Goal: Task Accomplishment & Management: Manage account settings

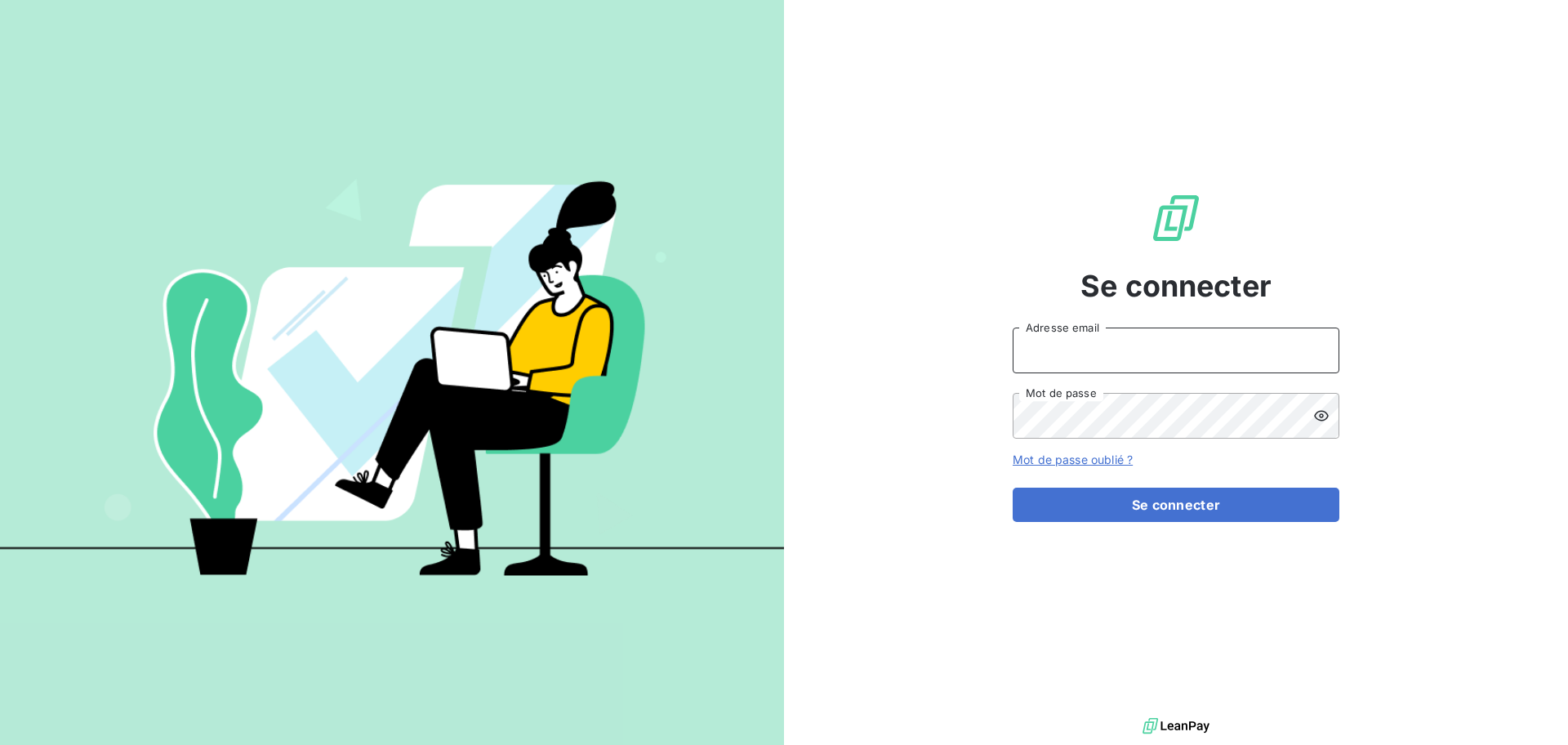
type input "comptabilite@goudici.fr"
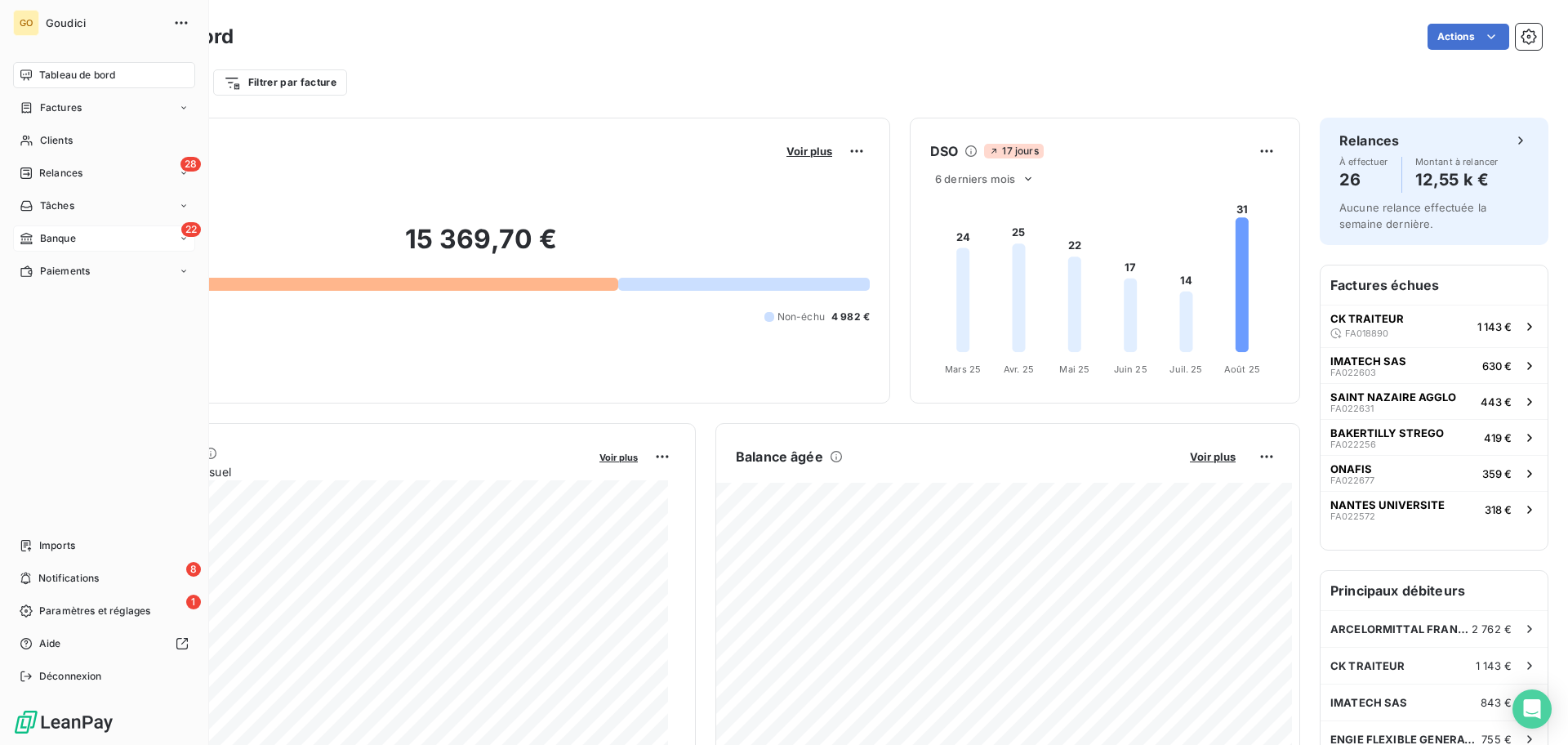
click at [87, 237] on div "22 Banque" at bounding box center [104, 238] width 182 height 26
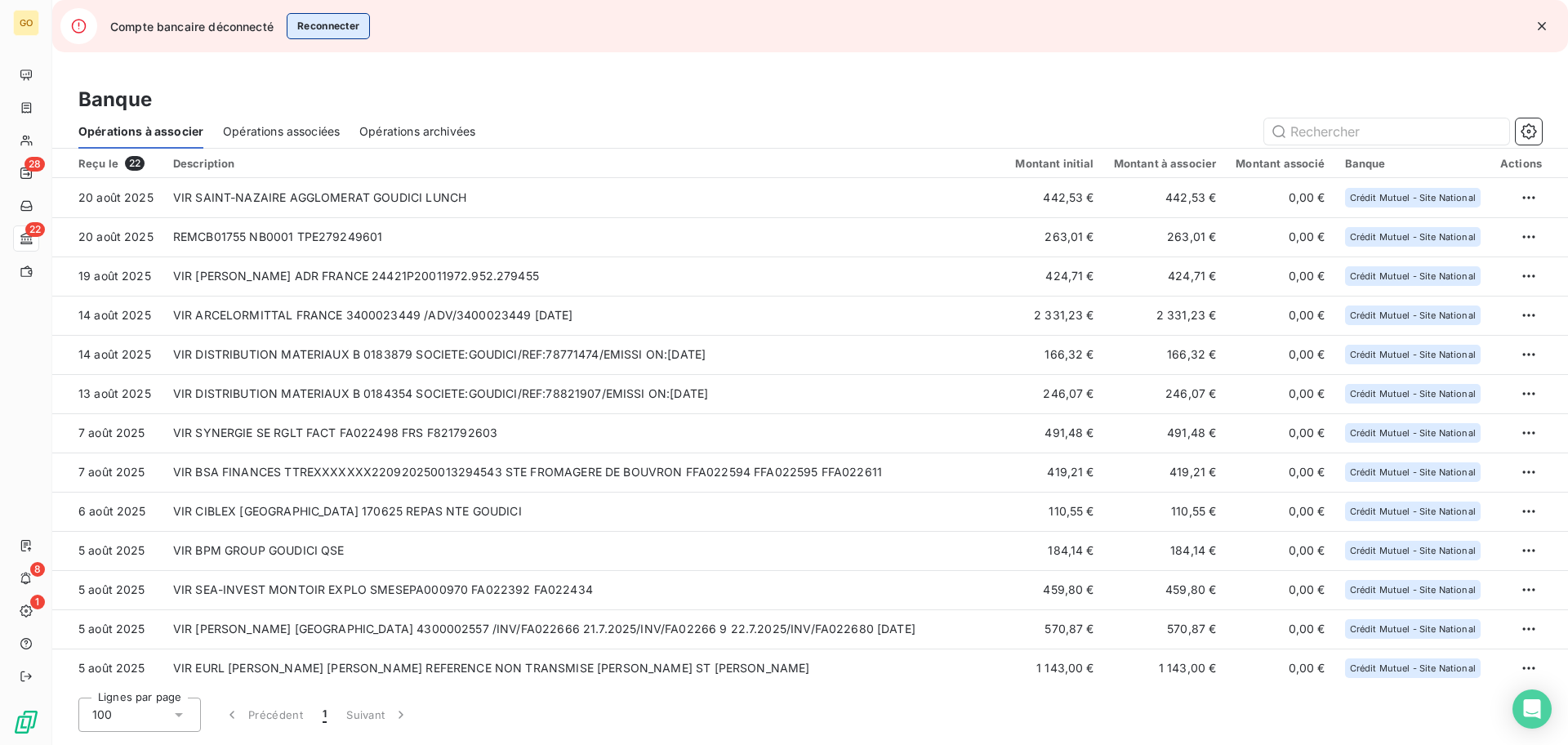
click at [338, 27] on button "Reconnecter" at bounding box center [328, 26] width 84 height 26
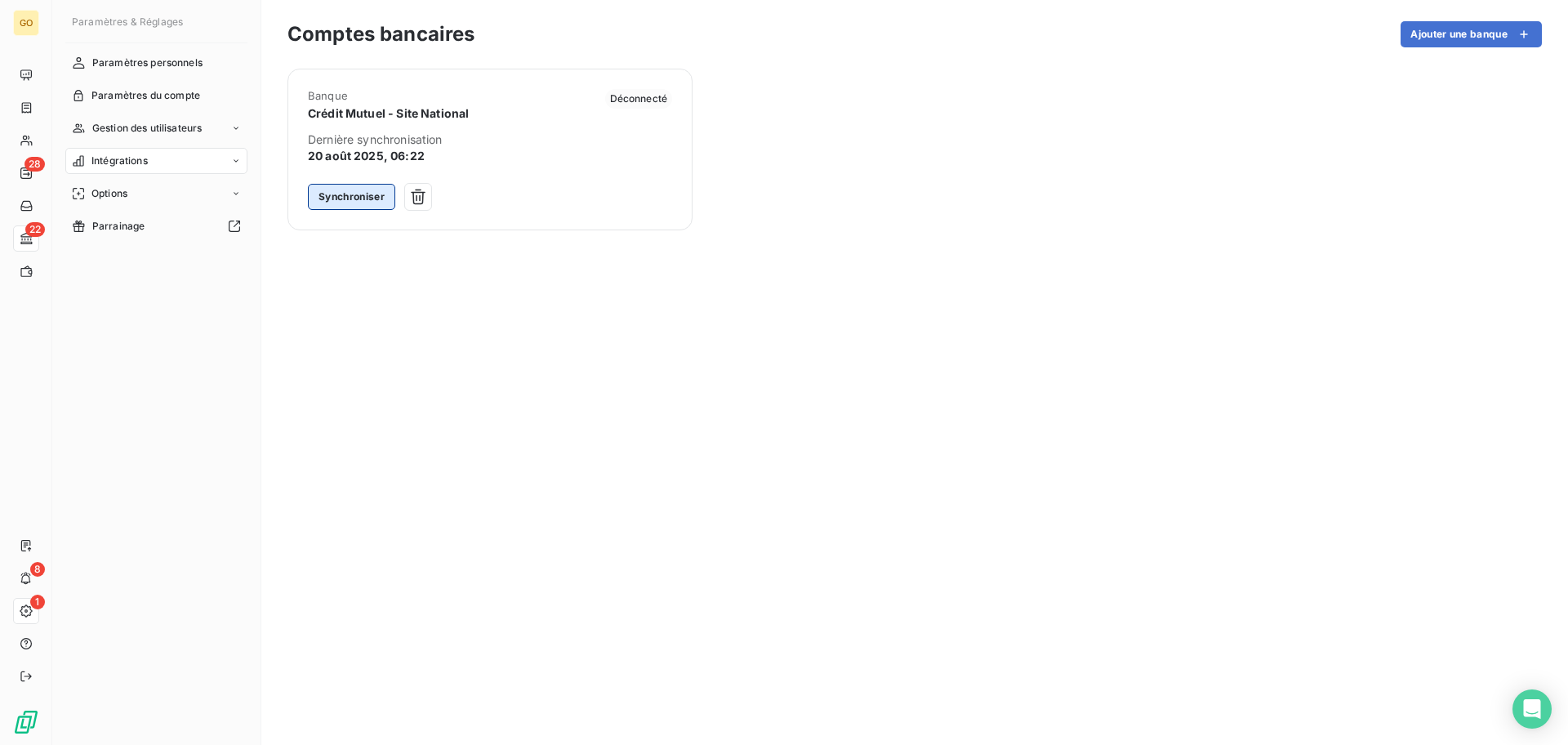
click at [343, 187] on button "Synchroniser" at bounding box center [351, 196] width 87 height 26
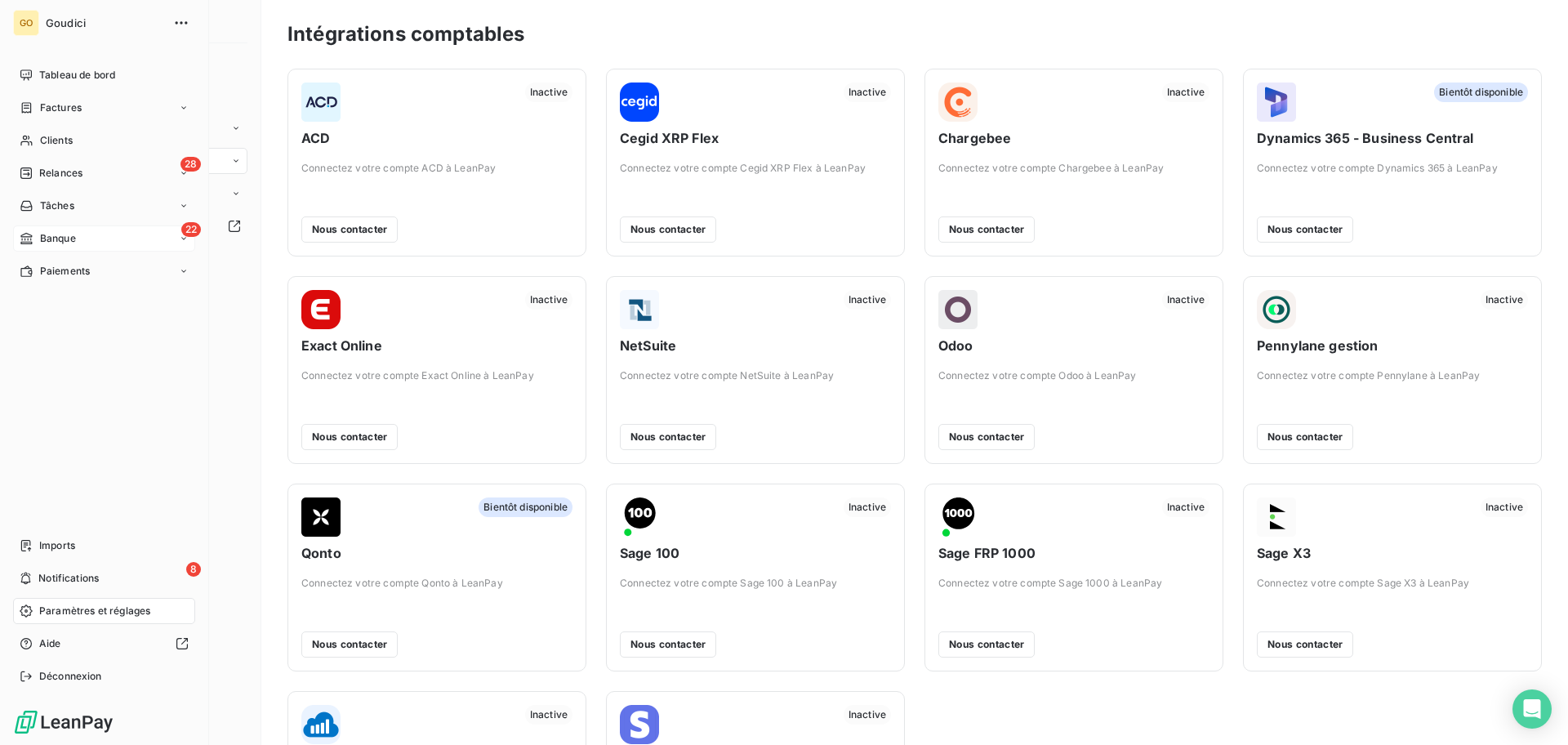
click at [92, 239] on div "22 Banque" at bounding box center [104, 238] width 182 height 26
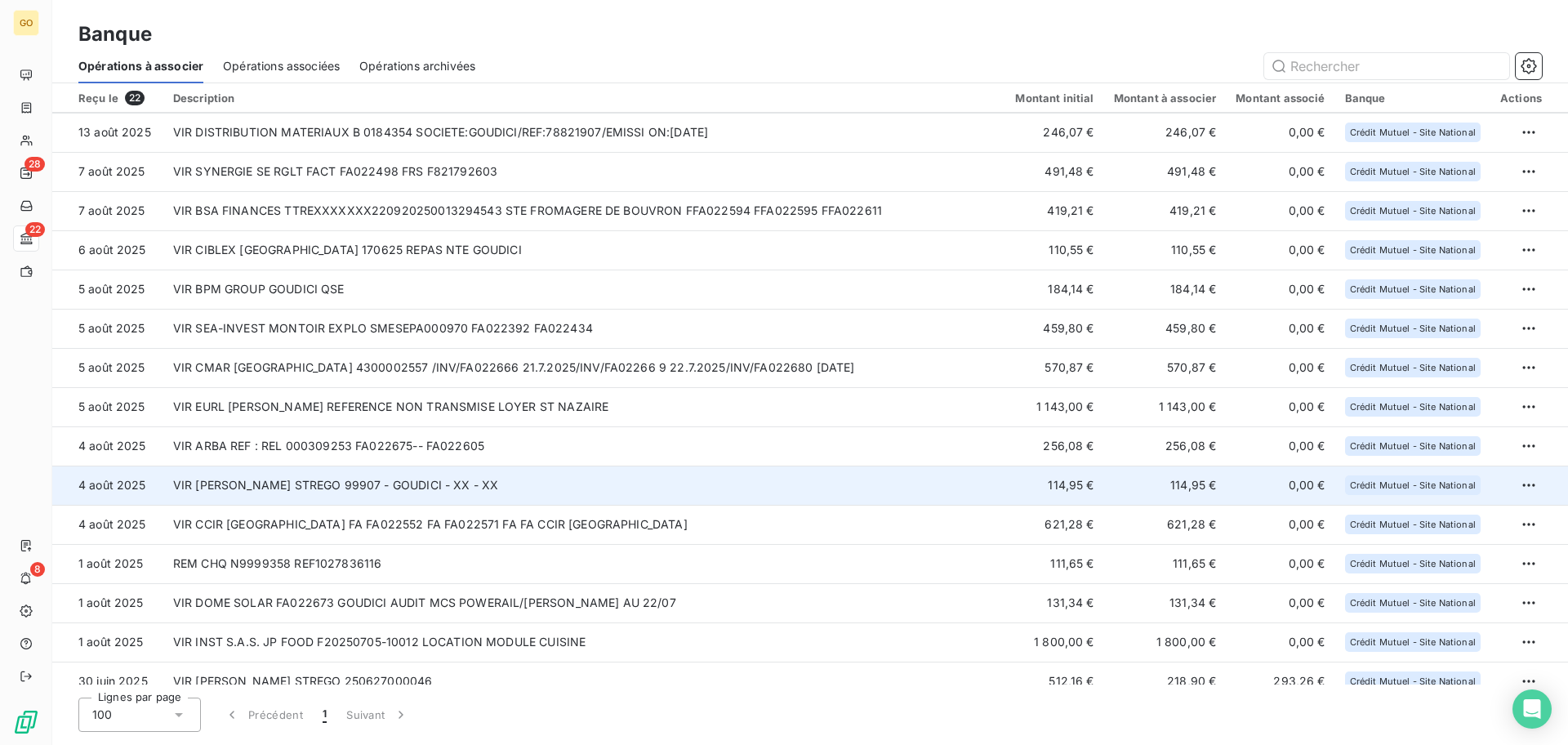
scroll to position [292, 0]
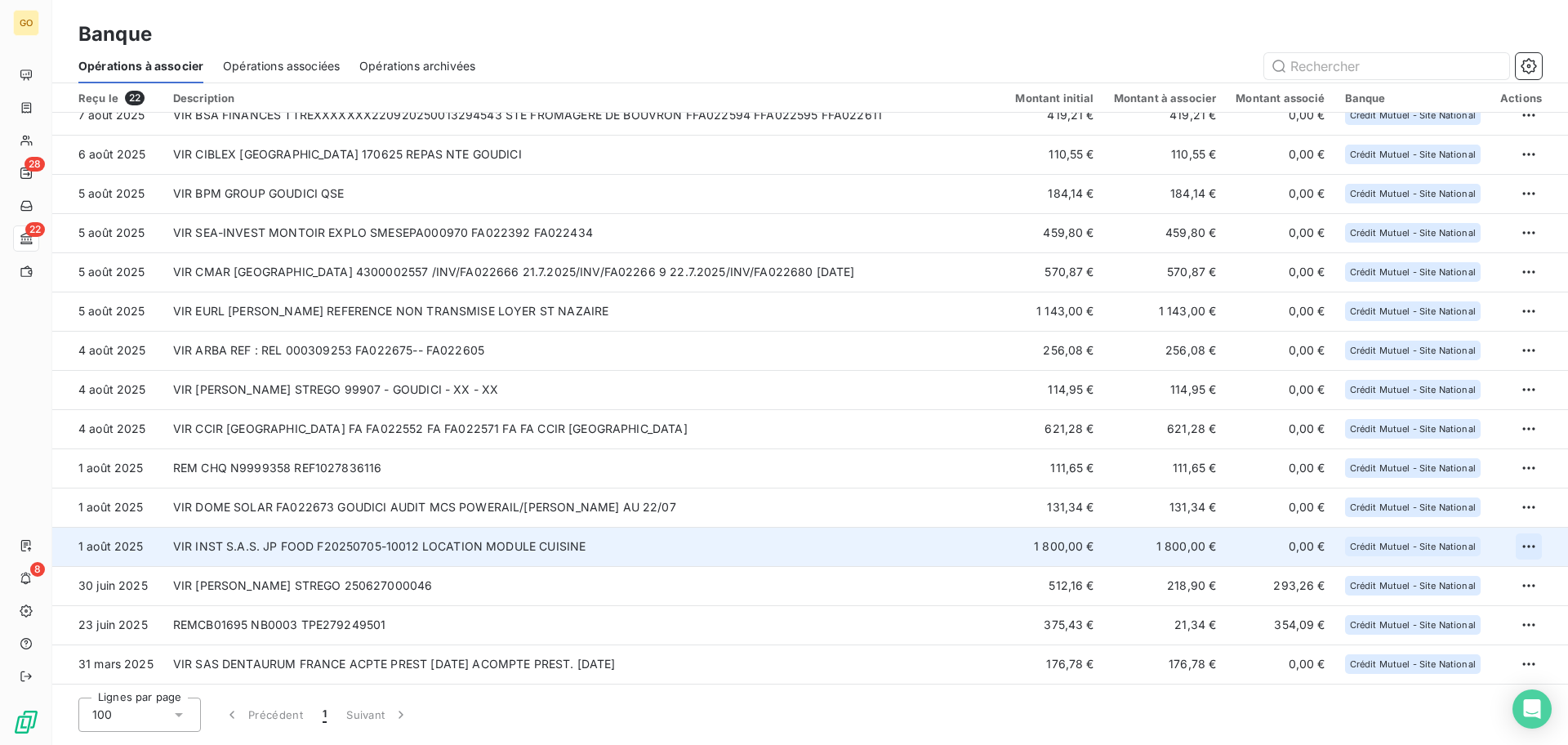
click at [1520, 548] on html "GO 28 22 8 Banque Opérations à associer Opérations associées Opérations archivé…" at bounding box center [784, 372] width 1568 height 745
click at [1482, 586] on div "Archiver l’opération" at bounding box center [1465, 582] width 126 height 26
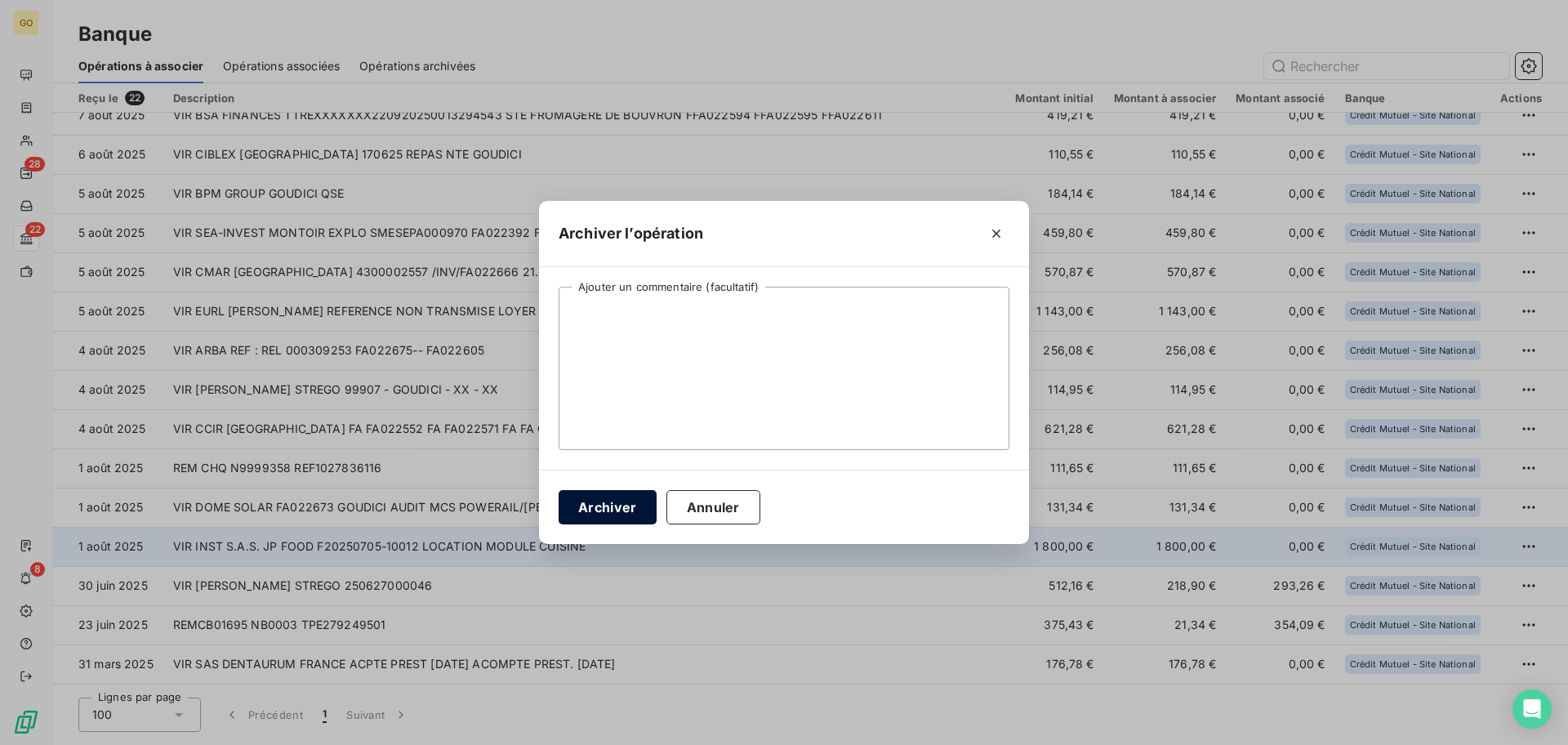
click at [637, 514] on button "Archiver" at bounding box center [607, 507] width 98 height 34
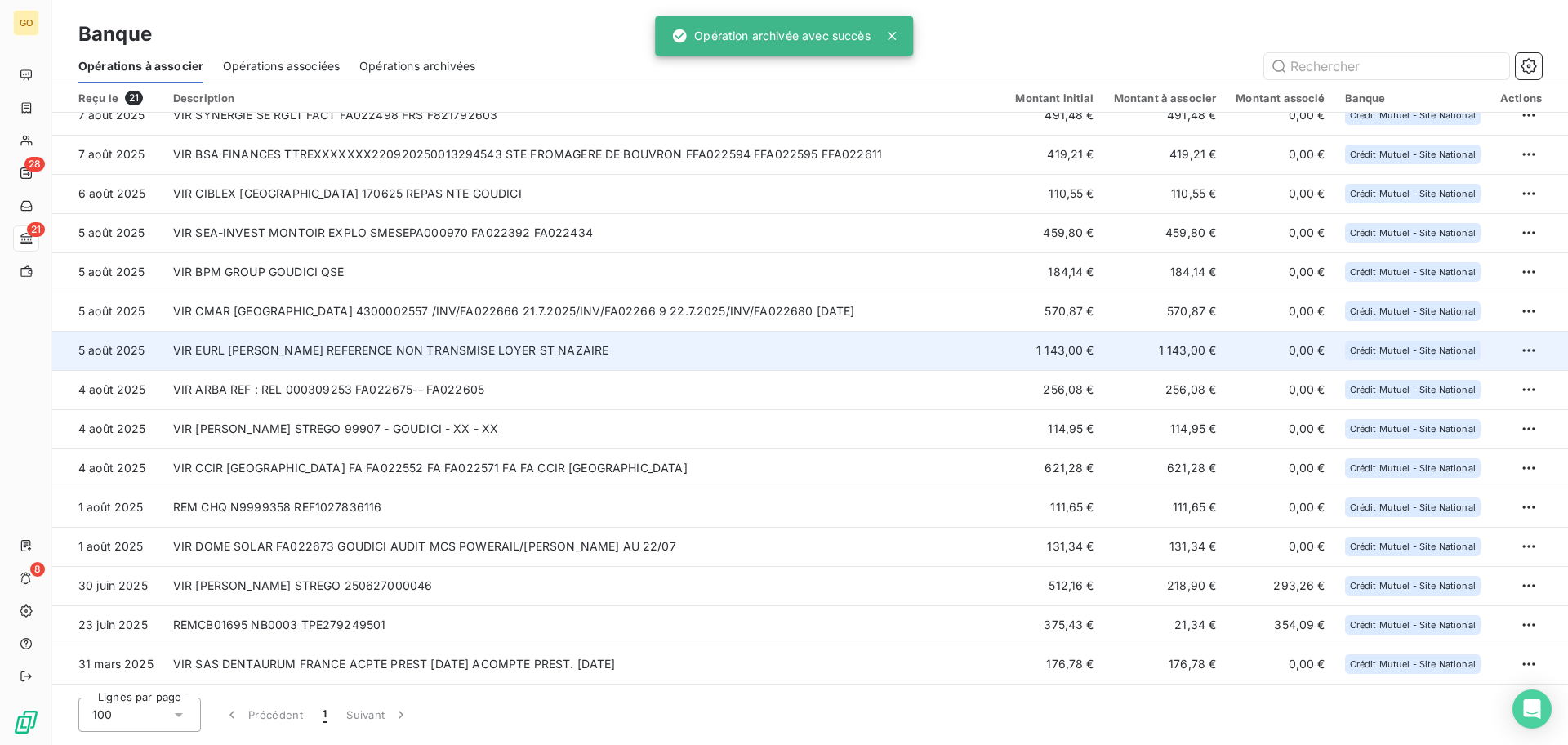
scroll to position [252, 0]
click at [1521, 358] on html "GO 28 21 8 Banque Opérations à associer Opérations associées Opérations archivé…" at bounding box center [784, 372] width 1568 height 745
click at [1458, 388] on div "Archiver l’opération" at bounding box center [1465, 385] width 126 height 26
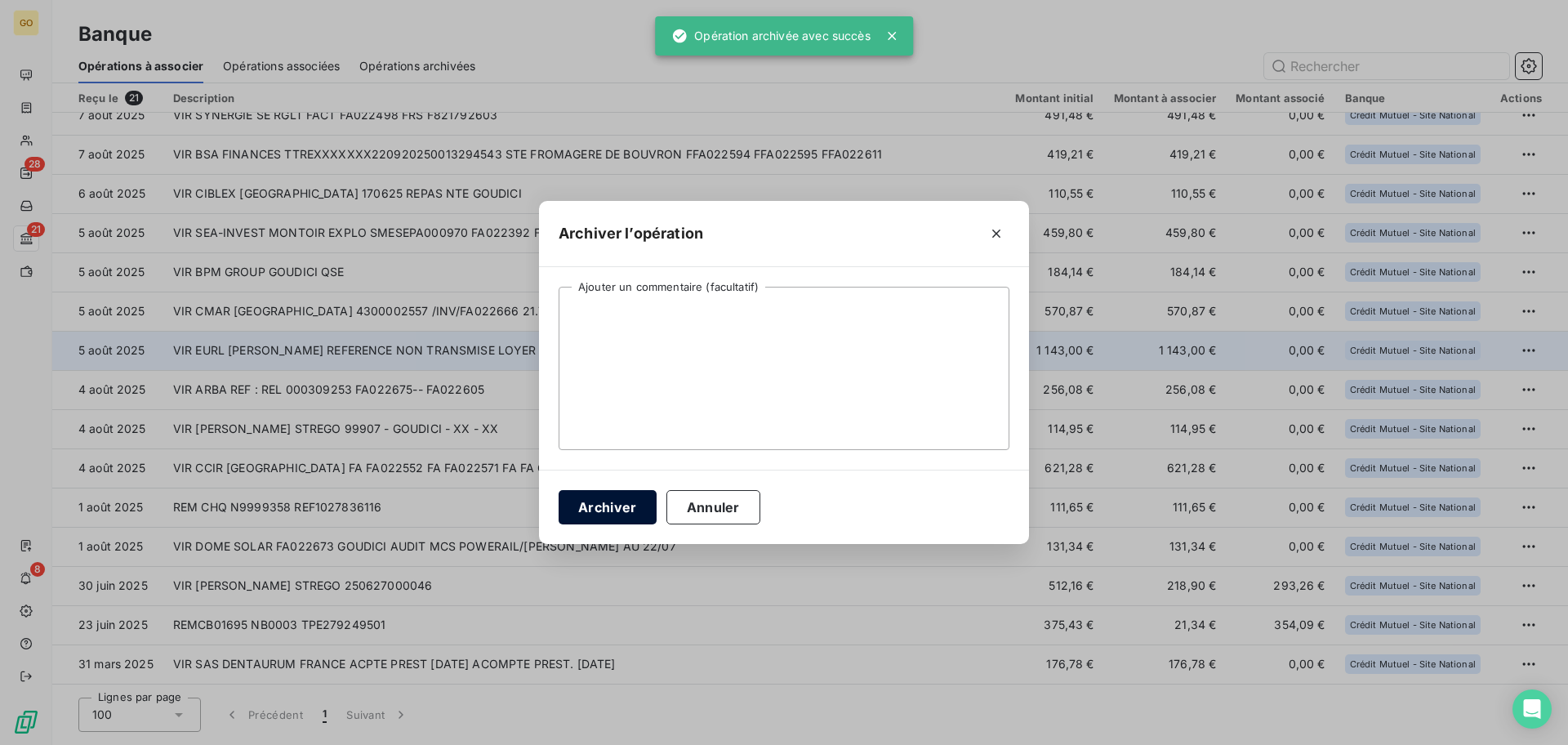
click at [612, 517] on button "Archiver" at bounding box center [607, 507] width 98 height 34
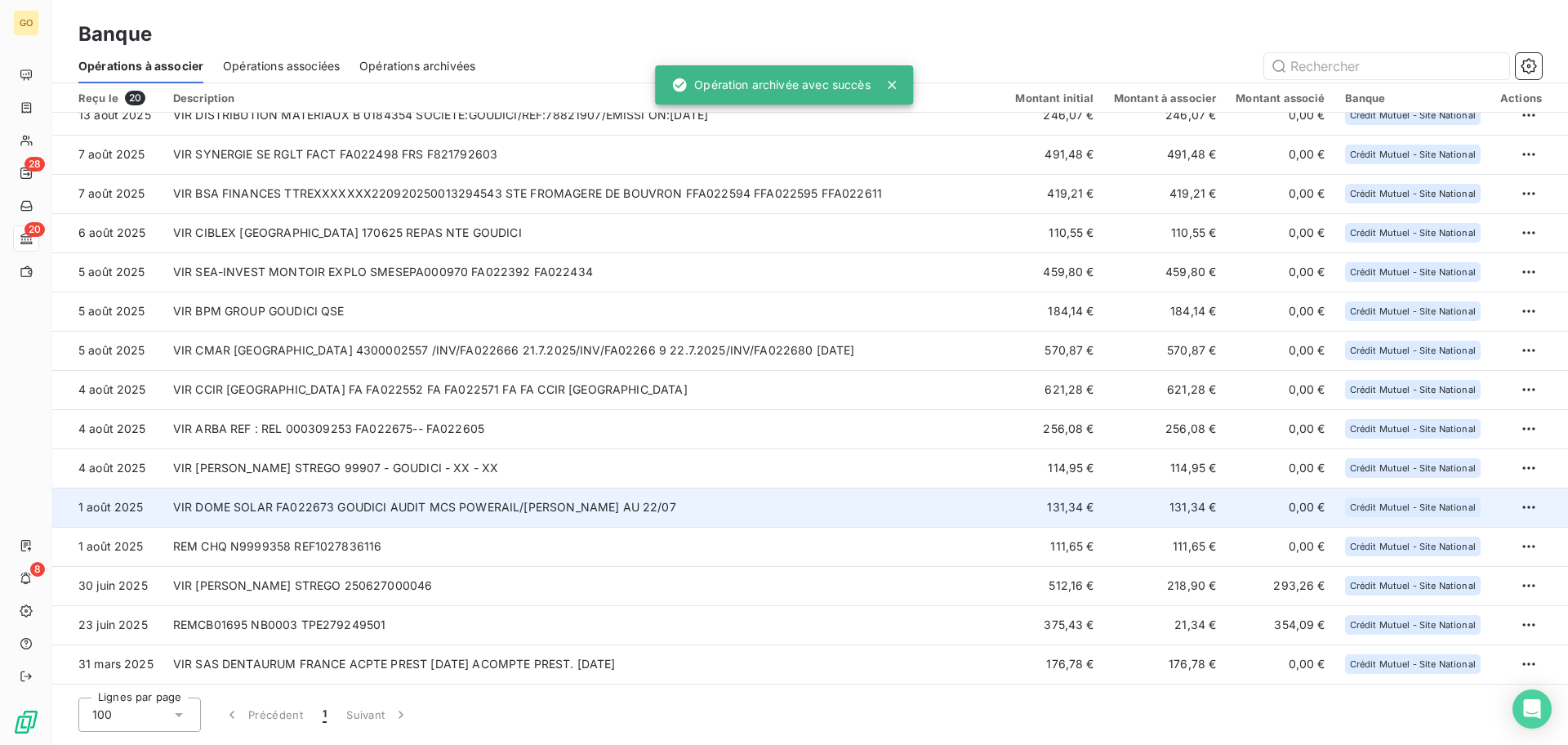
scroll to position [213, 0]
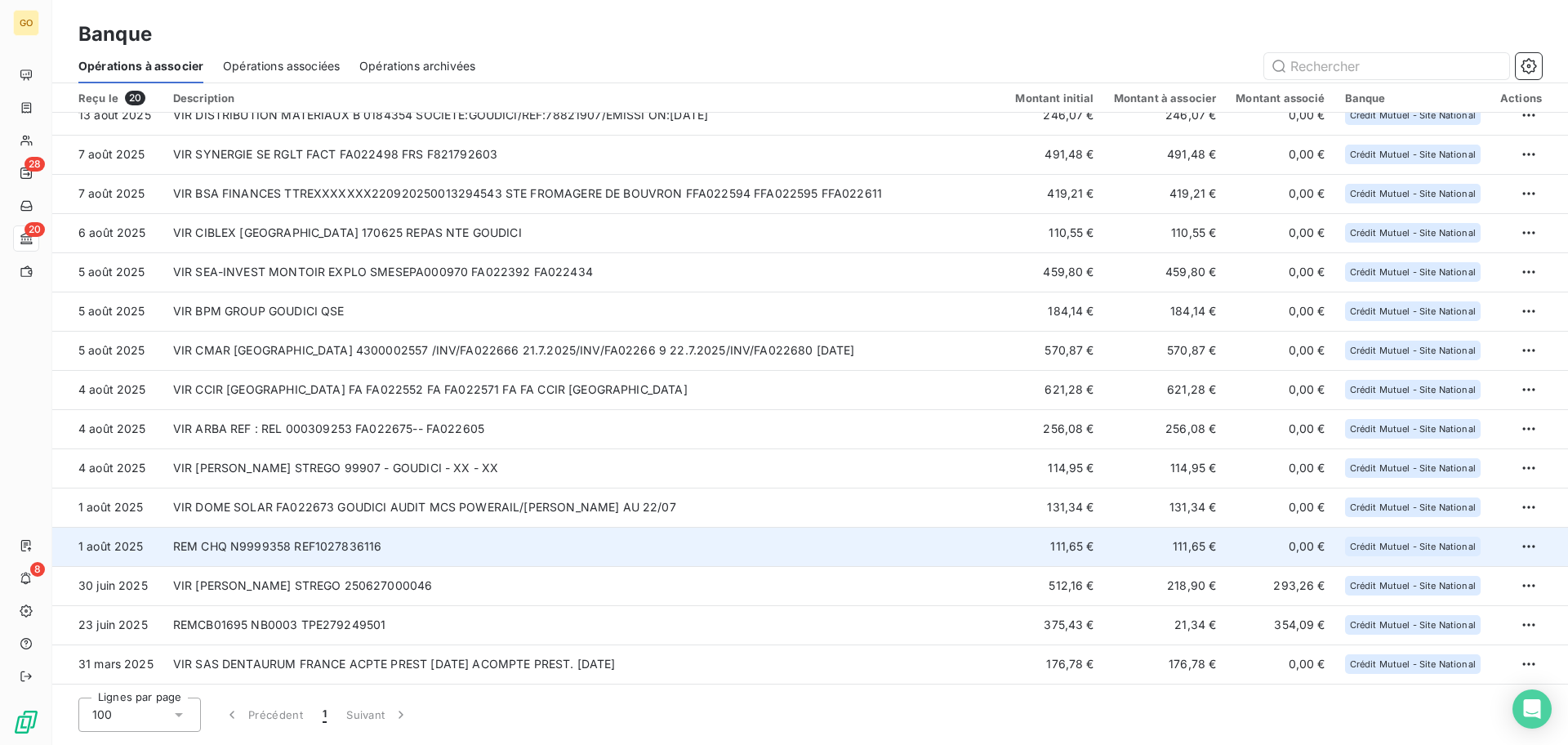
click at [409, 547] on td "REM CHQ N9999358 REF1027836116" at bounding box center [584, 546] width 843 height 39
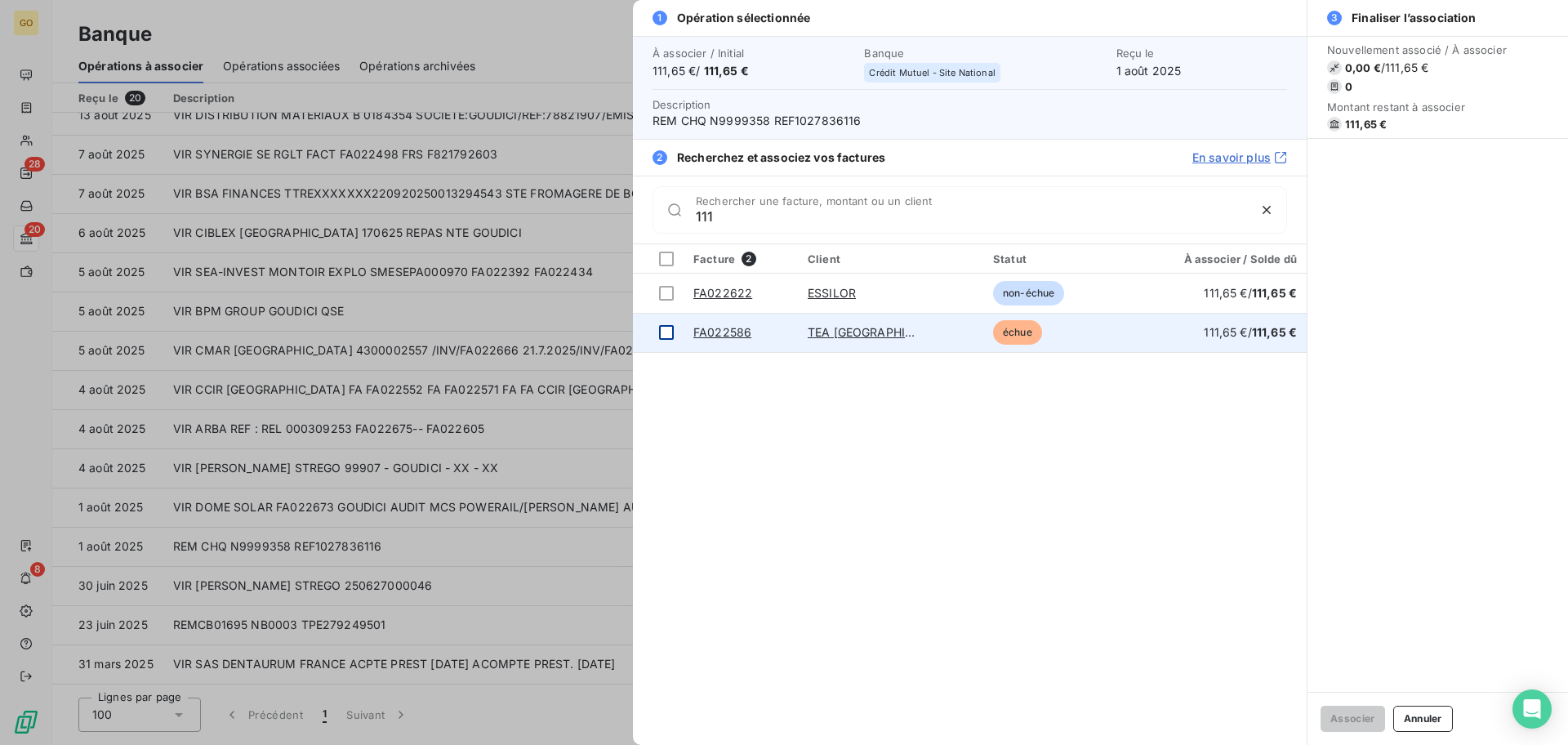
type input "111"
click at [667, 334] on div at bounding box center [666, 332] width 14 height 14
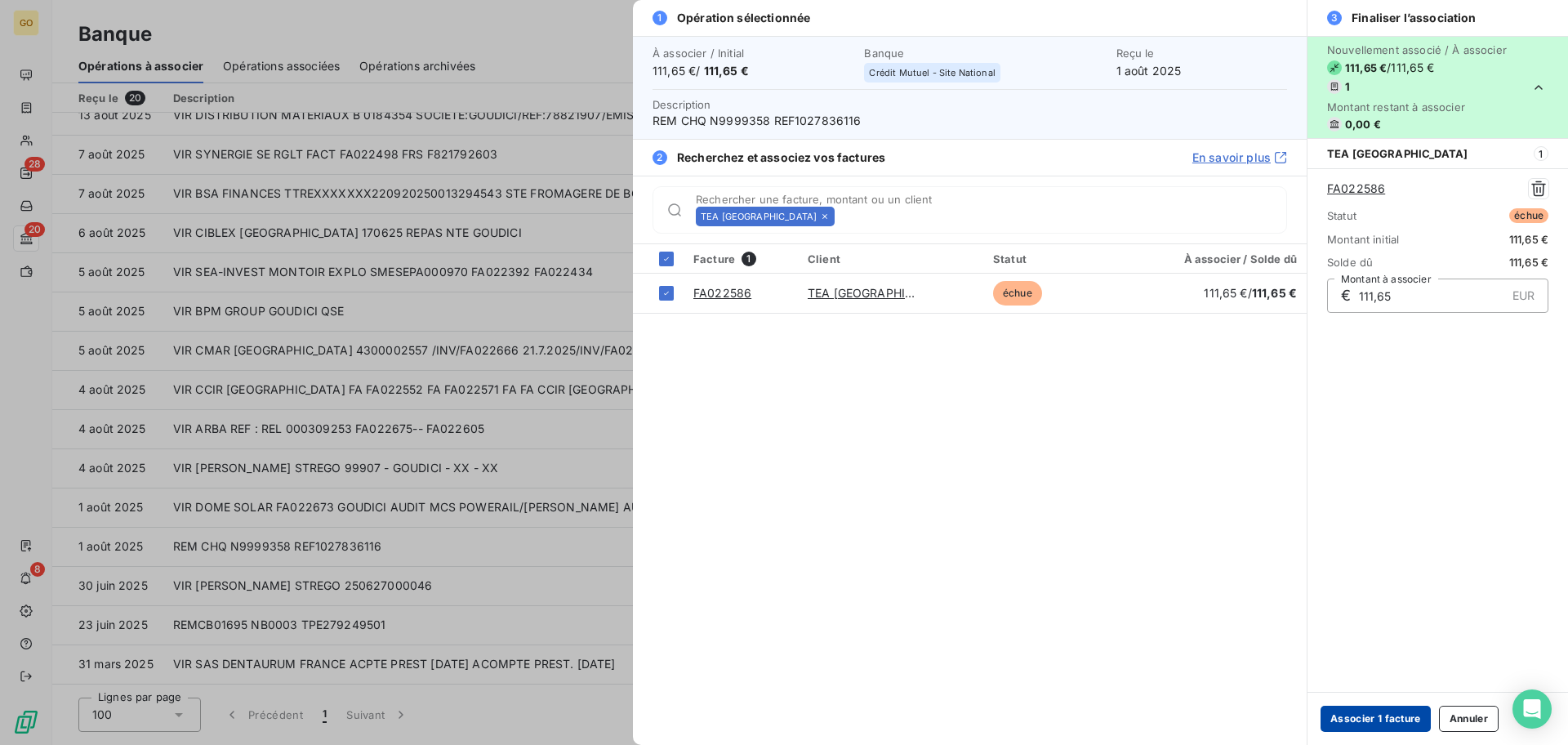
click at [1386, 727] on button "Associer 1 facture" at bounding box center [1375, 718] width 111 height 26
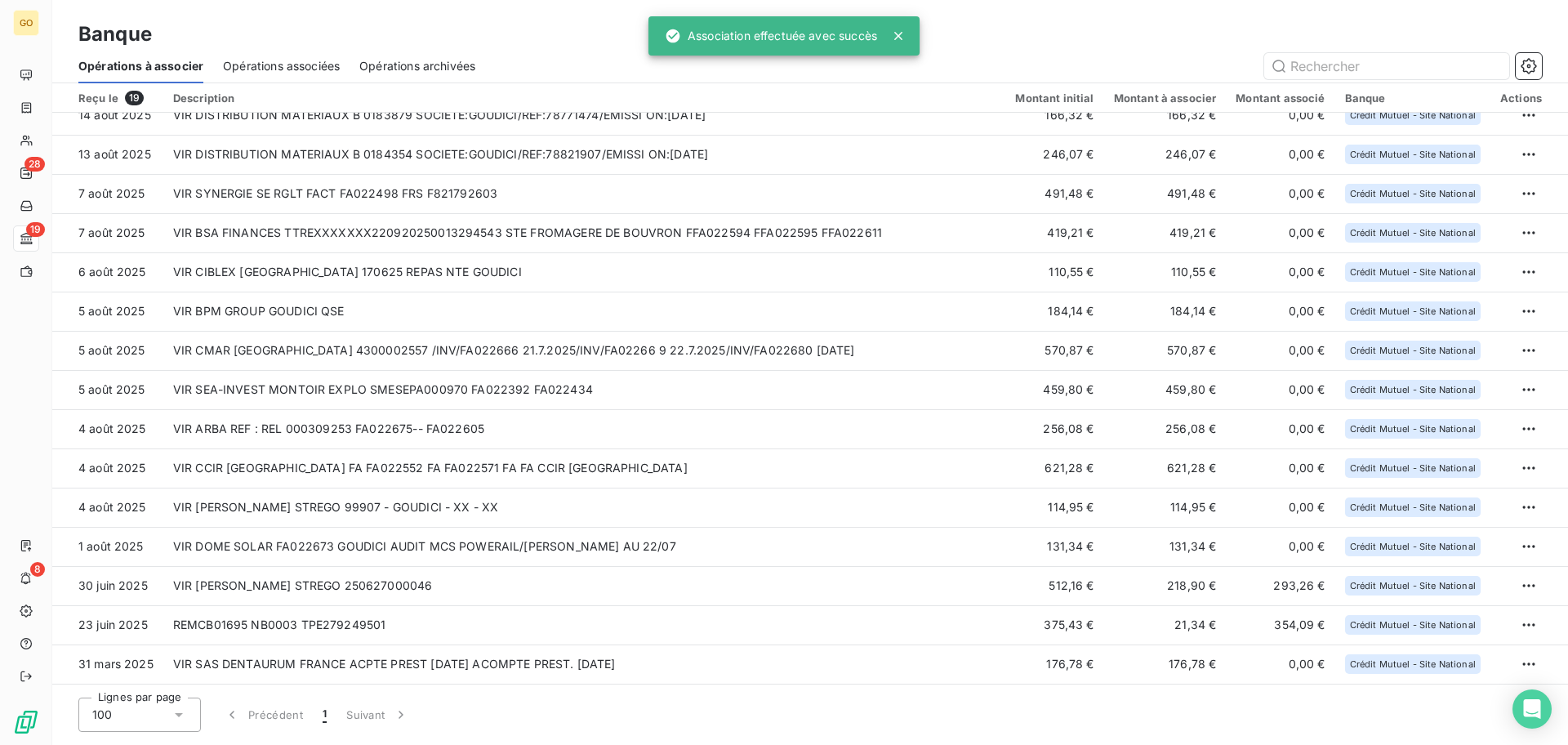
scroll to position [174, 0]
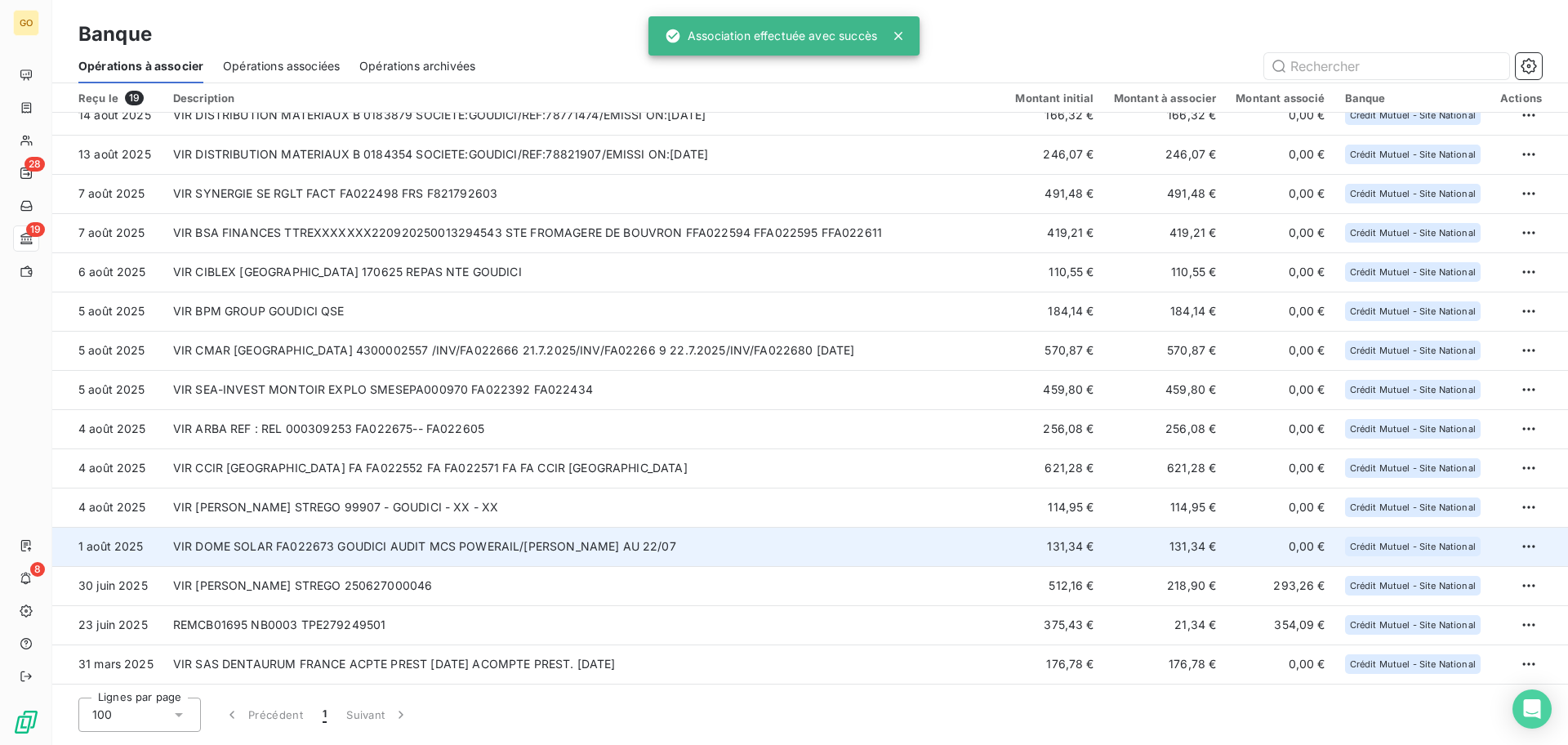
click at [444, 552] on td "VIR DOME SOLAR FA022673 GOUDICI AUDIT MCS POWERAIL/[PERSON_NAME] AU 22/07" at bounding box center [584, 546] width 843 height 39
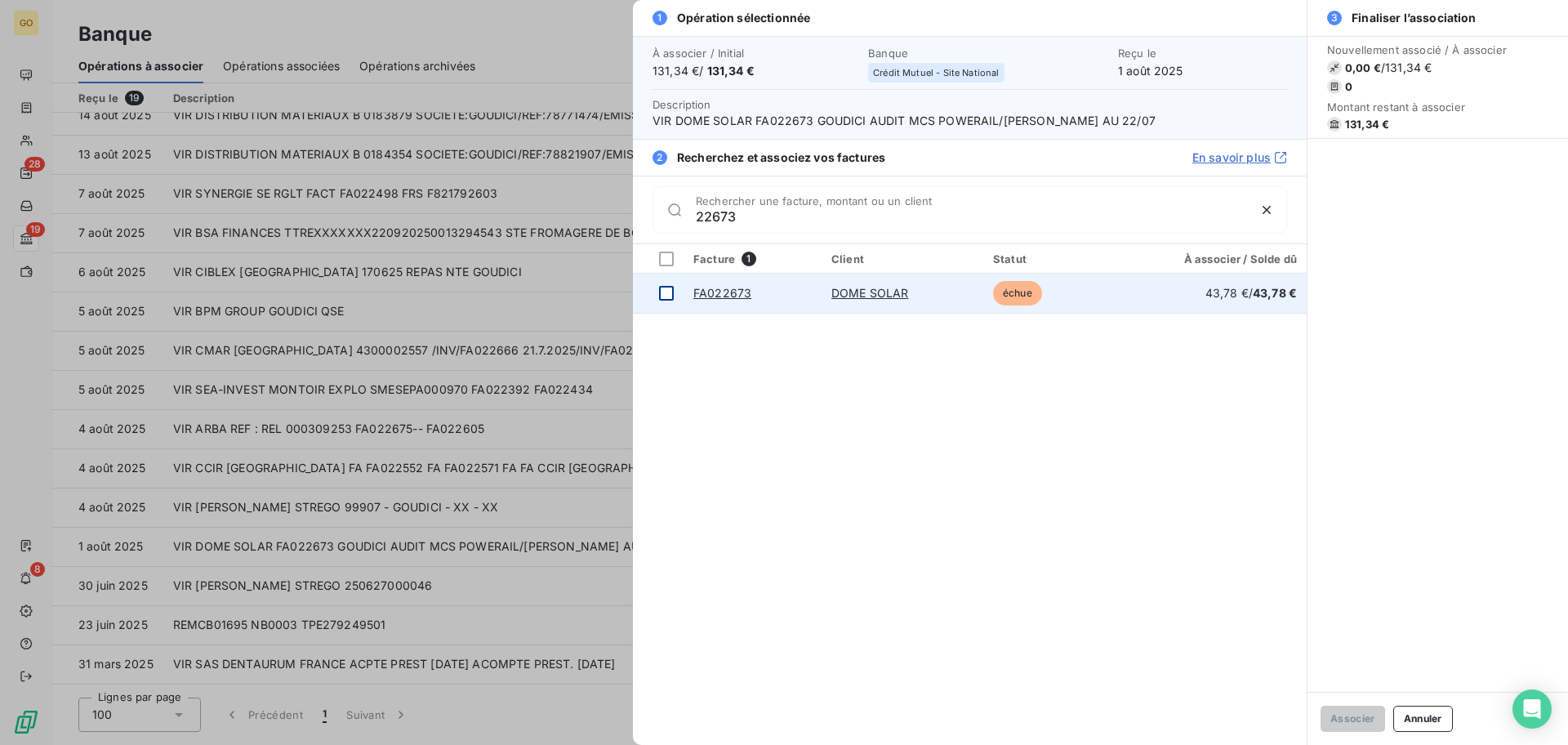
type input "22673"
click at [667, 298] on div at bounding box center [666, 293] width 14 height 14
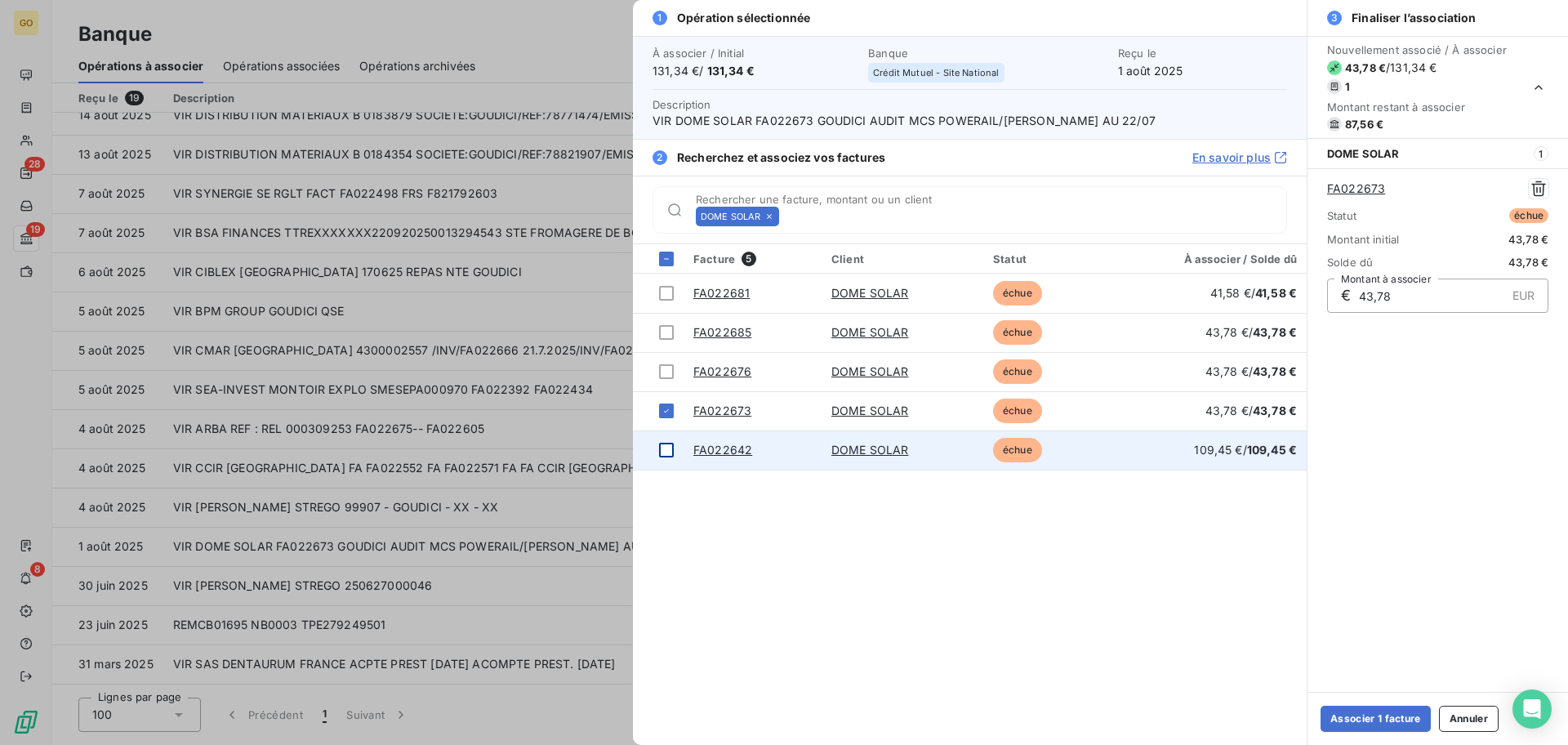
click at [663, 459] on td at bounding box center [657, 450] width 51 height 39
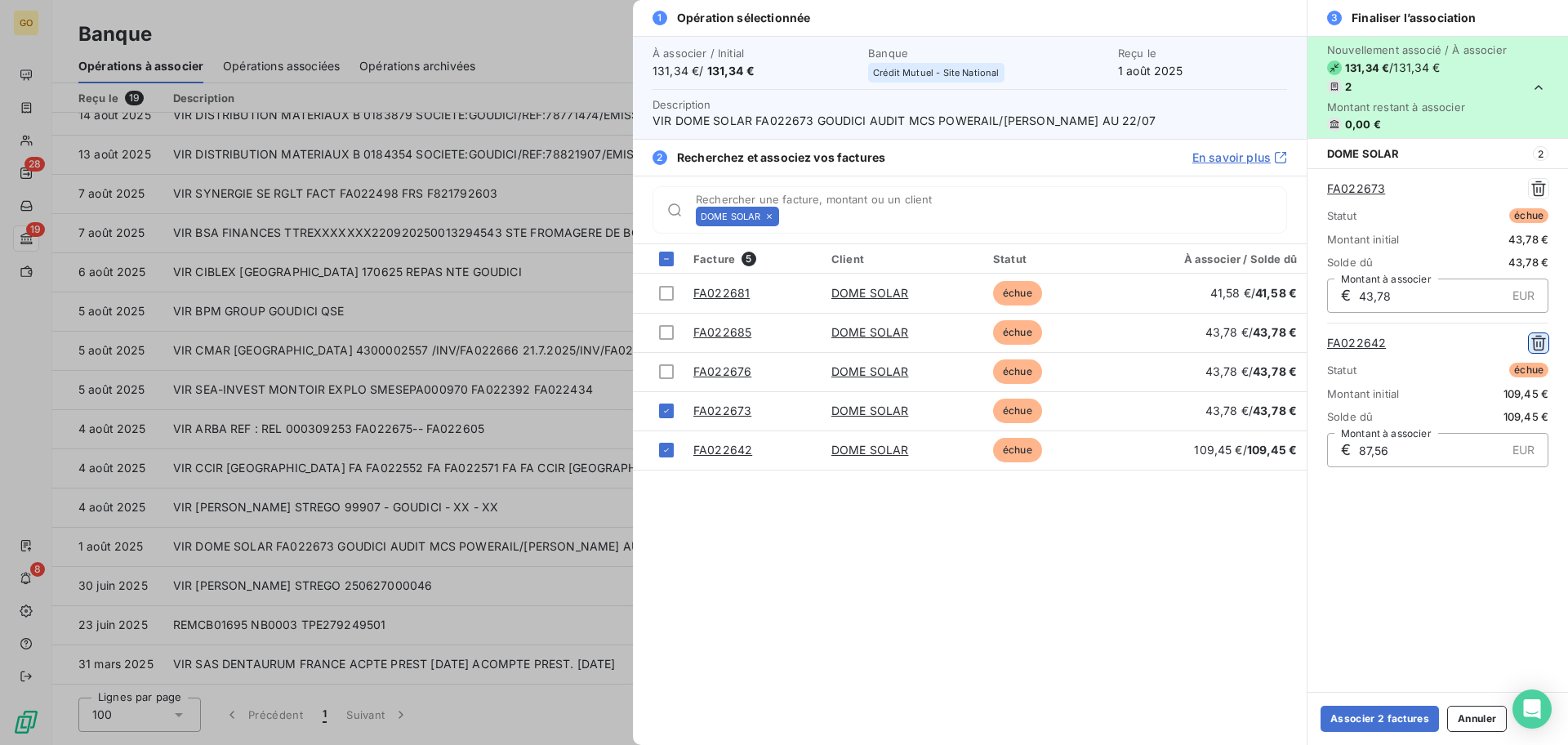
click at [1532, 341] on icon "button" at bounding box center [1539, 343] width 16 height 16
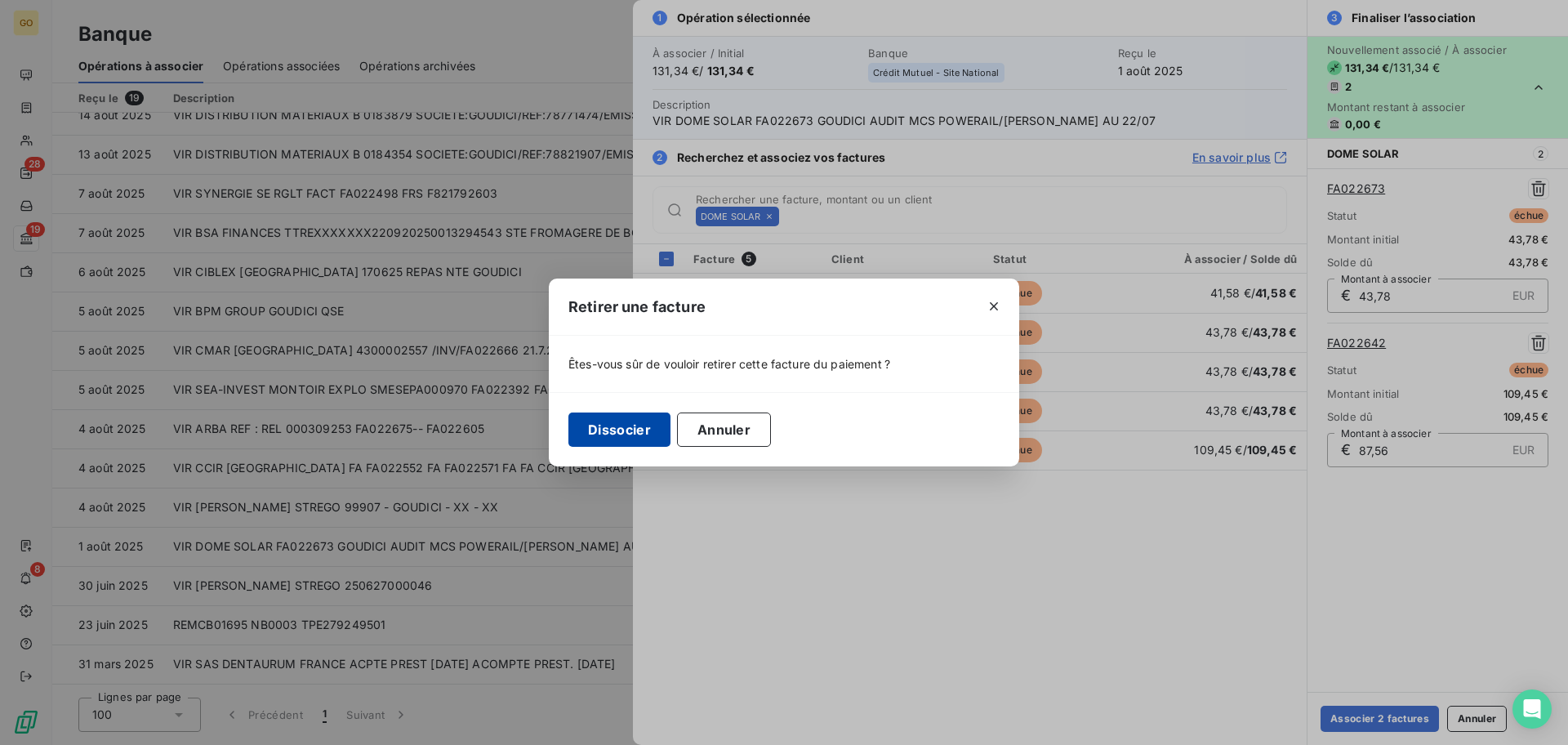
click at [615, 429] on button "Dissocier" at bounding box center [619, 429] width 102 height 34
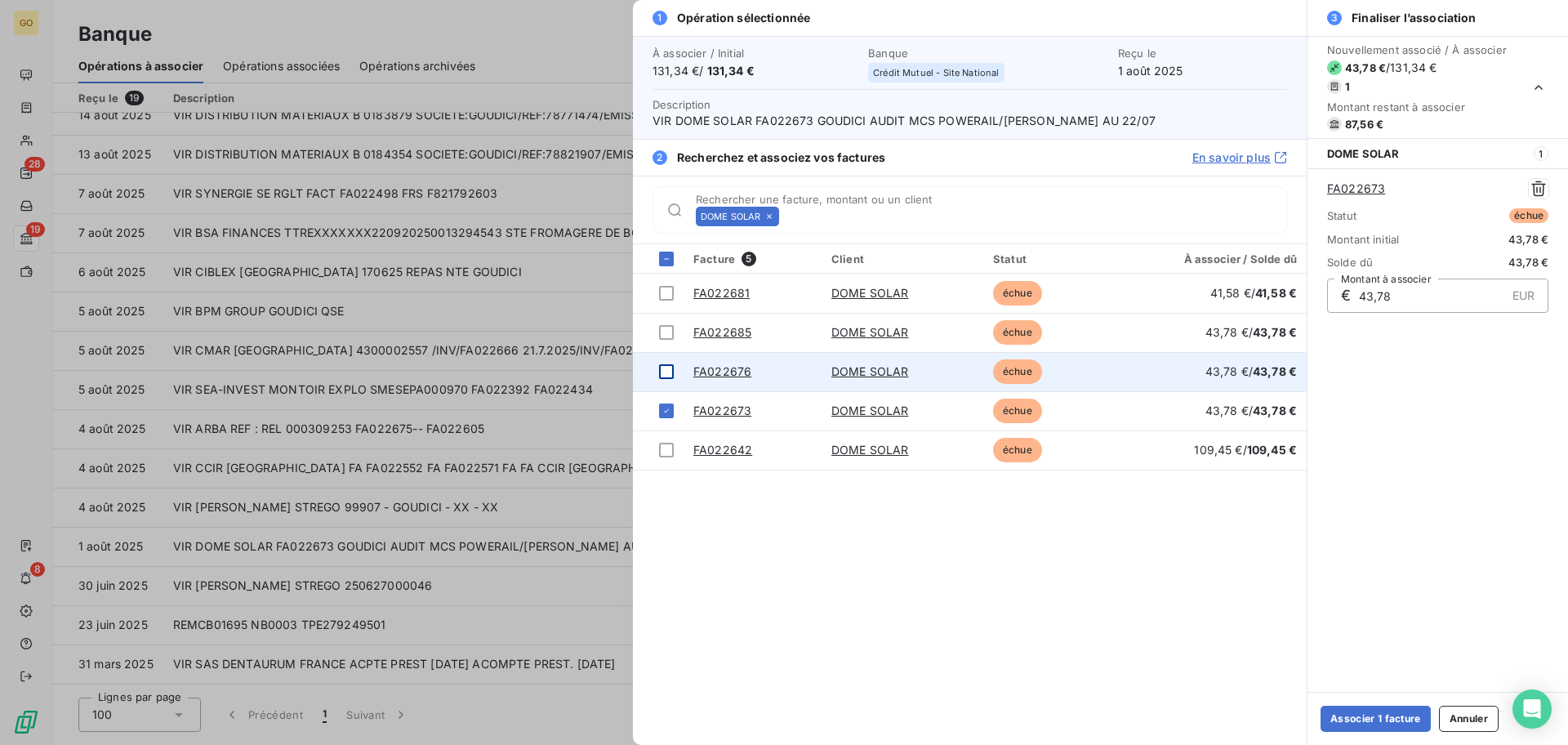
click at [671, 372] on div at bounding box center [666, 371] width 14 height 14
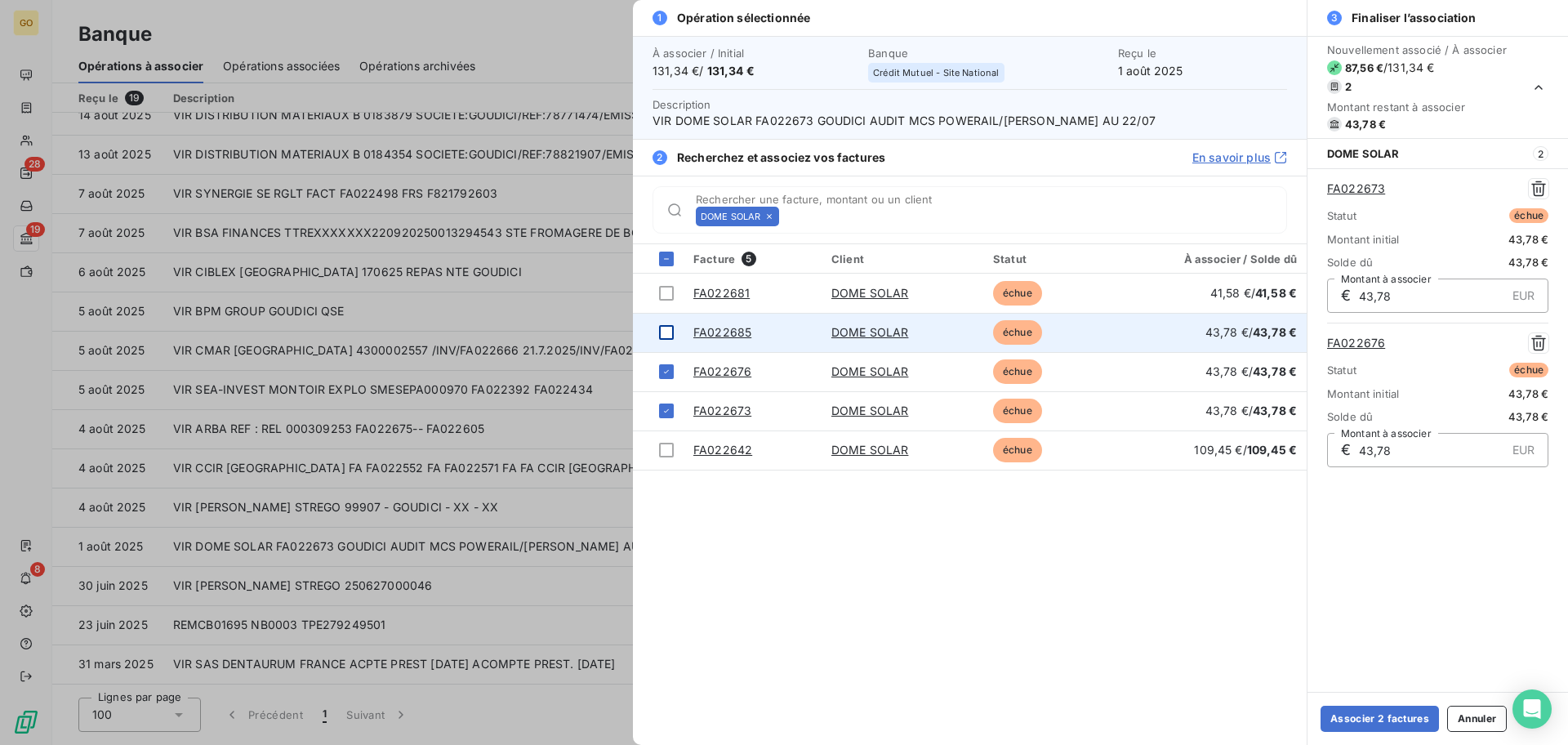
click at [667, 335] on div at bounding box center [666, 332] width 14 height 14
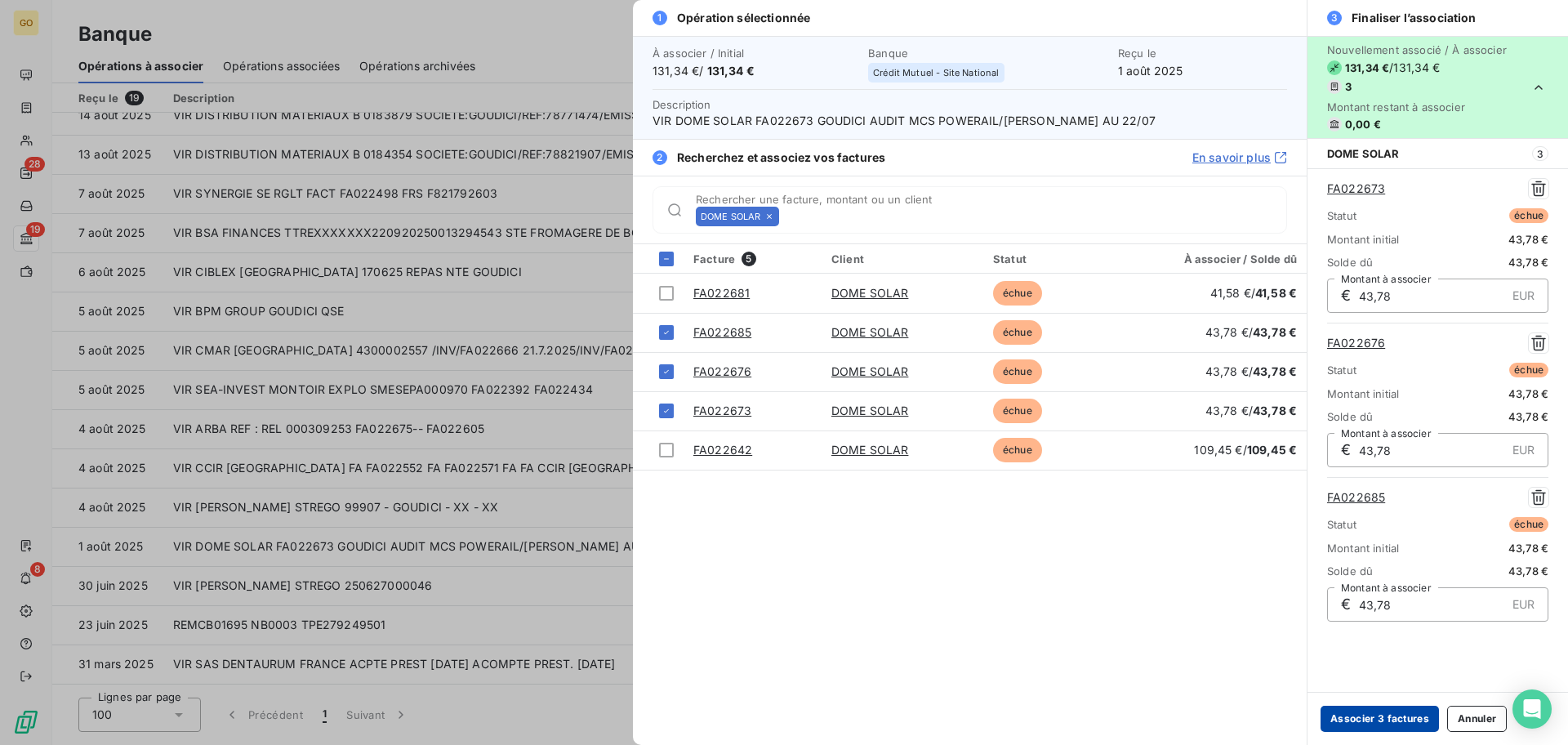
click at [1369, 712] on button "Associer 3 factures" at bounding box center [1379, 718] width 119 height 26
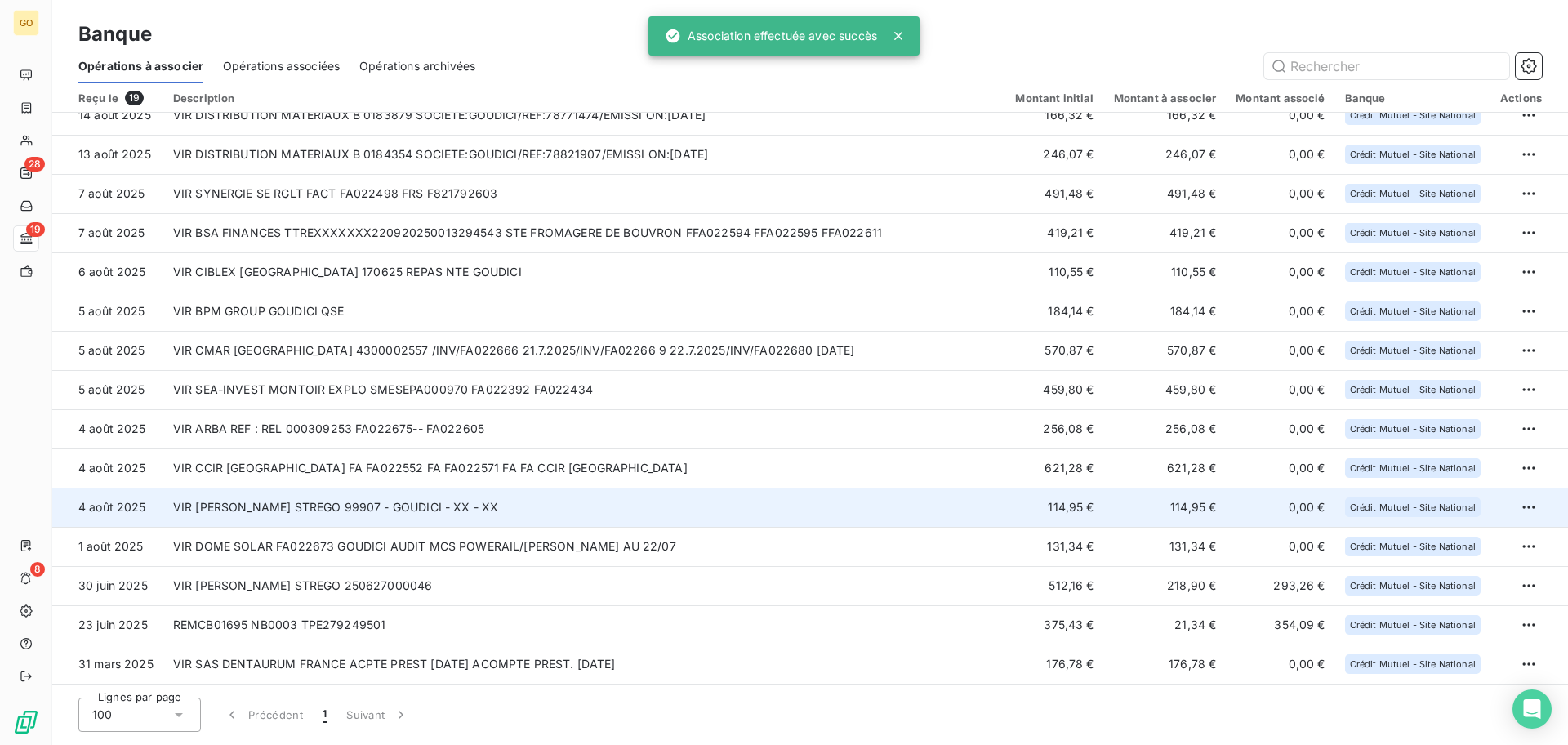
click at [406, 498] on td "VIR [PERSON_NAME] STREGO 99907 - GOUDICI - XX - XX" at bounding box center [584, 508] width 843 height 39
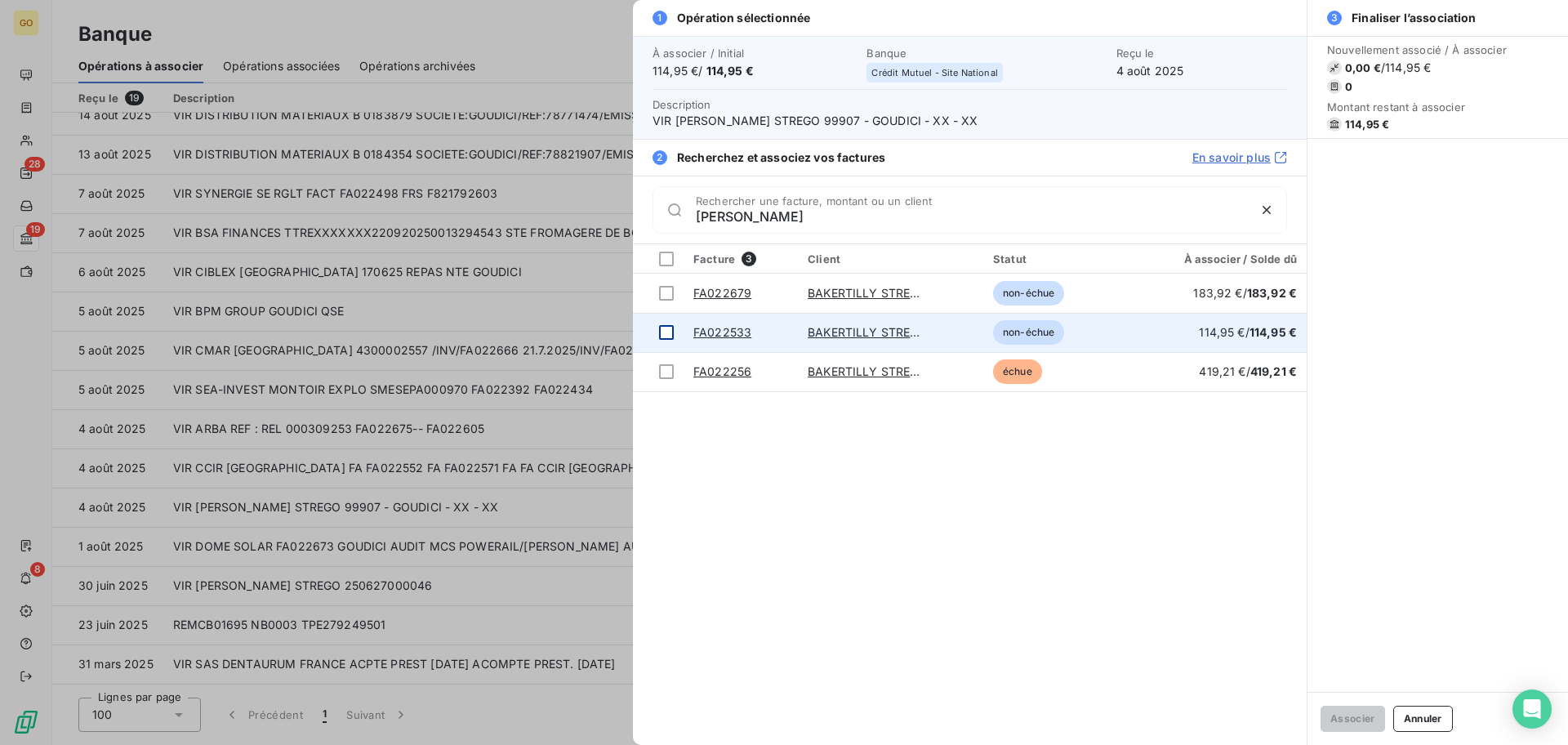
type input "BAKER"
click at [671, 334] on div at bounding box center [666, 332] width 14 height 14
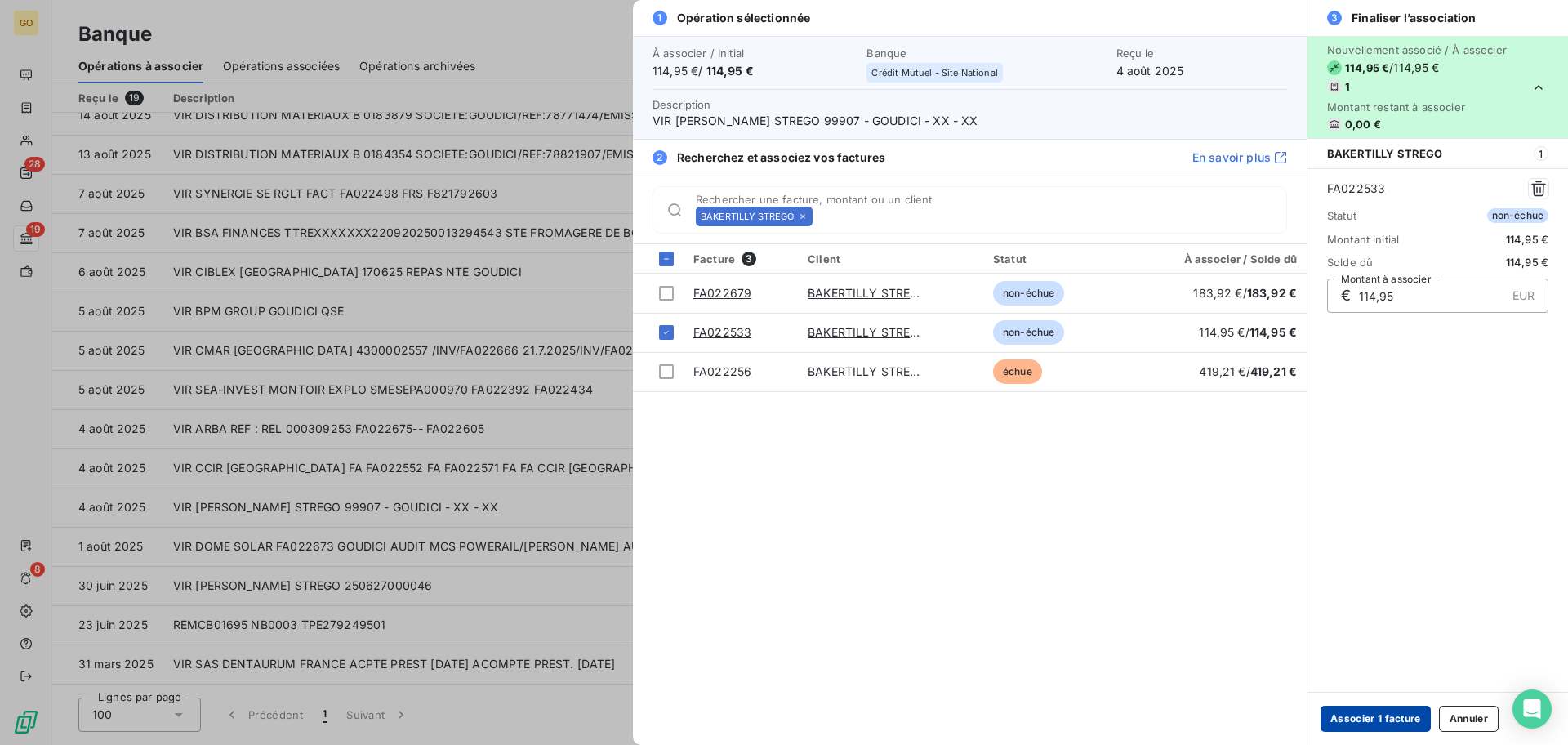
click at [1358, 716] on button "Associer 1 facture" at bounding box center [1375, 718] width 111 height 26
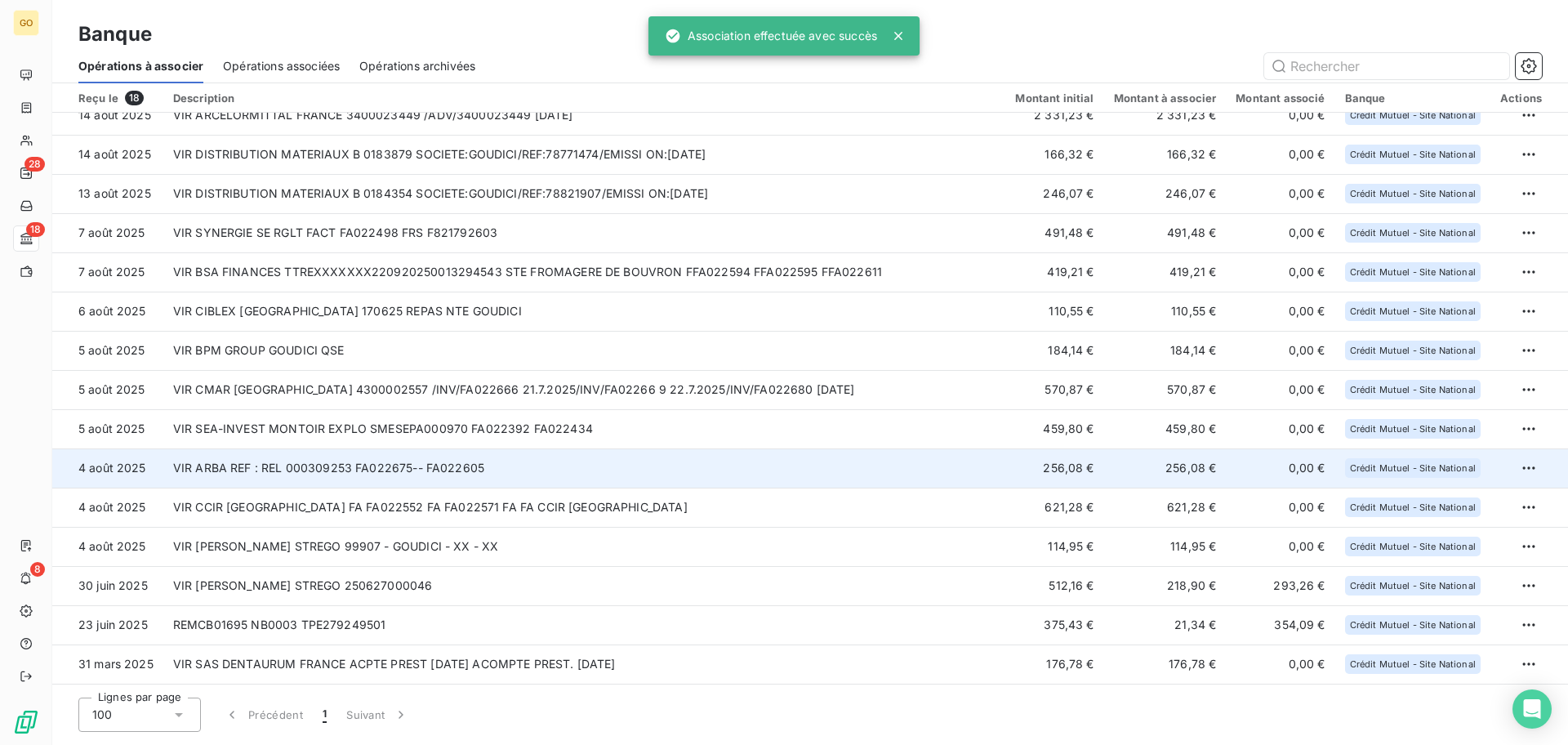
scroll to position [135, 0]
click at [320, 469] on td "VIR ARBA REF : REL 000309253 FA022675-- FA022605" at bounding box center [584, 468] width 843 height 39
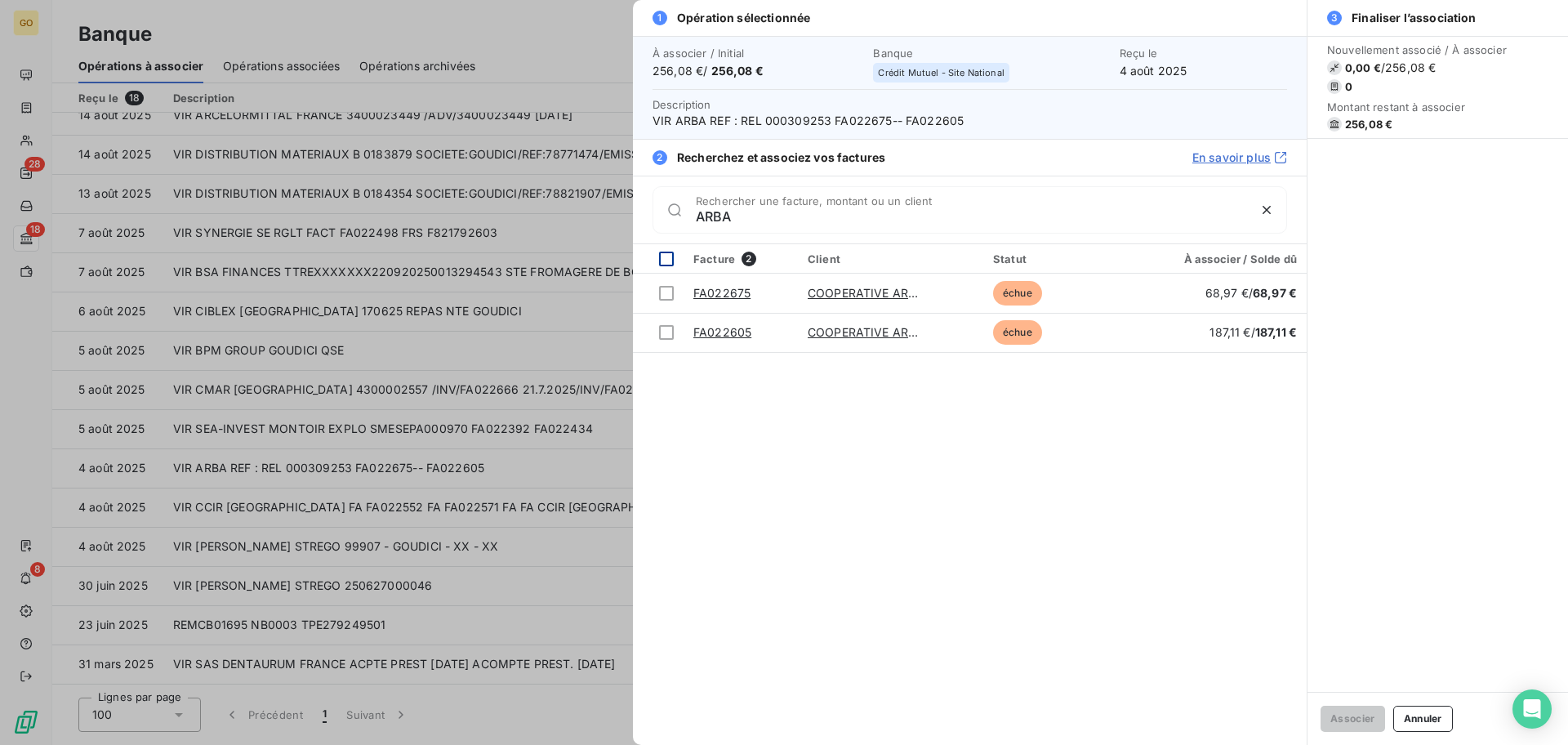
type input "ARBA"
click at [663, 260] on div at bounding box center [666, 259] width 14 height 14
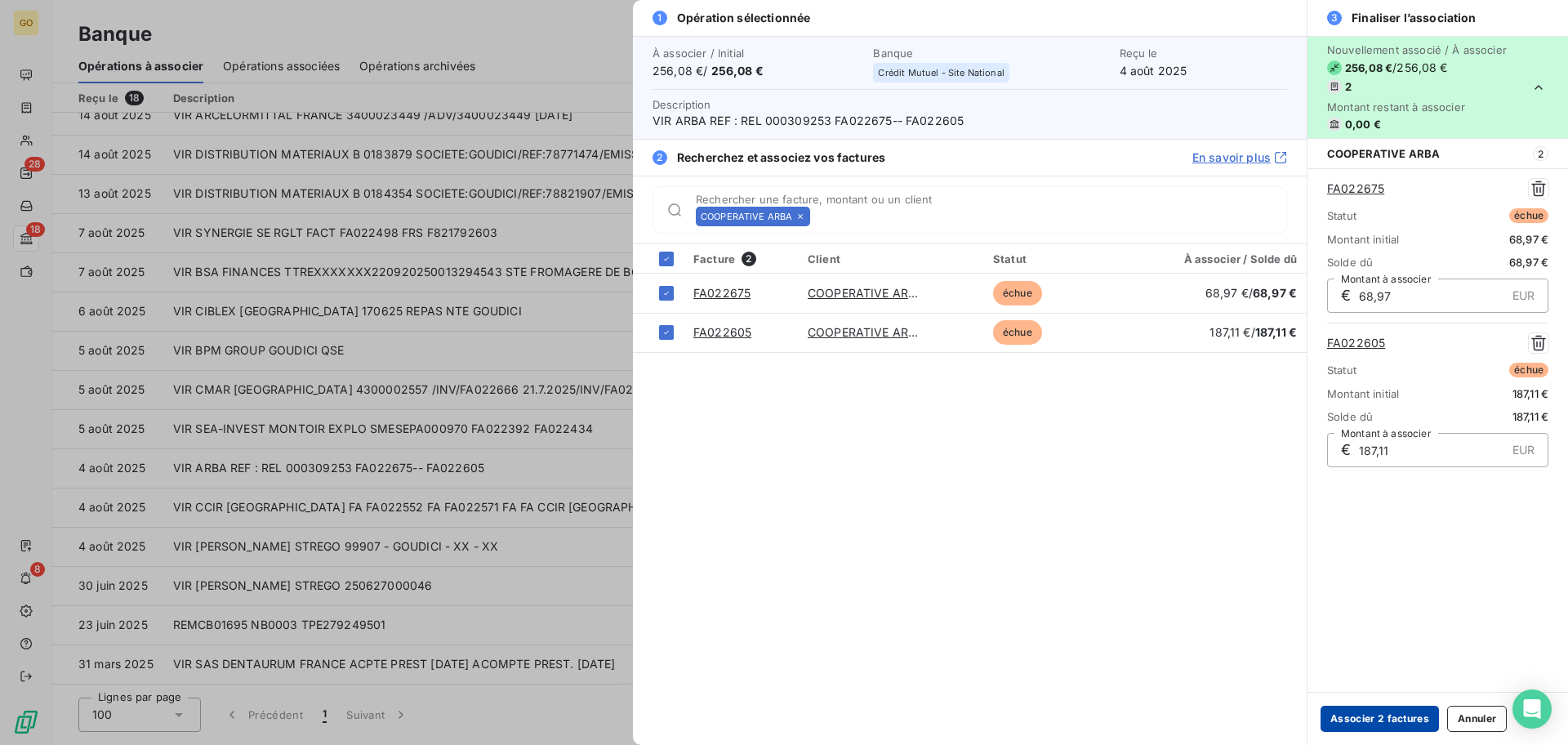
drag, startPoint x: 1366, startPoint y: 716, endPoint x: 1358, endPoint y: 709, distance: 10.6
click at [1366, 715] on button "Associer 2 factures" at bounding box center [1379, 718] width 119 height 26
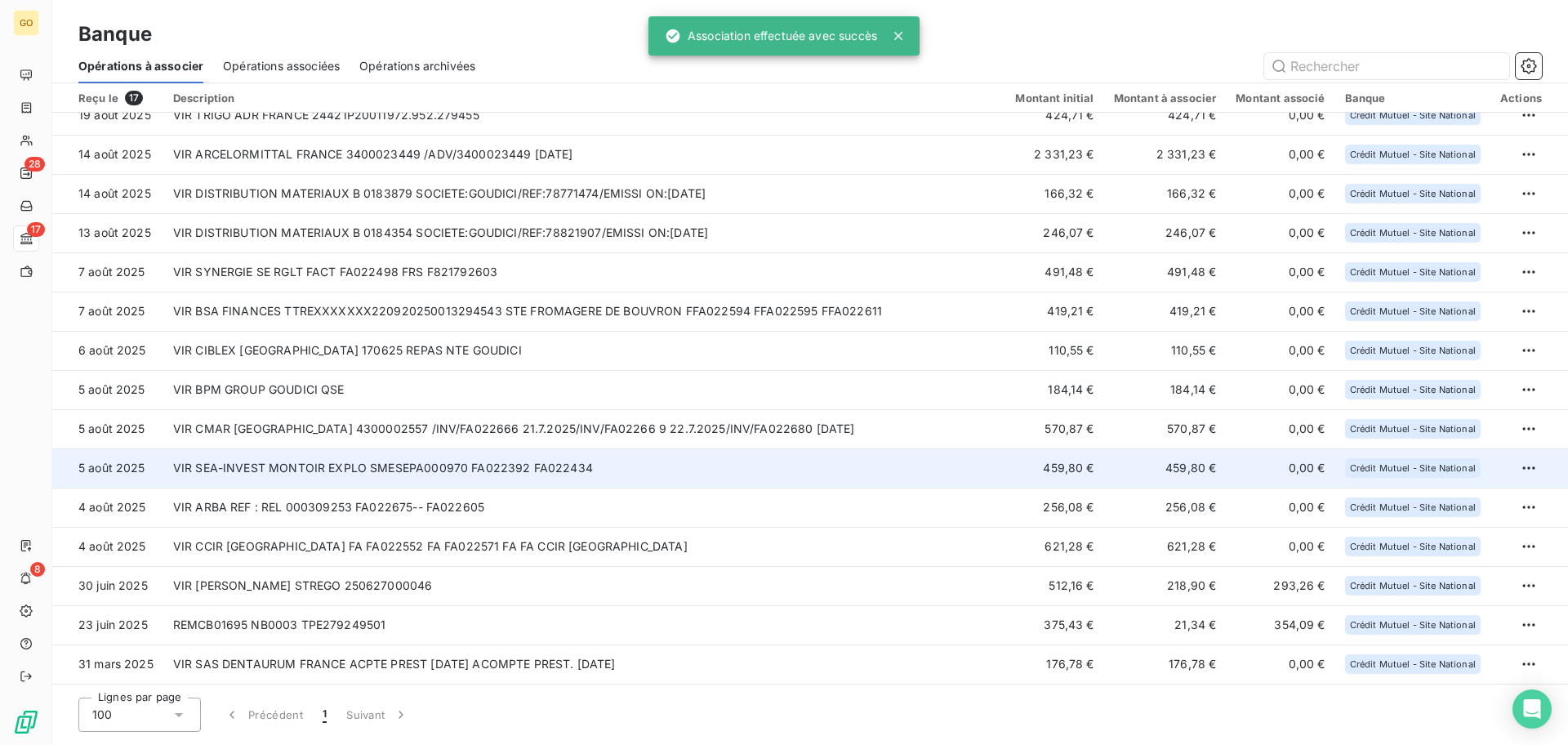
scroll to position [95, 0]
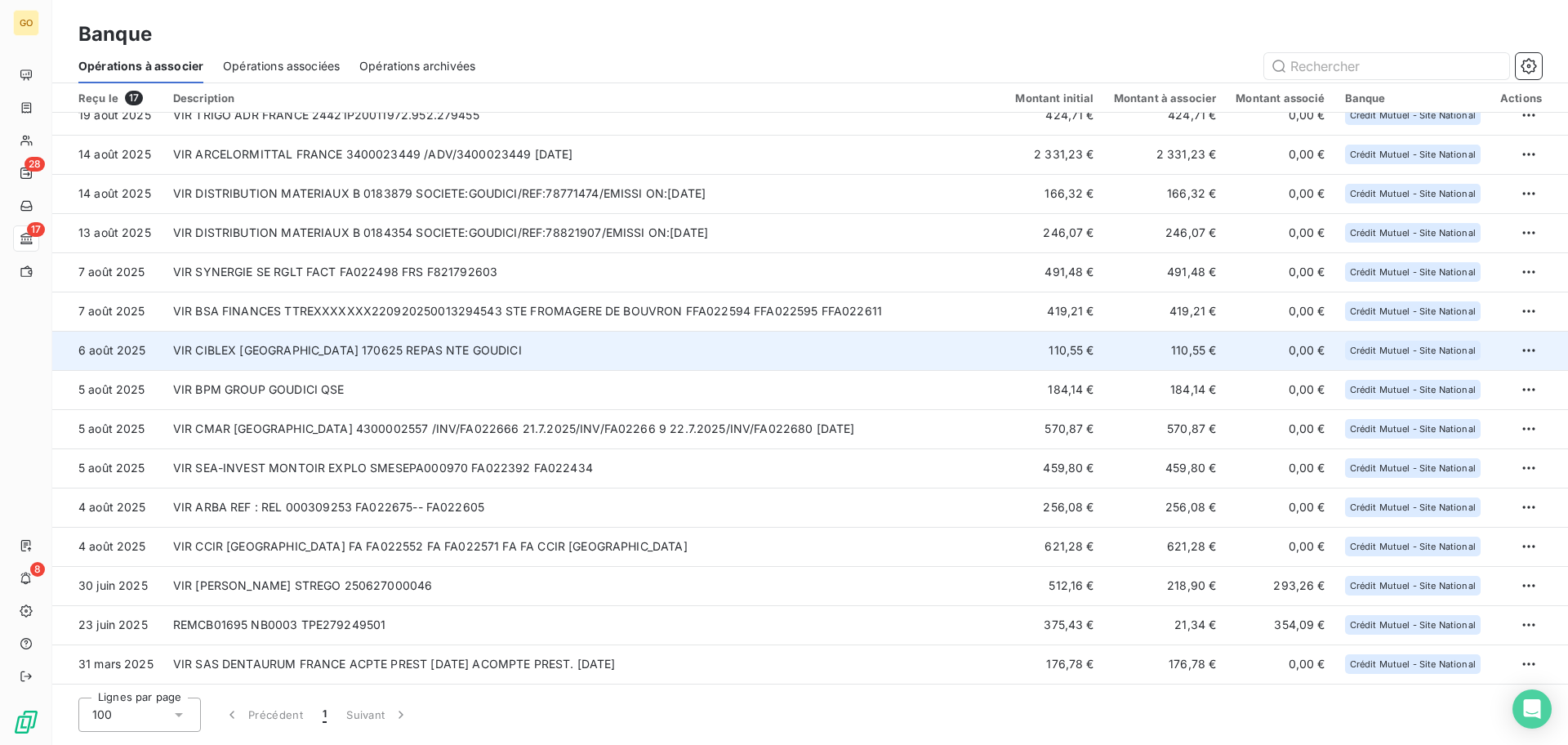
click at [363, 352] on td "VIR CIBLEX [GEOGRAPHIC_DATA] 170625 REPAS NTE GOUDICI" at bounding box center [584, 351] width 843 height 39
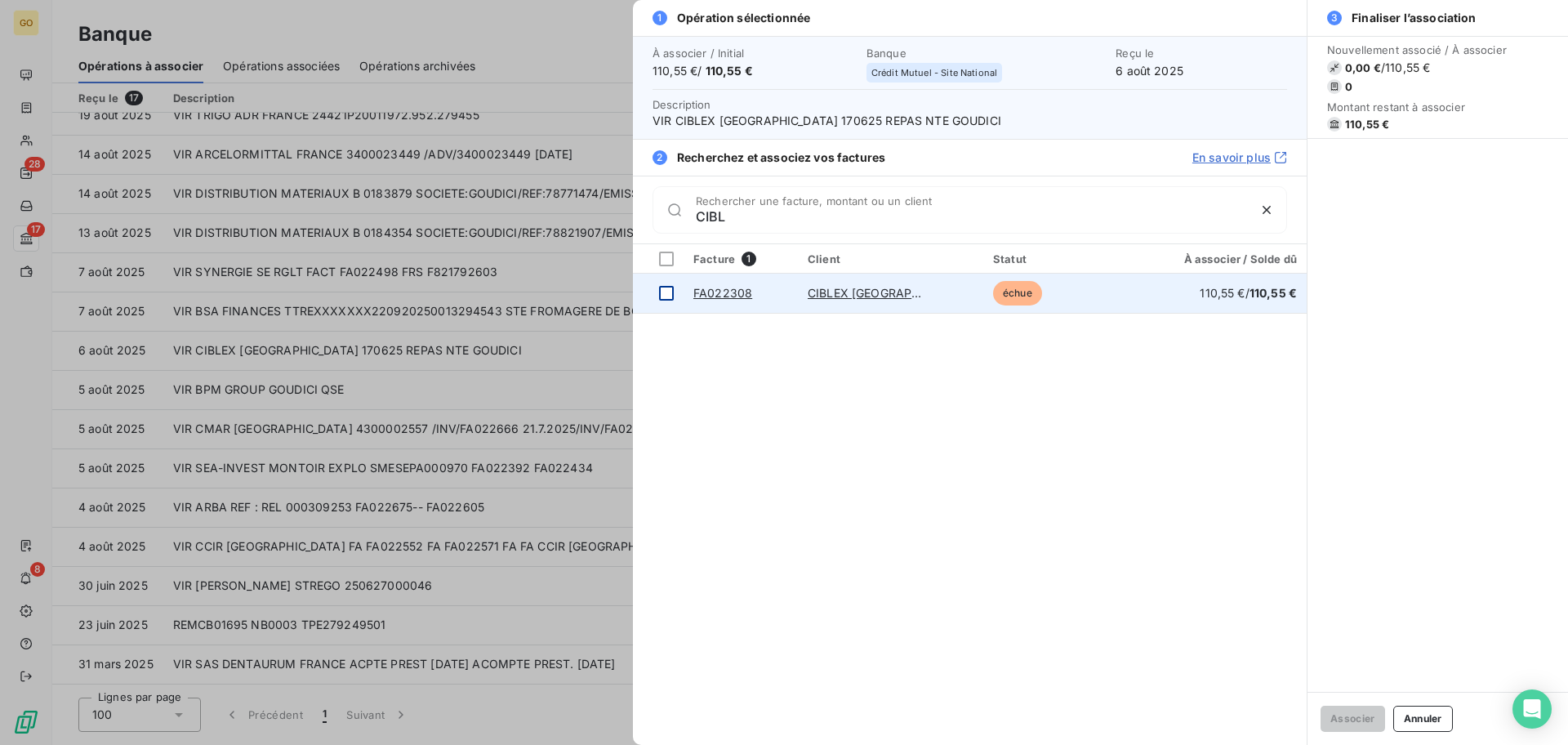
type input "CIBL"
click at [658, 294] on td at bounding box center [657, 294] width 51 height 39
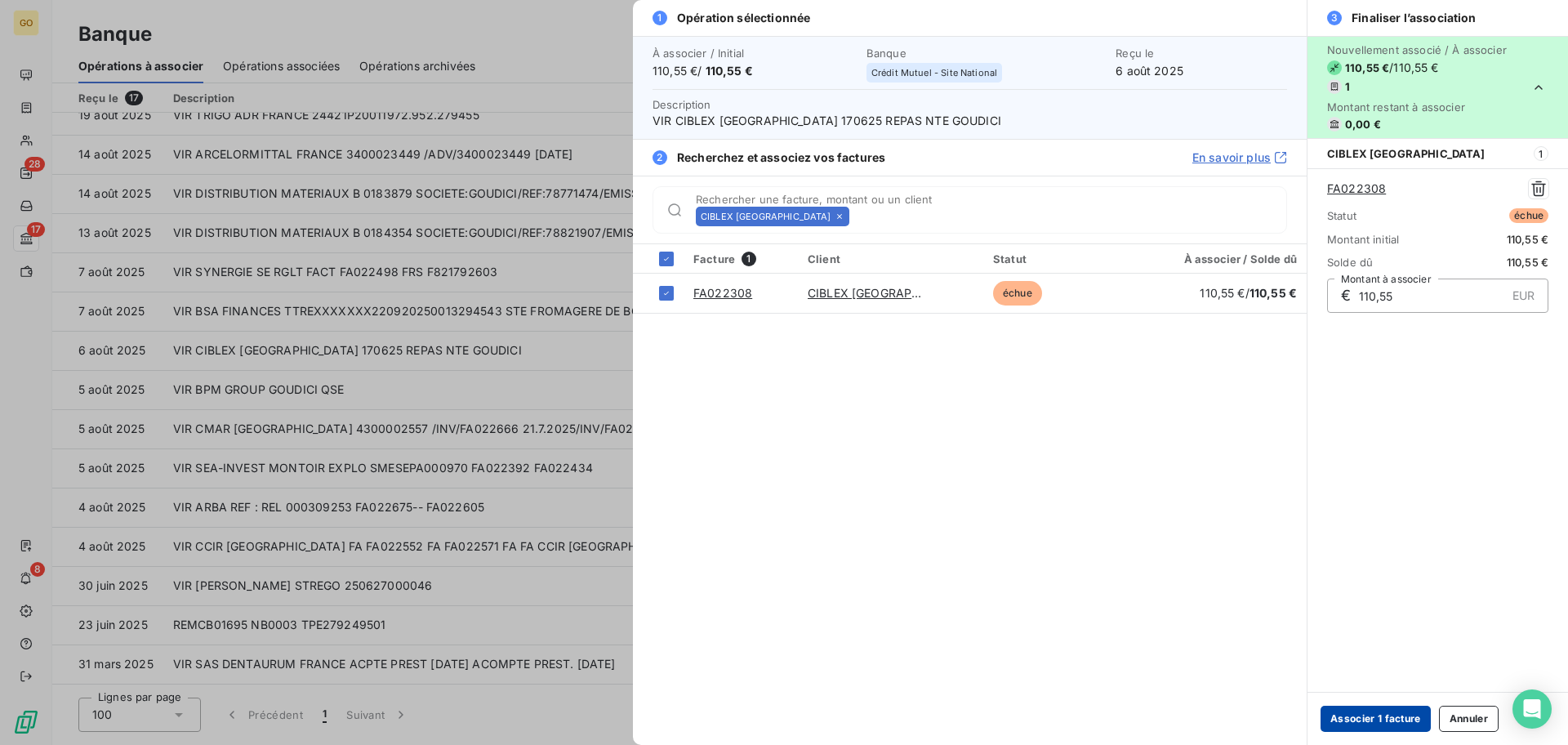
click at [1360, 721] on button "Associer 1 facture" at bounding box center [1375, 718] width 111 height 26
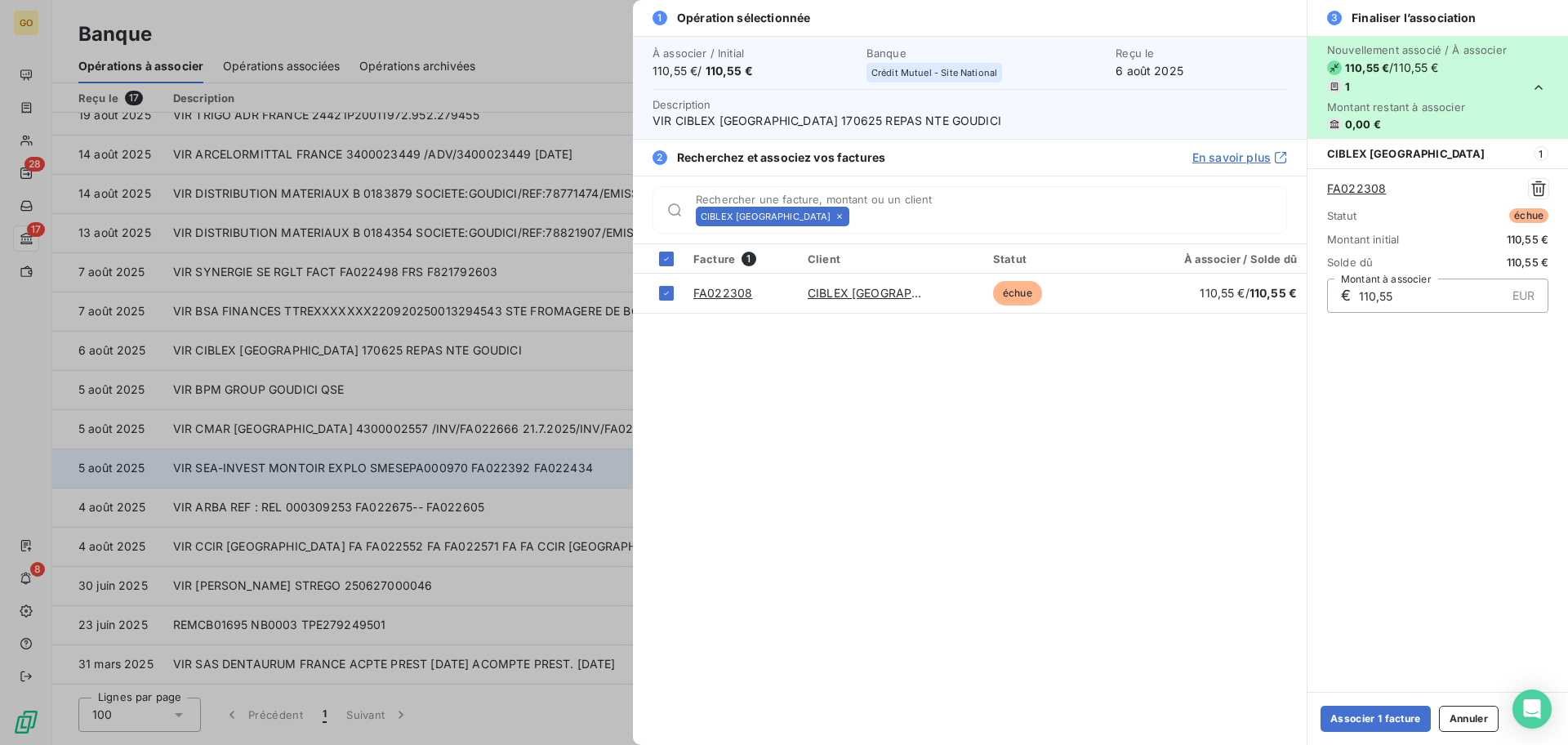
scroll to position [56, 0]
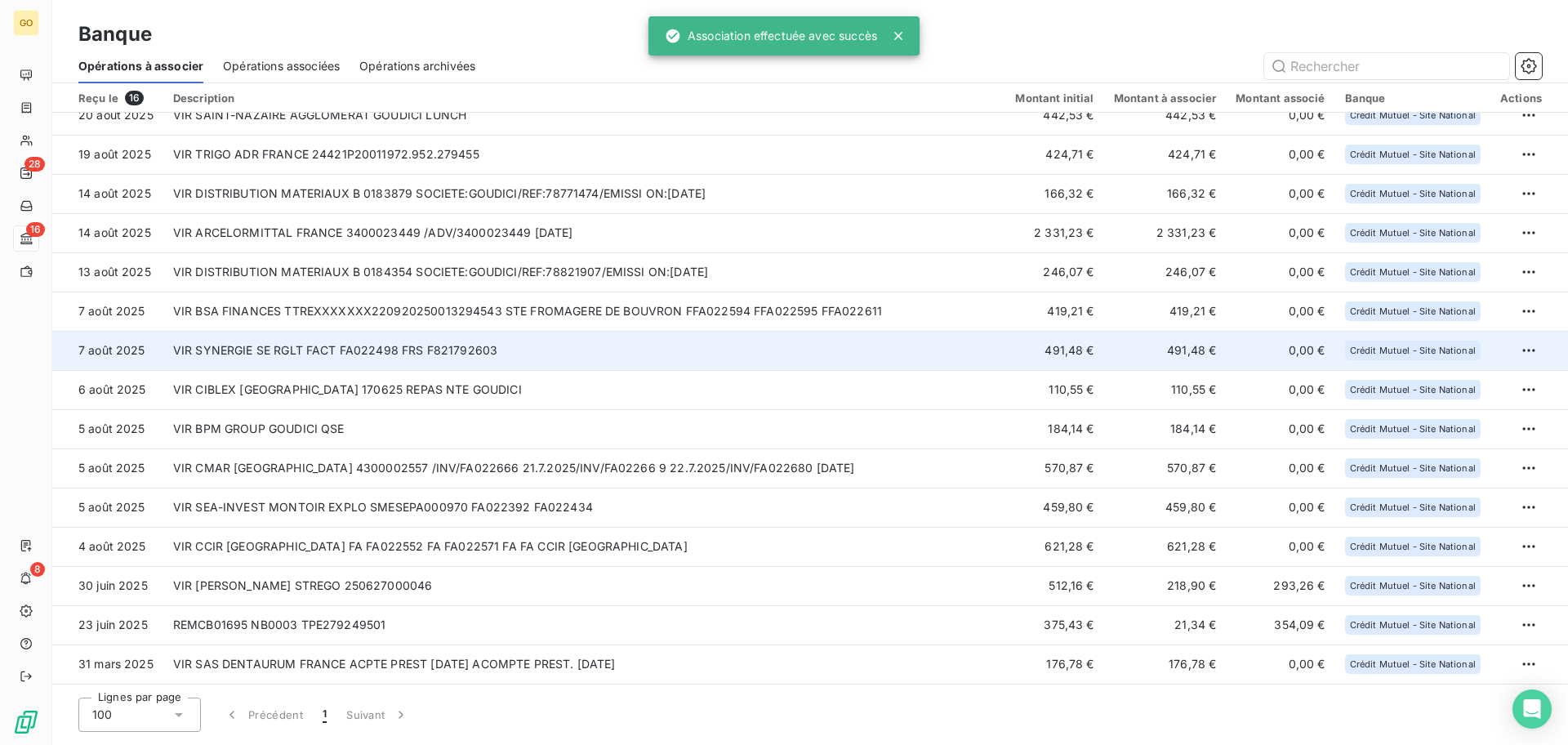
click at [445, 355] on td "VIR SYNERGIE SE RGLT FACT FA022498 FRS F821792603" at bounding box center [584, 351] width 843 height 39
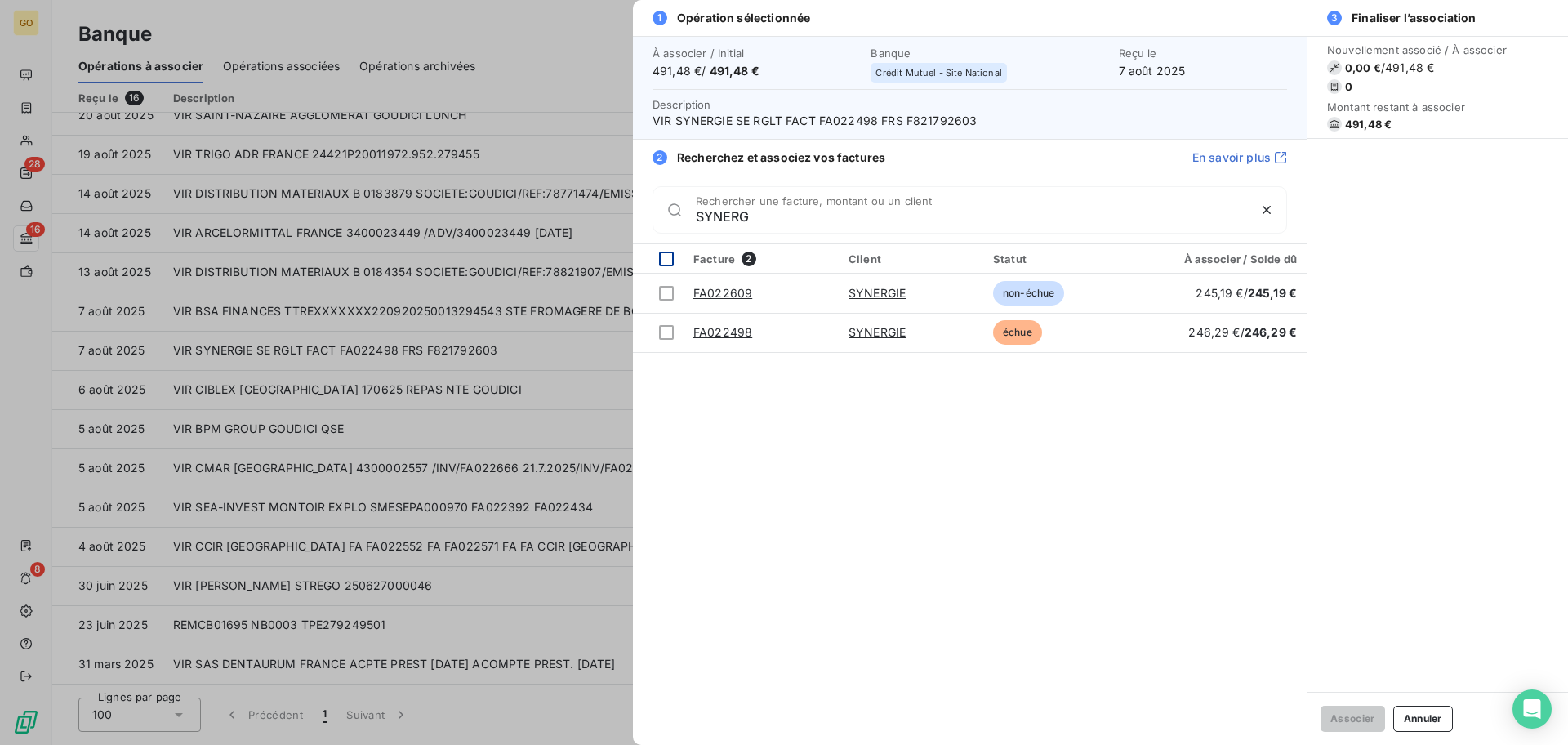
type input "SYNERG"
click at [664, 258] on div at bounding box center [666, 259] width 14 height 14
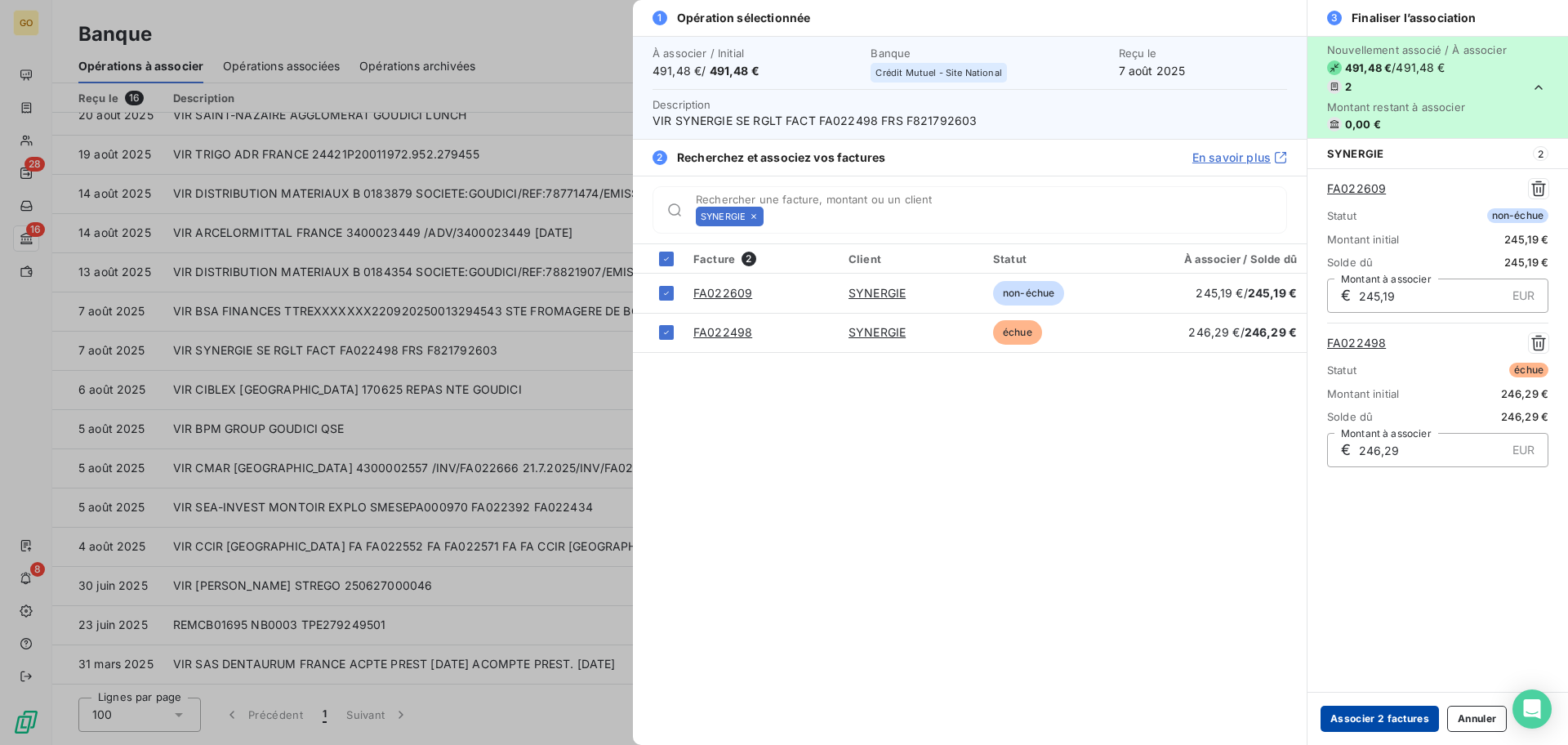
click at [1371, 726] on button "Associer 2 factures" at bounding box center [1379, 718] width 119 height 26
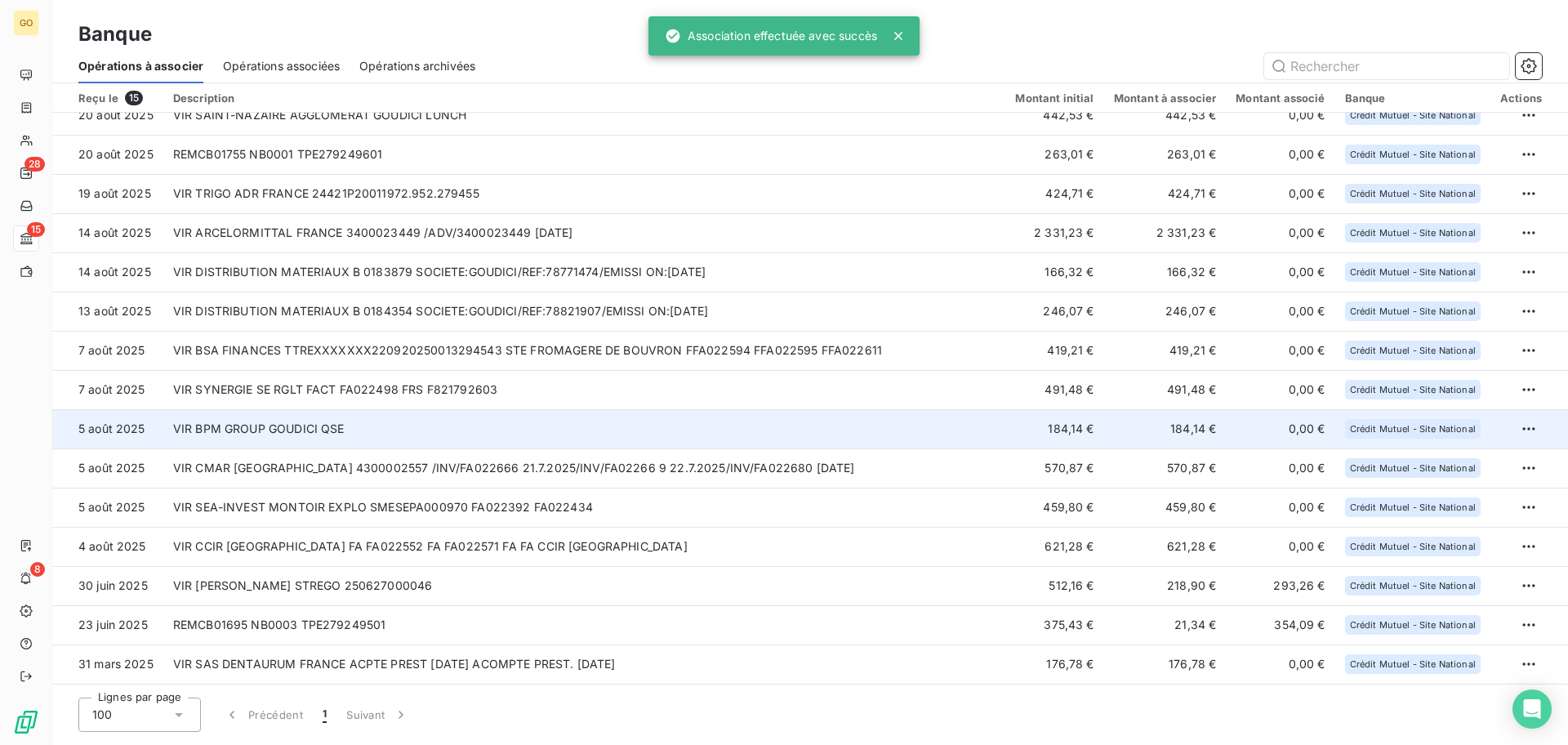
scroll to position [17, 0]
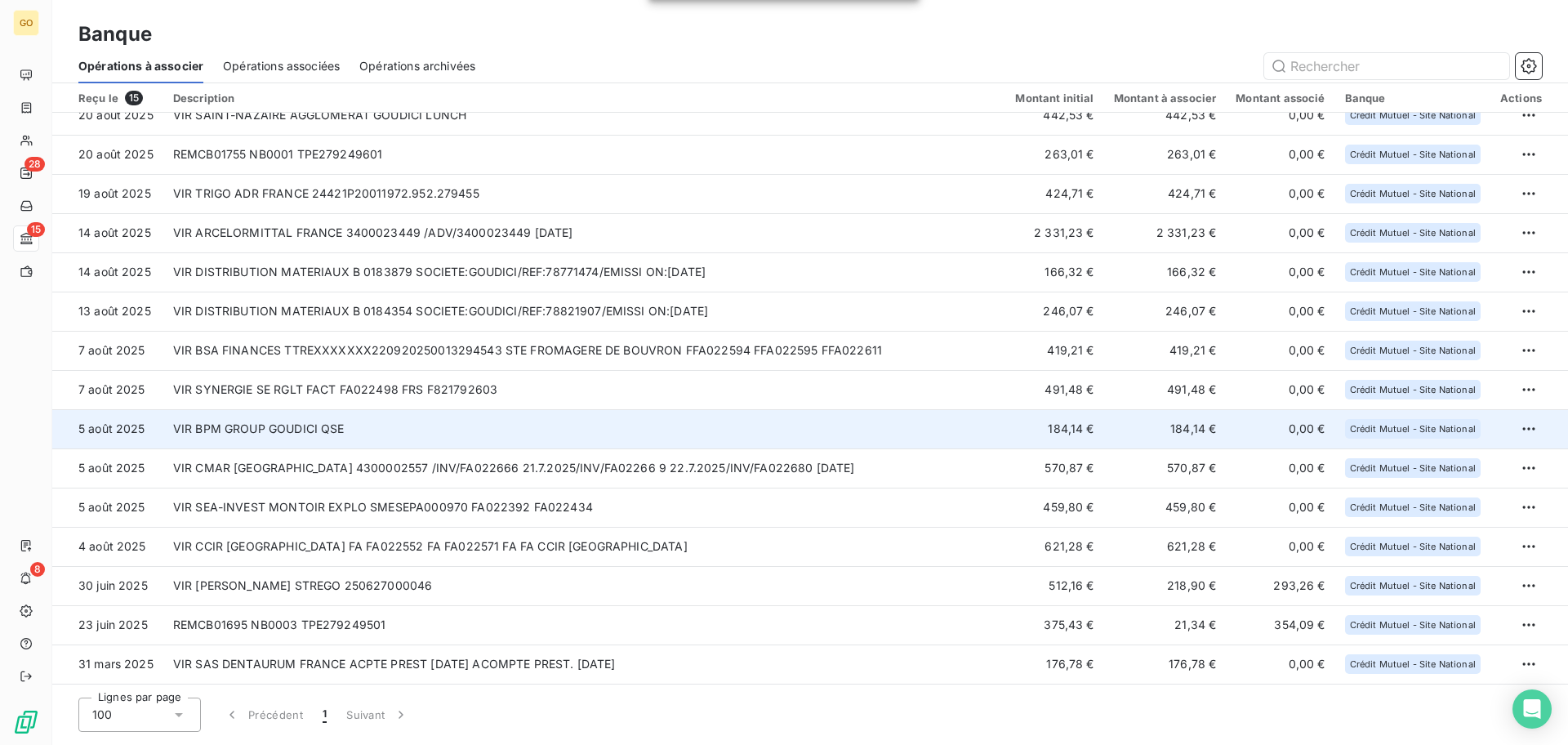
click at [342, 430] on td "VIR BPM GROUP GOUDICI QSE" at bounding box center [584, 429] width 843 height 39
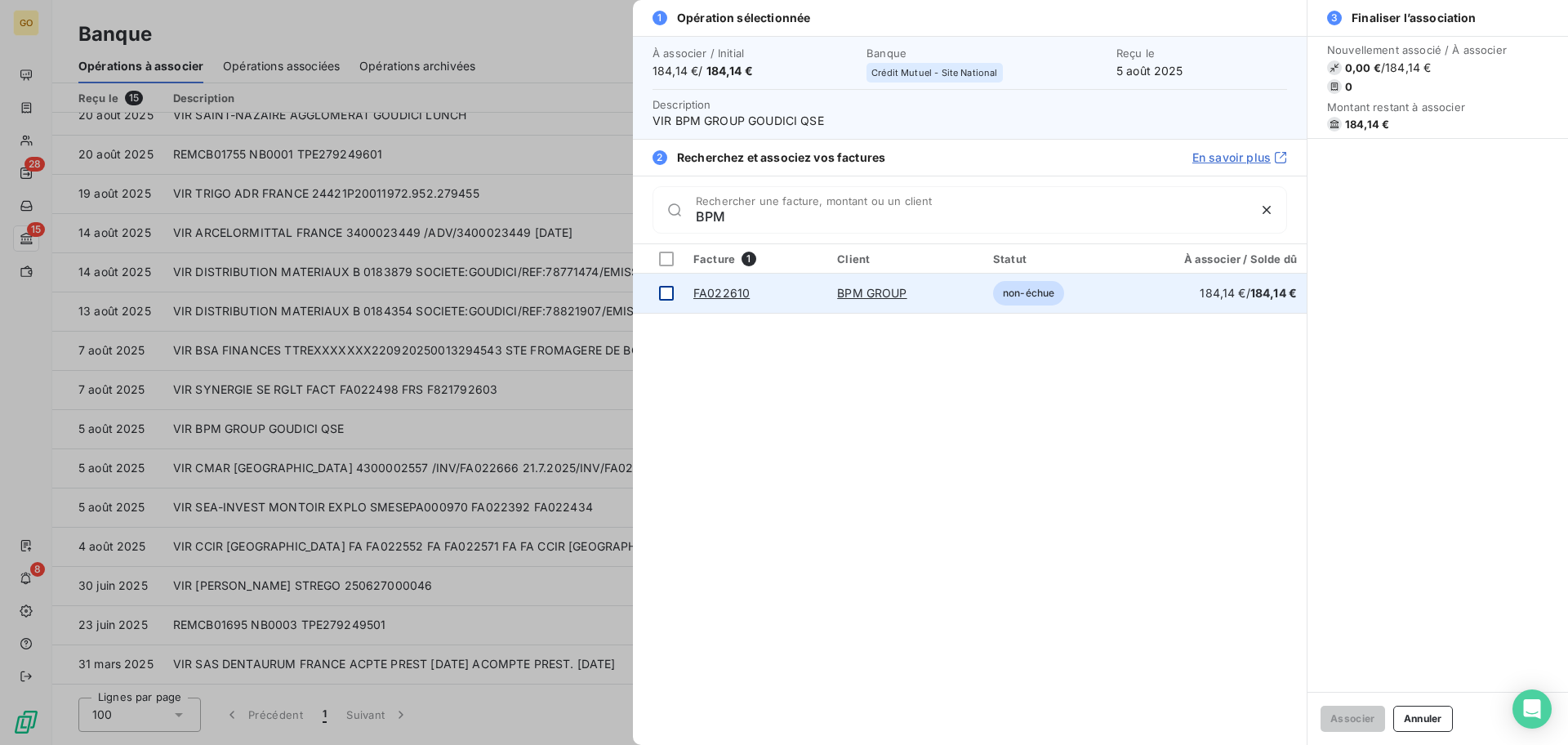
type input "BPM"
click at [663, 294] on div at bounding box center [666, 293] width 14 height 14
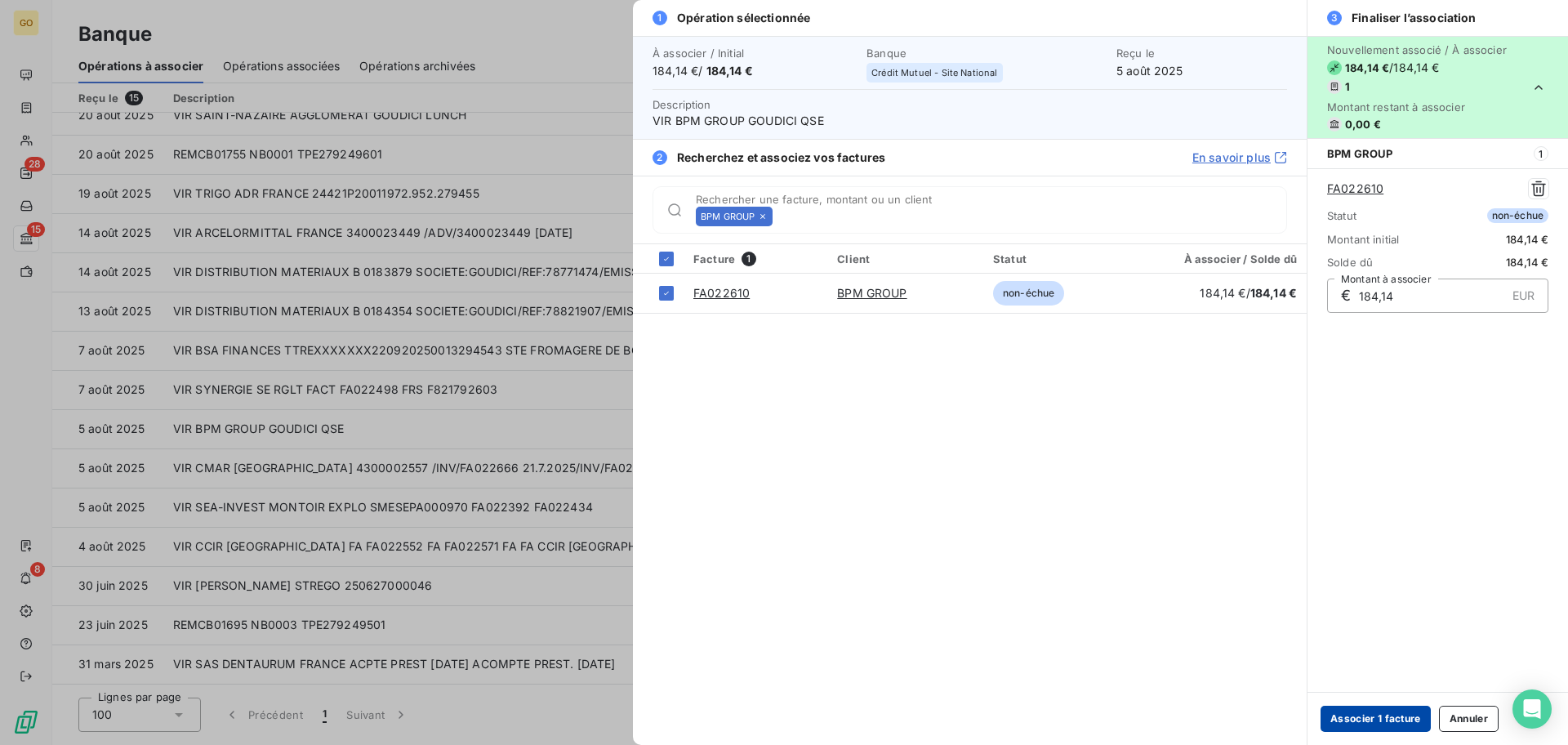
click at [1358, 717] on button "Associer 1 facture" at bounding box center [1375, 718] width 111 height 26
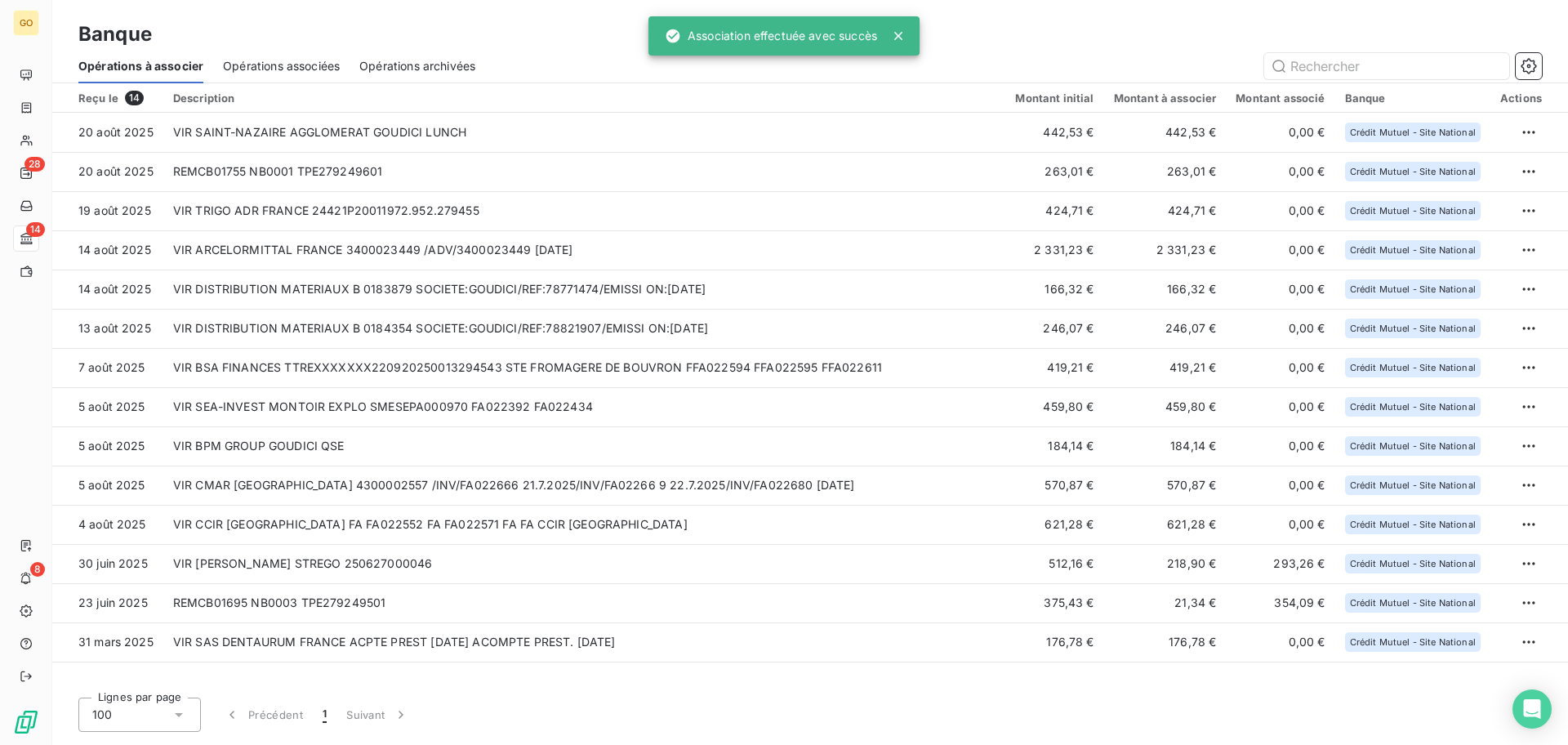
scroll to position [0, 0]
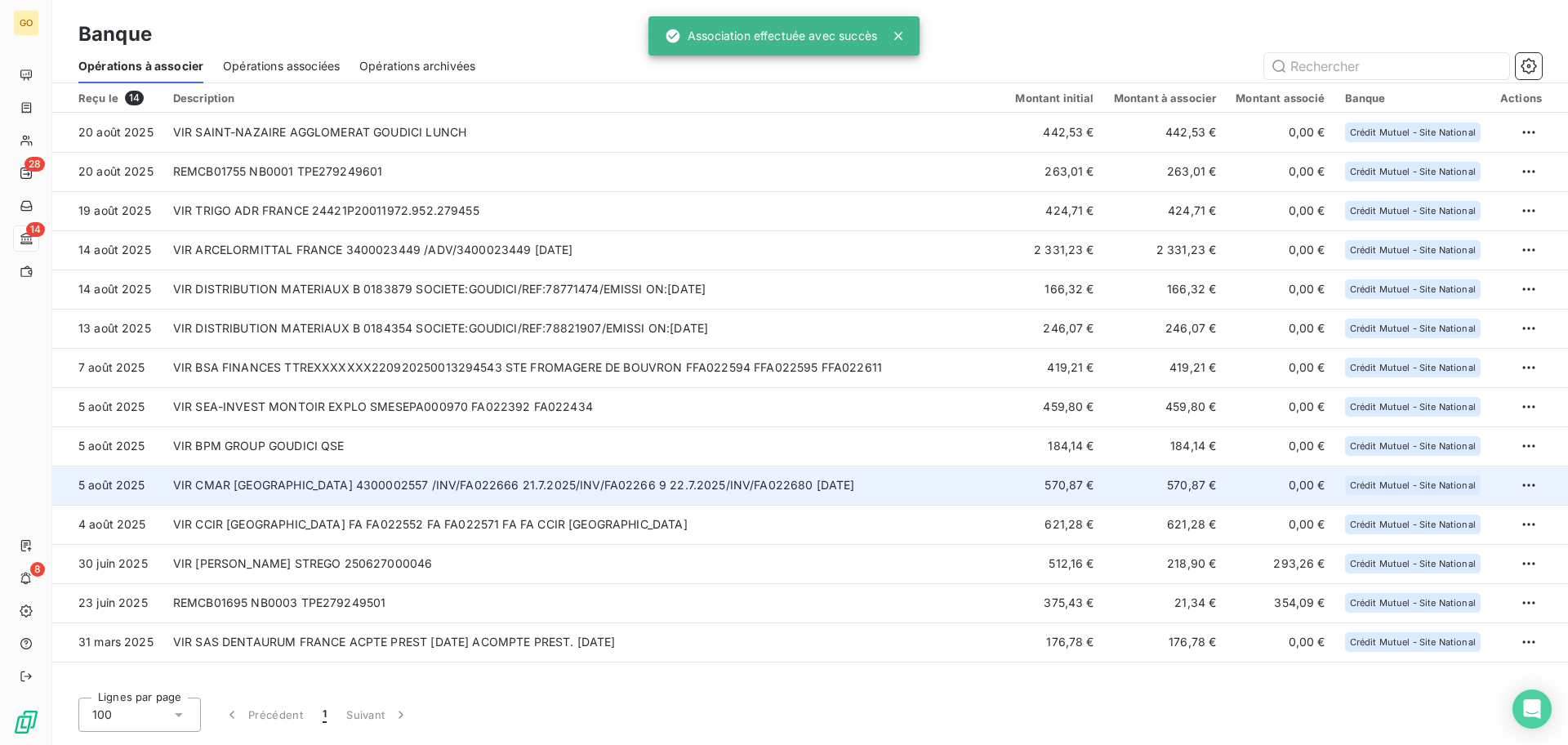
click at [392, 488] on td "VIR [PERSON_NAME] [GEOGRAPHIC_DATA] 4300002557 /INV/FA022666 21.7.2025/INV/FA02…" at bounding box center [584, 485] width 843 height 39
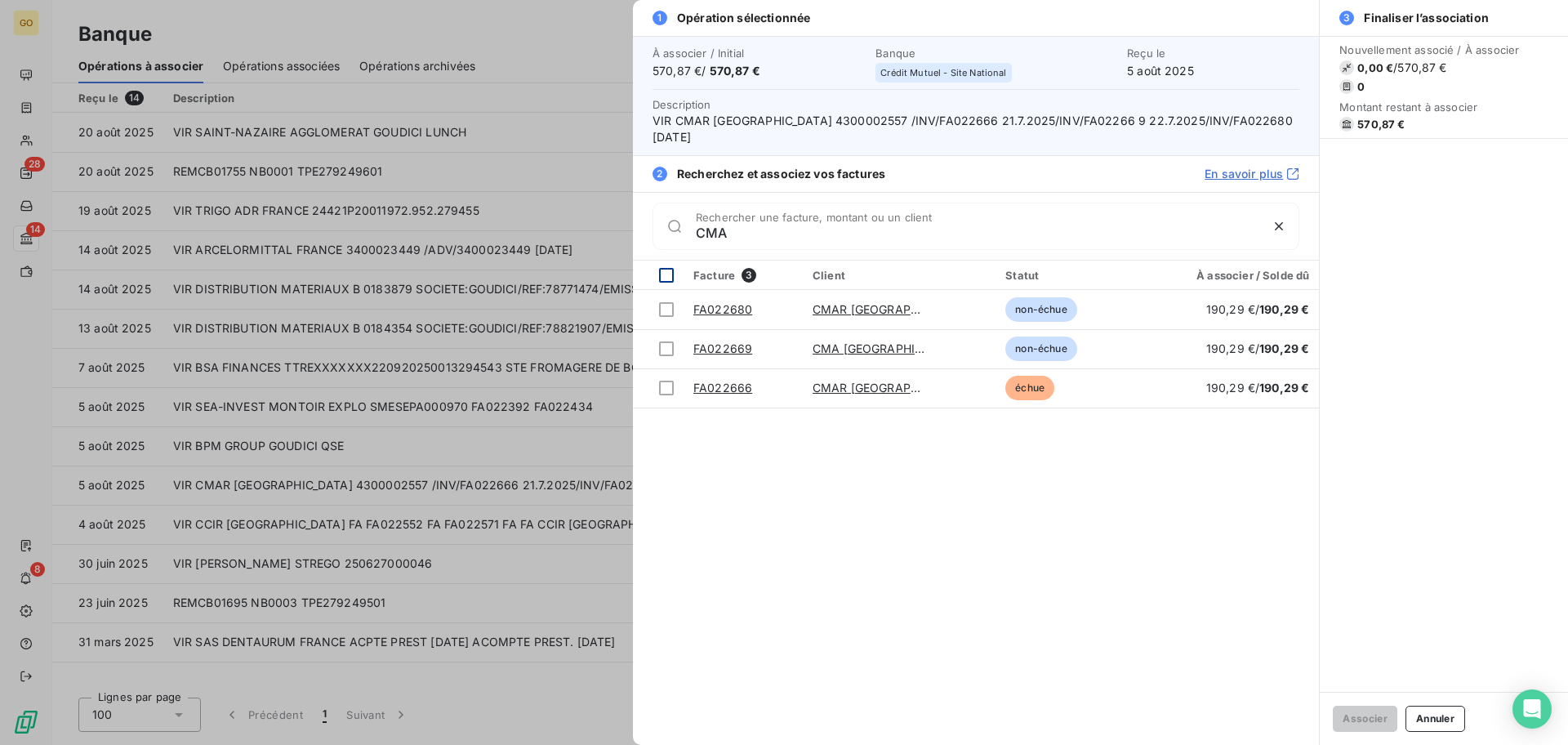
type input "CMA"
click at [664, 275] on div at bounding box center [666, 275] width 14 height 14
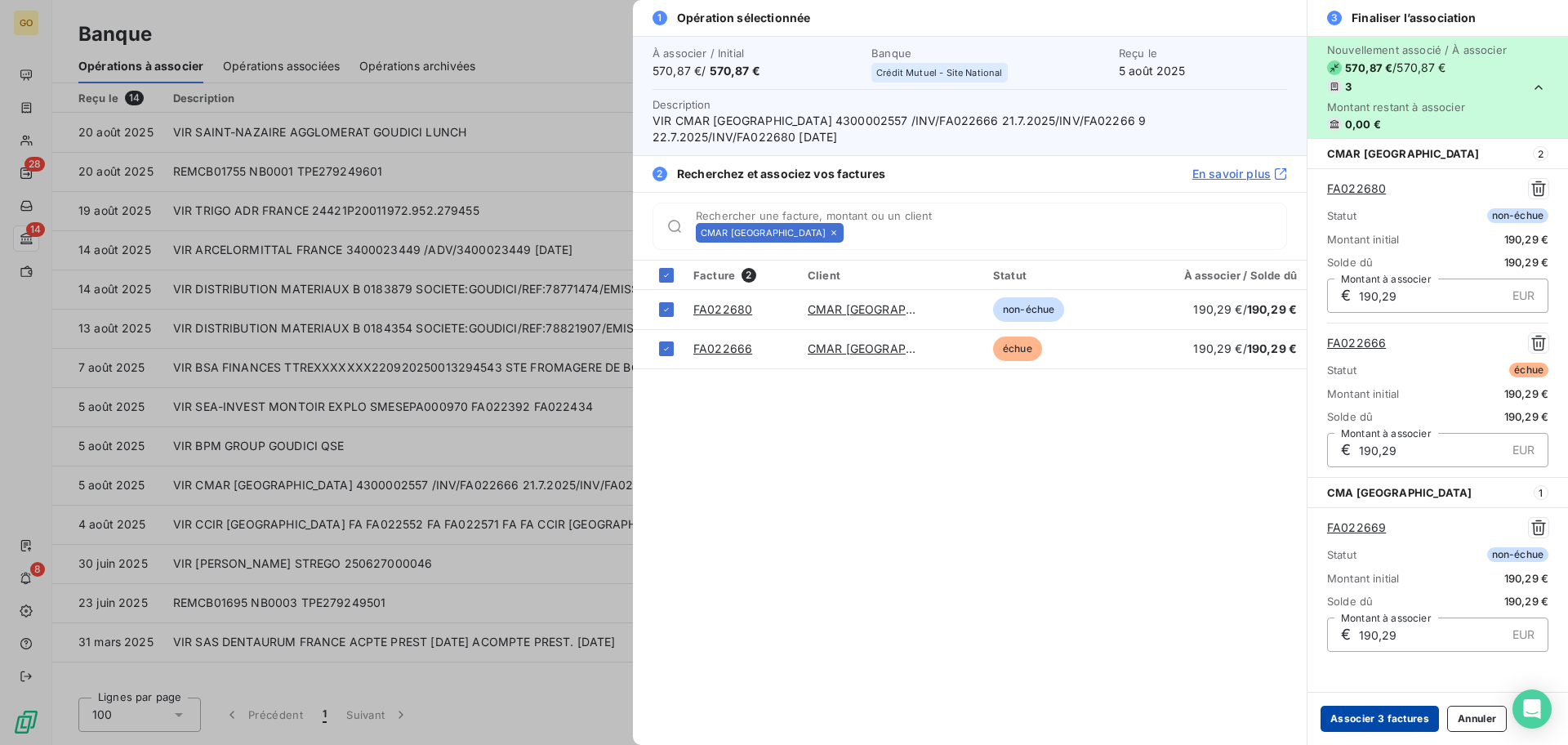
click at [1377, 716] on button "Associer 3 factures" at bounding box center [1379, 718] width 119 height 26
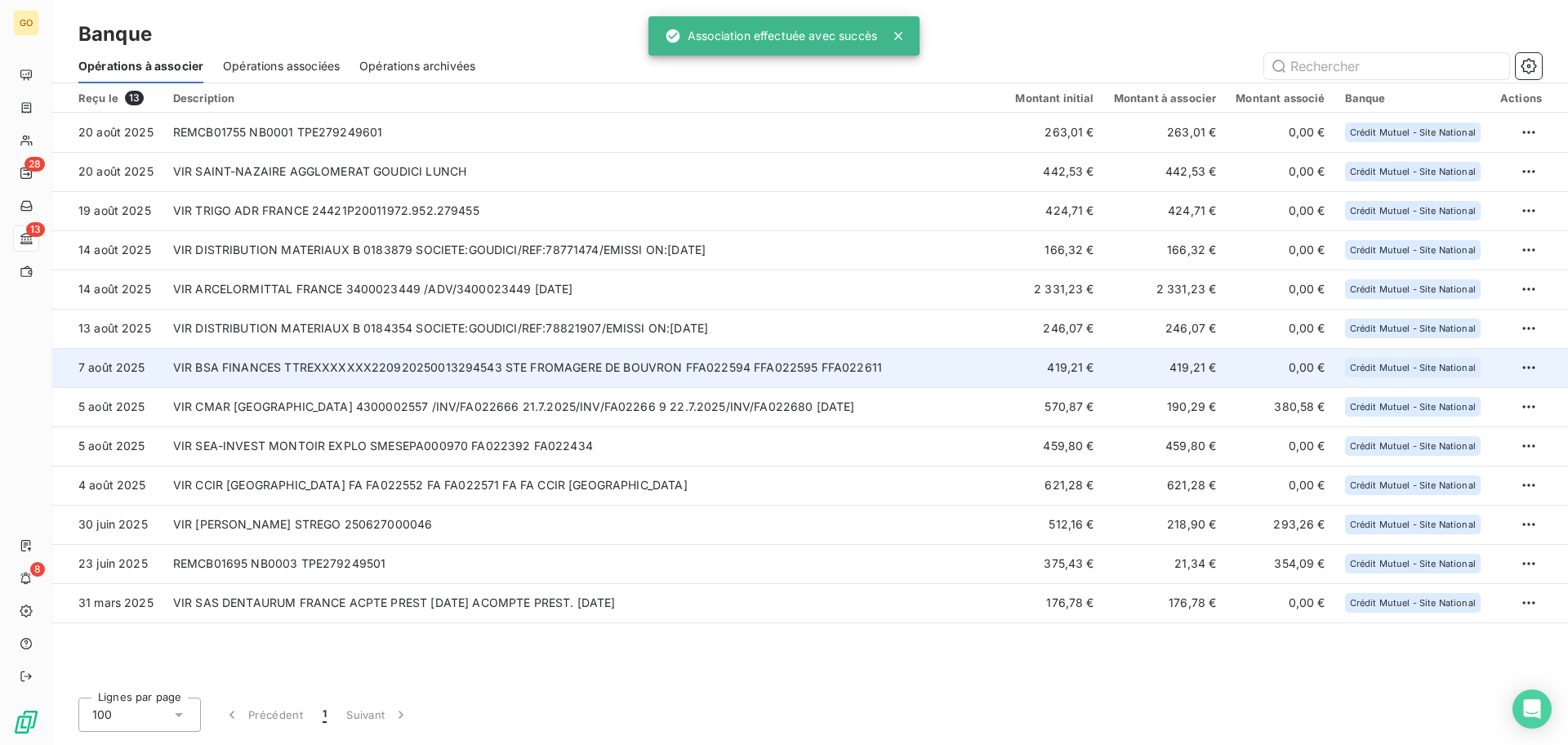
click at [348, 364] on td "VIR BSA FINANCES TTREXXXXXXX220920250013294543 STE FROMAGERE DE BOUVRON FFA0225…" at bounding box center [584, 368] width 843 height 39
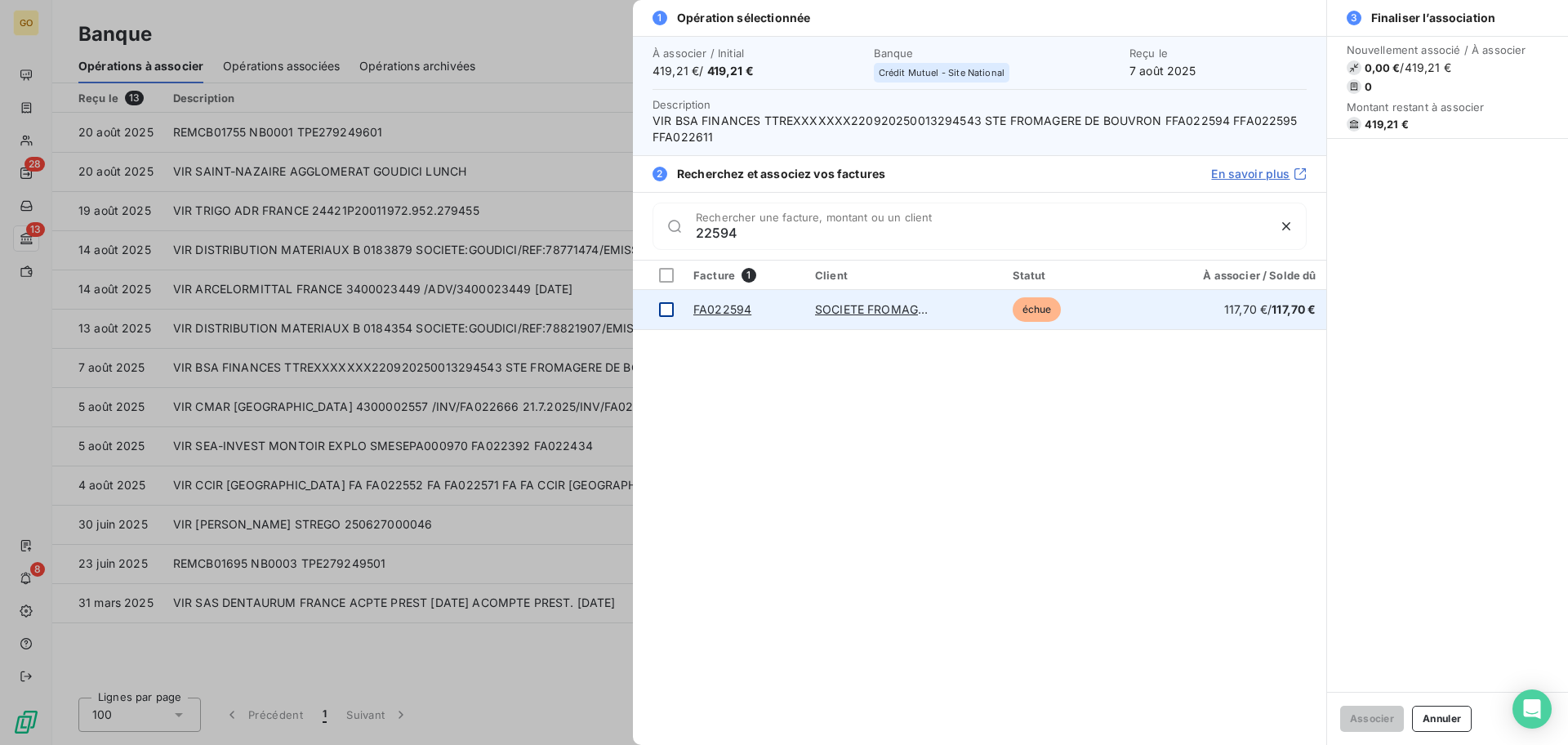
type input "22594"
click at [665, 309] on div at bounding box center [666, 310] width 14 height 14
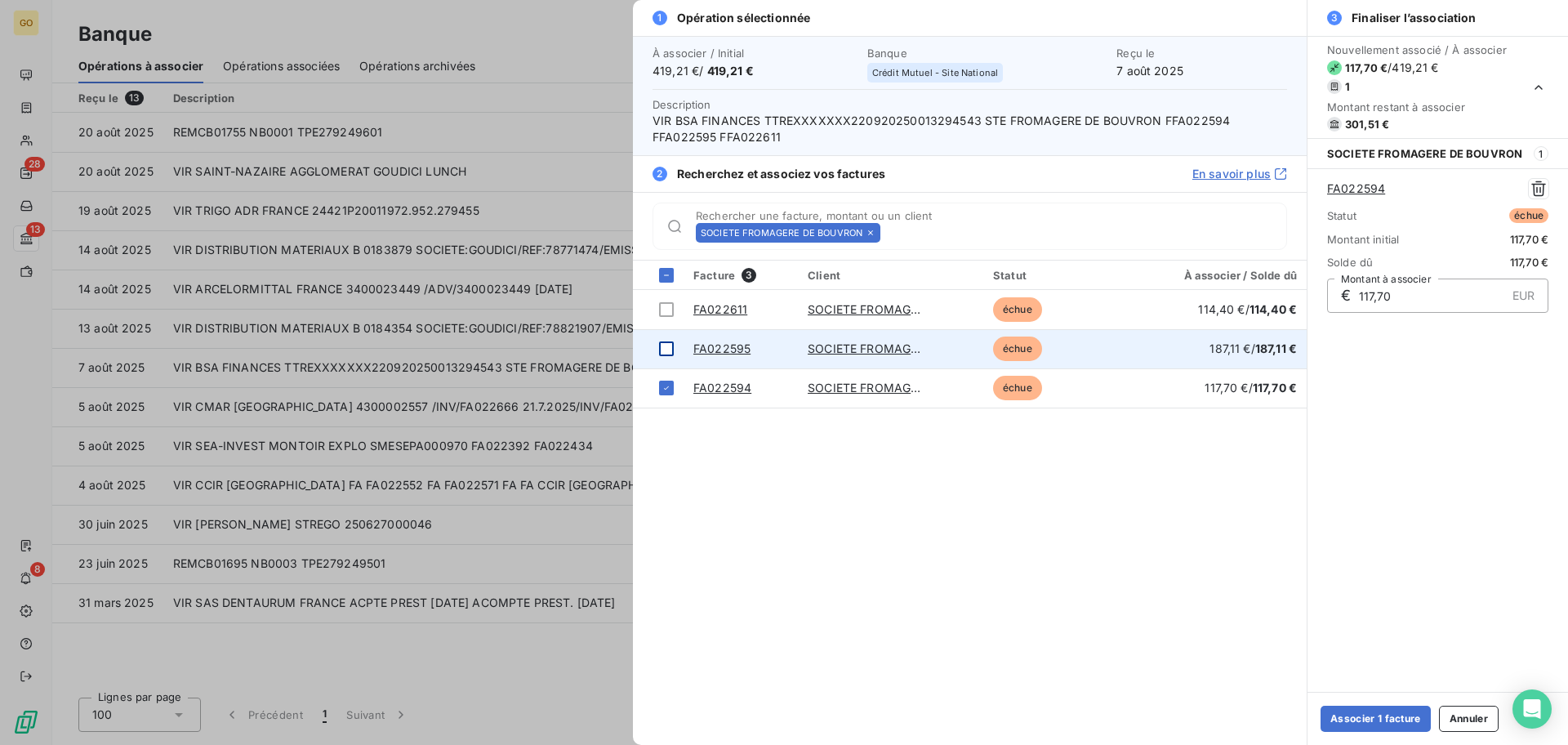
click at [664, 348] on div at bounding box center [666, 349] width 14 height 14
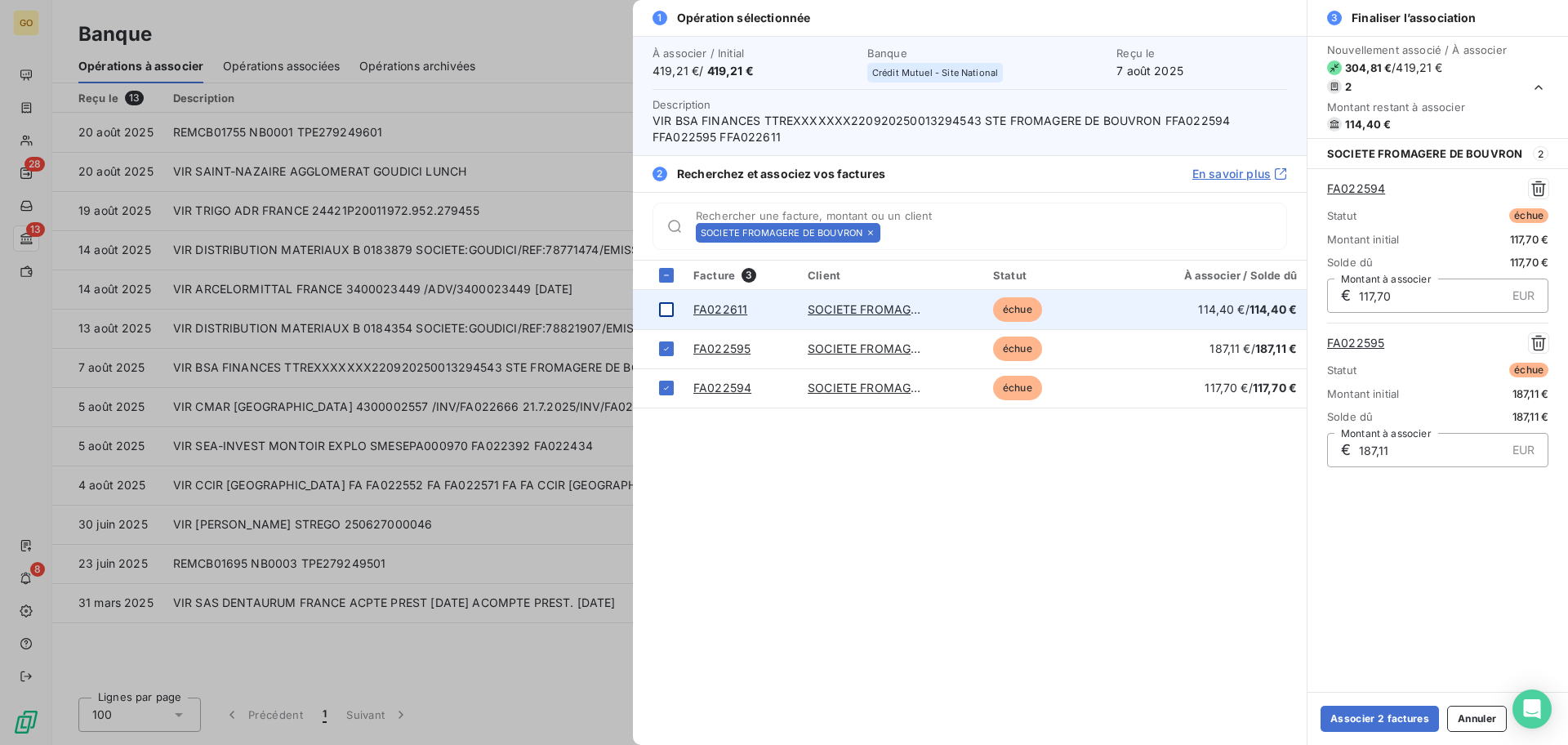
click at [664, 310] on div at bounding box center [666, 310] width 14 height 14
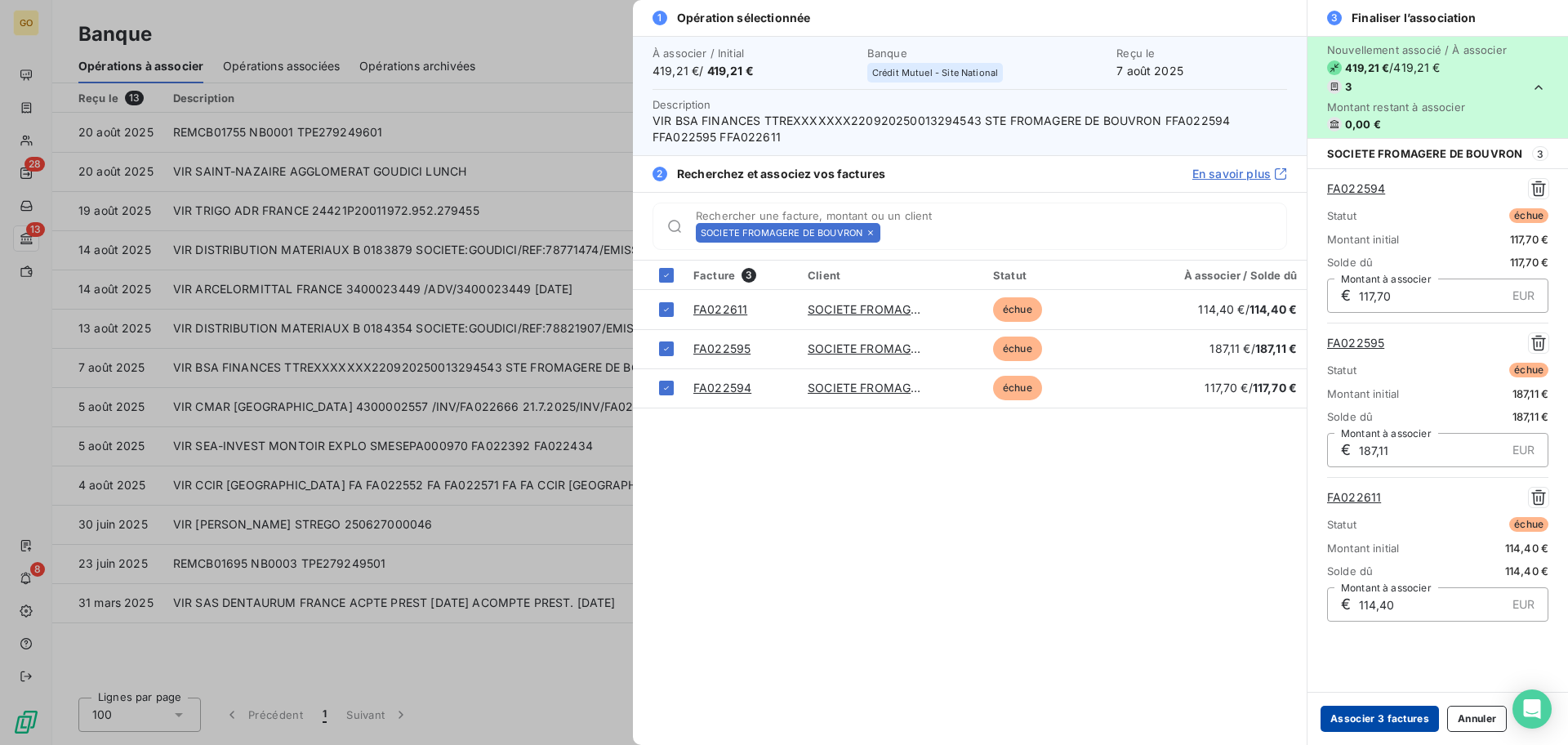
click at [1357, 722] on button "Associer 3 factures" at bounding box center [1379, 718] width 119 height 26
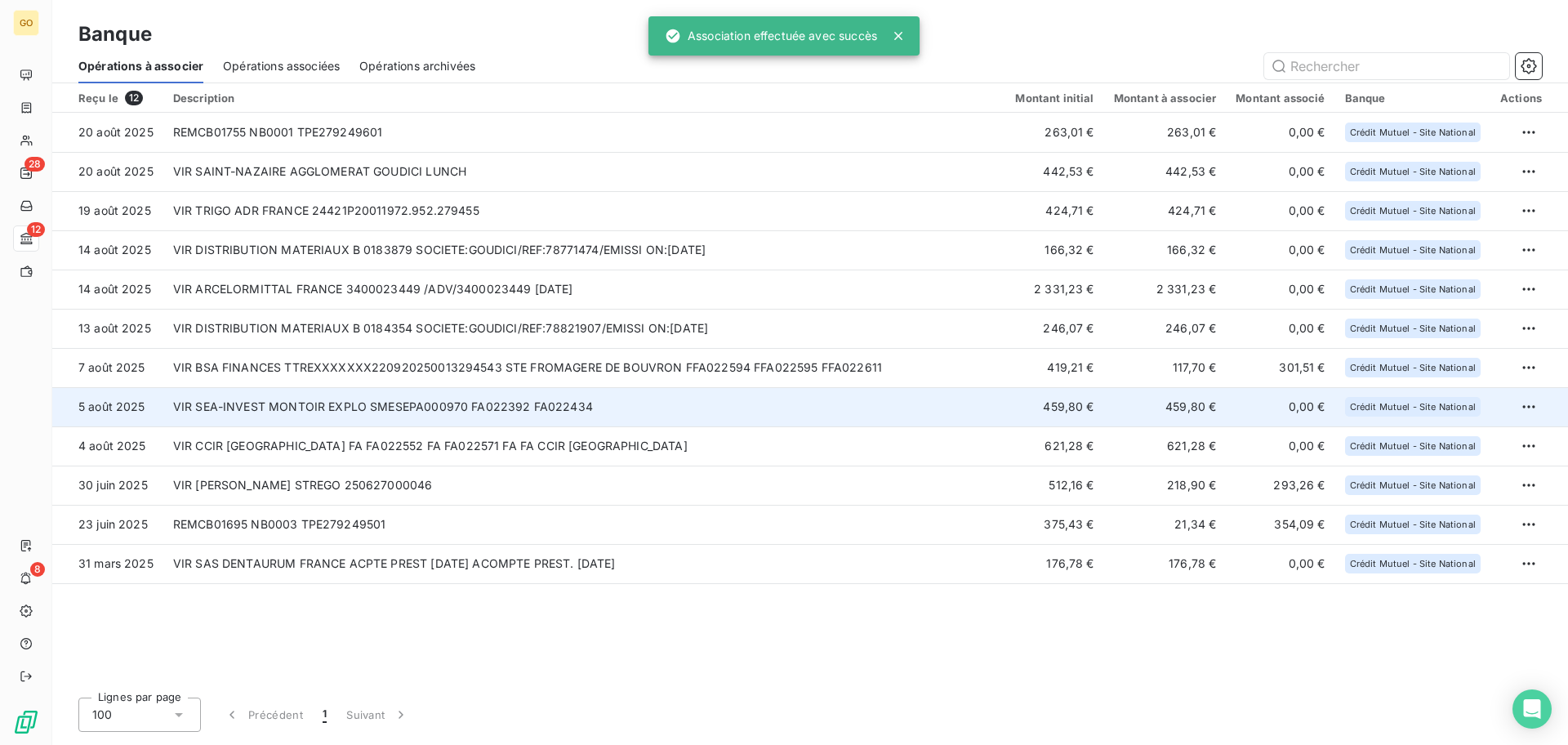
click at [431, 410] on td "VIR SEA-INVEST MONTOIR EXPLO SMESEPA000970 FA022392 FA022434" at bounding box center [584, 407] width 843 height 39
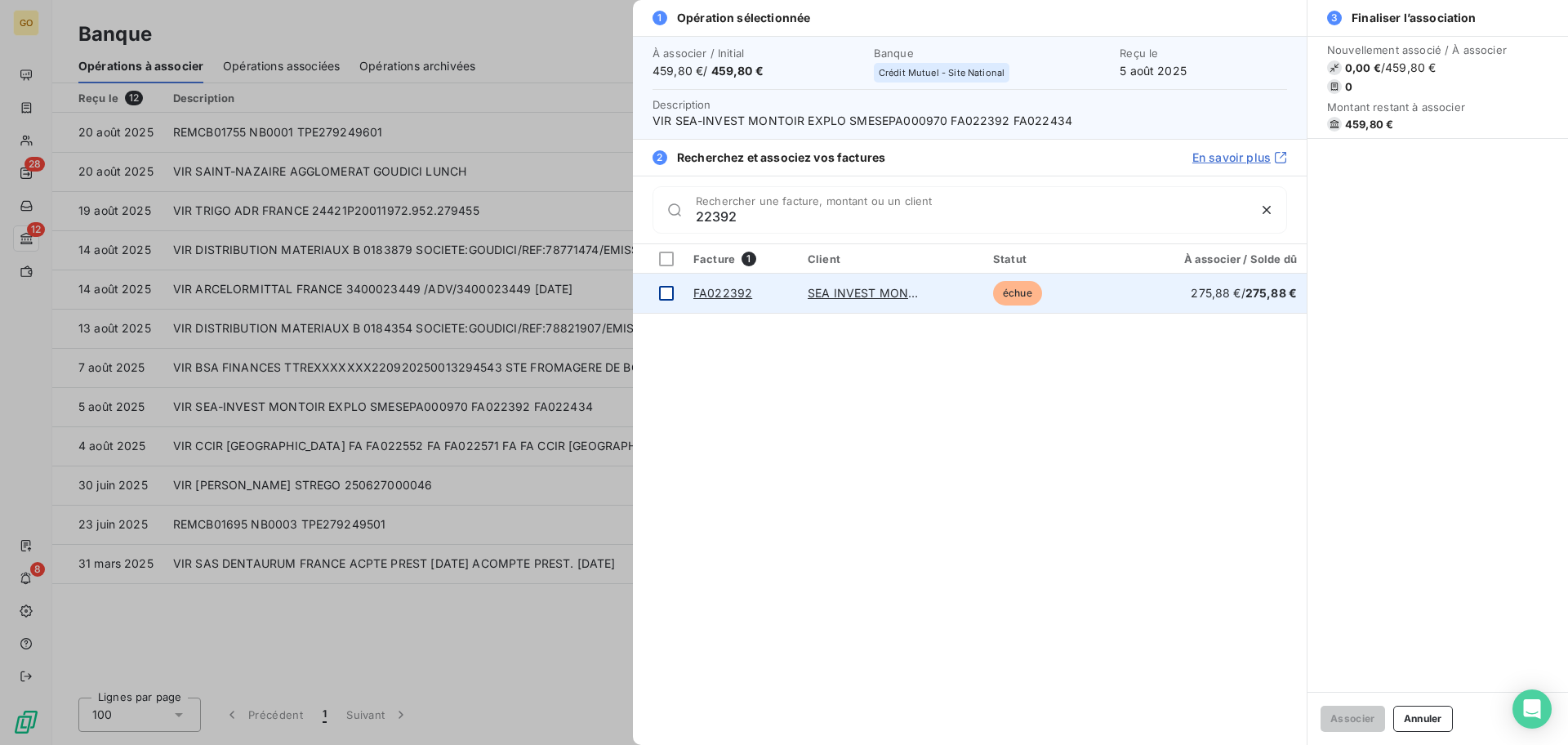
type input "22392"
click at [668, 294] on div at bounding box center [666, 293] width 14 height 14
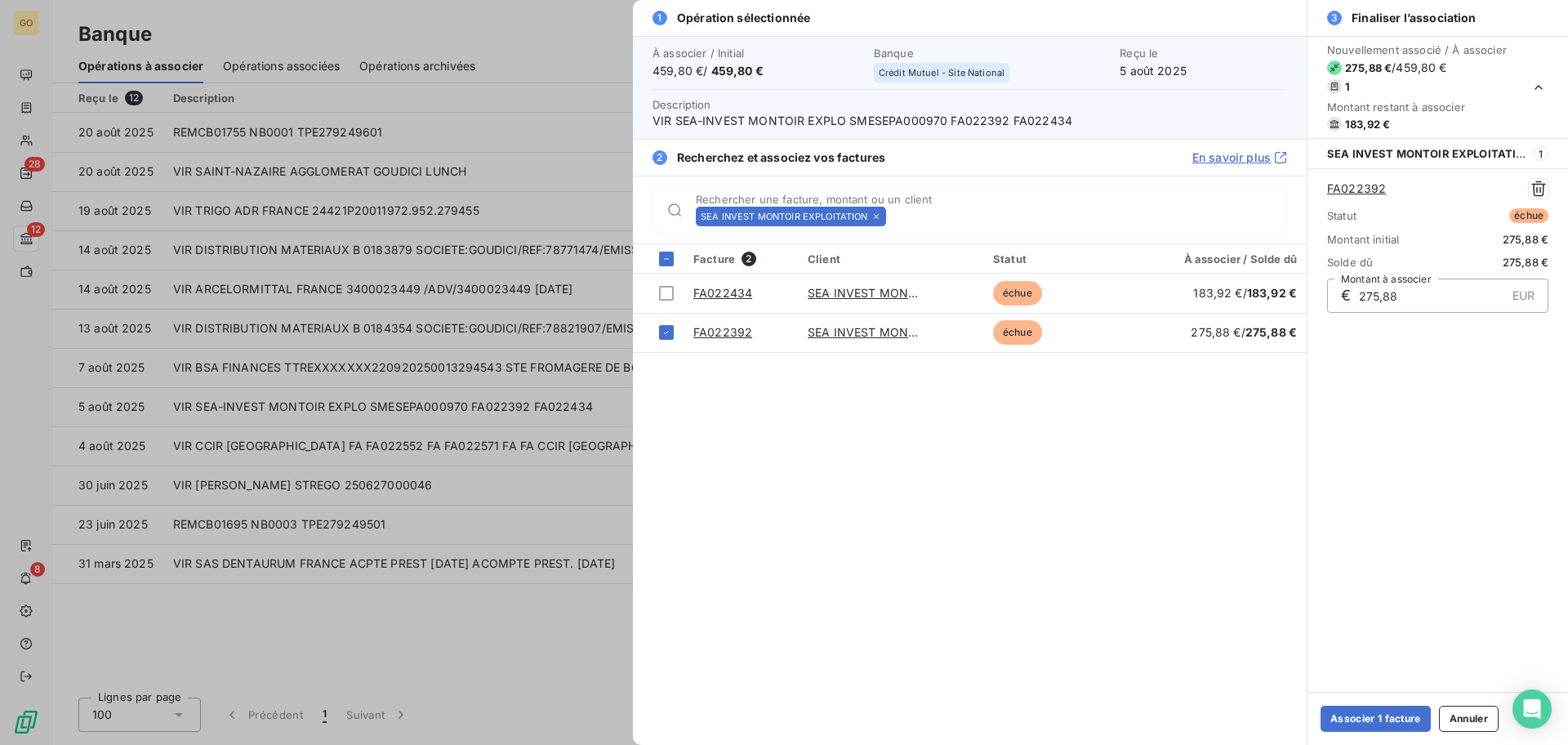
click at [668, 294] on div at bounding box center [666, 293] width 14 height 14
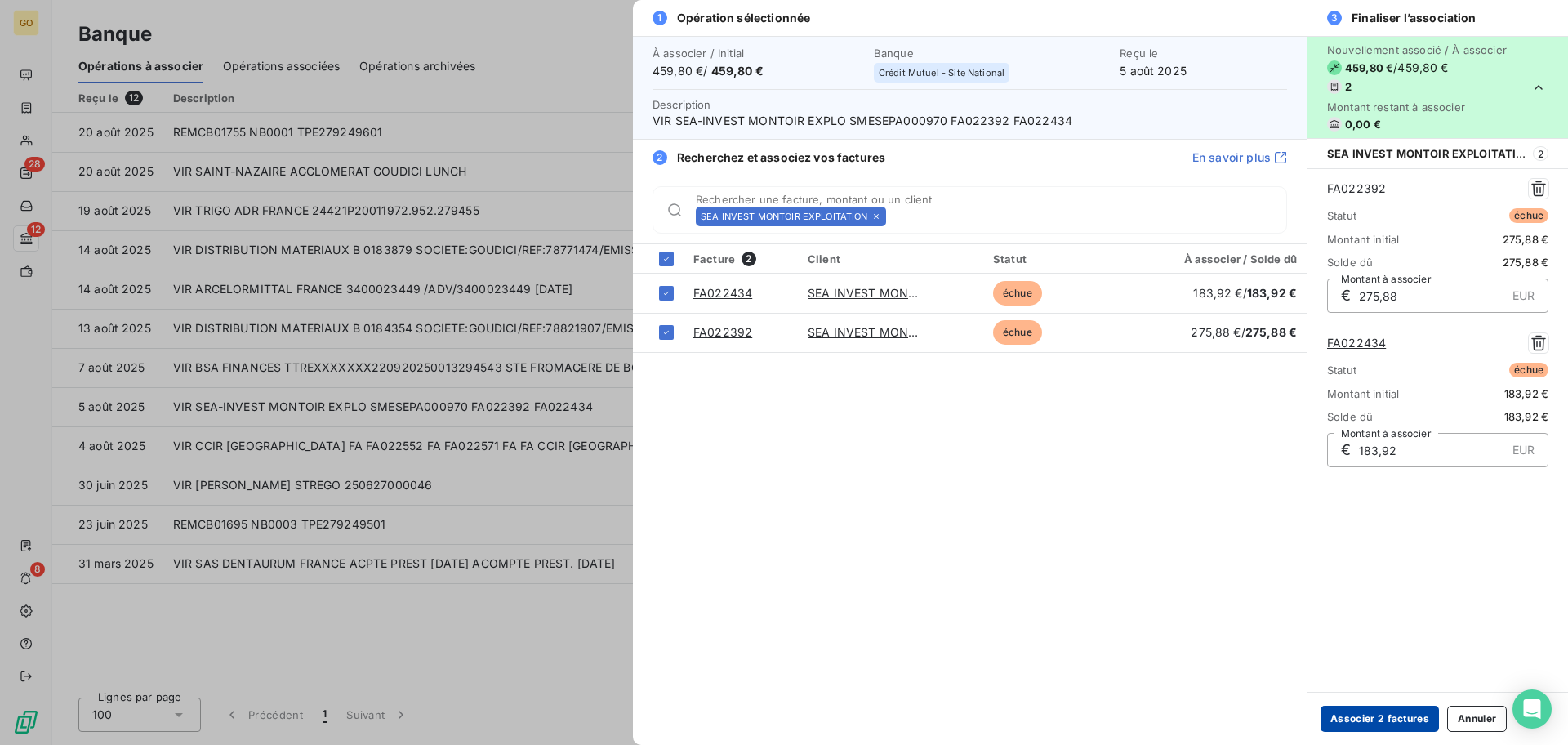
click at [1366, 717] on button "Associer 2 factures" at bounding box center [1379, 718] width 119 height 26
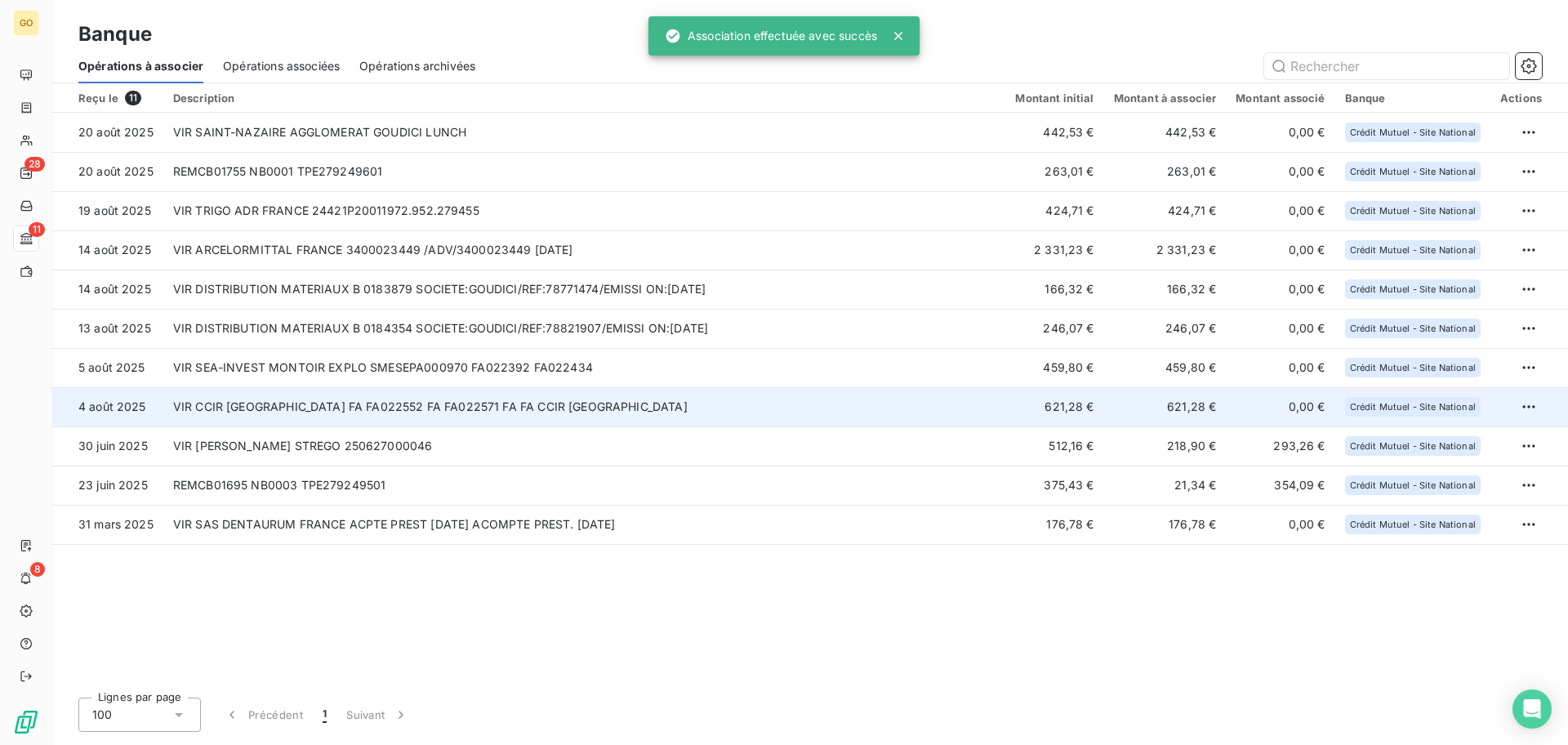
click at [516, 410] on td "VIR CCIR [GEOGRAPHIC_DATA] FA FA022552 FA FA022571 FA FA CCIR [GEOGRAPHIC_DATA]" at bounding box center [584, 407] width 843 height 39
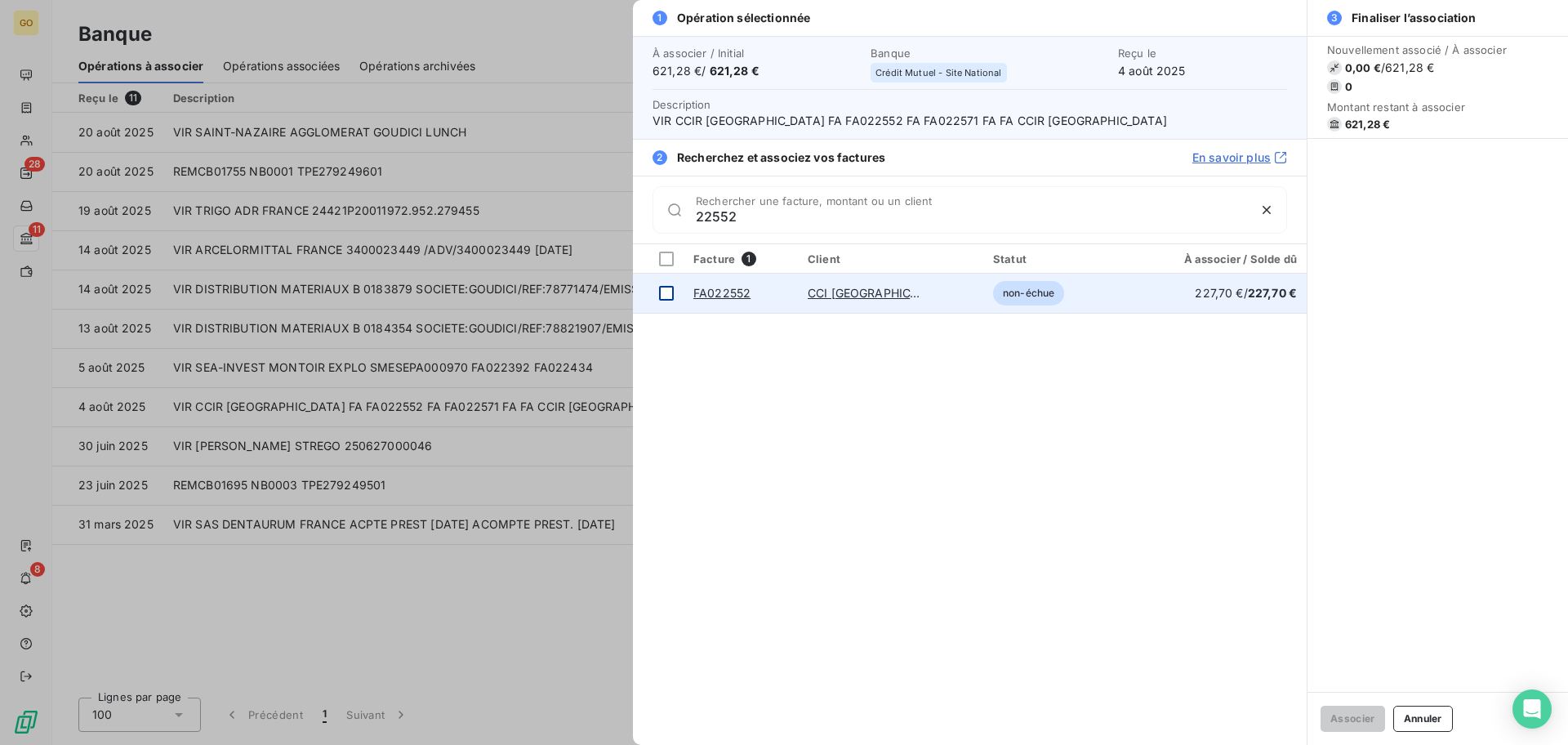
type input "22552"
click at [664, 293] on div at bounding box center [666, 293] width 14 height 14
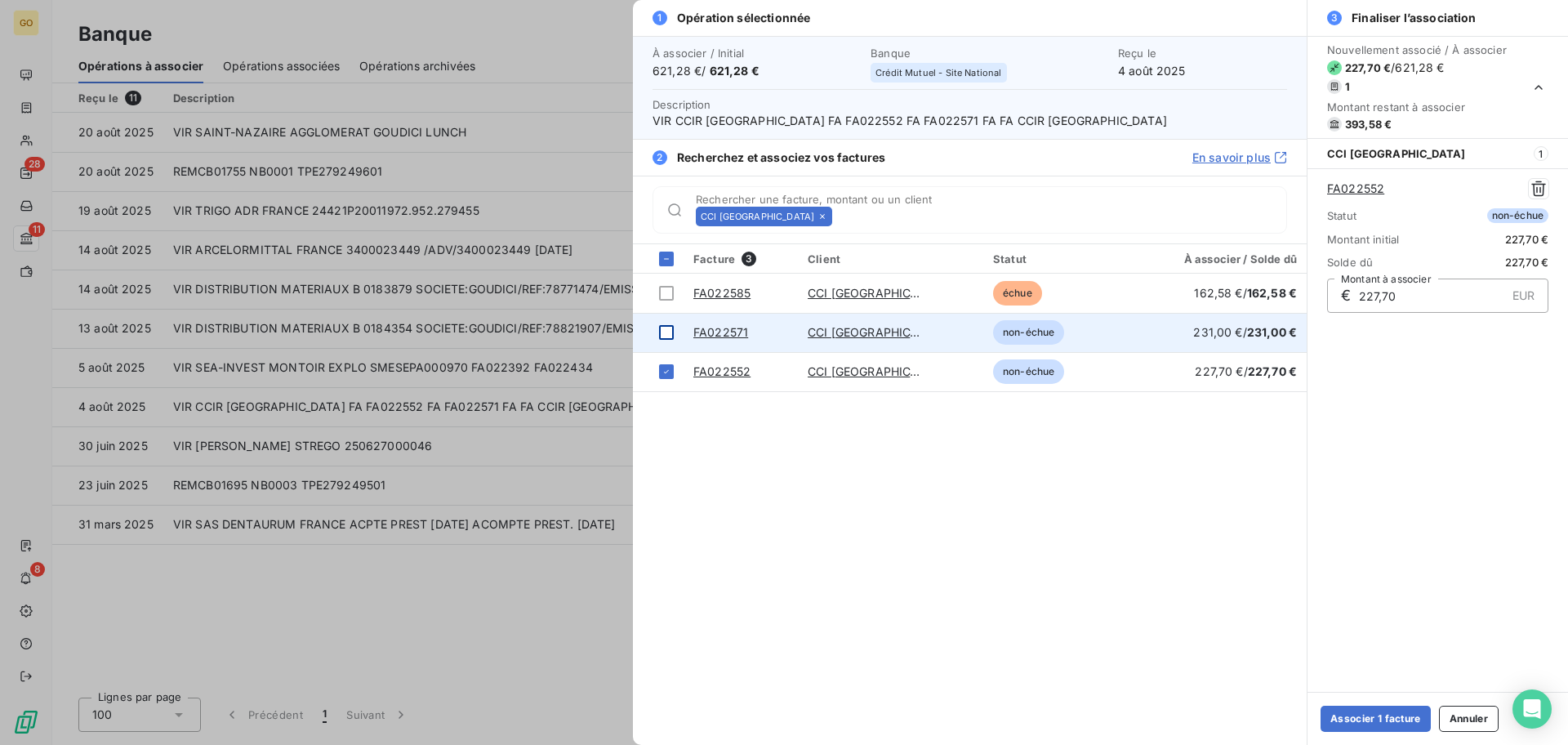
click at [664, 330] on div at bounding box center [666, 332] width 14 height 14
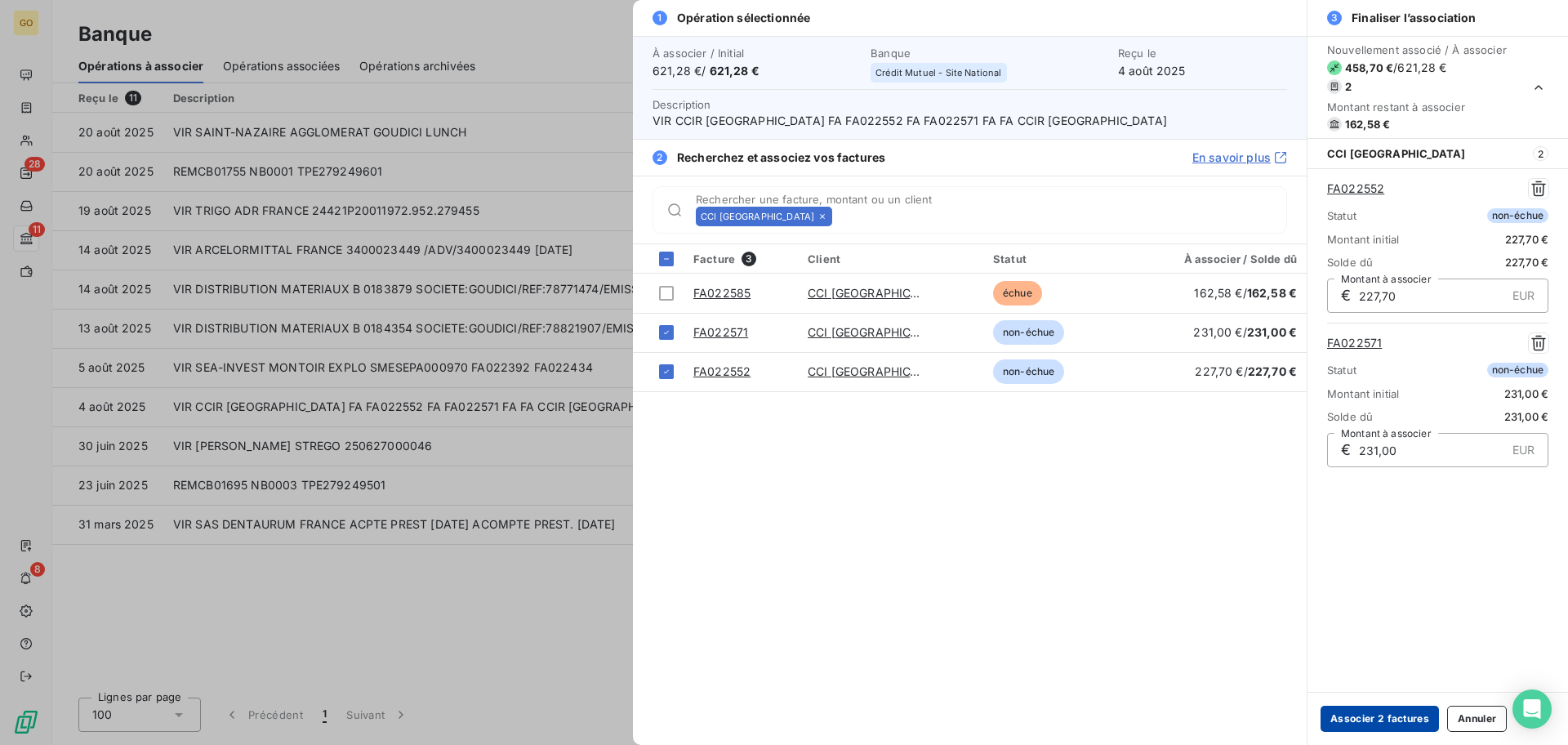
click at [1358, 720] on button "Associer 2 factures" at bounding box center [1379, 718] width 119 height 26
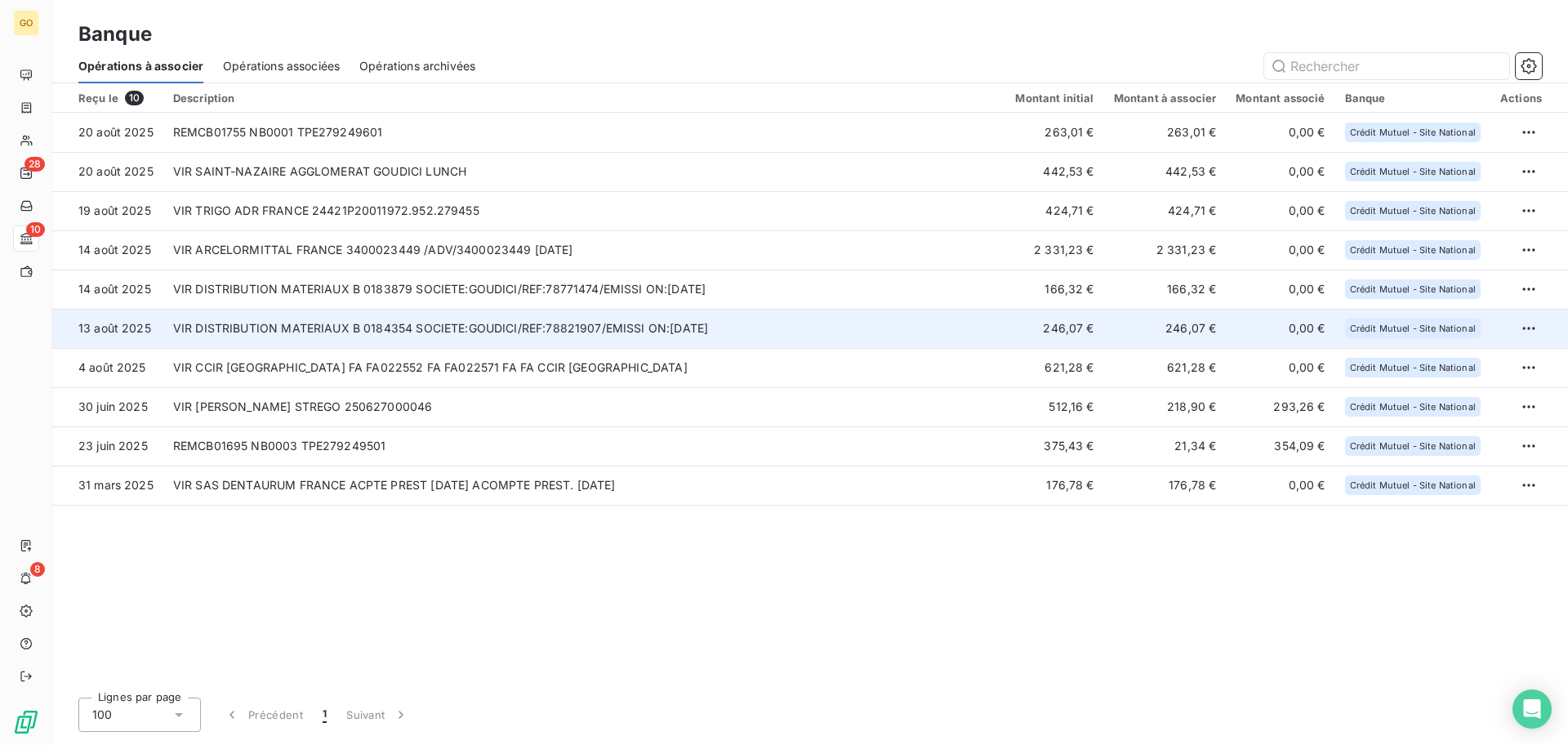
click at [478, 328] on td "VIR DISTRIBUTION MATERIAUX B 0184354 SOCIETE:GOUDICI/REF:78821907/EMISSI ON:[DA…" at bounding box center [584, 328] width 843 height 39
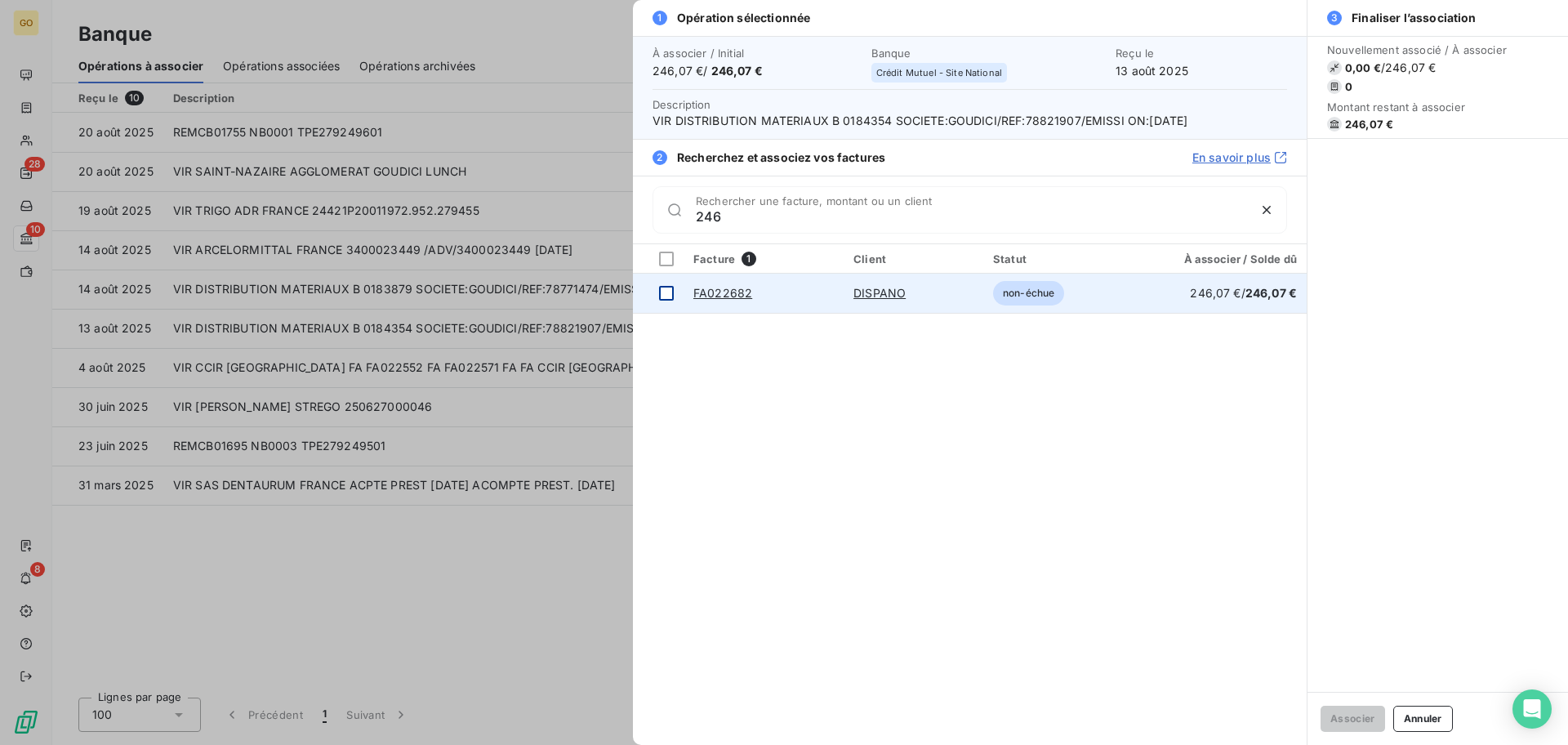
type input "246"
click at [671, 294] on div at bounding box center [666, 293] width 14 height 14
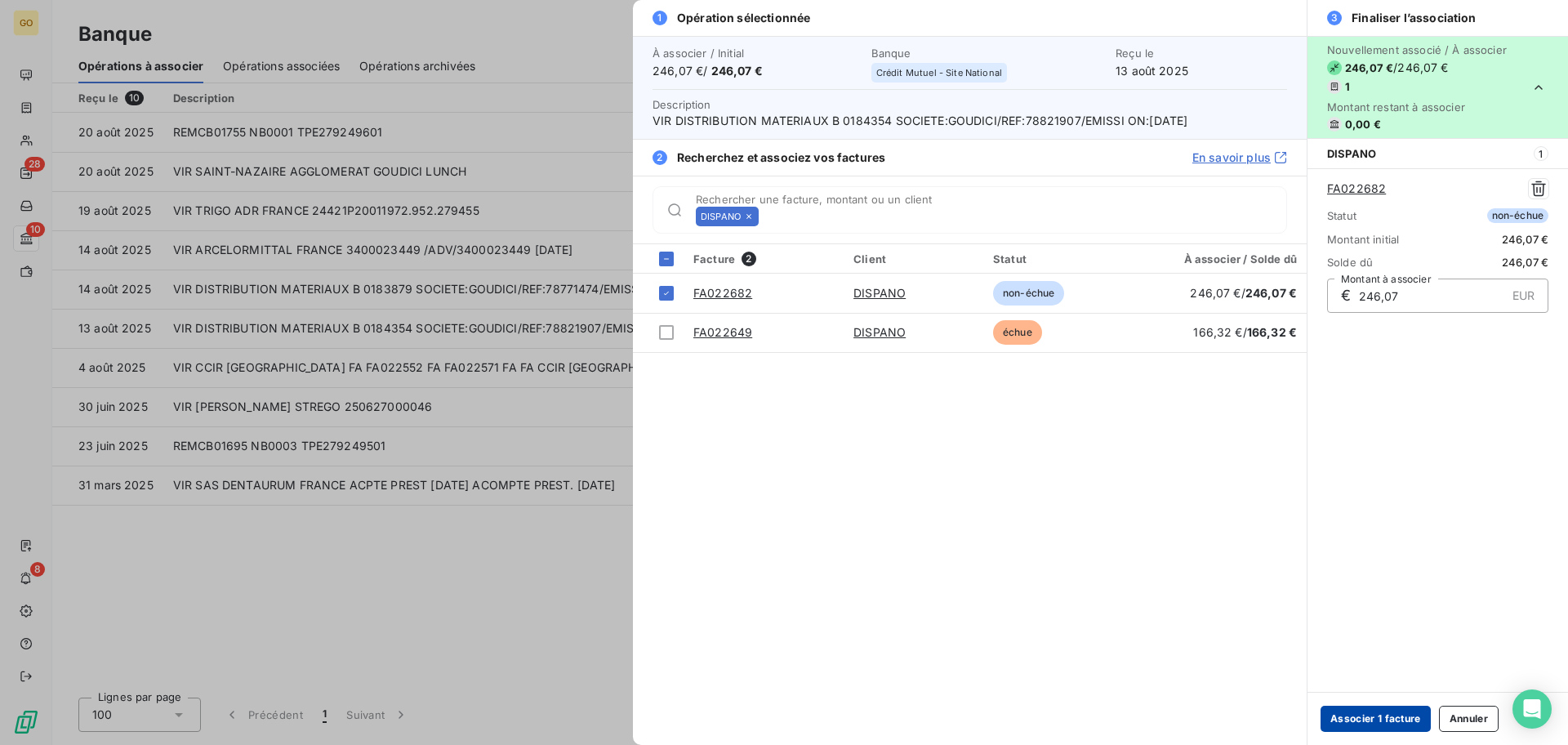
click at [1386, 716] on button "Associer 1 facture" at bounding box center [1375, 718] width 111 height 26
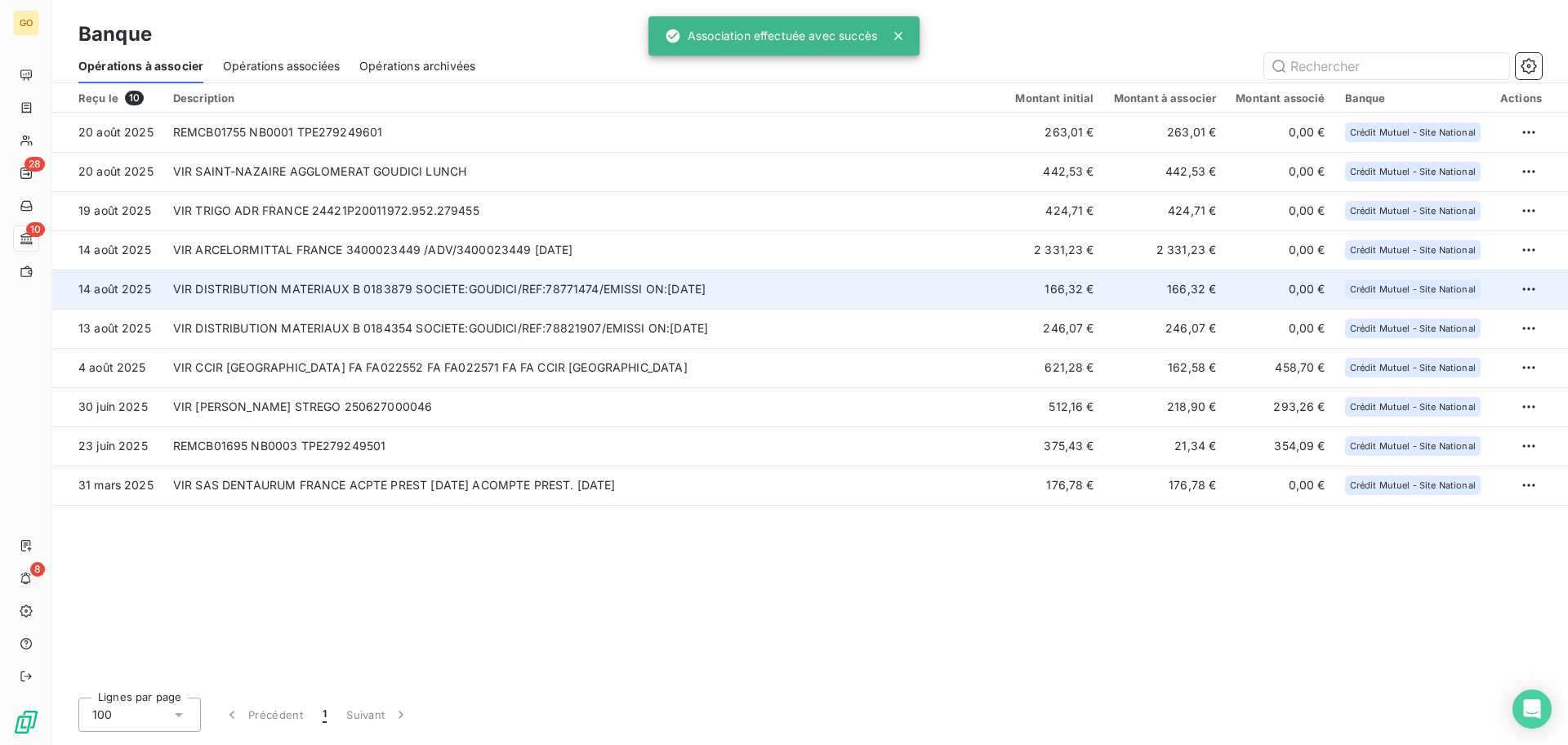
click at [612, 299] on td "VIR DISTRIBUTION MATERIAUX B 0183879 SOCIETE:GOUDICI/REF:78771474/EMISSI ON:[DA…" at bounding box center [584, 289] width 843 height 39
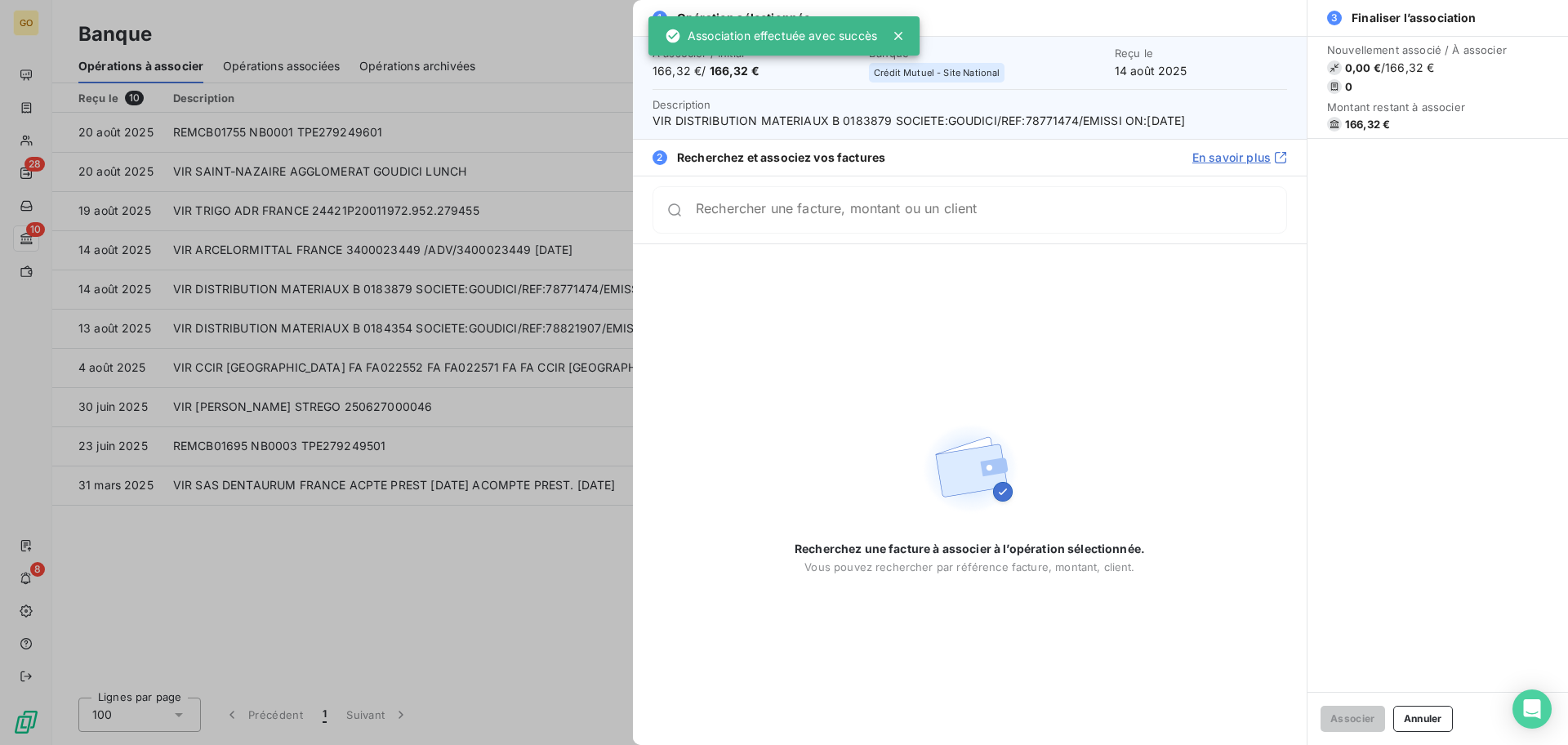
click at [838, 218] on input "Rechercher une facture, montant ou un client" at bounding box center [991, 210] width 590 height 16
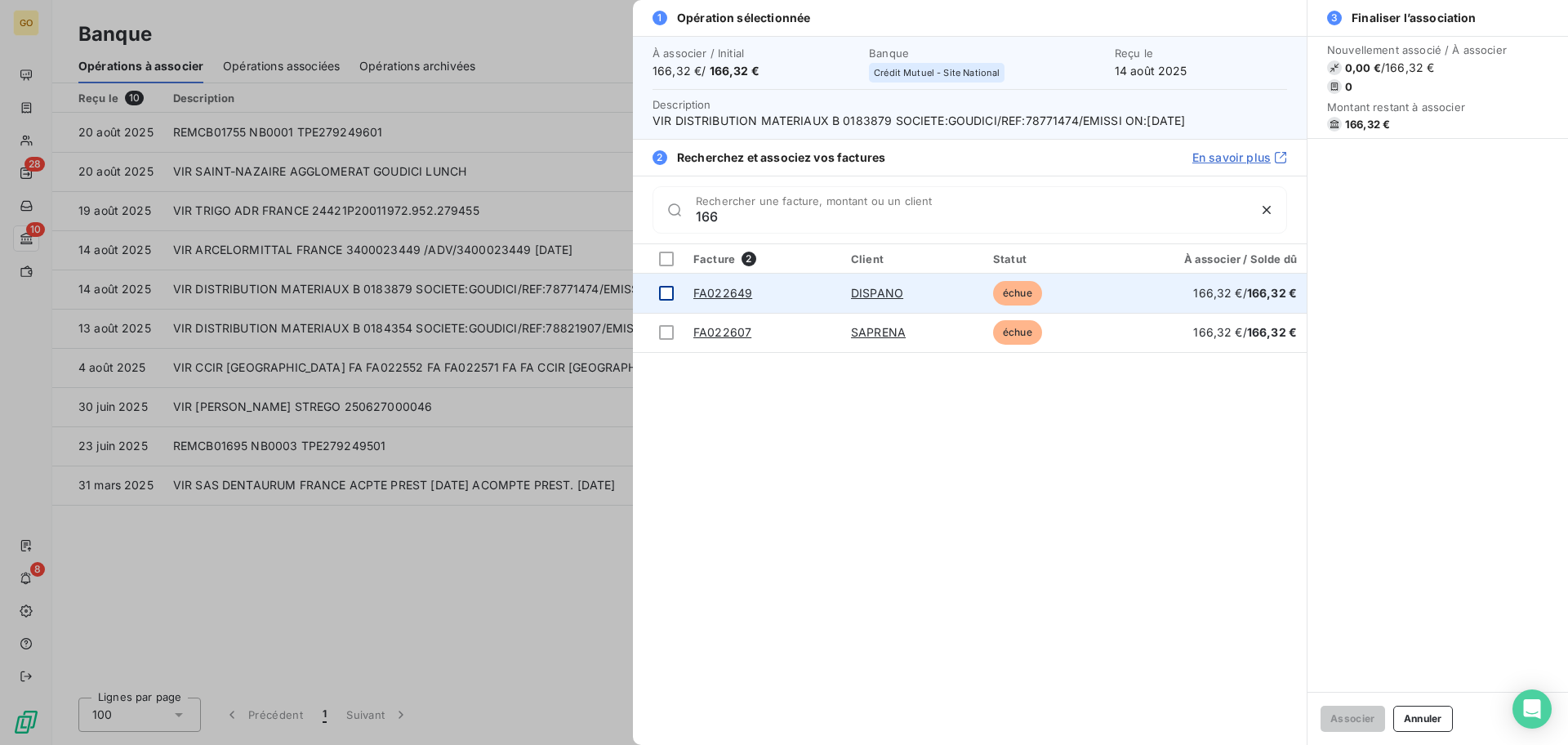
type input "166"
click at [664, 291] on div at bounding box center [666, 293] width 14 height 14
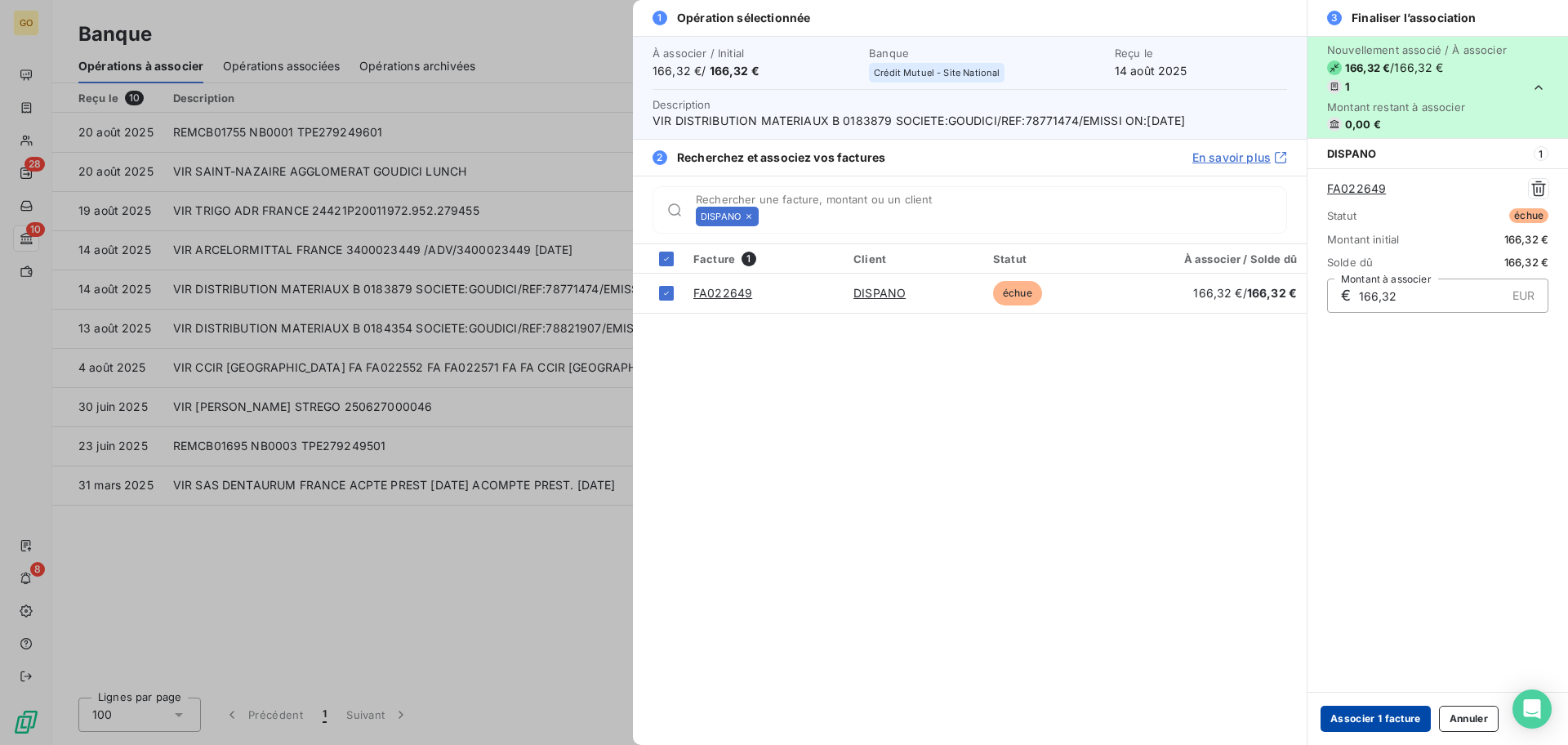
click at [1358, 718] on button "Associer 1 facture" at bounding box center [1375, 718] width 111 height 26
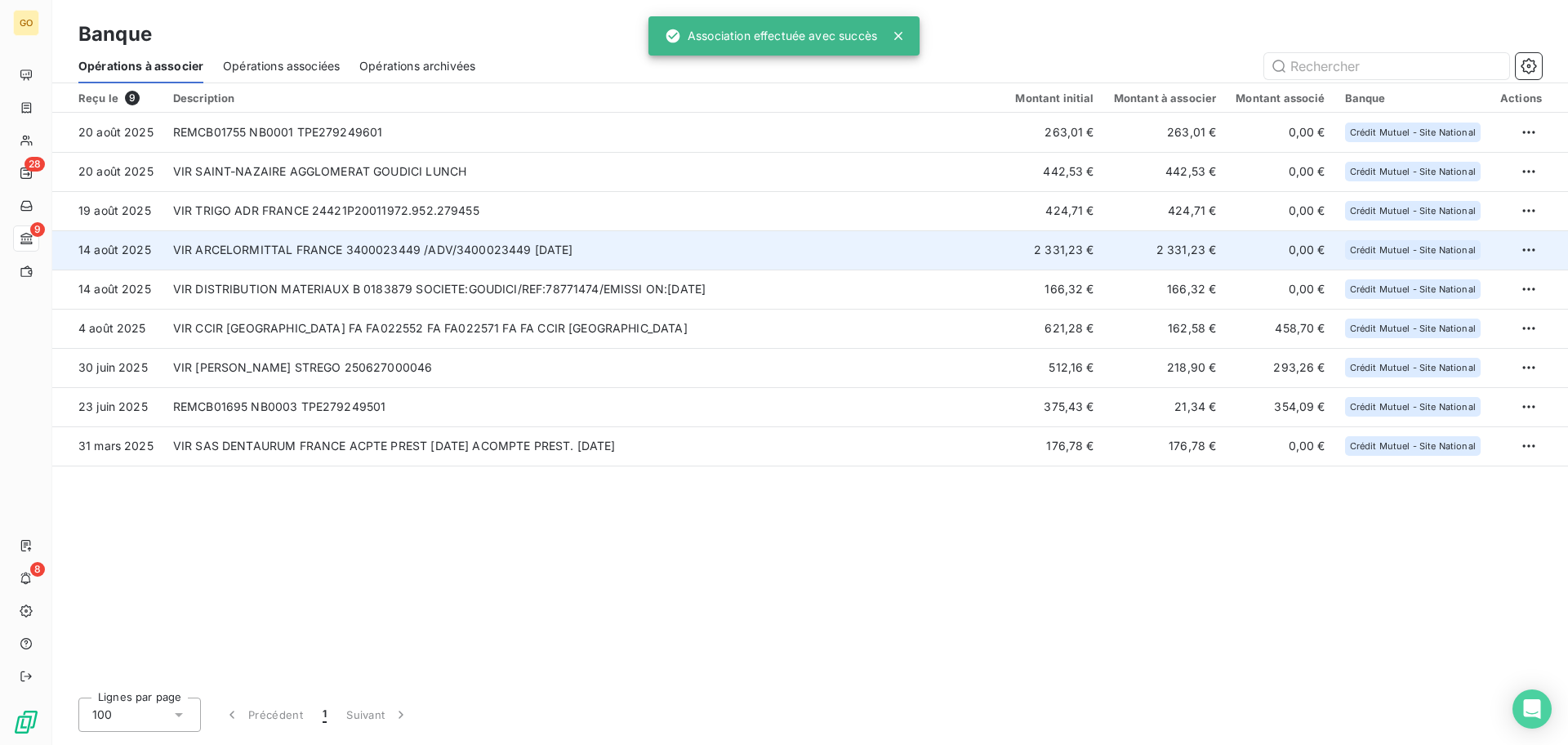
click at [444, 246] on td "VIR ARCELORMITTAL FRANCE 3400023449 /ADV/3400023449 [DATE]" at bounding box center [584, 250] width 843 height 39
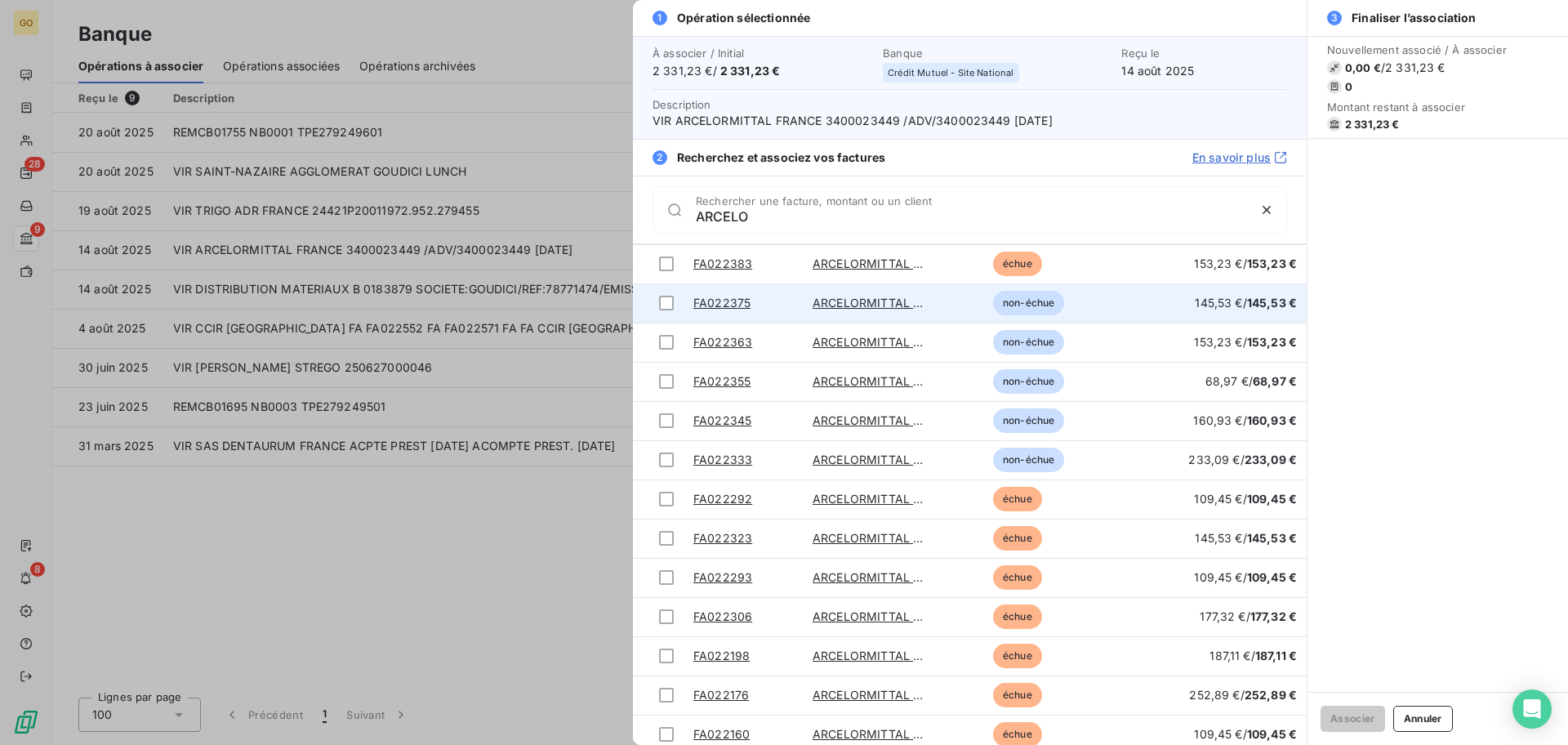
scroll to position [314, 0]
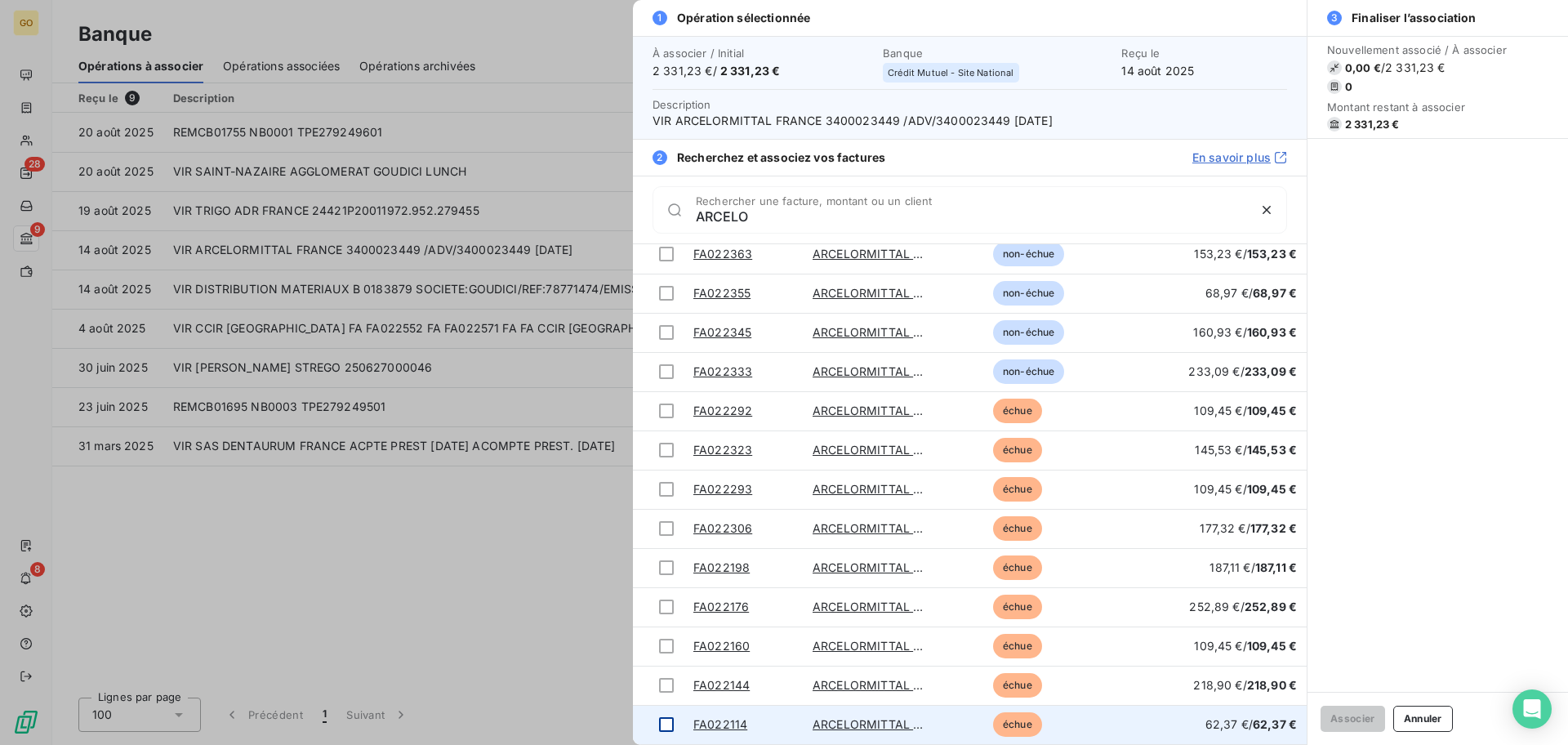
type input "ARCELO"
click at [667, 724] on div at bounding box center [666, 724] width 14 height 14
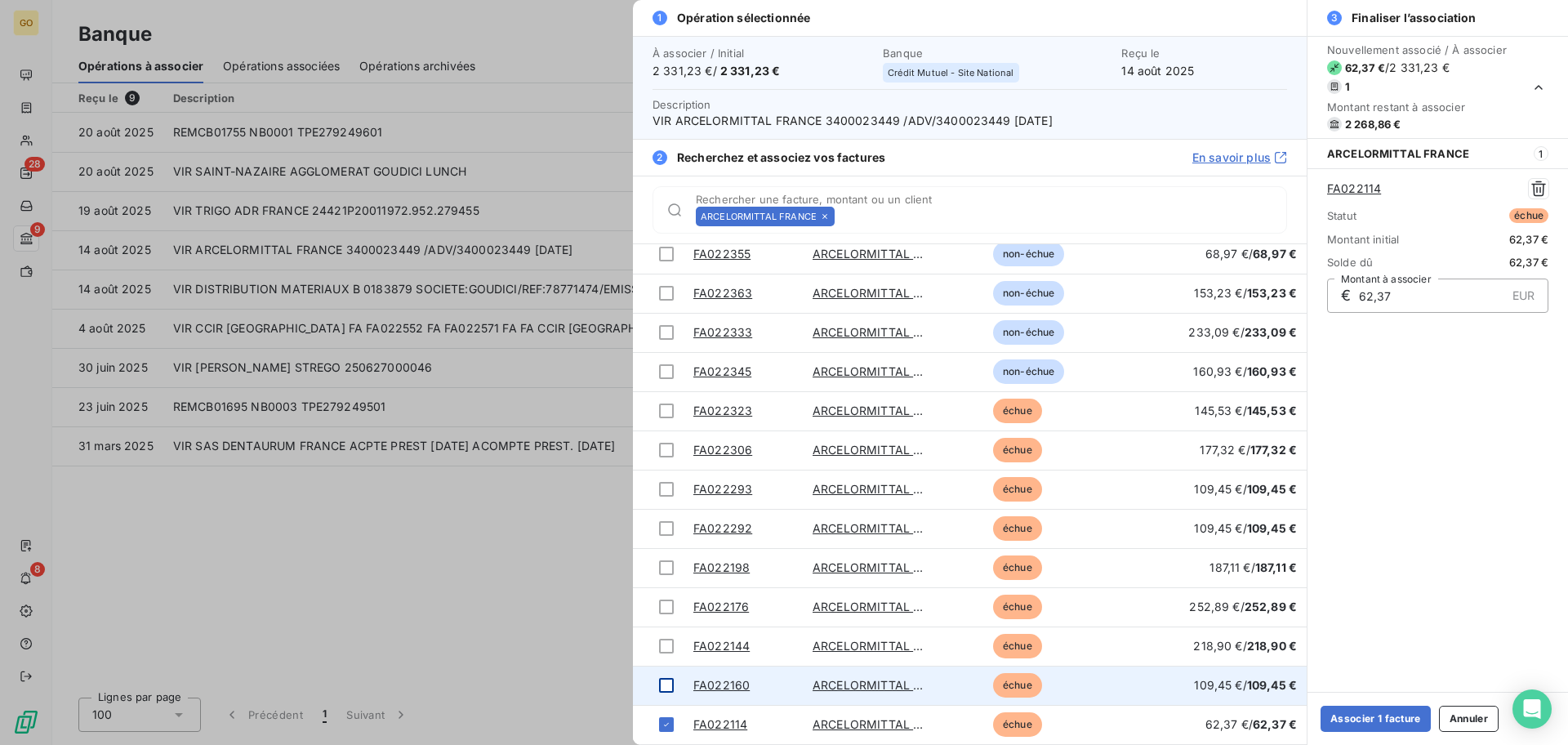
click at [663, 696] on td at bounding box center [657, 685] width 51 height 39
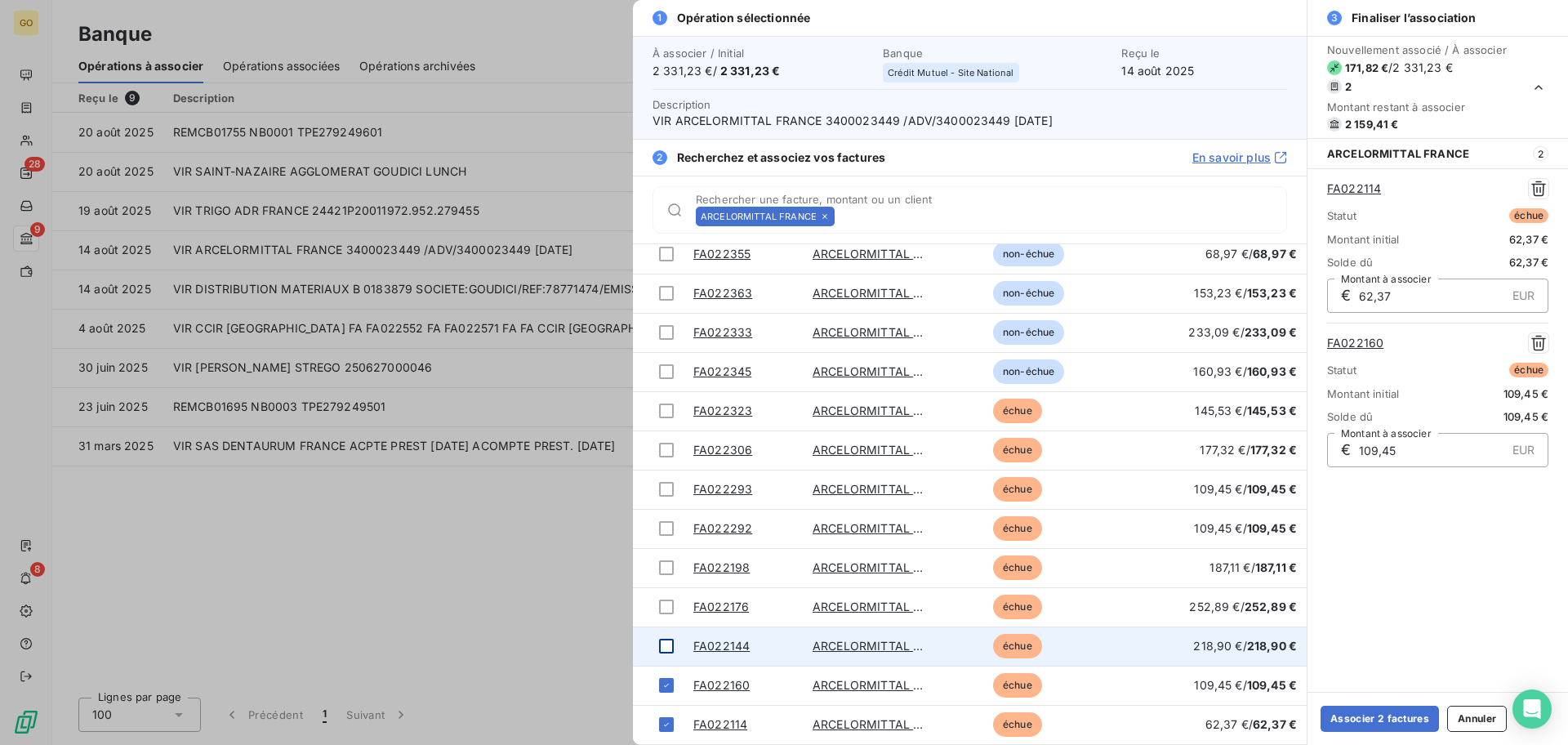
click at [668, 650] on div at bounding box center [666, 646] width 14 height 14
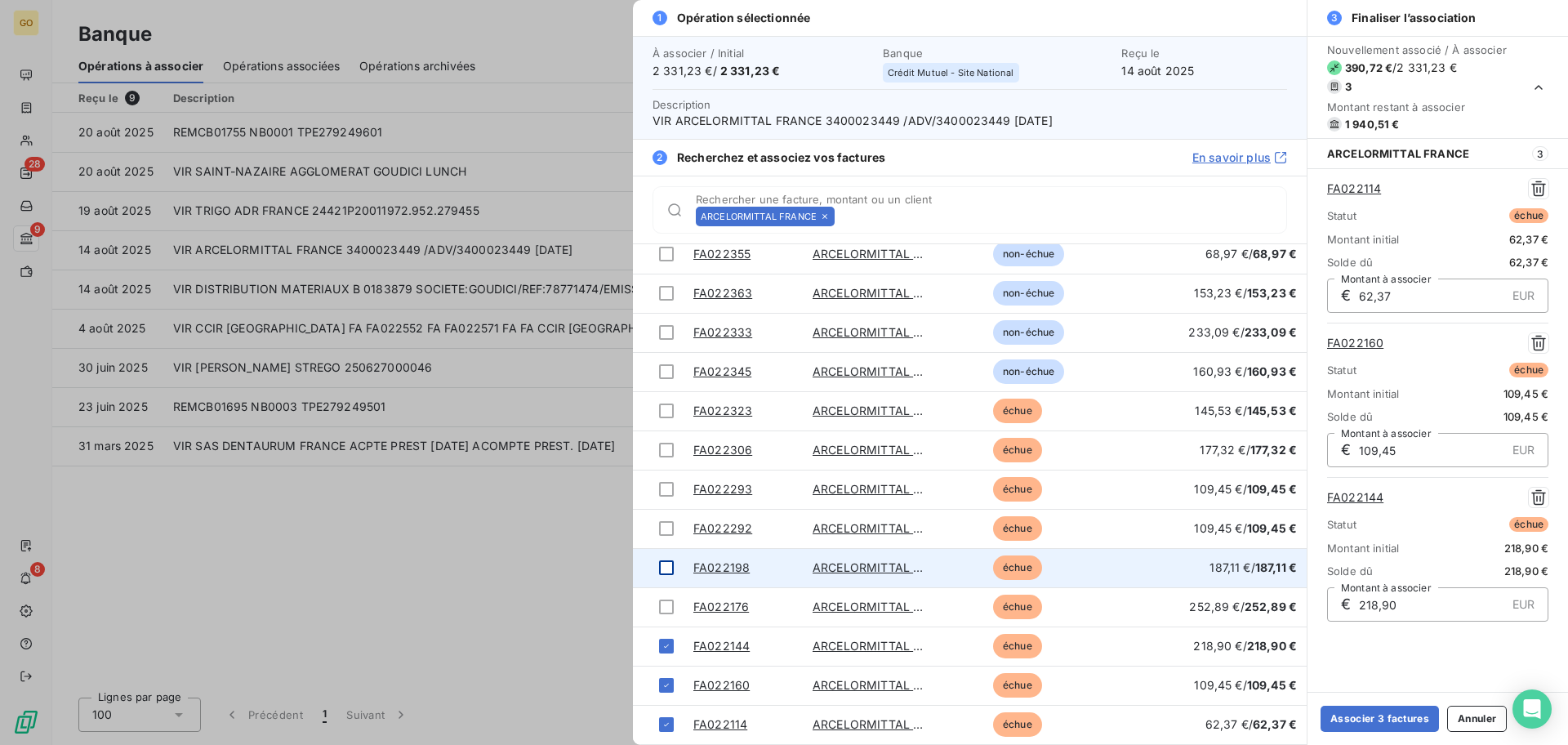
drag, startPoint x: 666, startPoint y: 614, endPoint x: 667, endPoint y: 570, distance: 44.0
click at [666, 613] on div at bounding box center [666, 607] width 14 height 14
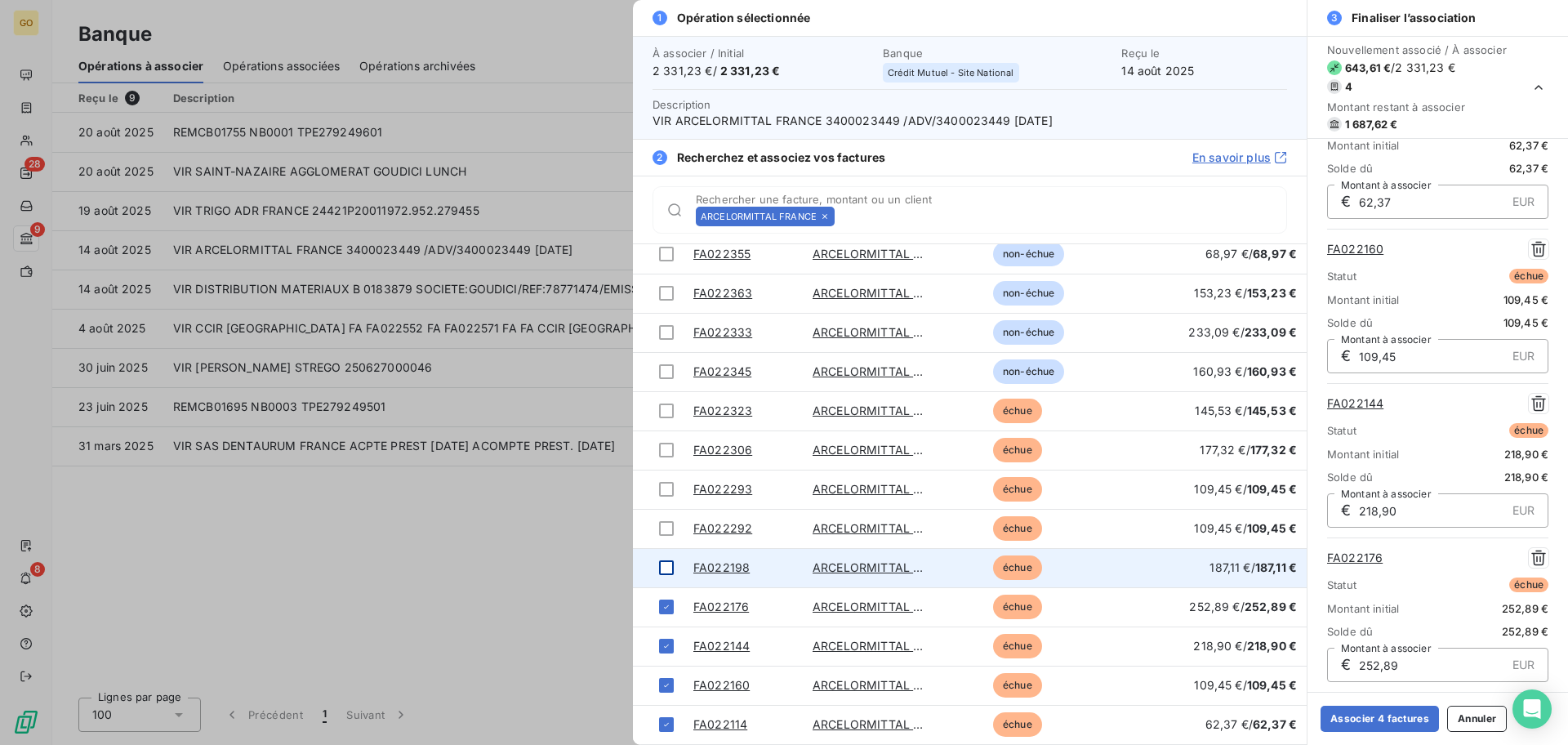
click at [667, 566] on div at bounding box center [666, 567] width 14 height 14
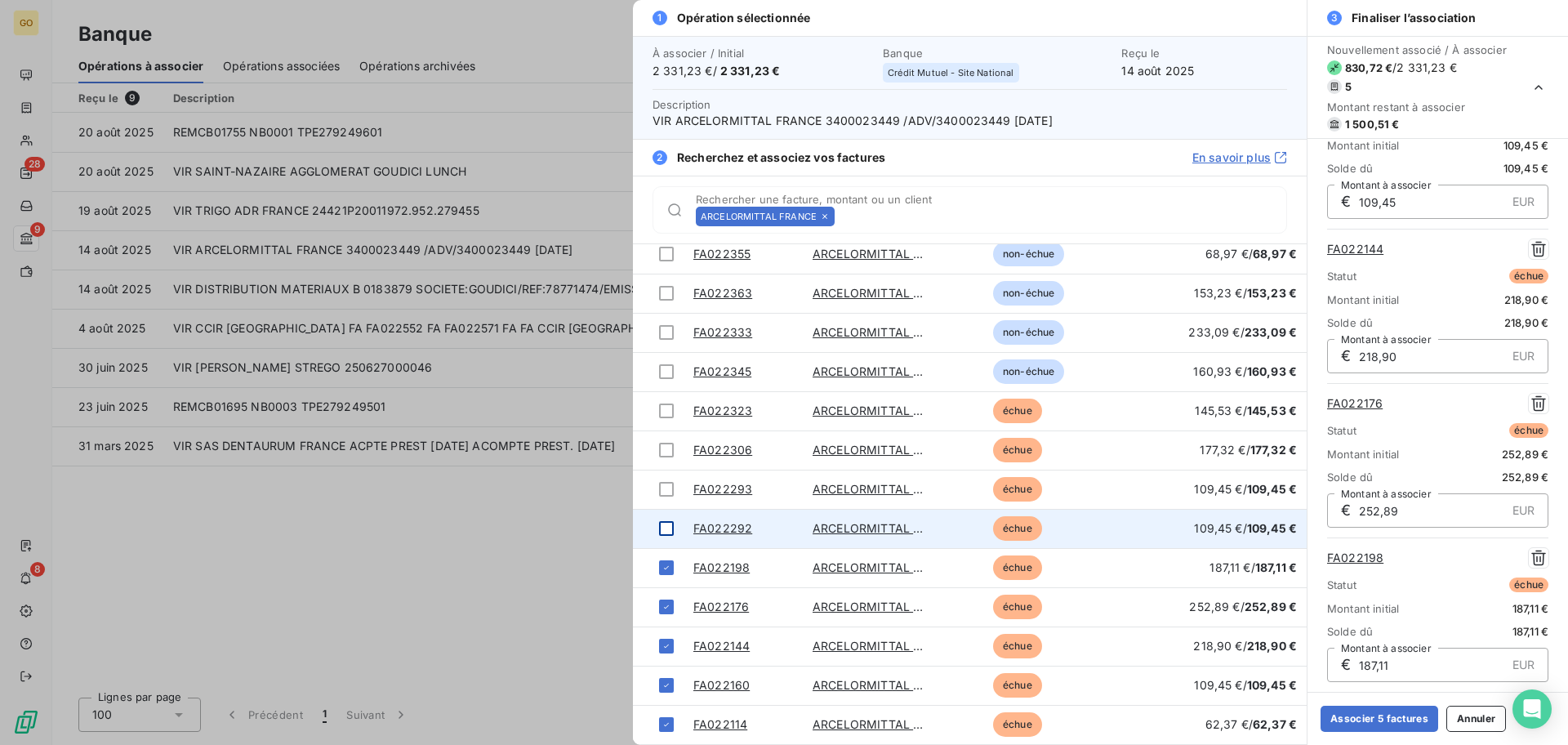
click at [667, 535] on div at bounding box center [666, 528] width 14 height 14
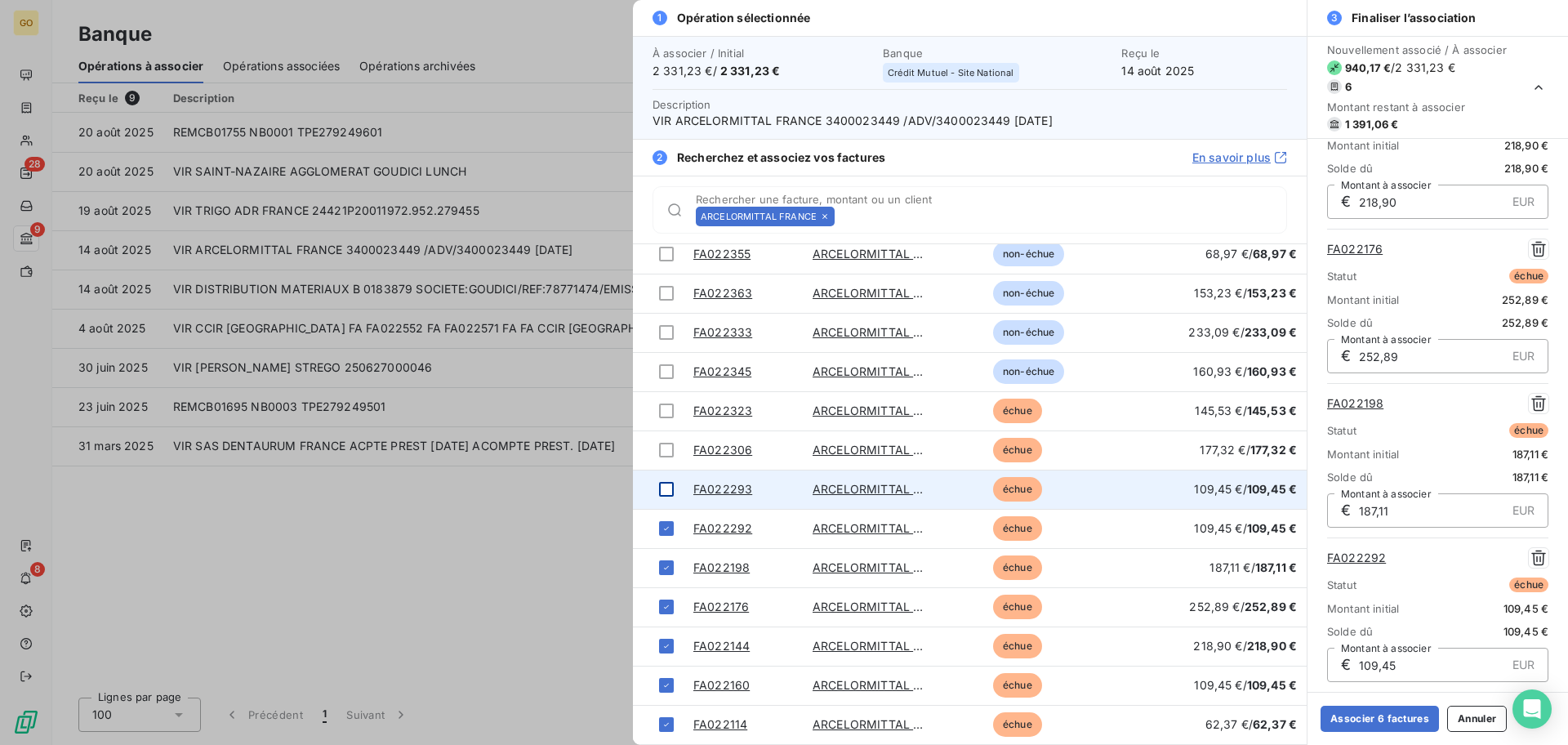
click at [665, 488] on div at bounding box center [666, 489] width 14 height 14
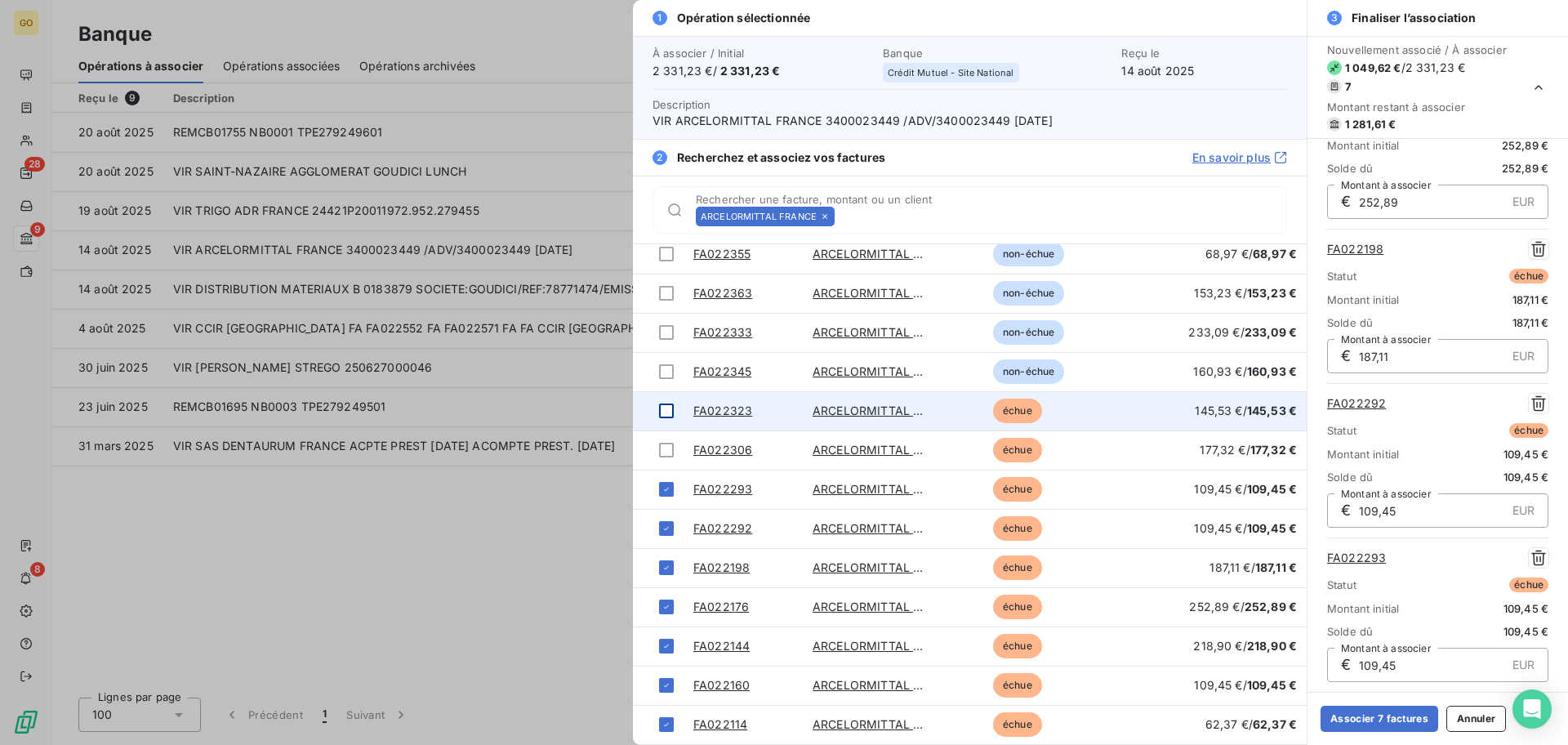
drag, startPoint x: 665, startPoint y: 453, endPoint x: 667, endPoint y: 427, distance: 26.1
click at [666, 452] on div at bounding box center [666, 450] width 14 height 14
click at [667, 410] on div at bounding box center [666, 410] width 14 height 14
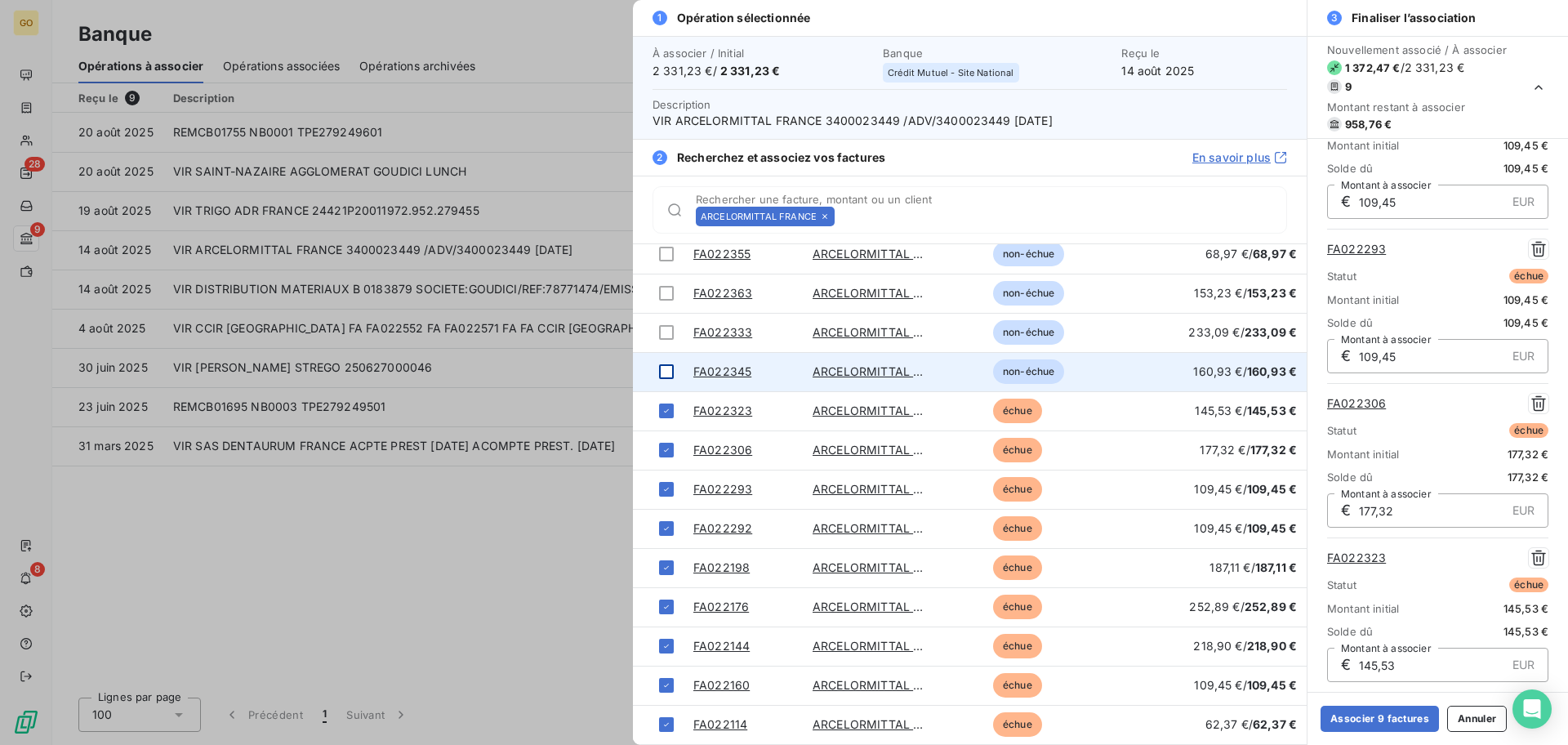
click at [671, 358] on td at bounding box center [657, 372] width 51 height 39
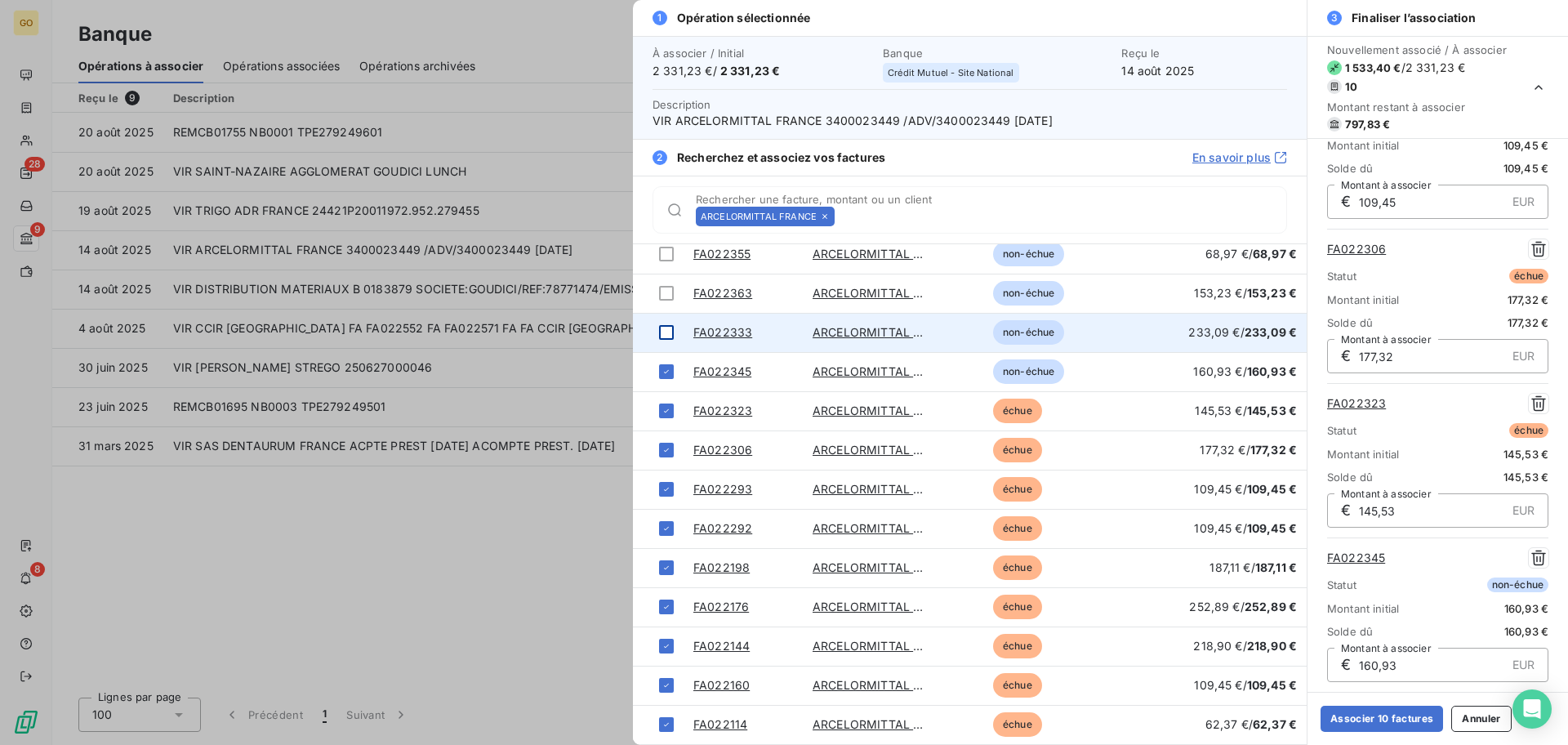
click at [668, 327] on div at bounding box center [666, 332] width 14 height 14
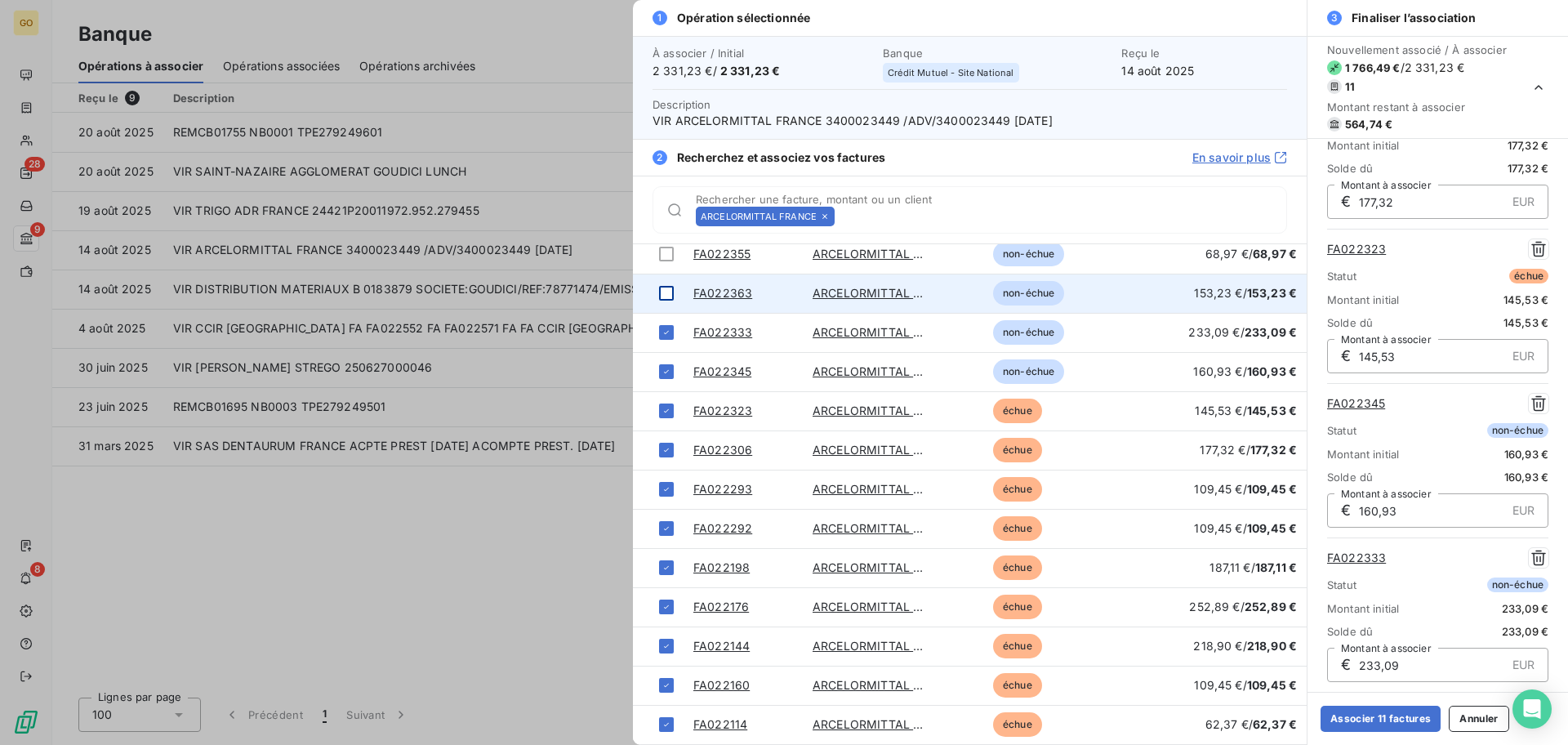
click at [664, 290] on div at bounding box center [666, 293] width 14 height 14
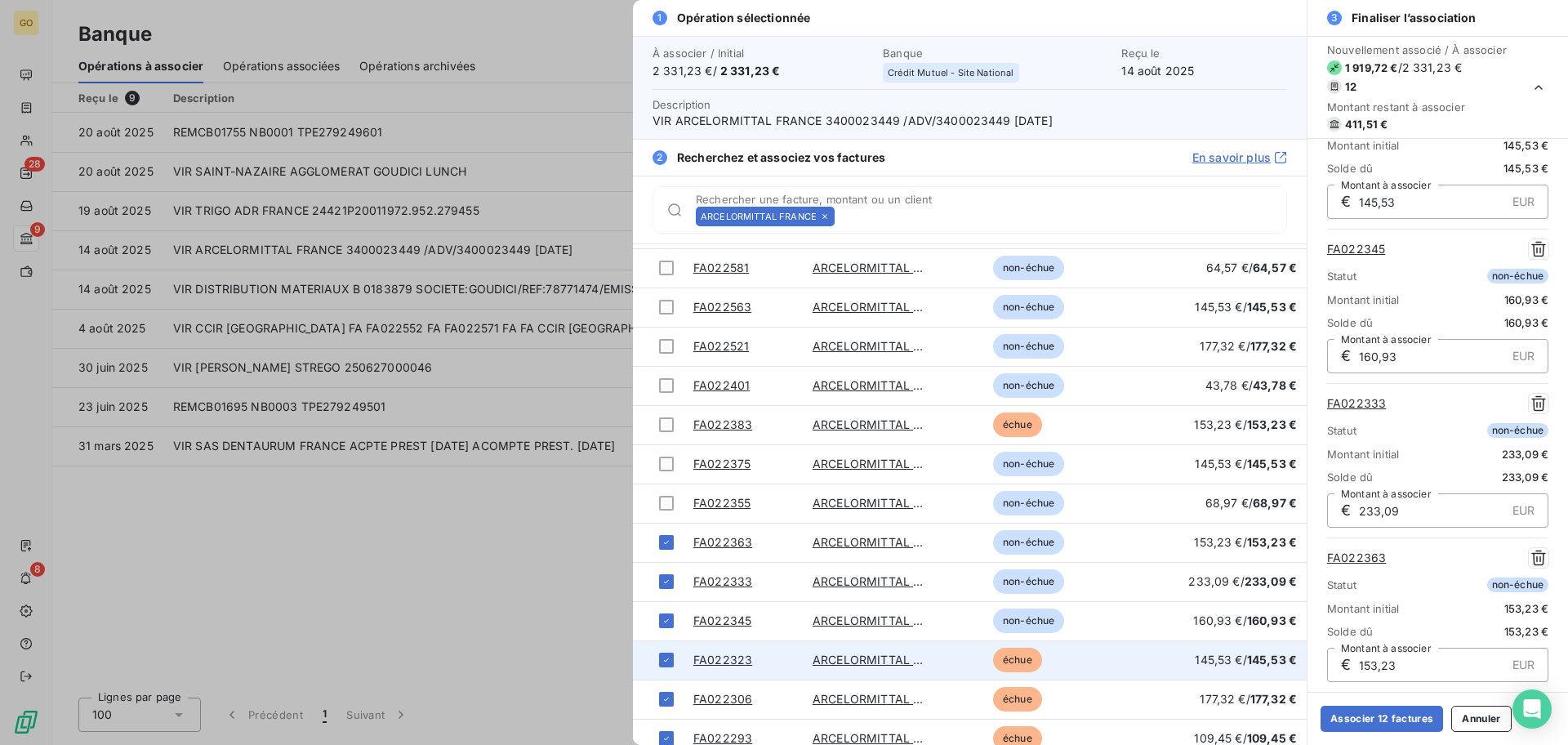
scroll to position [7, 0]
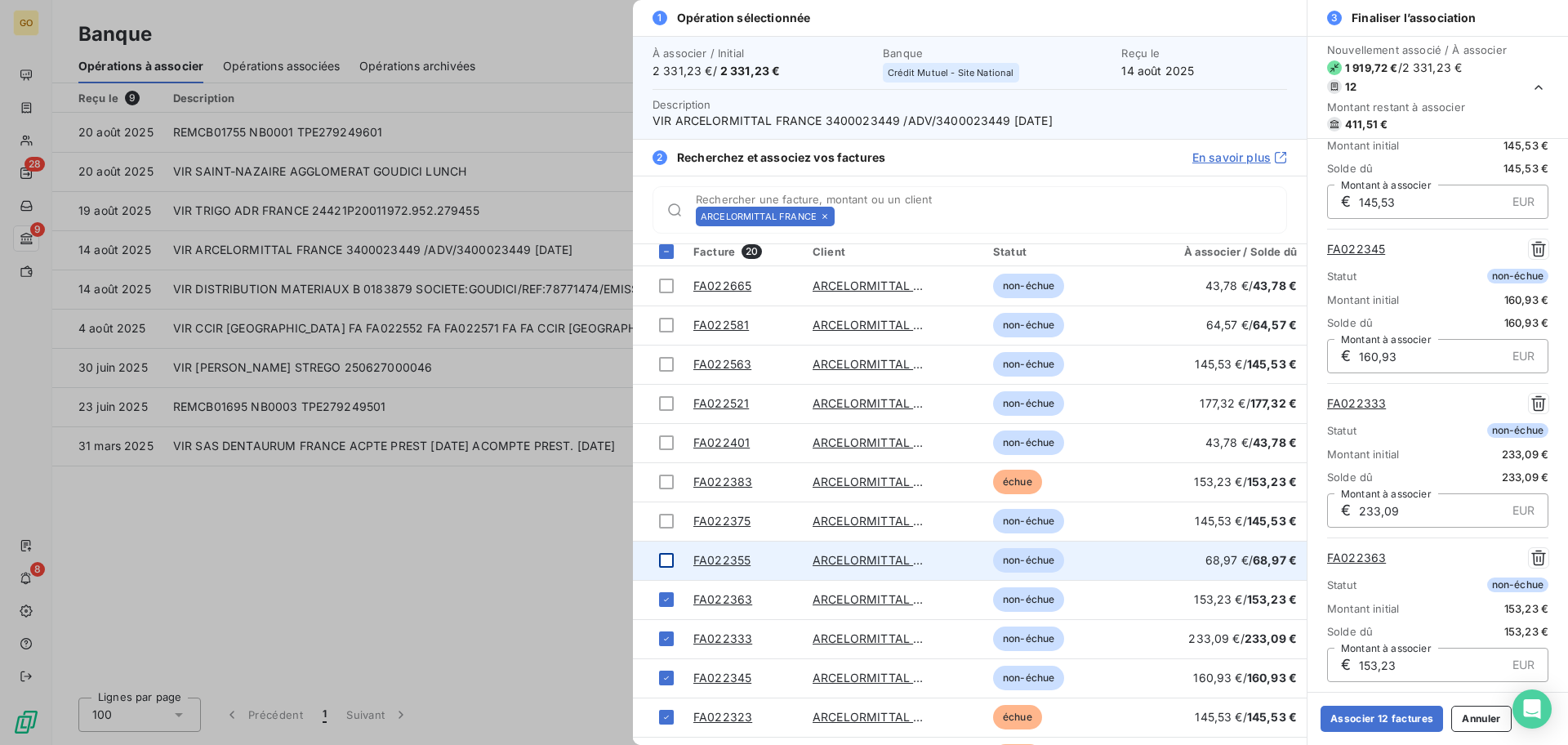
drag, startPoint x: 667, startPoint y: 563, endPoint x: 664, endPoint y: 542, distance: 21.2
click at [666, 557] on div at bounding box center [666, 560] width 14 height 14
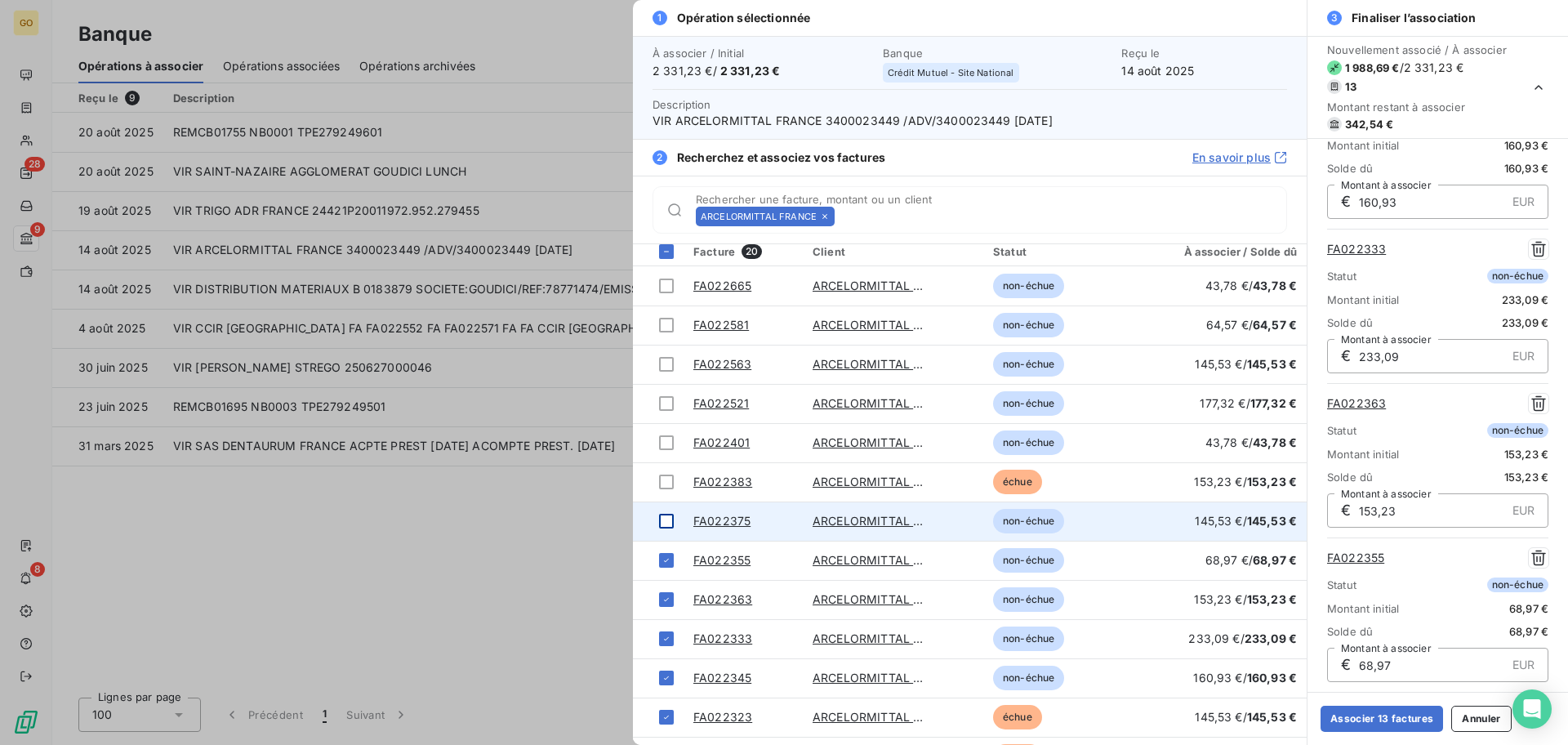
click at [662, 517] on div at bounding box center [666, 521] width 14 height 14
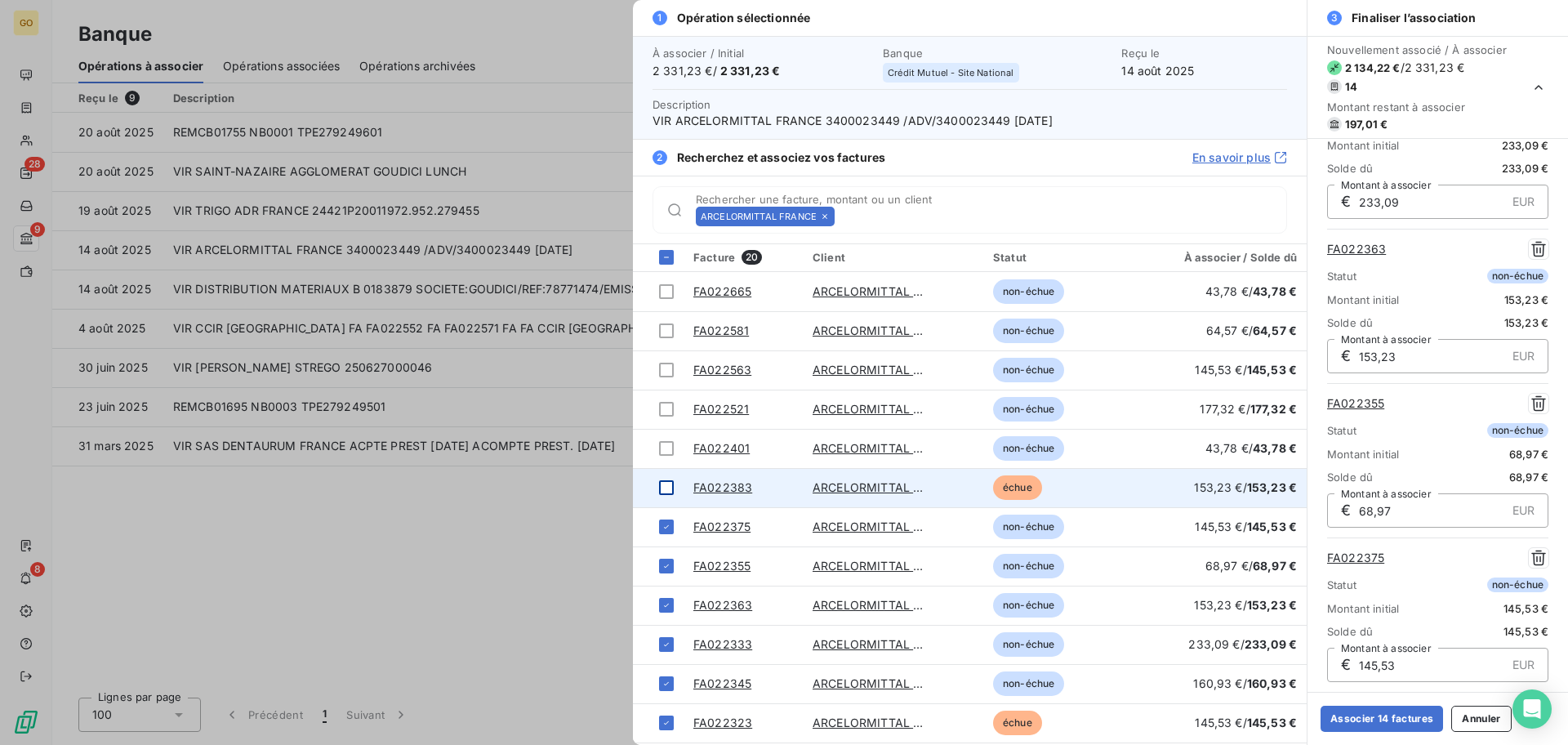
scroll to position [0, 0]
click at [668, 493] on div at bounding box center [666, 489] width 14 height 14
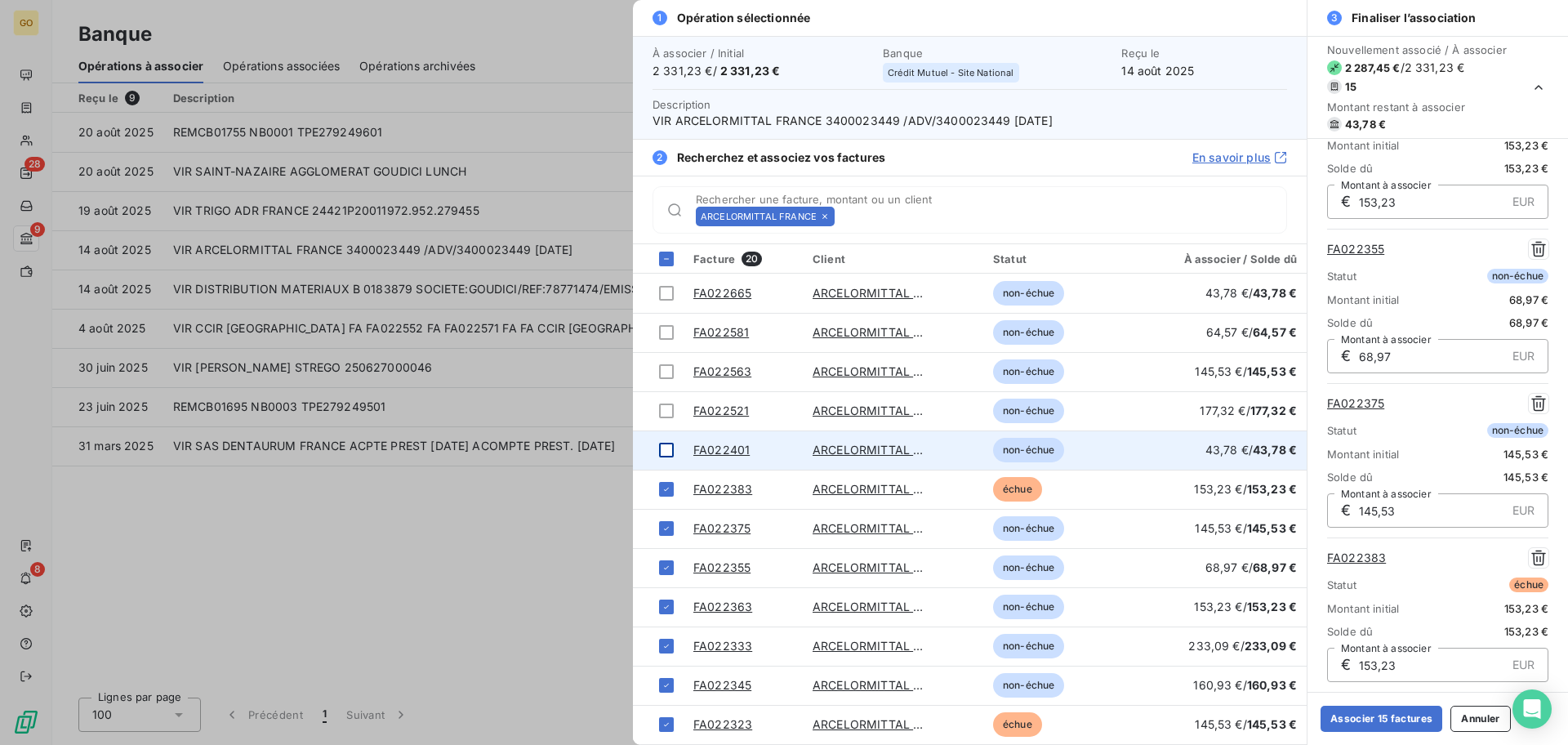
click at [672, 451] on div at bounding box center [666, 450] width 14 height 14
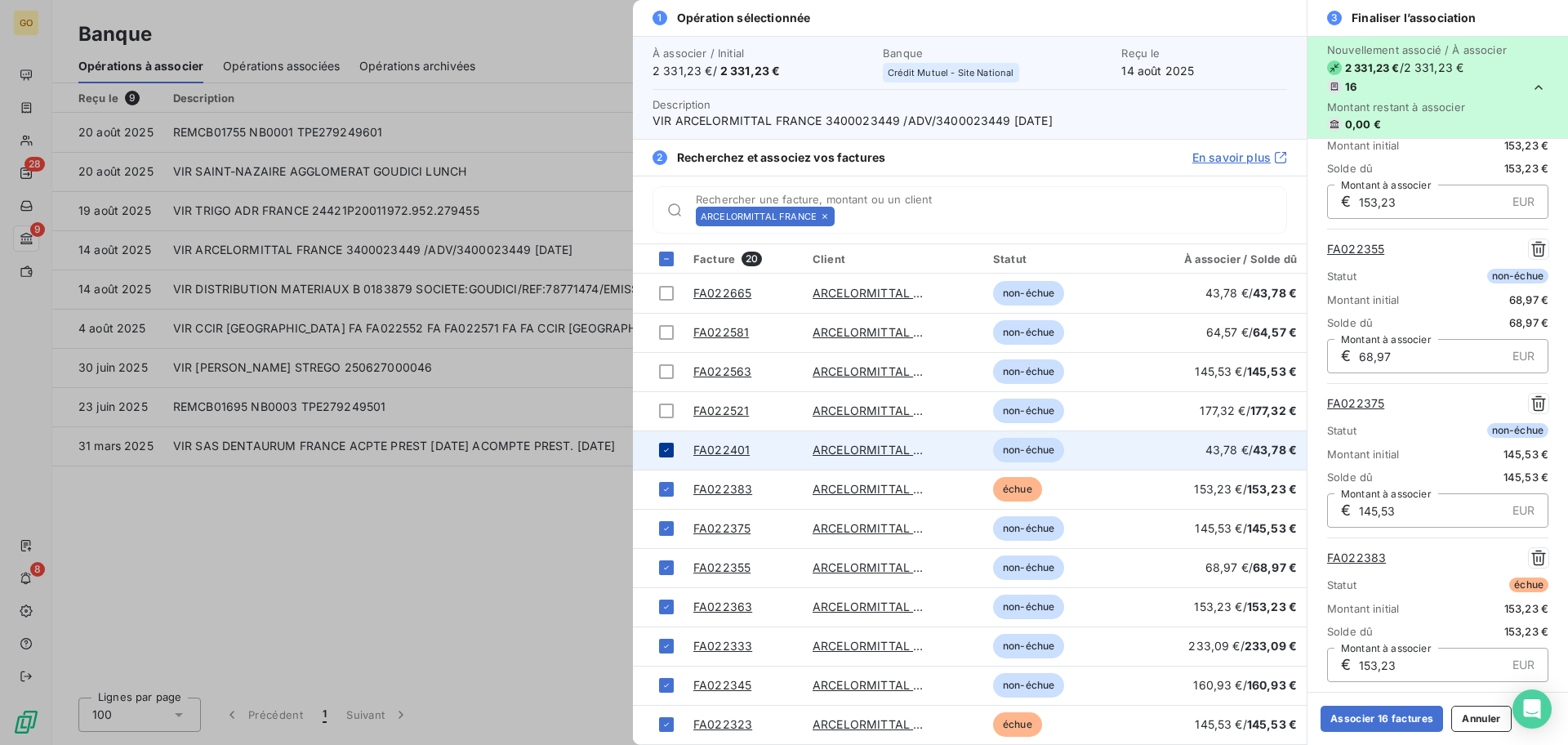
scroll to position [1947, 0]
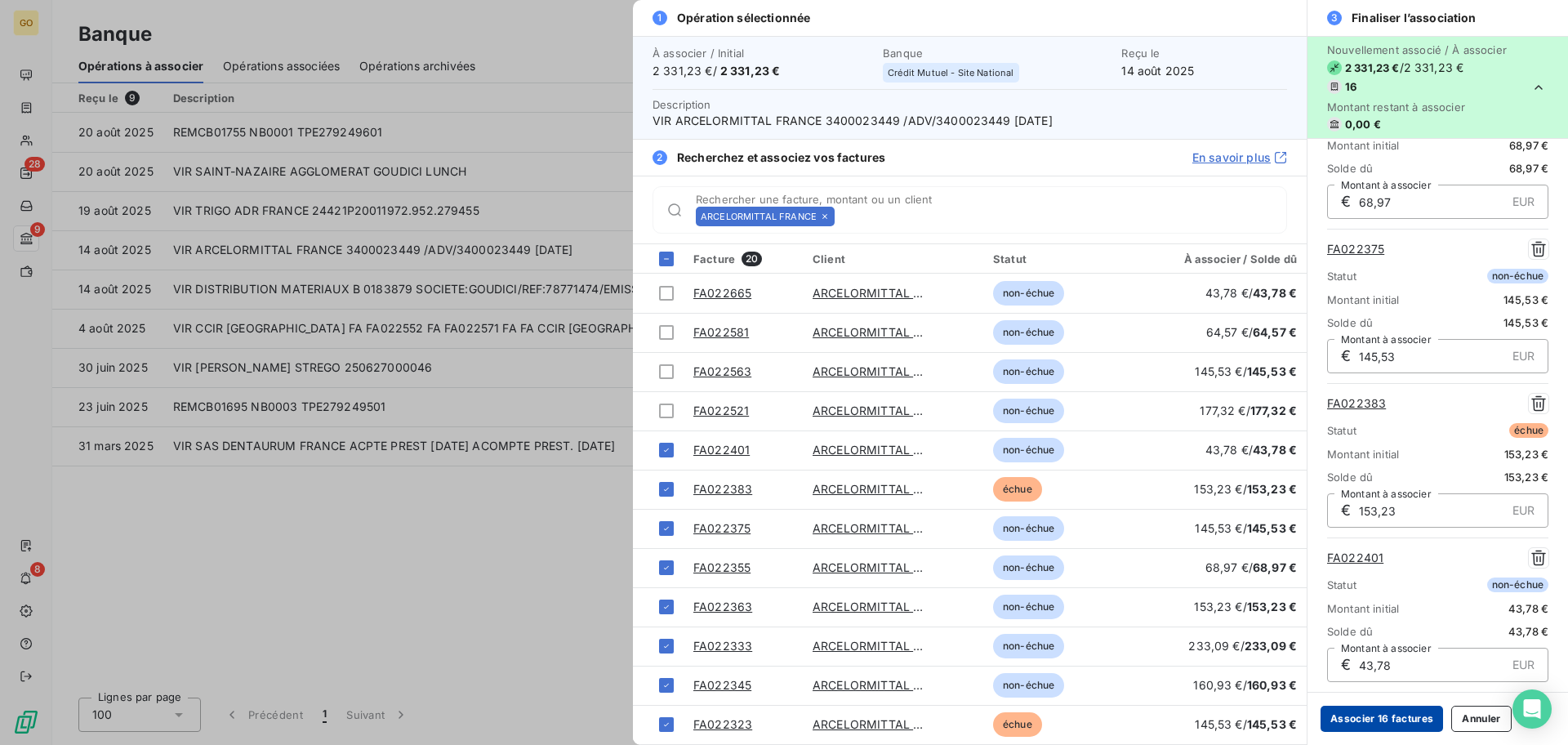
click at [1378, 715] on button "Associer 16 factures" at bounding box center [1381, 718] width 122 height 26
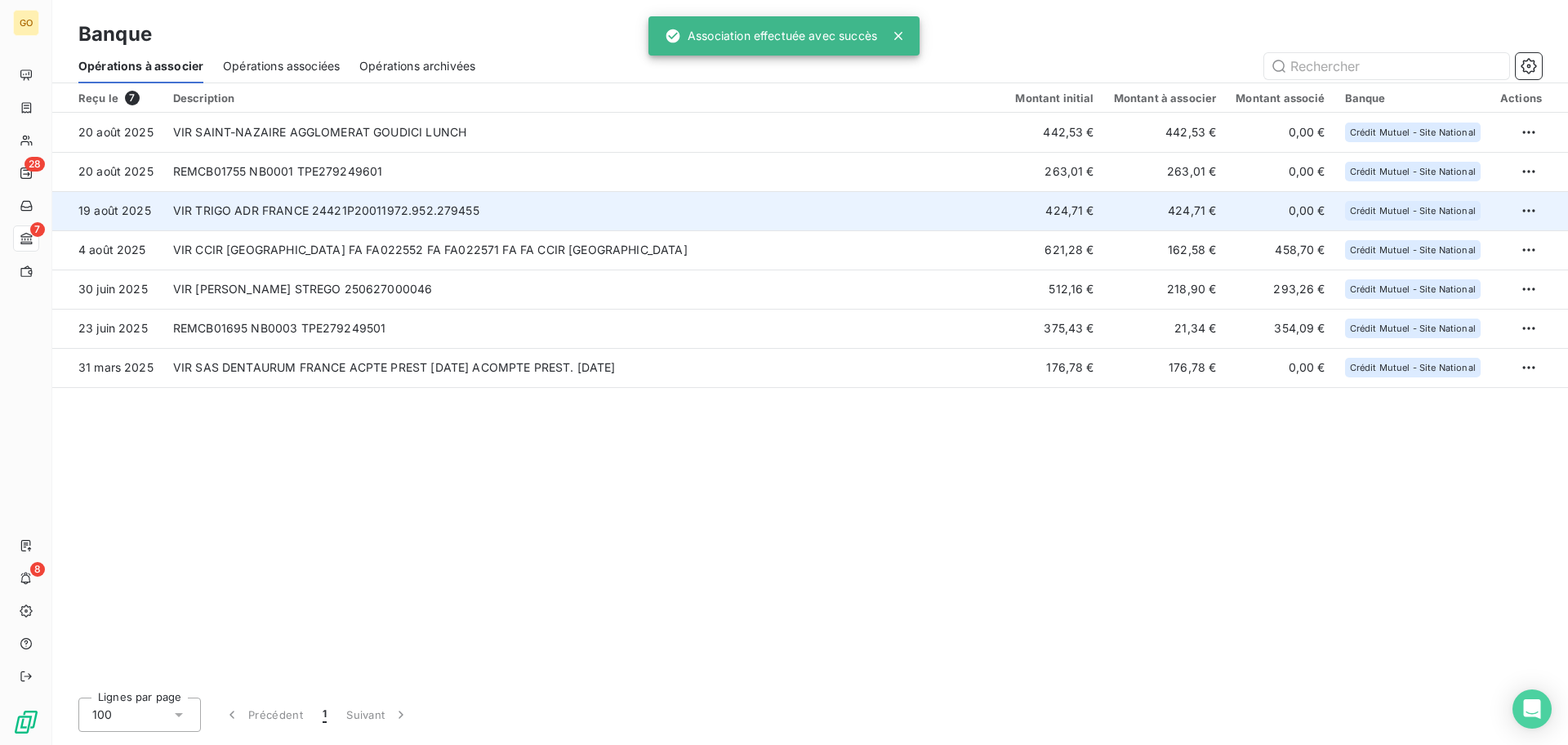
click at [382, 201] on td "VIR [PERSON_NAME] ADR FRANCE 24421P20011972.952.279455" at bounding box center [584, 211] width 843 height 39
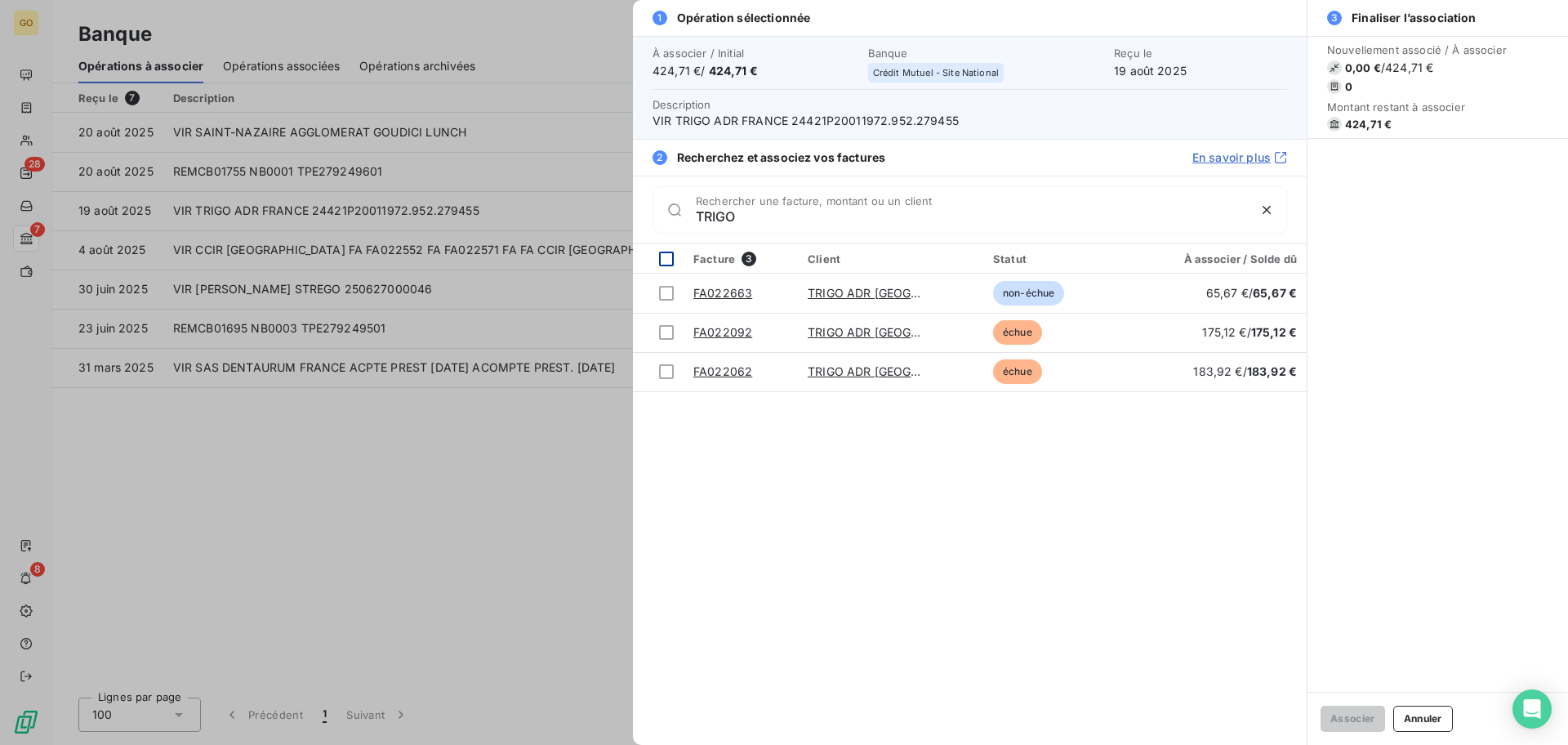
type input "TRIGO"
click at [663, 256] on div at bounding box center [666, 259] width 14 height 14
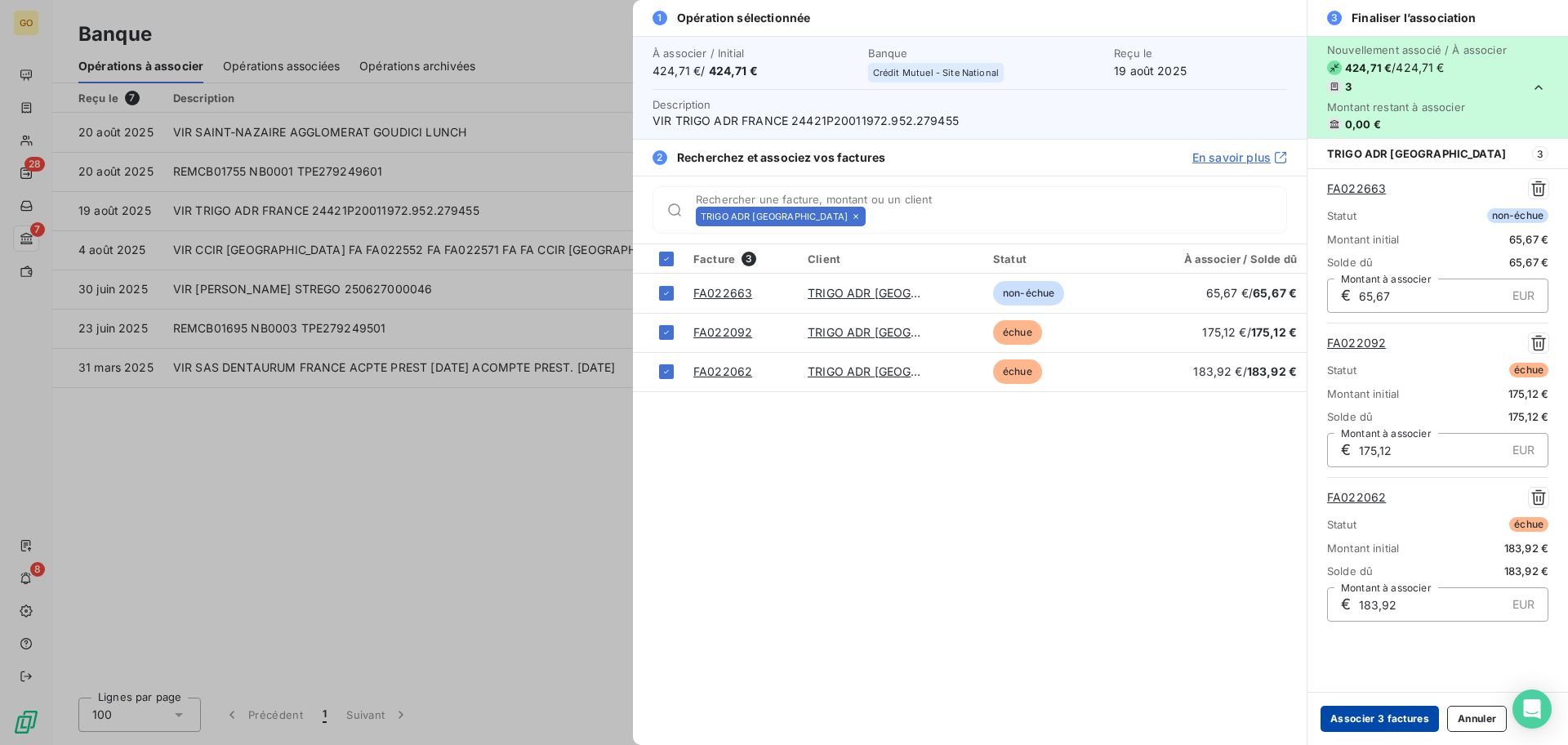
click at [1371, 721] on button "Associer 3 factures" at bounding box center [1379, 718] width 119 height 26
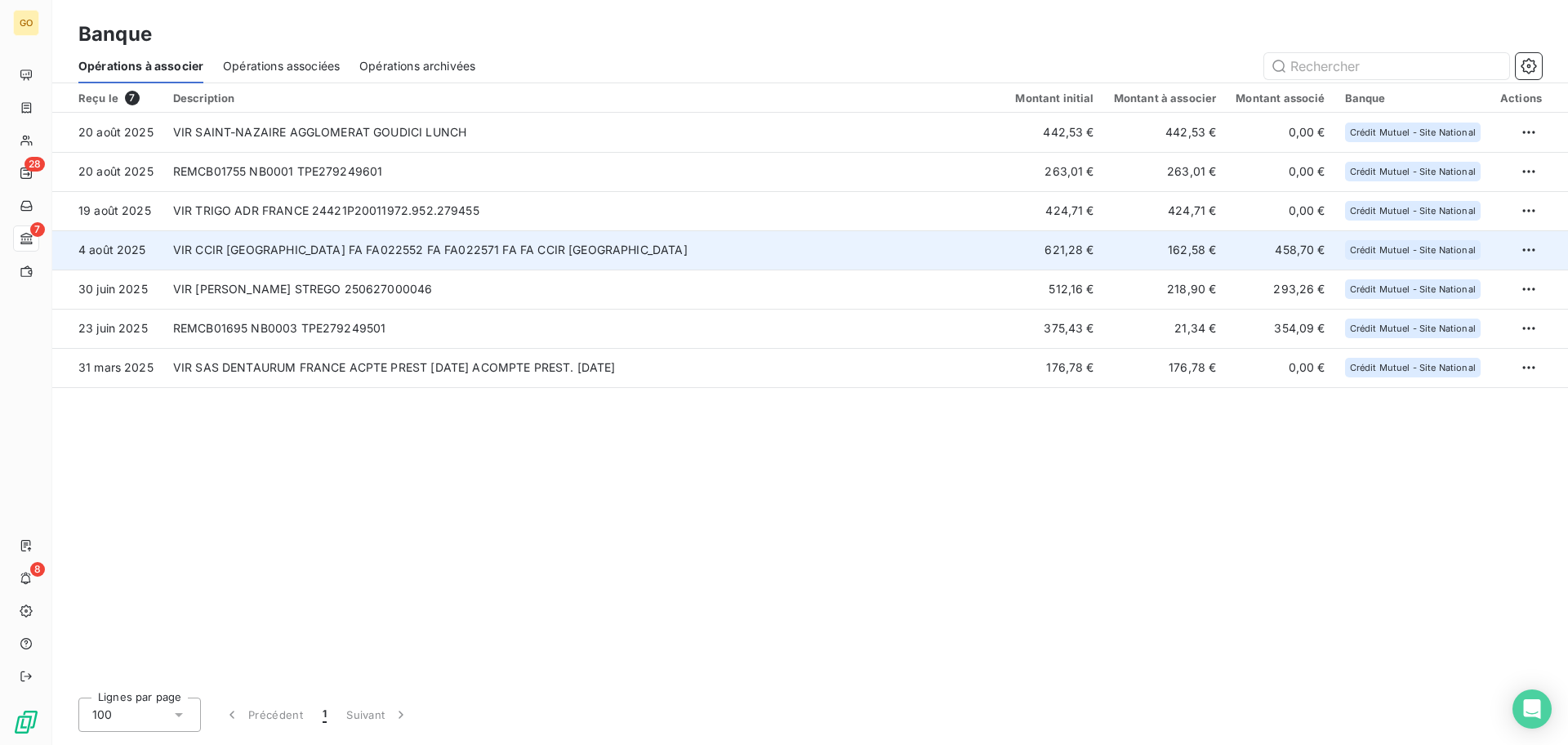
click at [462, 246] on td "VIR CCIR [GEOGRAPHIC_DATA] FA FA022552 FA FA022571 FA FA CCIR [GEOGRAPHIC_DATA]" at bounding box center [584, 250] width 843 height 39
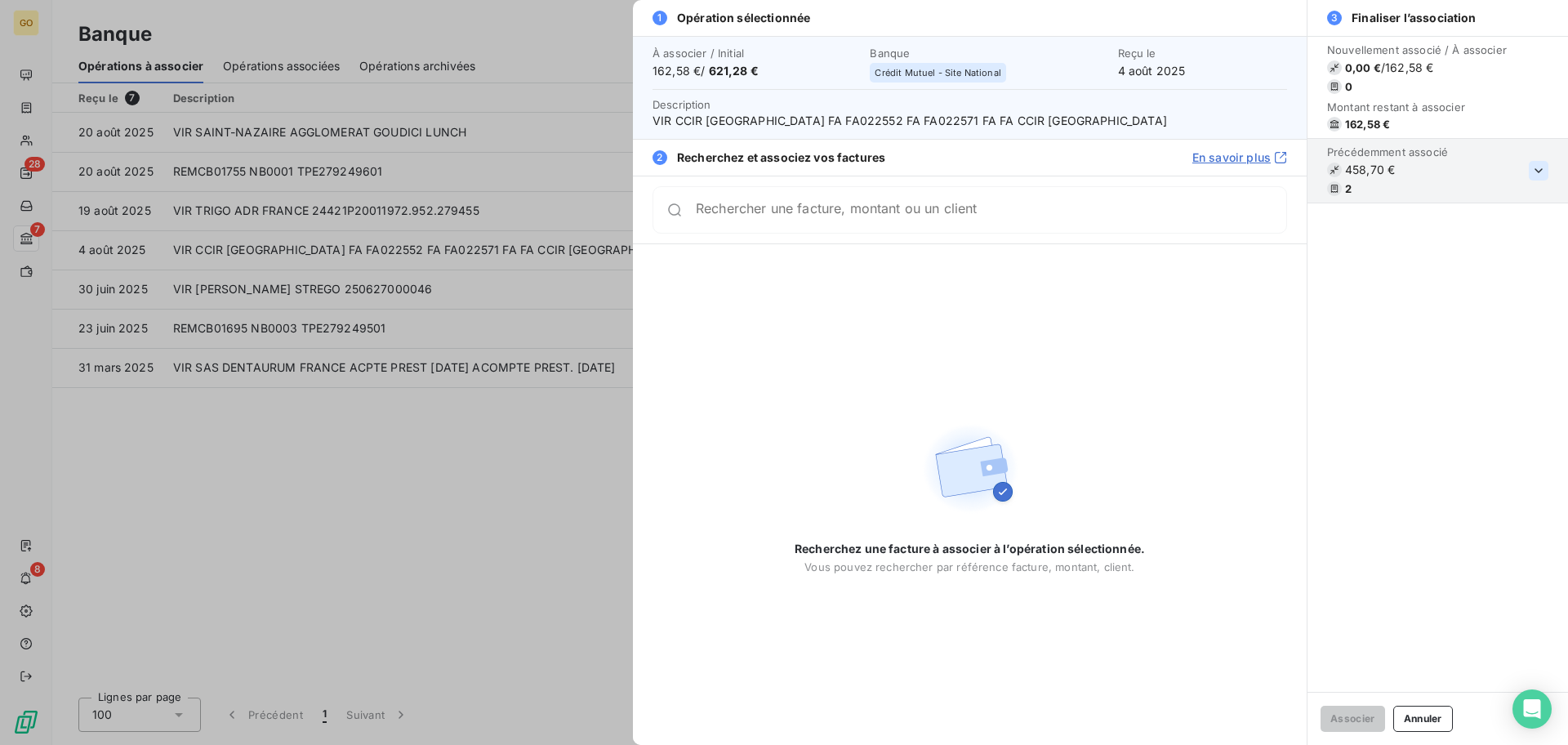
click at [1539, 171] on icon "button" at bounding box center [1538, 170] width 8 height 4
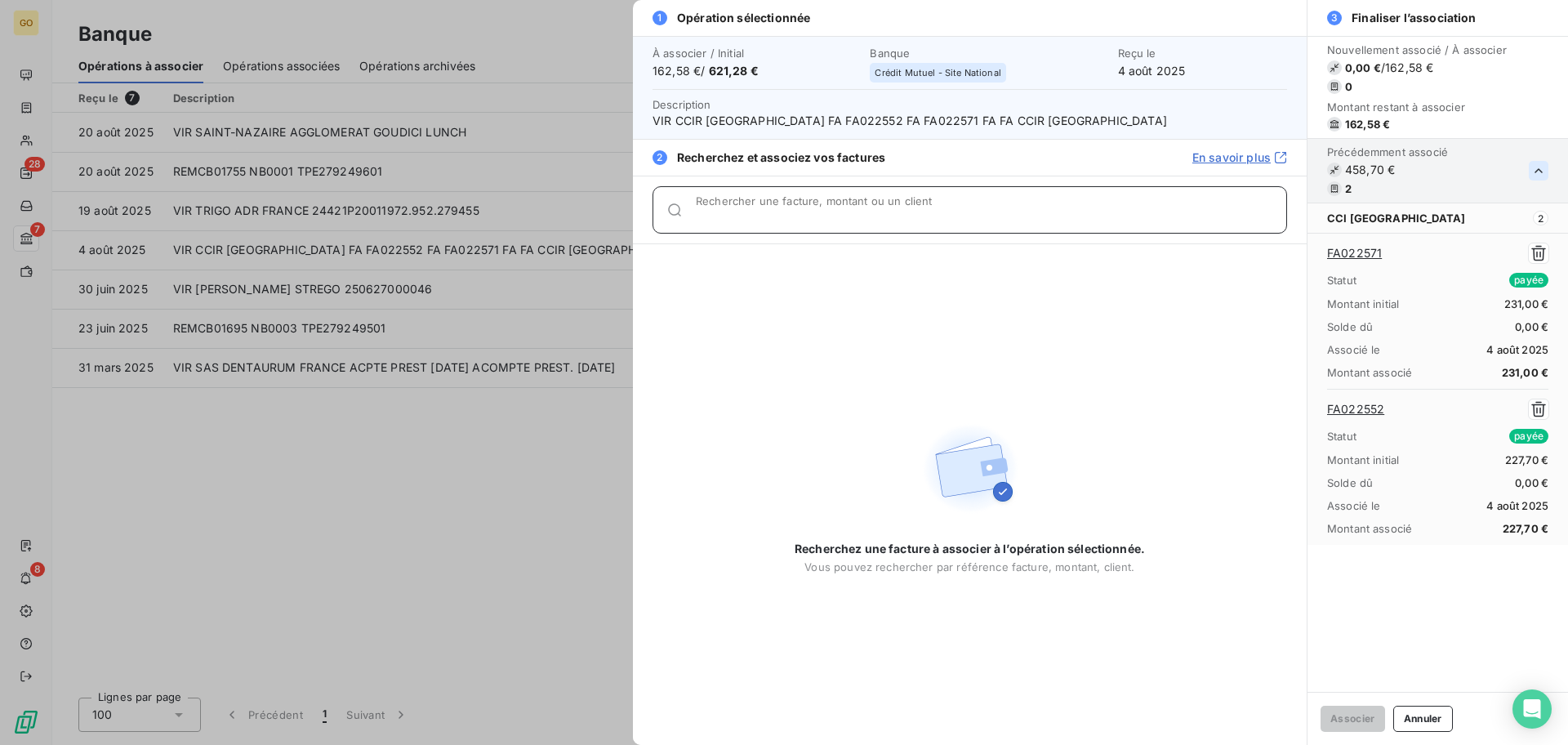
click at [808, 216] on input "Rechercher une facture, montant ou un client" at bounding box center [991, 216] width 590 height 16
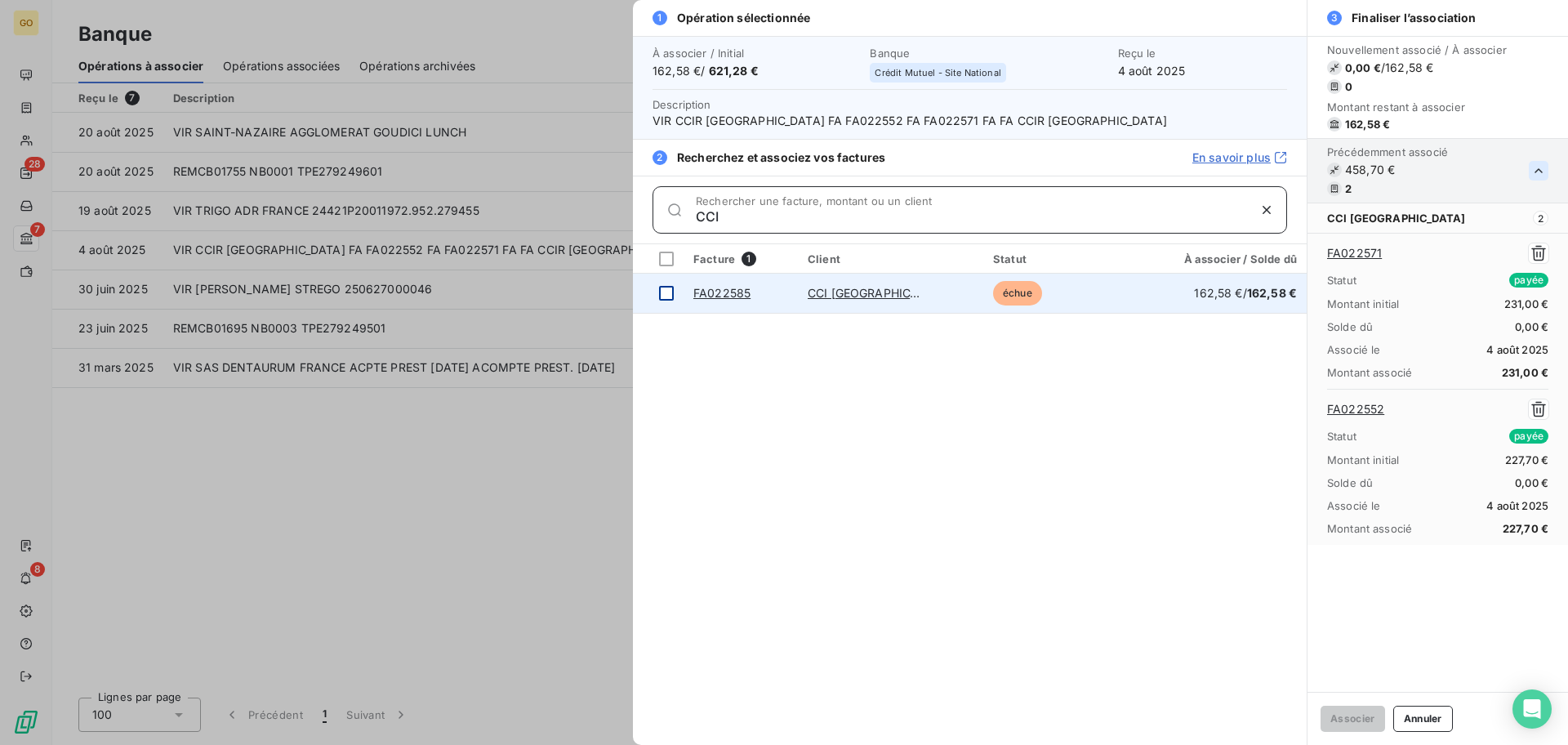
type input "CCI"
click at [665, 295] on div at bounding box center [666, 293] width 14 height 14
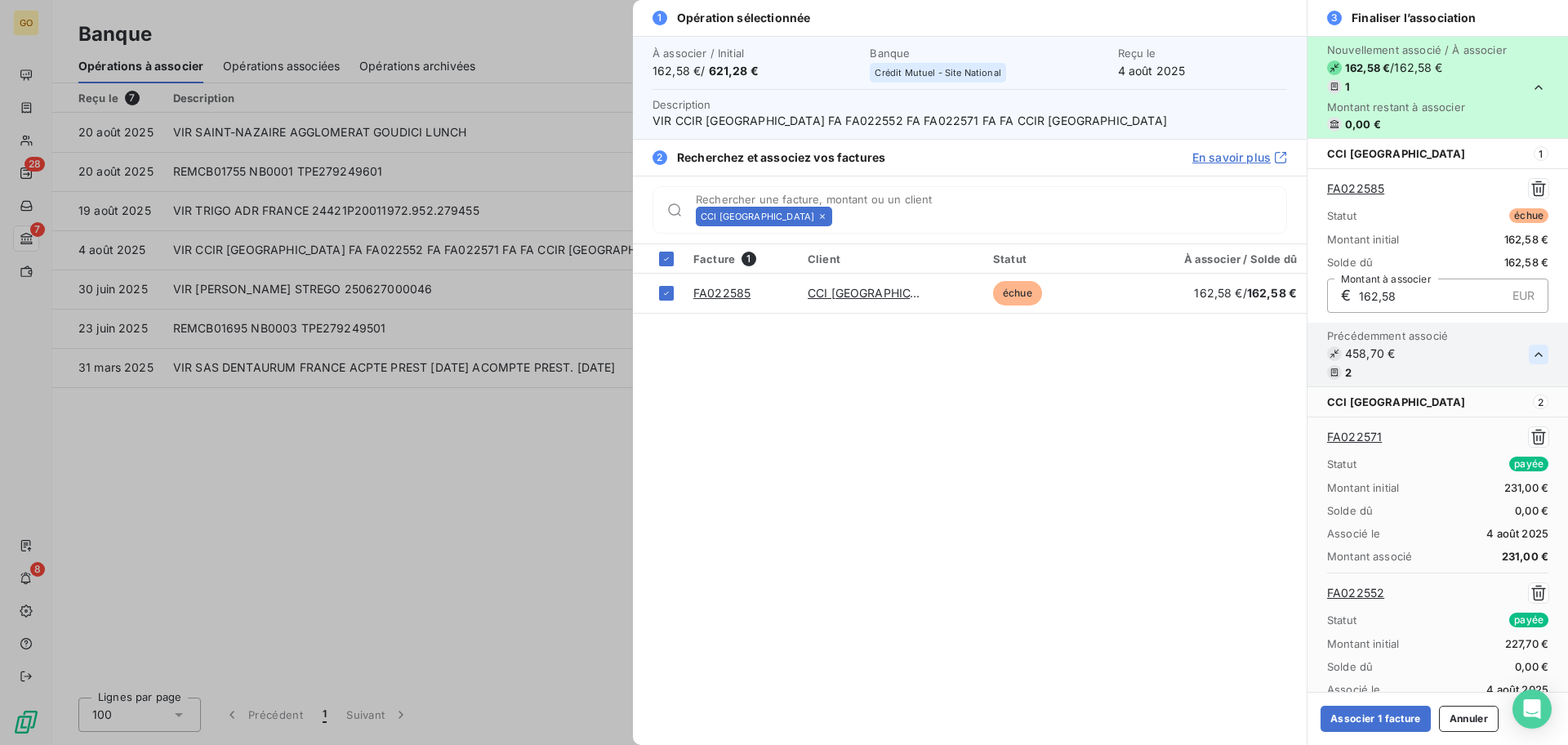
drag, startPoint x: 1399, startPoint y: 720, endPoint x: 910, endPoint y: 614, distance: 500.4
click at [1399, 720] on button "Associer 1 facture" at bounding box center [1375, 718] width 111 height 26
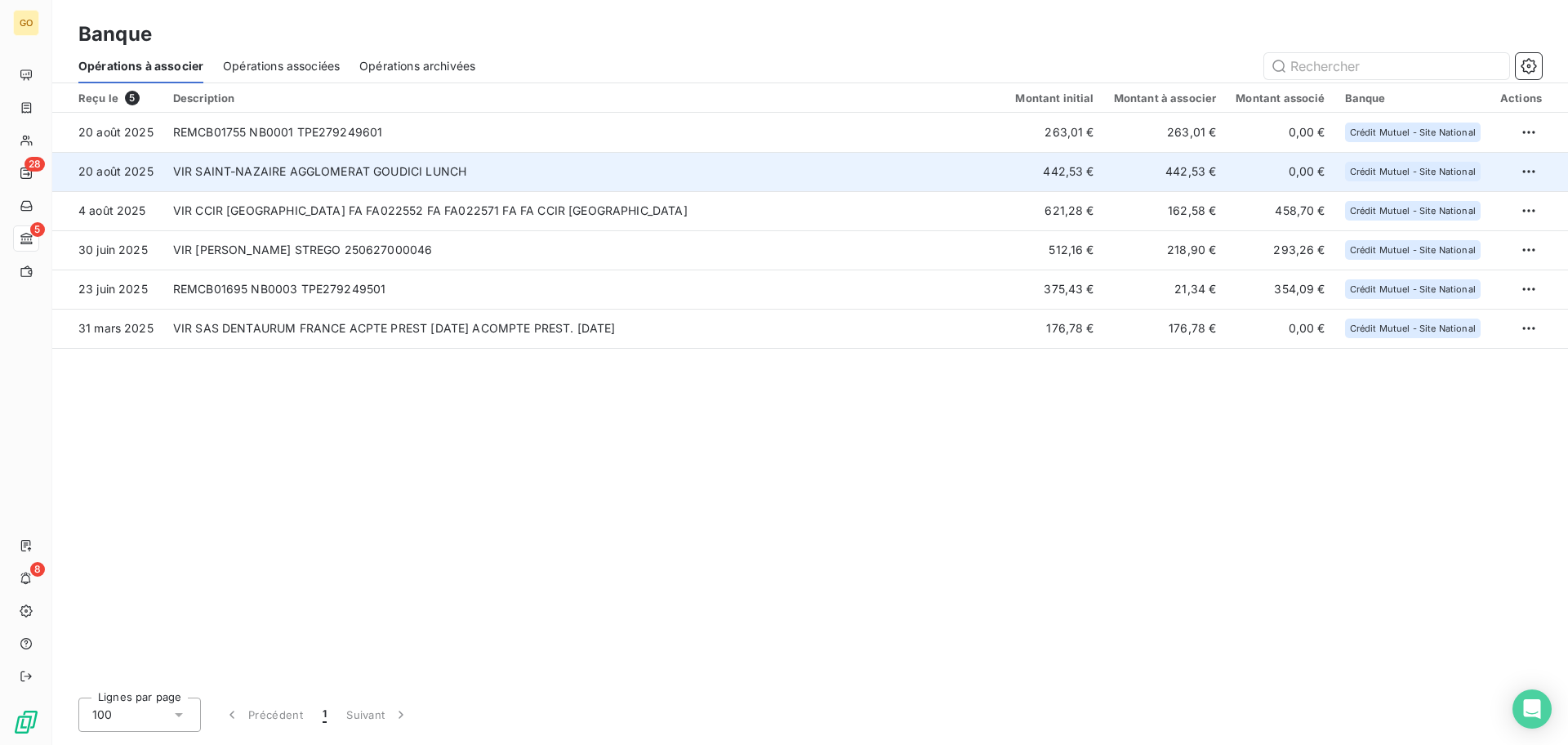
click at [437, 172] on td "VIR SAINT-NAZAIRE AGGLOMERAT GOUDICI LUNCH" at bounding box center [584, 171] width 843 height 39
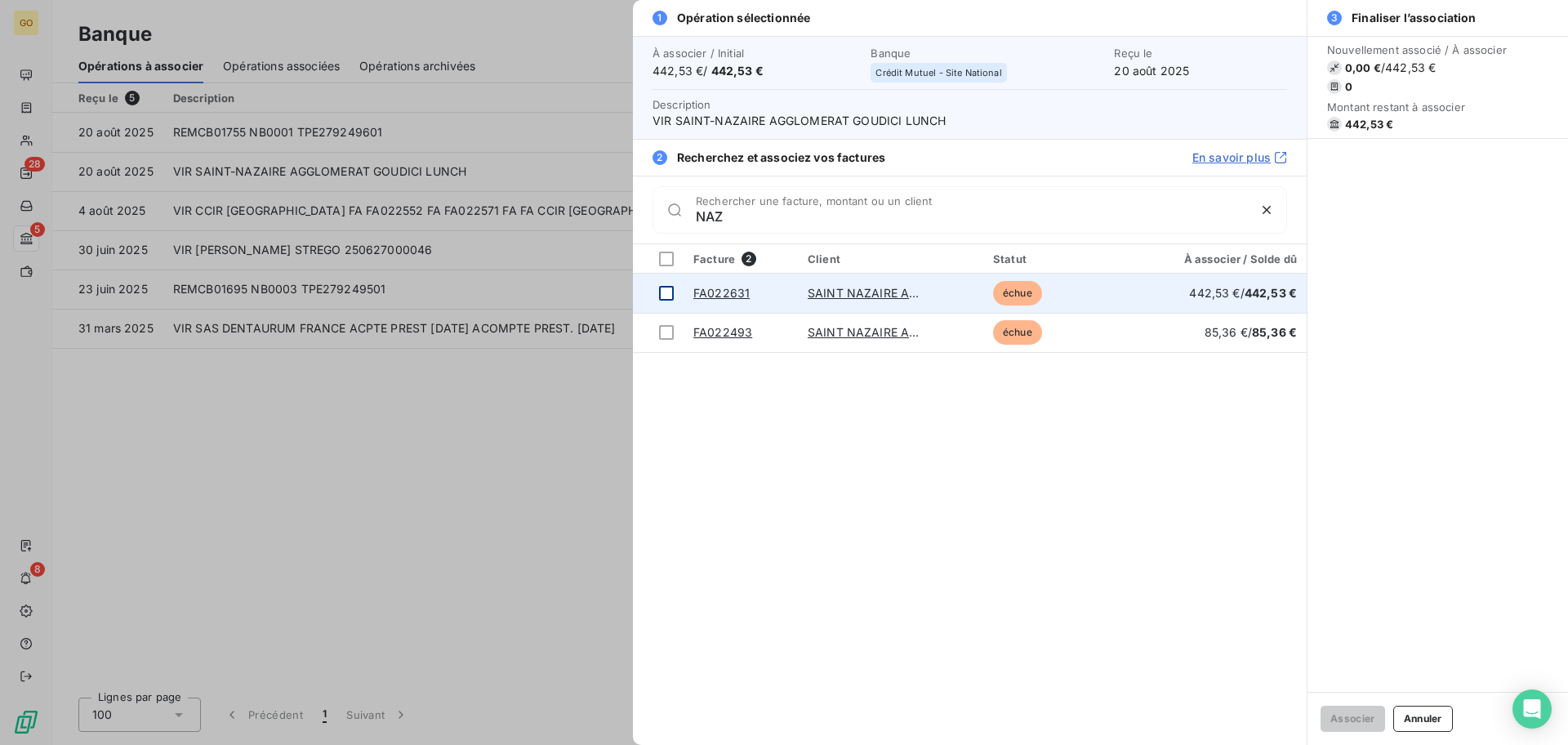
type input "NAZ"
click at [664, 296] on div at bounding box center [666, 293] width 14 height 14
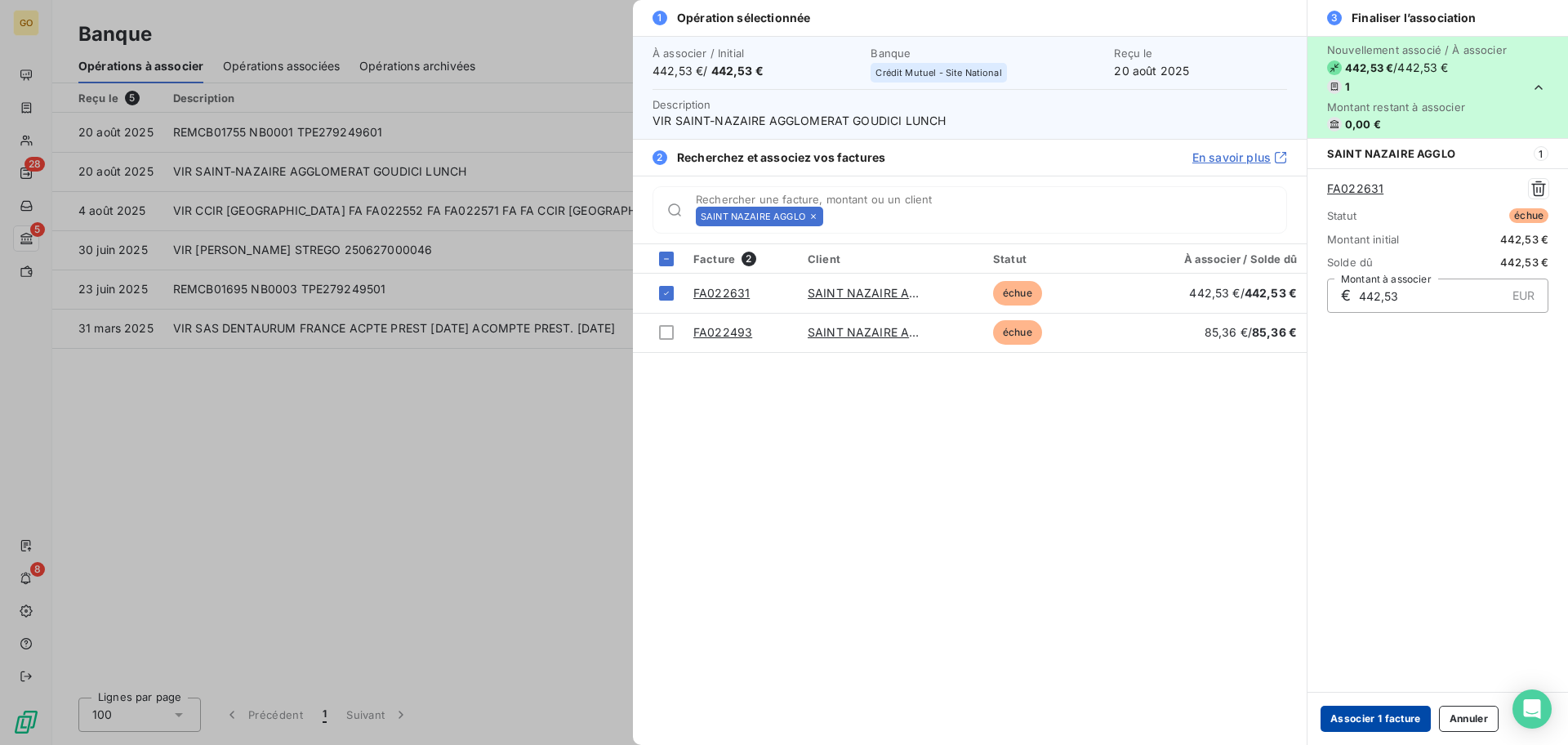
click at [1362, 714] on button "Associer 1 facture" at bounding box center [1375, 718] width 111 height 26
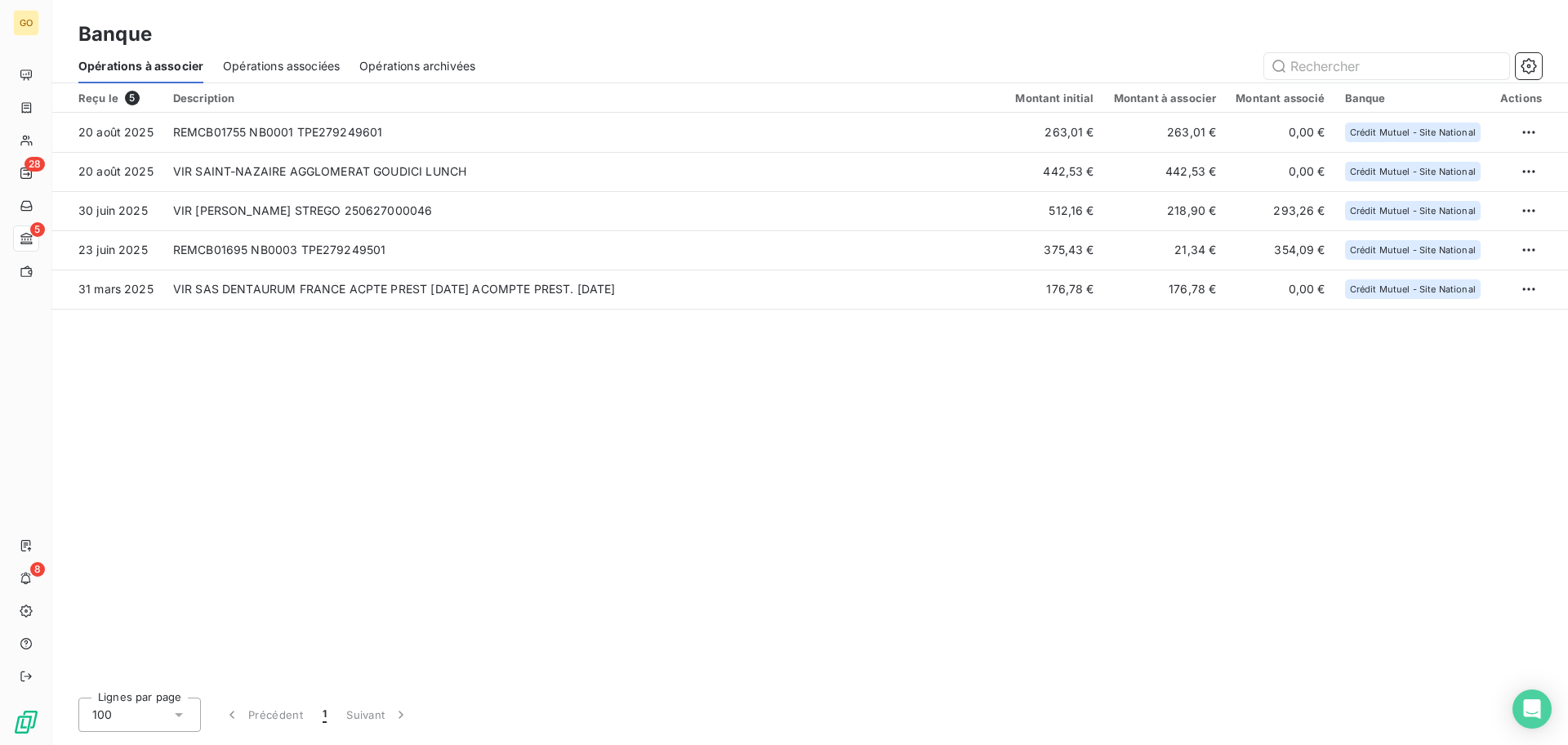
click at [314, 72] on span "Opérations associées" at bounding box center [281, 66] width 117 height 16
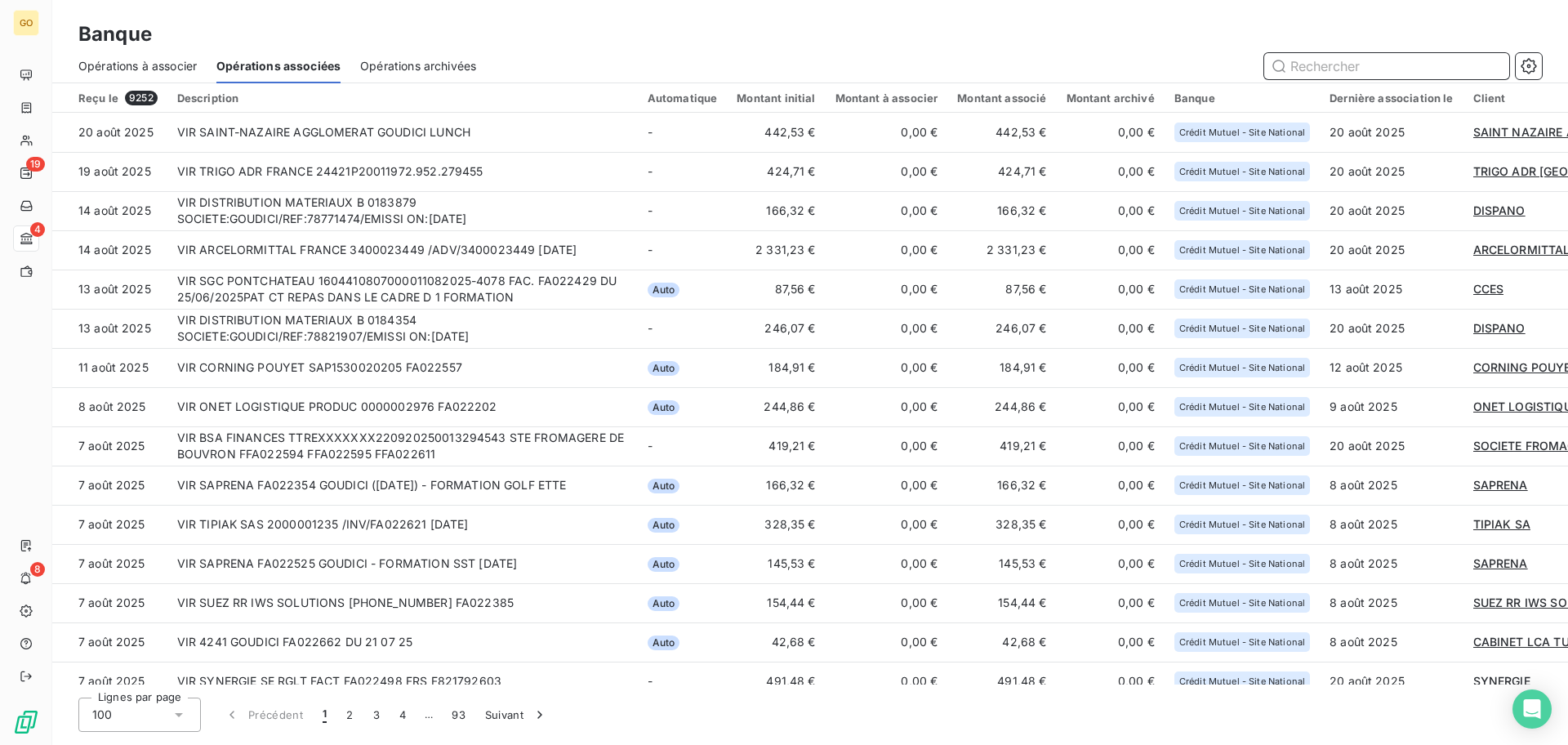
click at [421, 57] on div "Opérations archivées" at bounding box center [418, 66] width 116 height 34
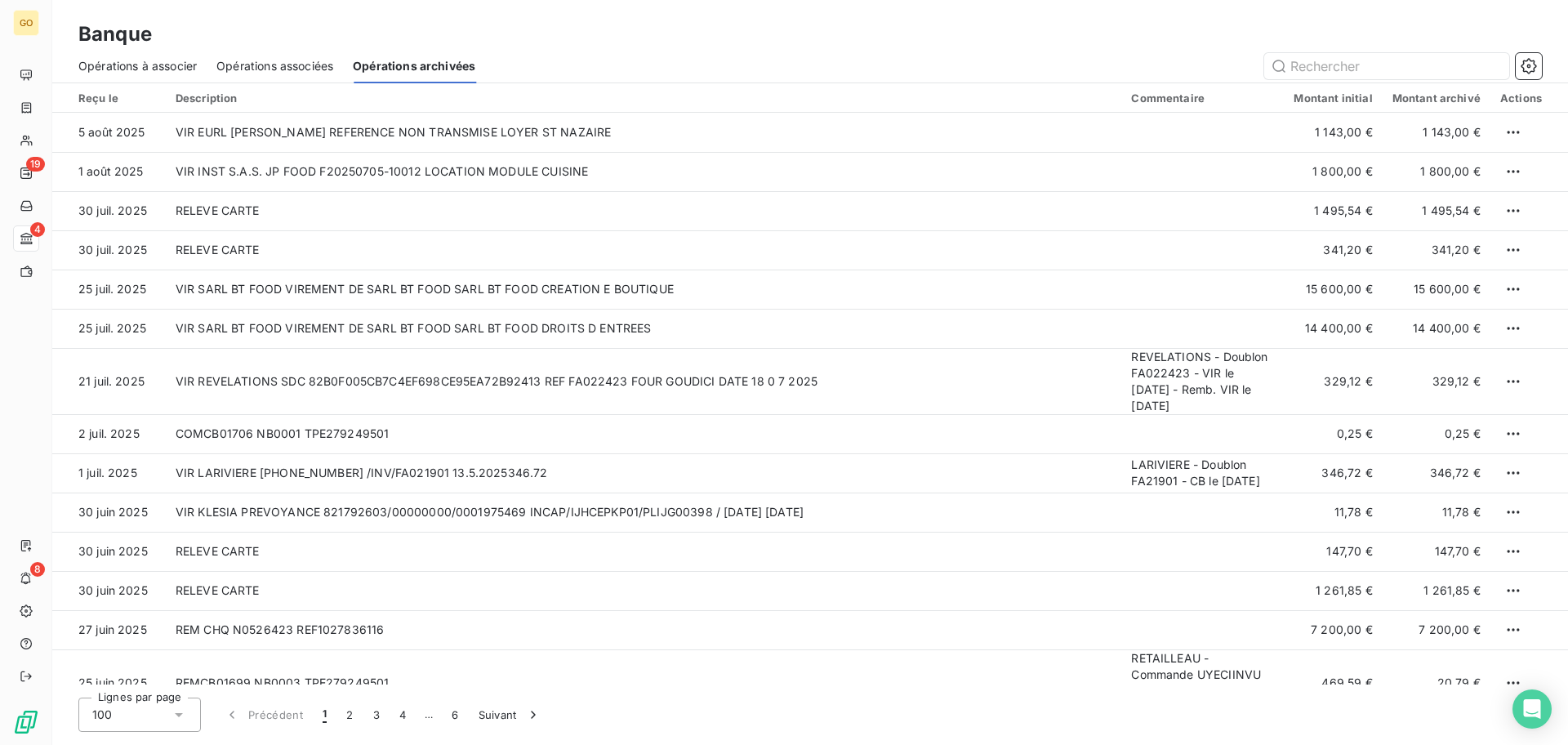
click at [298, 65] on span "Opérations associées" at bounding box center [275, 66] width 117 height 16
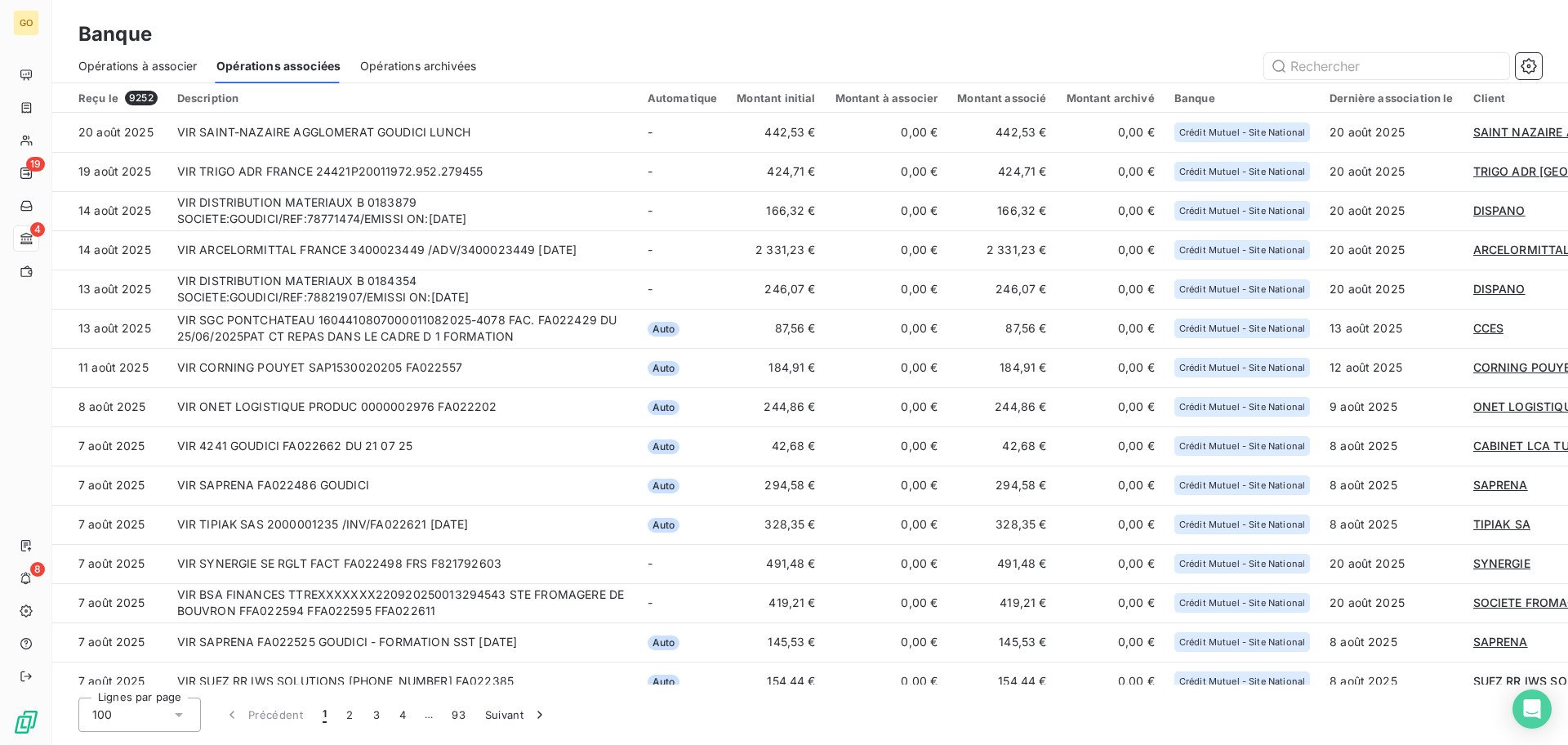
click at [375, 58] on span "Opérations archivées" at bounding box center [418, 66] width 116 height 16
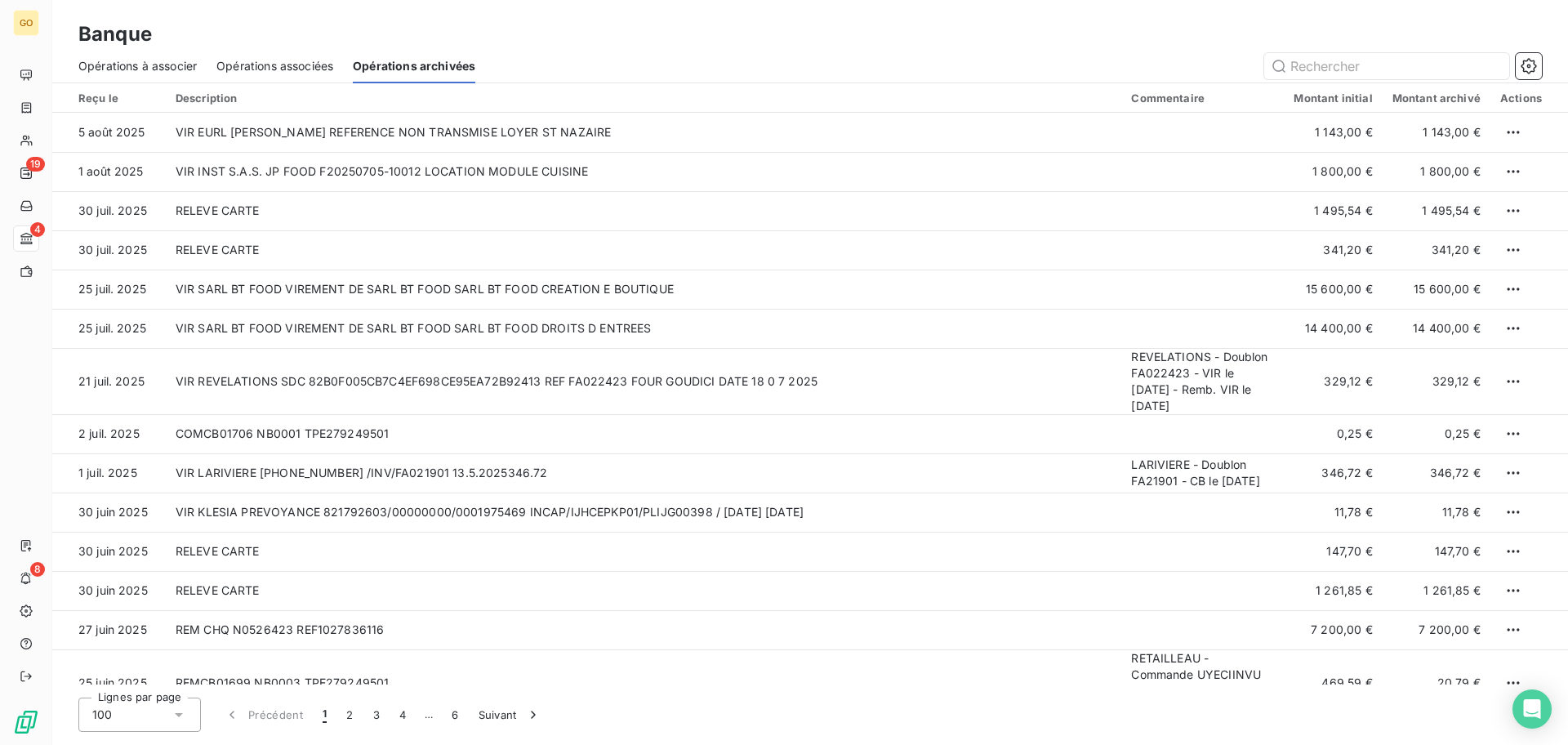
click at [286, 63] on span "Opérations associées" at bounding box center [275, 66] width 117 height 16
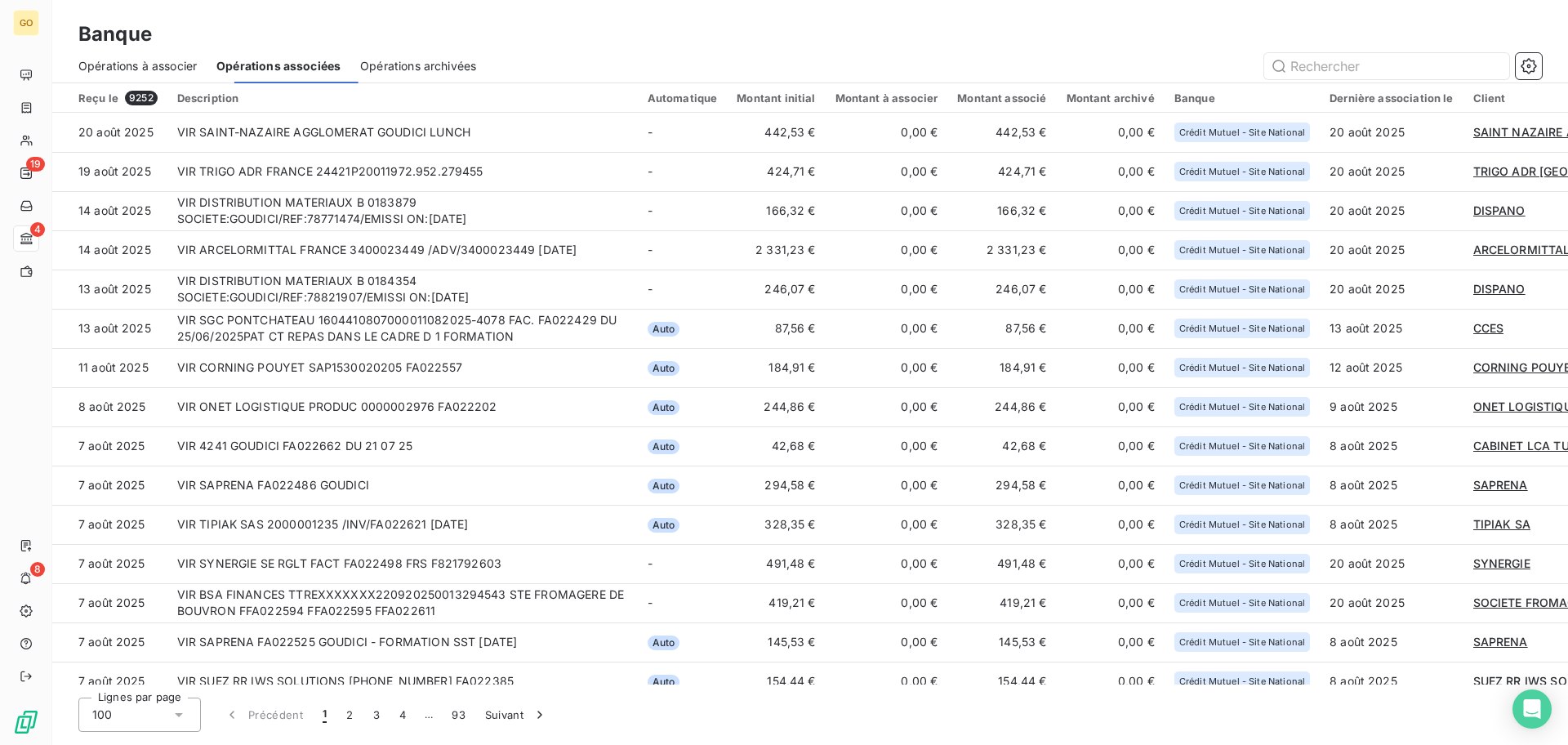
click at [141, 62] on span "Opérations à associer" at bounding box center [137, 66] width 119 height 16
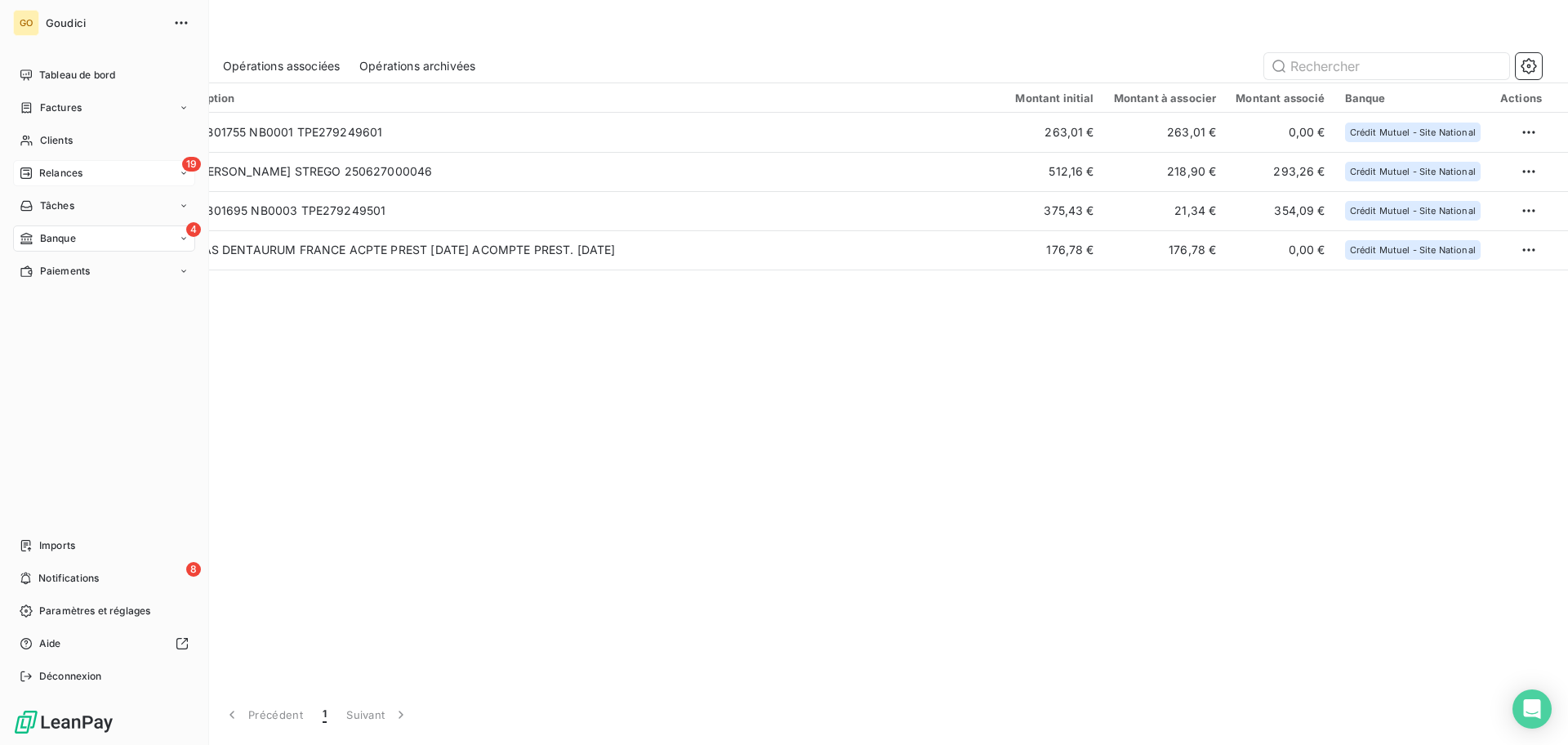
click at [44, 173] on span "Relances" at bounding box center [61, 173] width 44 height 14
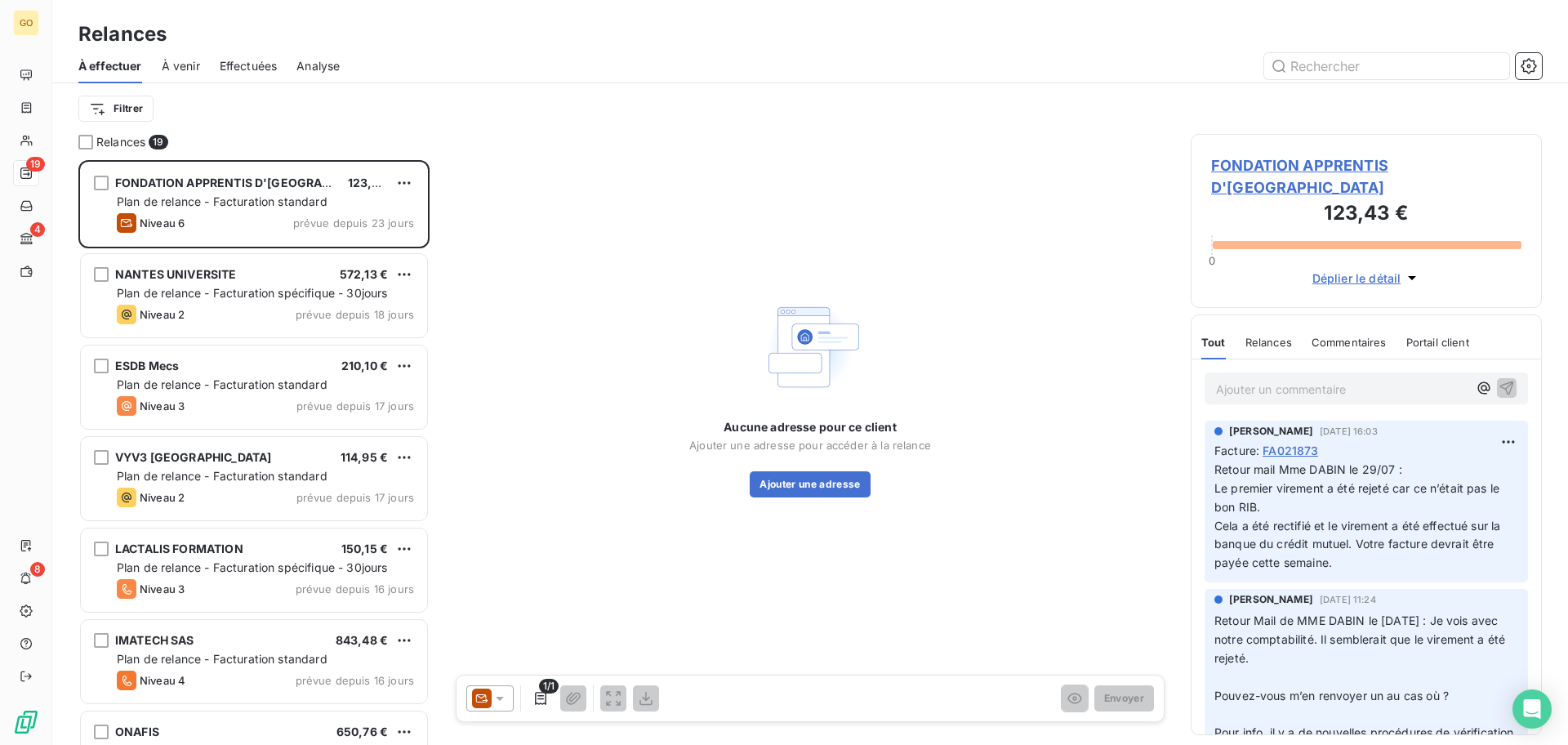
scroll to position [569, 335]
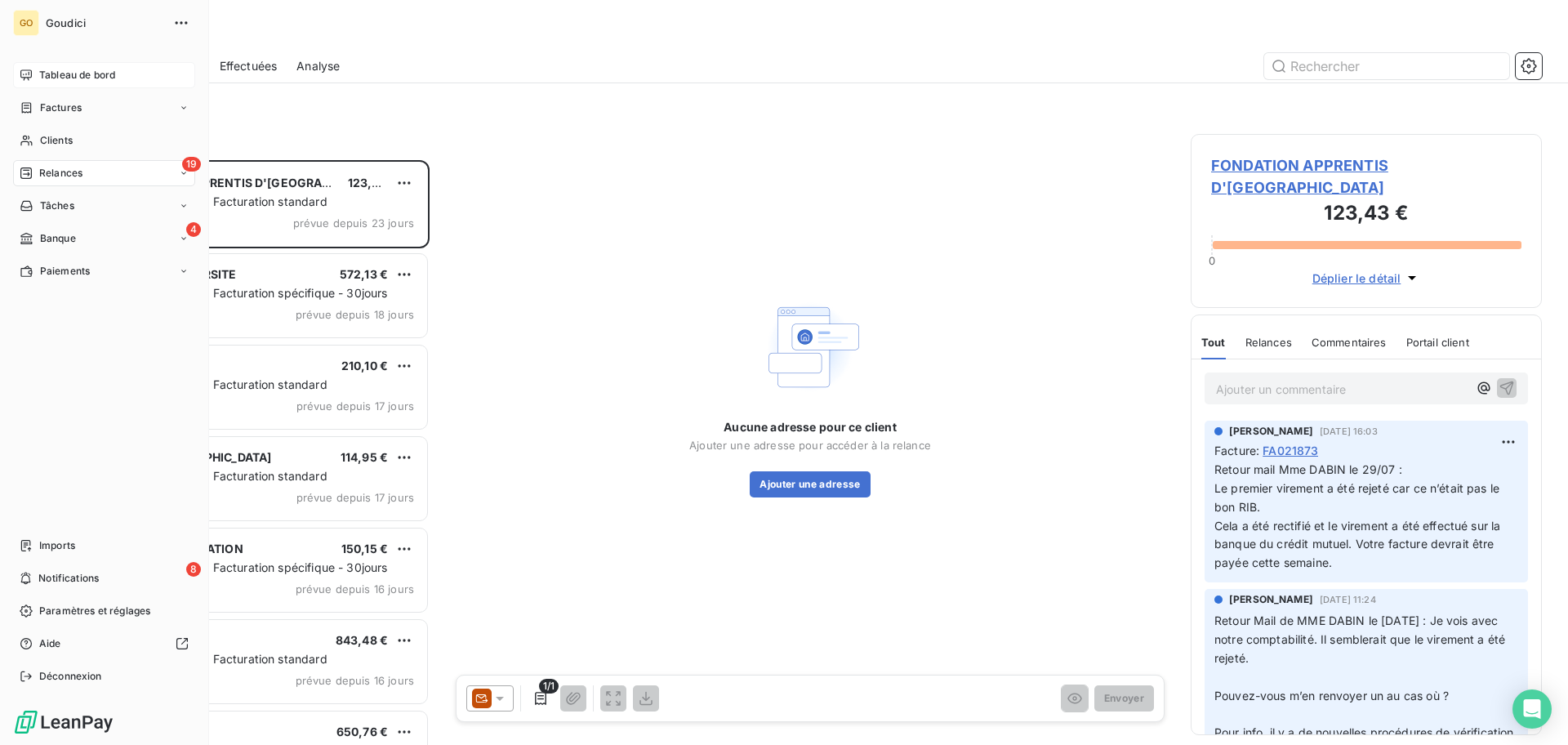
click at [38, 78] on div "Tableau de bord" at bounding box center [104, 75] width 182 height 26
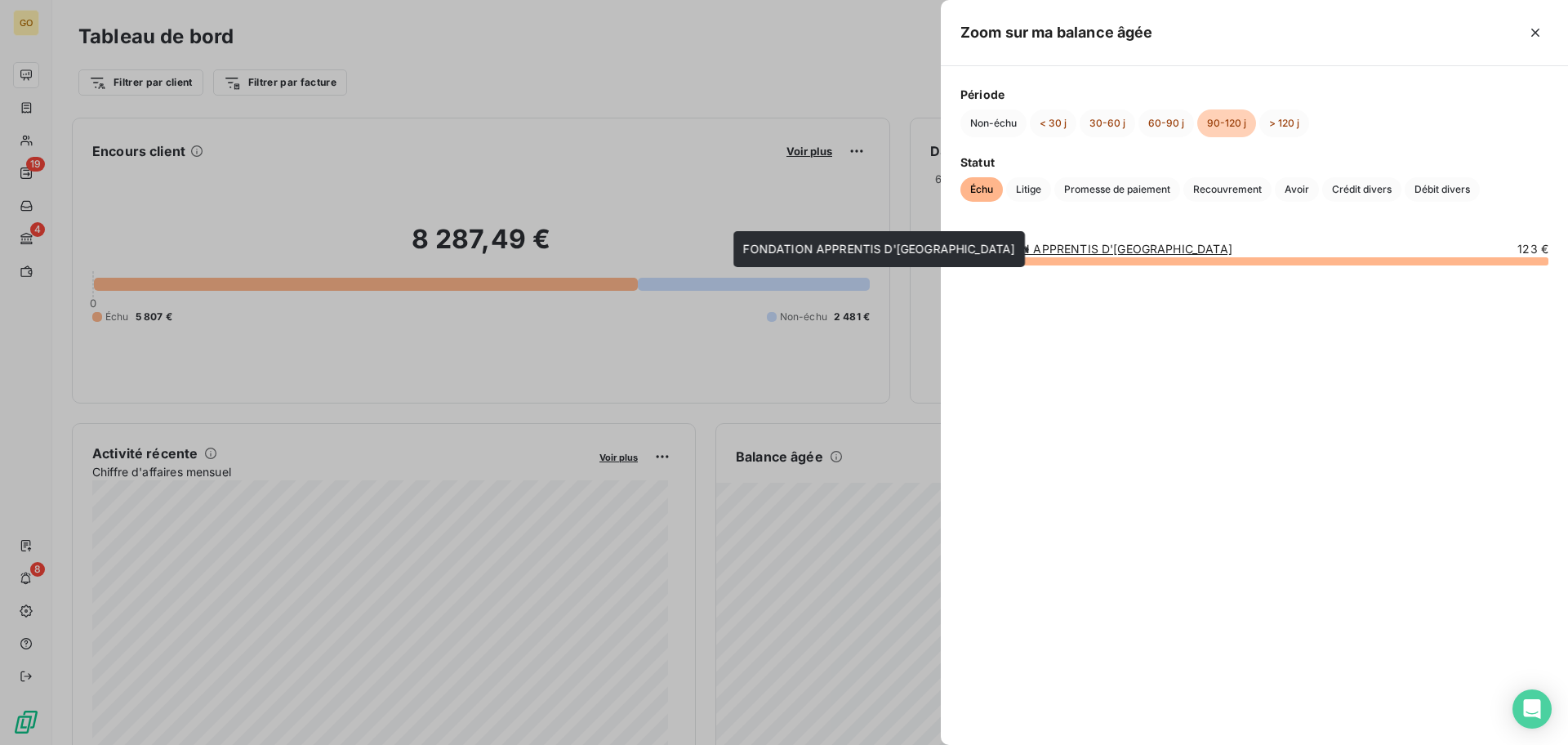
click at [1084, 249] on link "FONDATION APPRENTIS D'AUTEUIL" at bounding box center [1096, 249] width 272 height 14
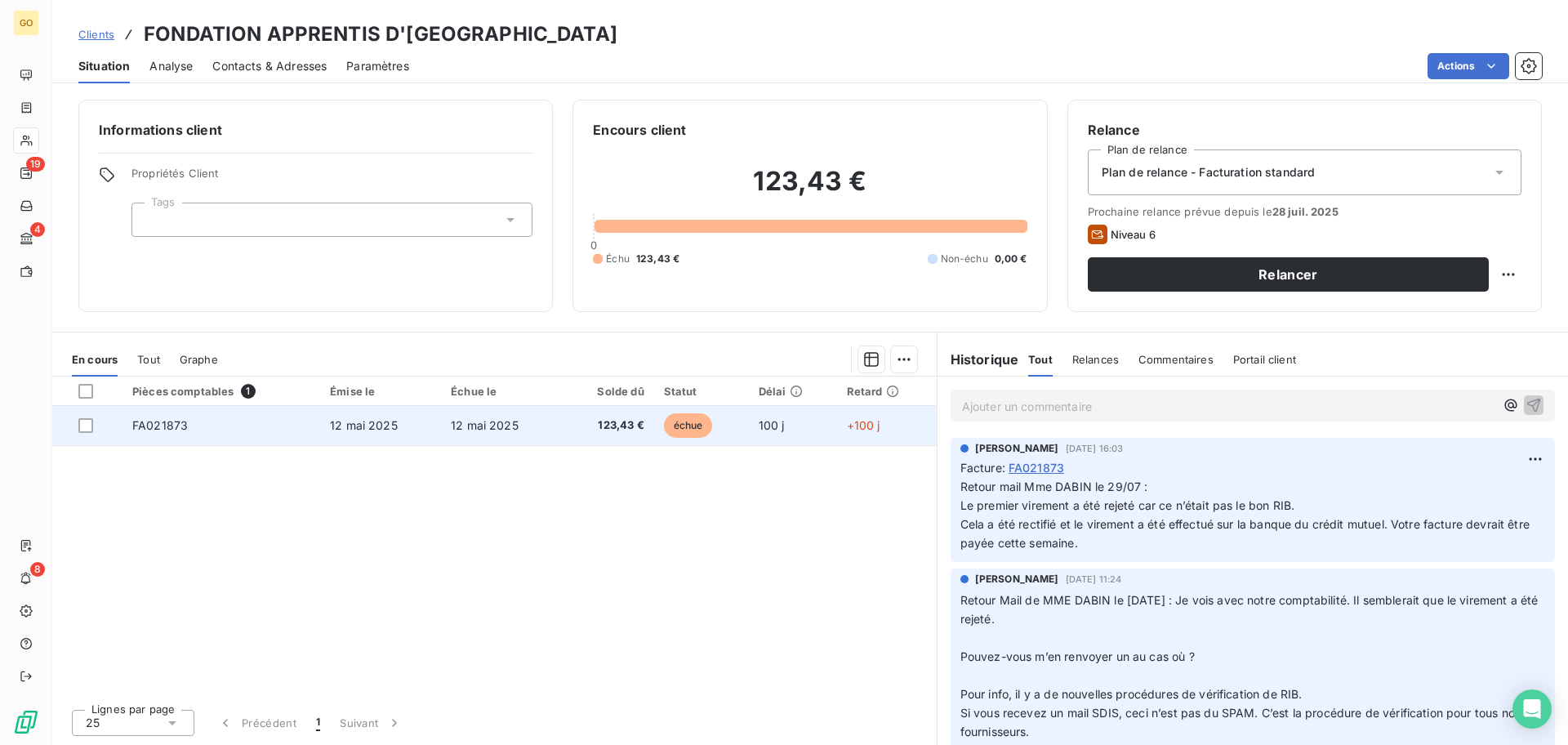
click at [368, 431] on span "12 mai 2025" at bounding box center [364, 426] width 68 height 14
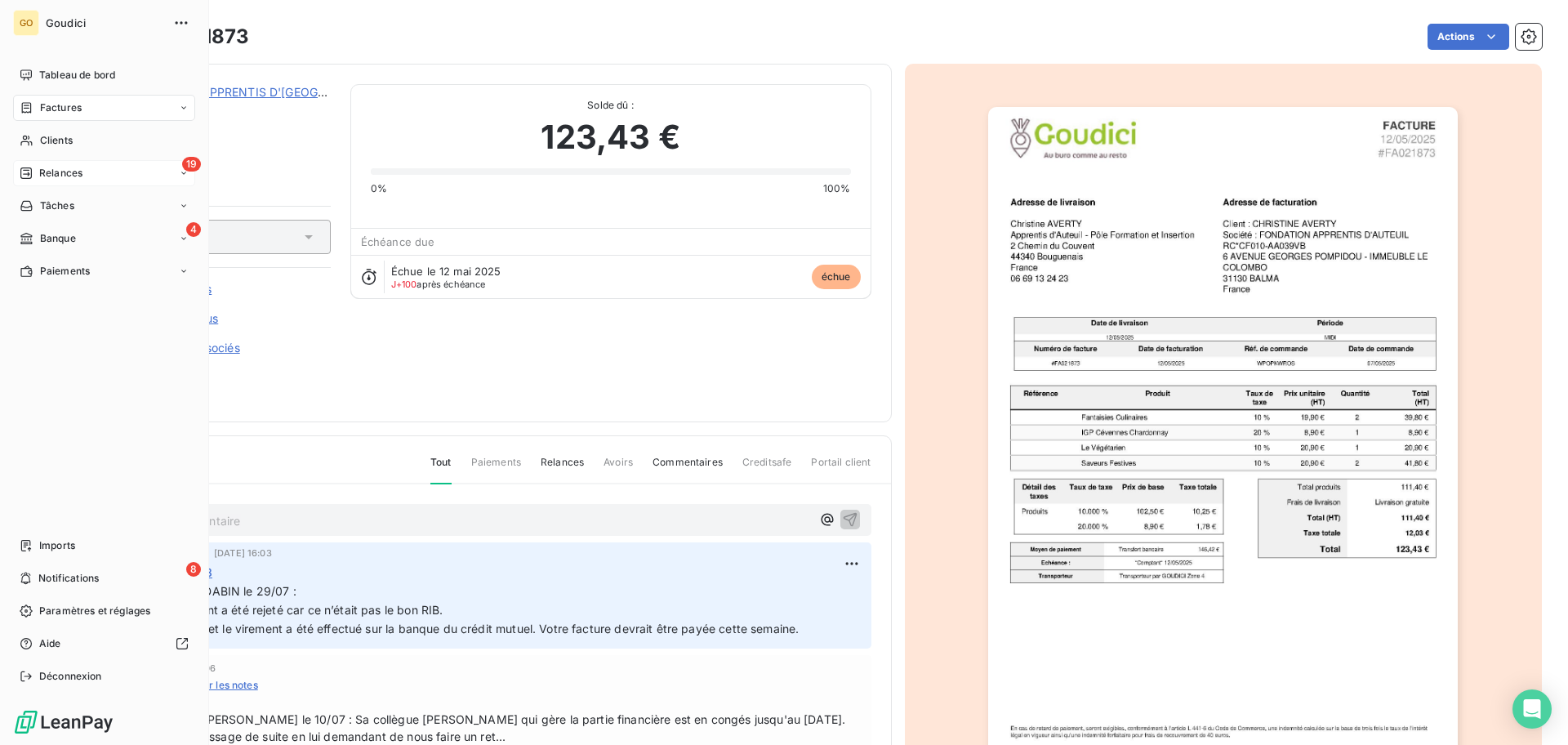
click at [63, 178] on span "Relances" at bounding box center [61, 173] width 44 height 14
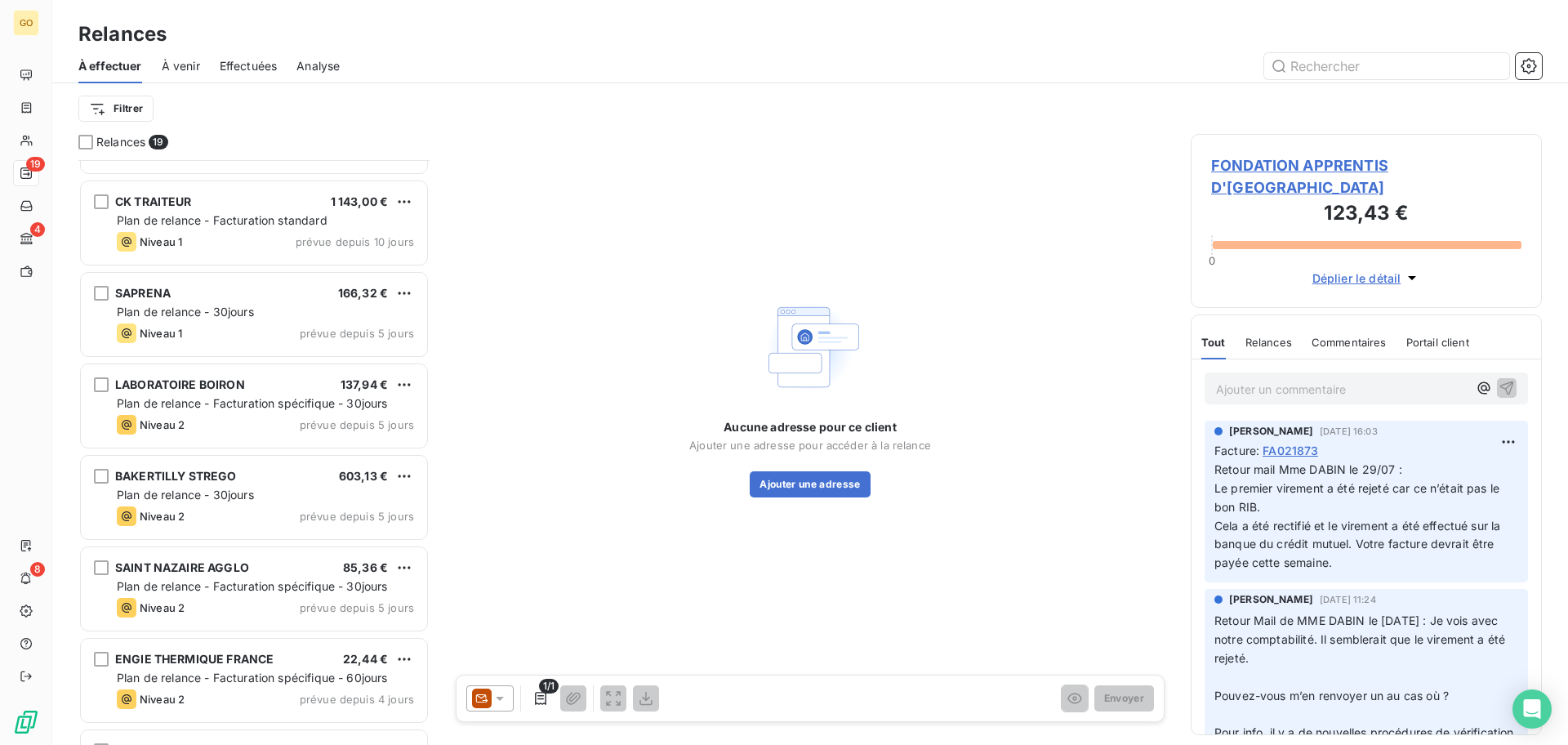
scroll to position [1155, 0]
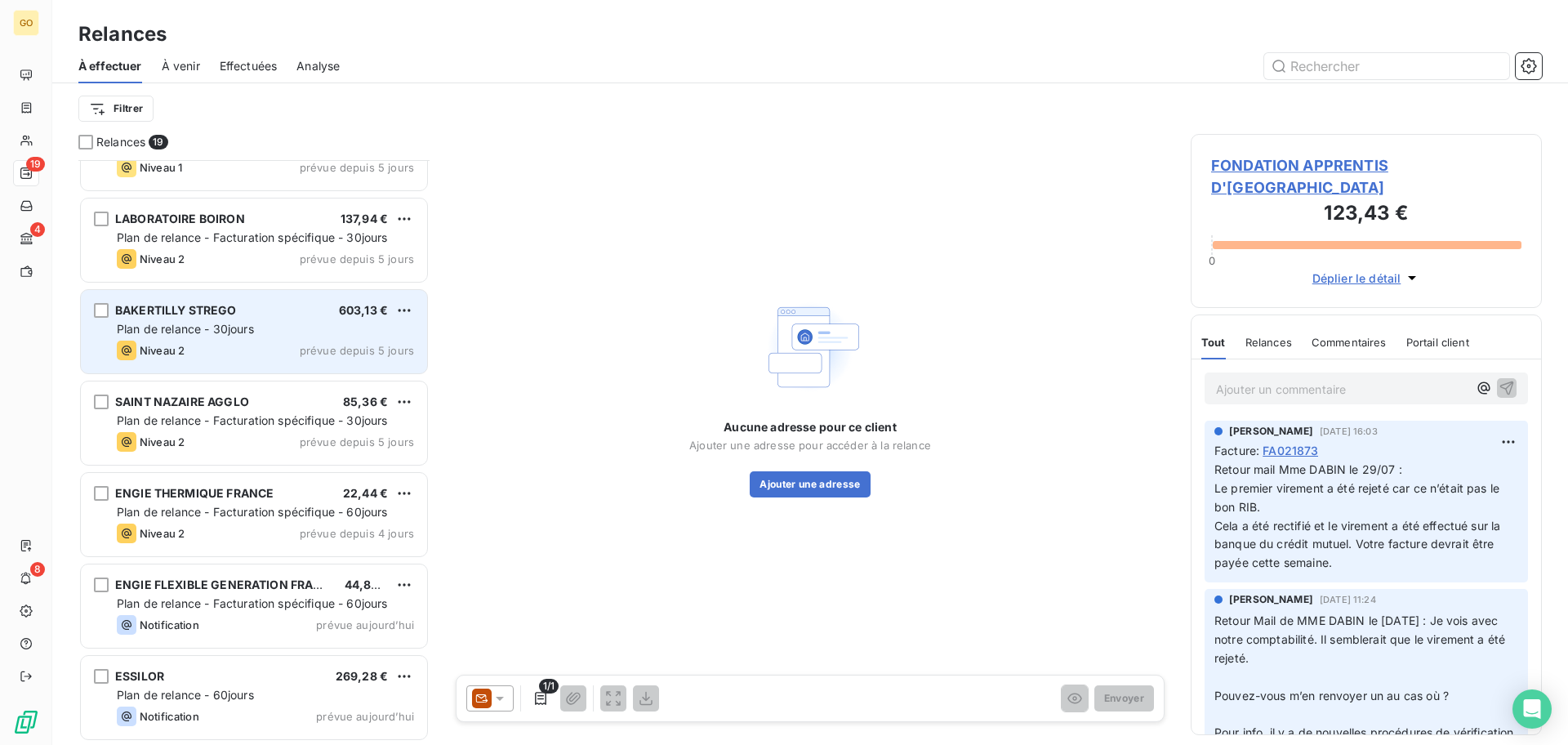
click at [252, 332] on span "Plan de relance - 30jours" at bounding box center [186, 329] width 137 height 14
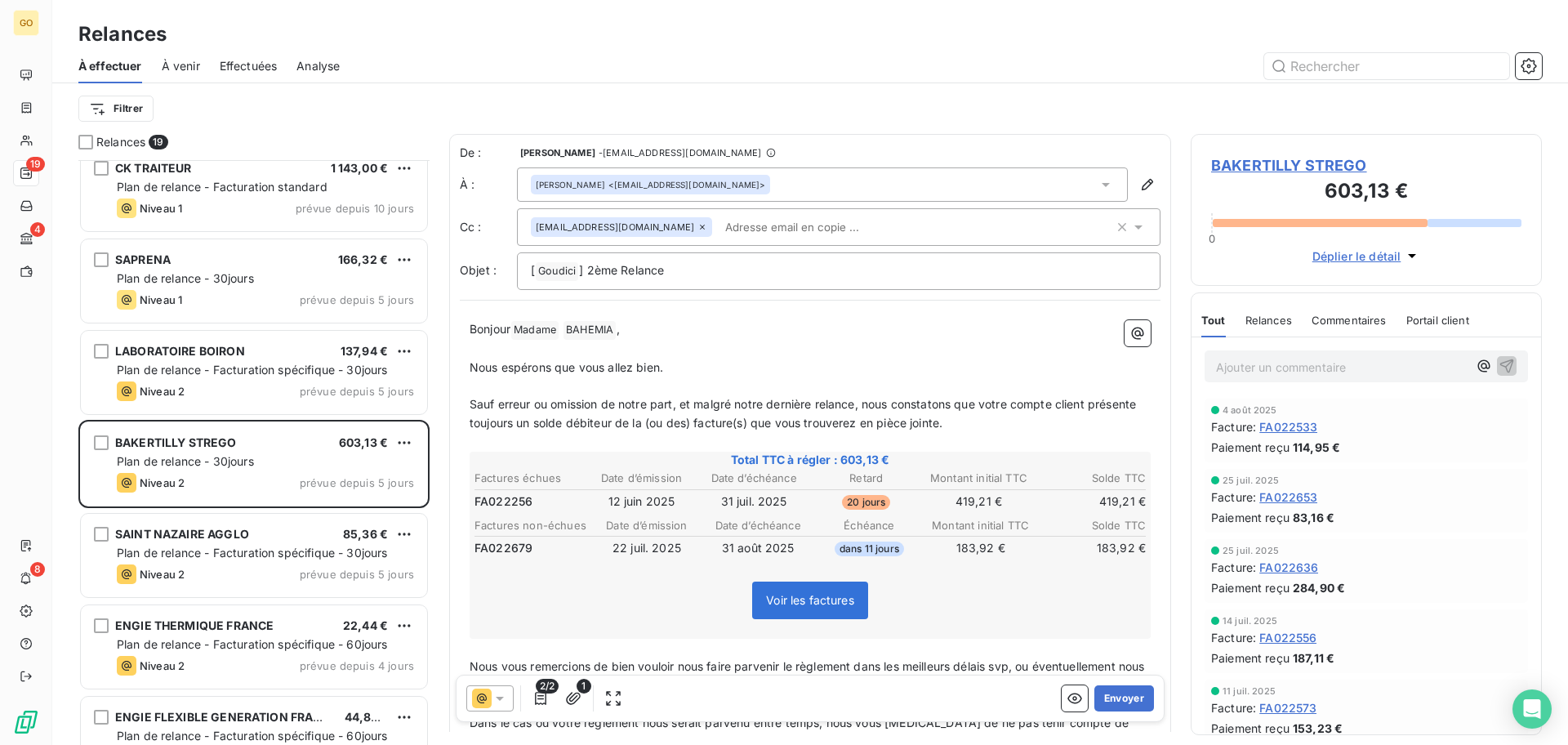
scroll to position [1155, 0]
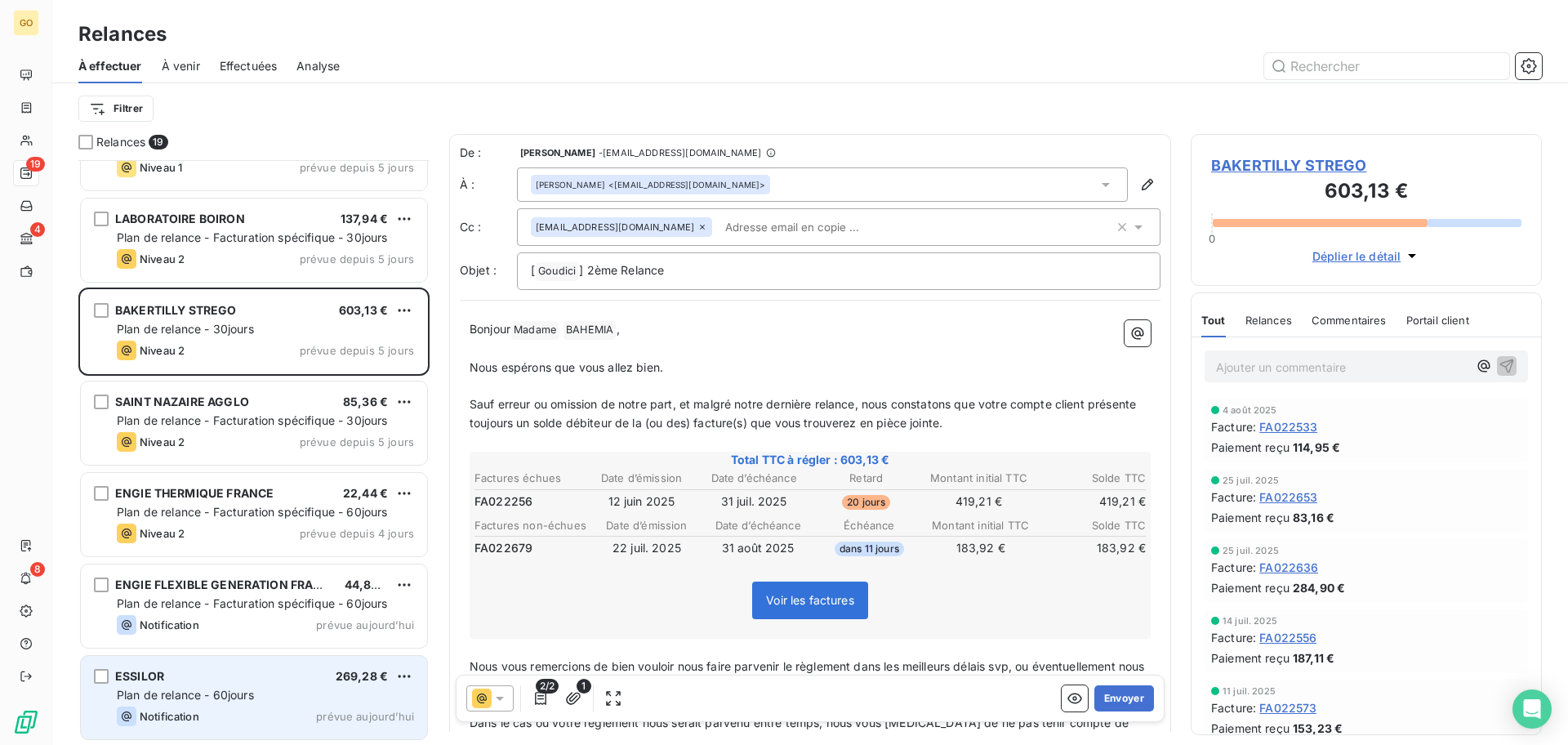
click at [254, 688] on span "Plan de relance - 60jours" at bounding box center [186, 695] width 137 height 14
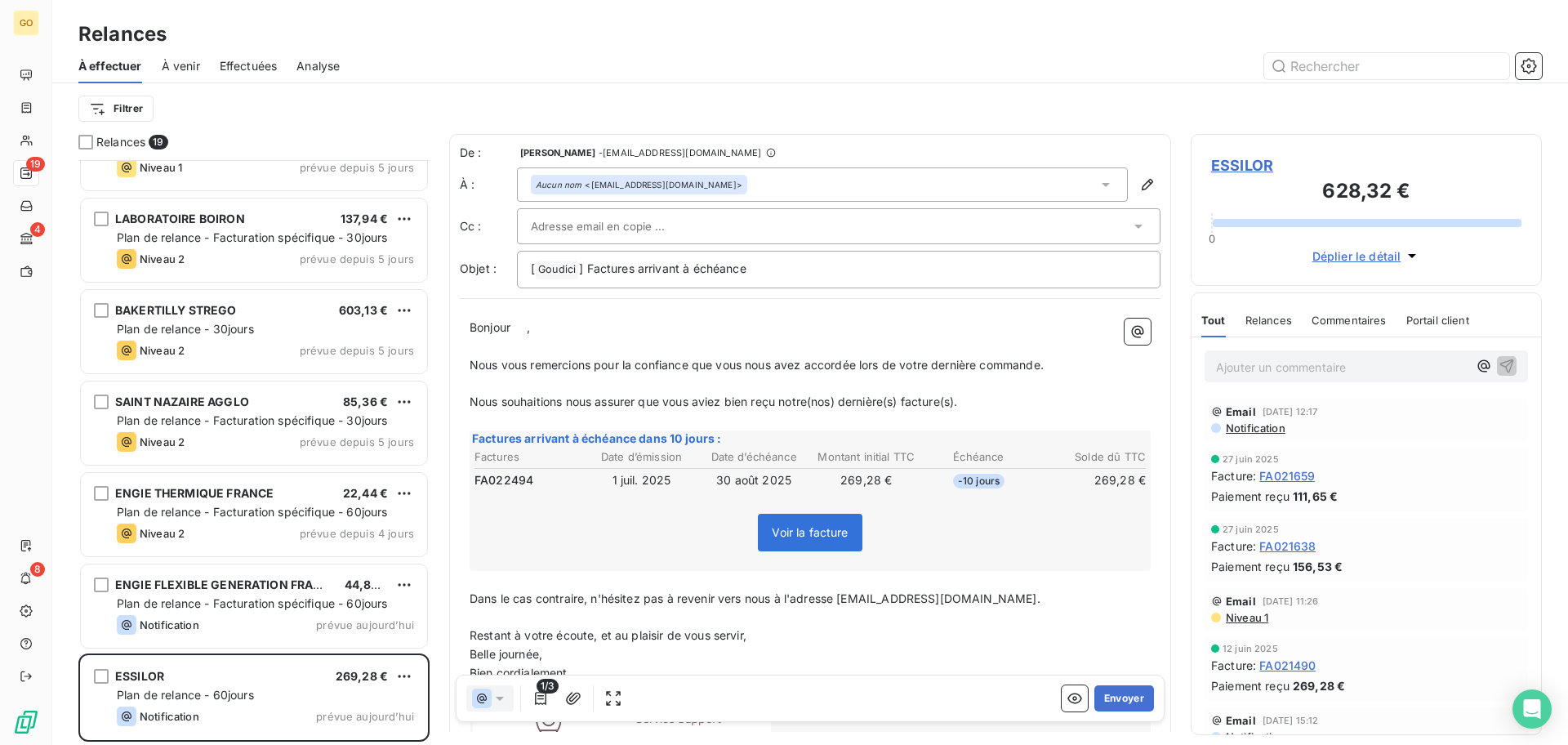
scroll to position [569, 335]
click at [591, 323] on p "Bonjour ﻿ ﻿ ," at bounding box center [810, 327] width 681 height 19
click at [1114, 699] on button "Envoyer" at bounding box center [1124, 698] width 60 height 26
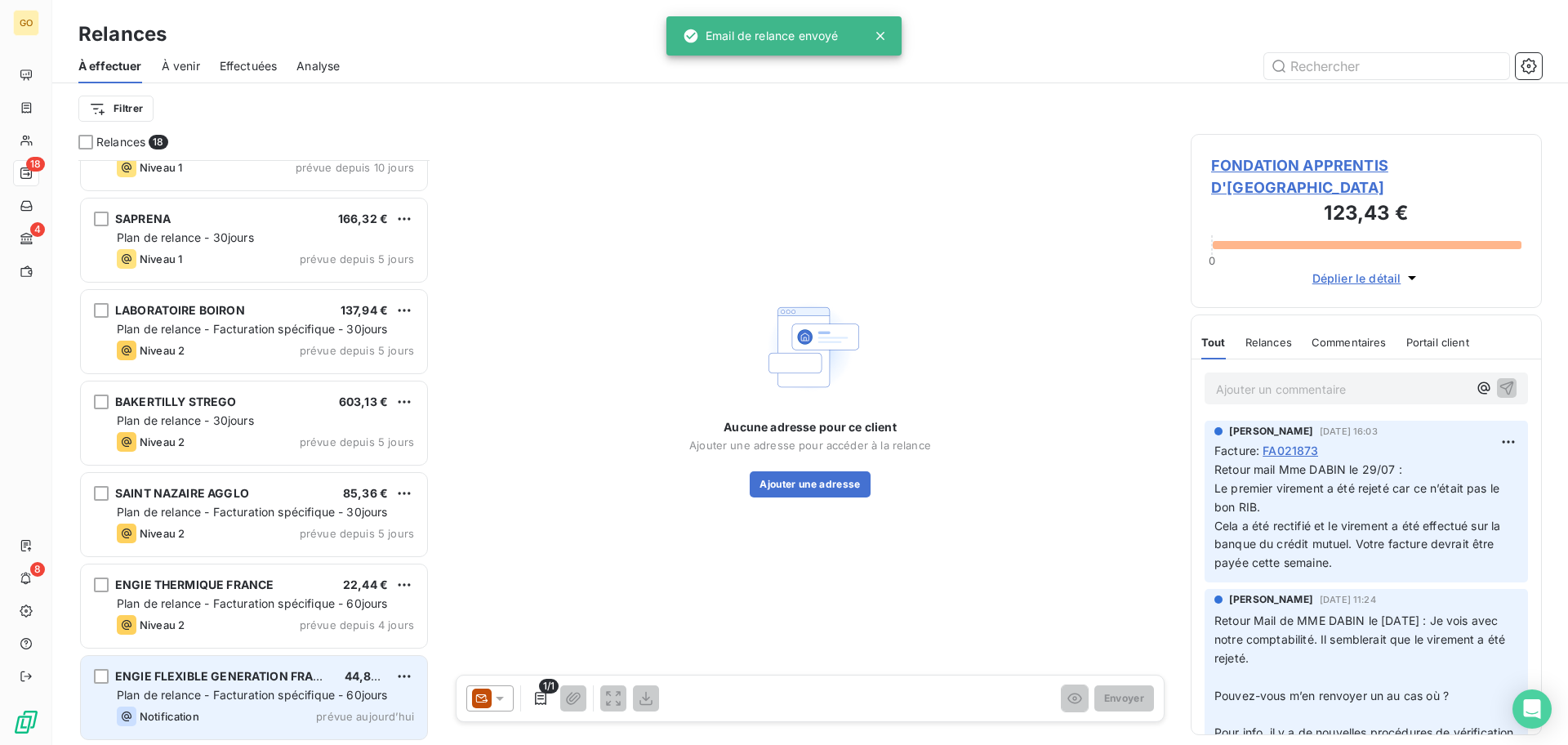
scroll to position [1062, 0]
click at [252, 688] on div "Plan de relance - Facturation spécifique - 60jours" at bounding box center [265, 696] width 297 height 16
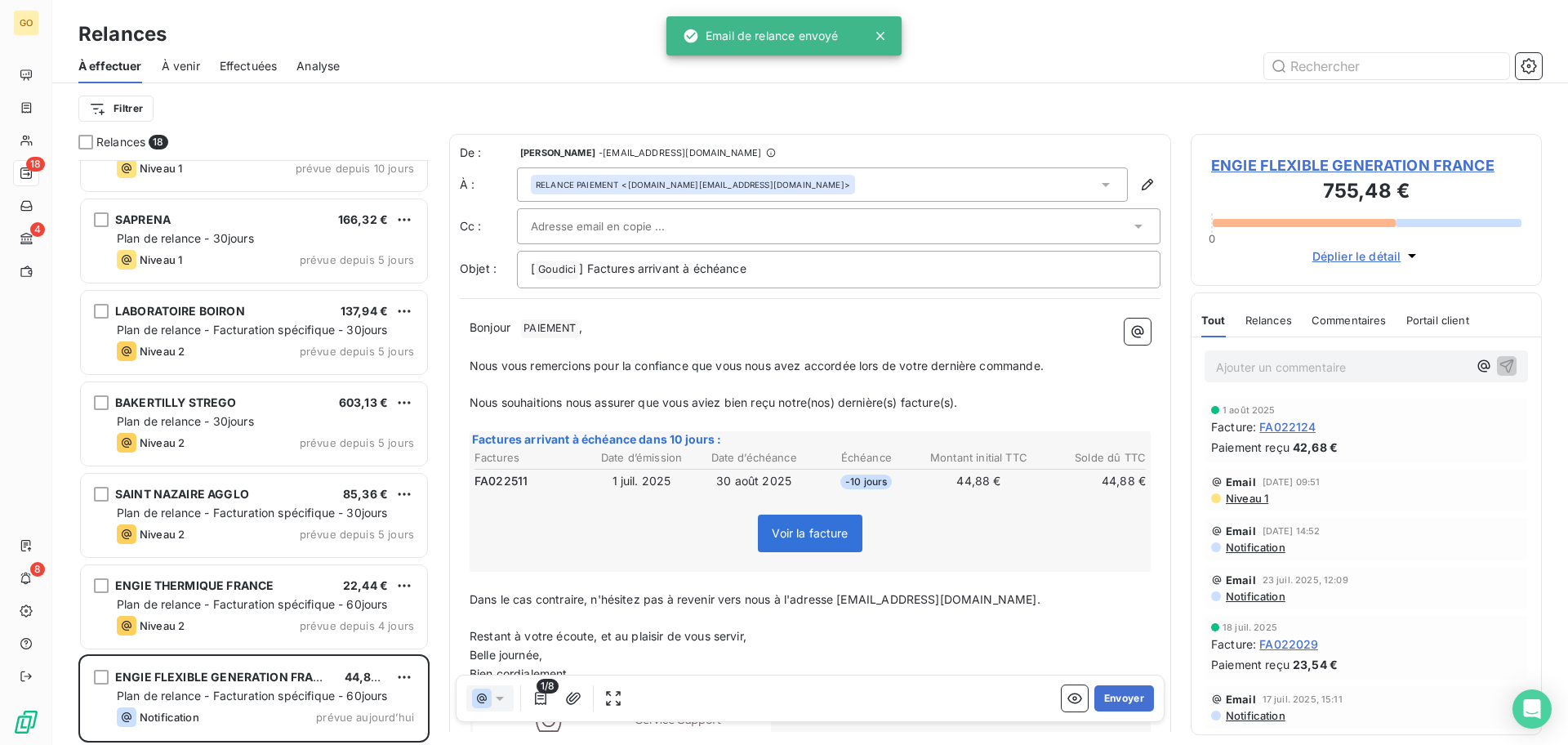
click at [645, 312] on div "Bonjour ﻿ PAIEMENT ﻿ , ﻿ Nous vous remercions pour la confiance que vous nous a…" at bounding box center [809, 565] width 700 height 512
click at [636, 326] on p "Bonjour ﻿ PAIEMENT ﻿ ," at bounding box center [810, 328] width 681 height 20
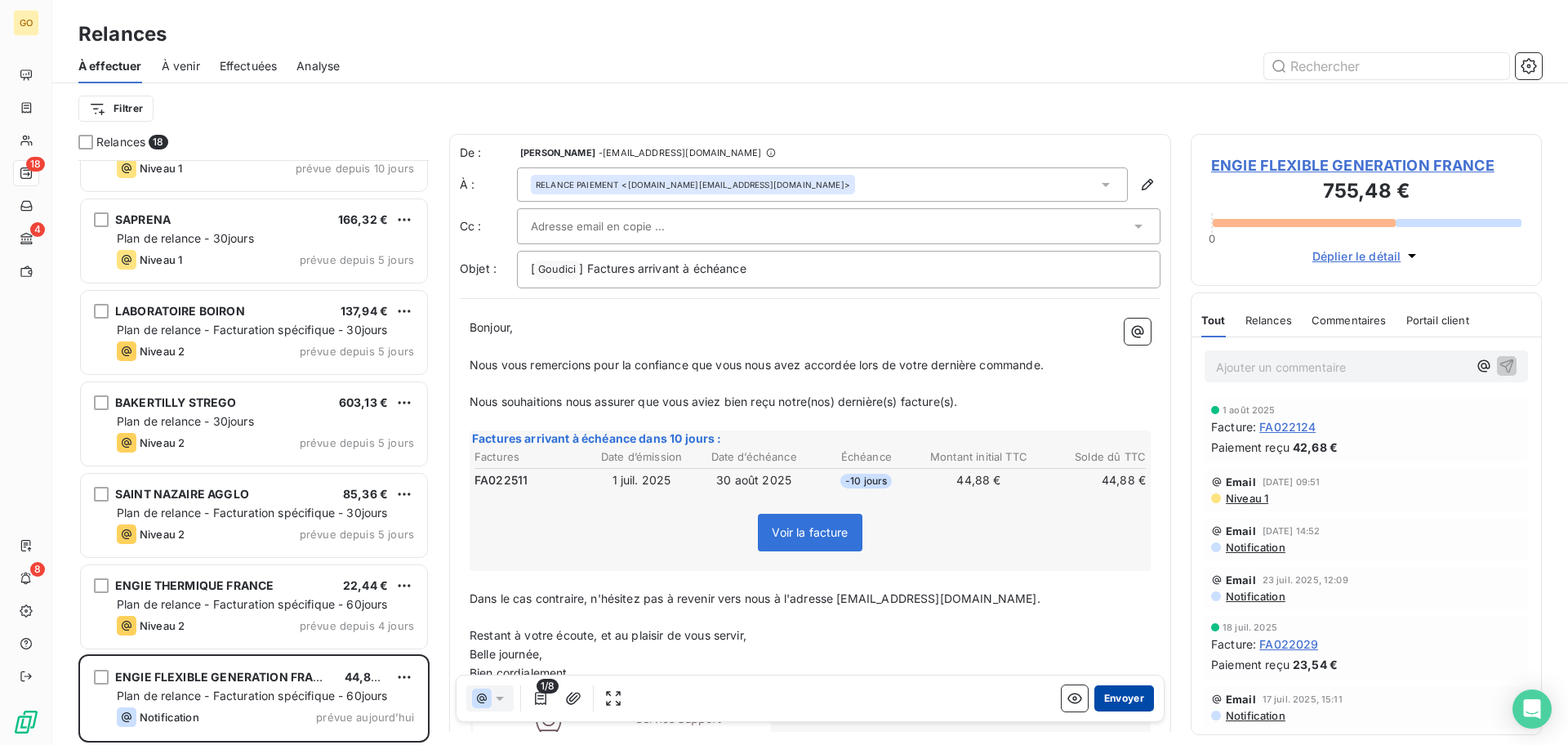
click at [1116, 698] on button "Envoyer" at bounding box center [1124, 698] width 60 height 26
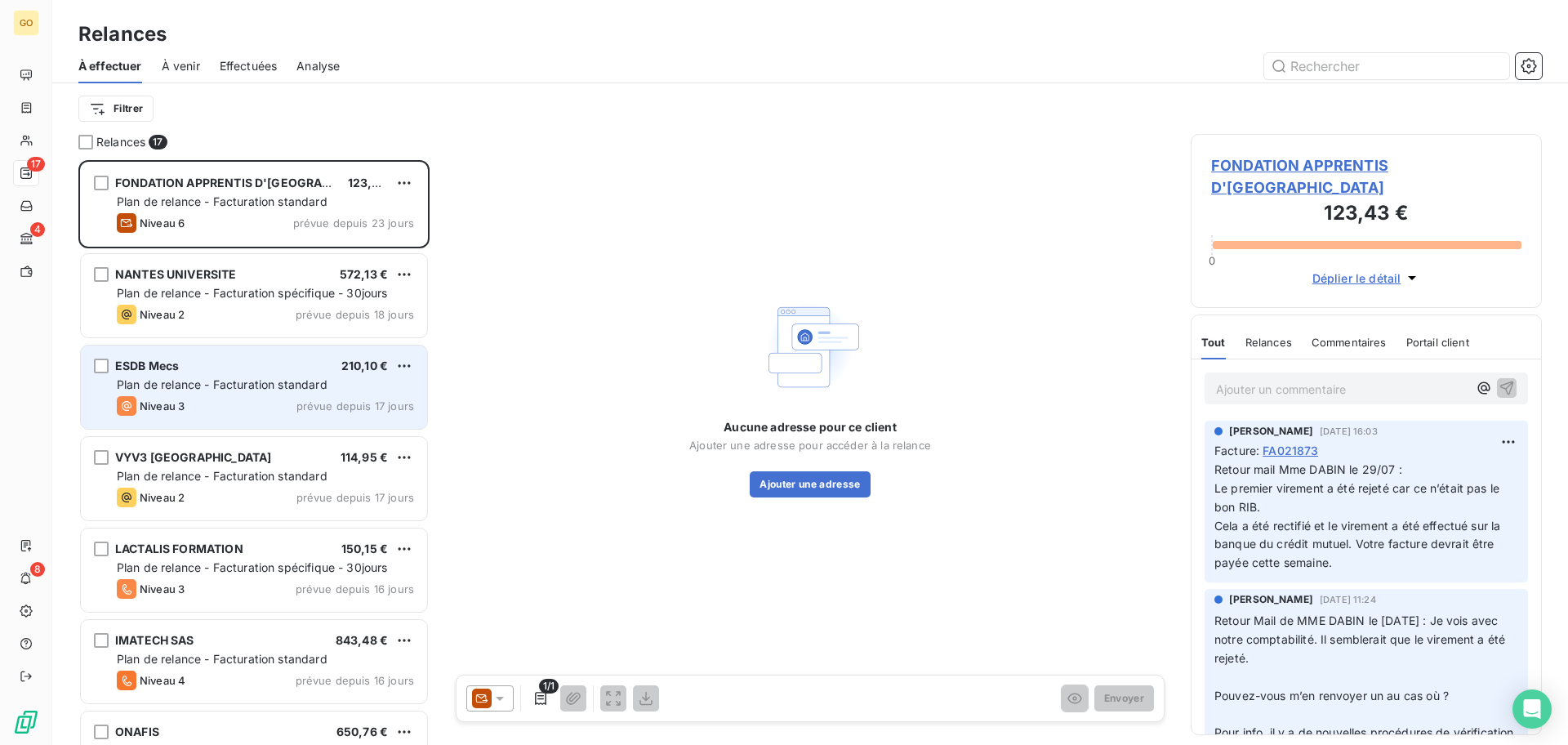
click at [225, 374] on div "ESDB Mecs 210,10 € Plan de relance - Facturation standard Niveau 3 prévue depui…" at bounding box center [254, 386] width 346 height 83
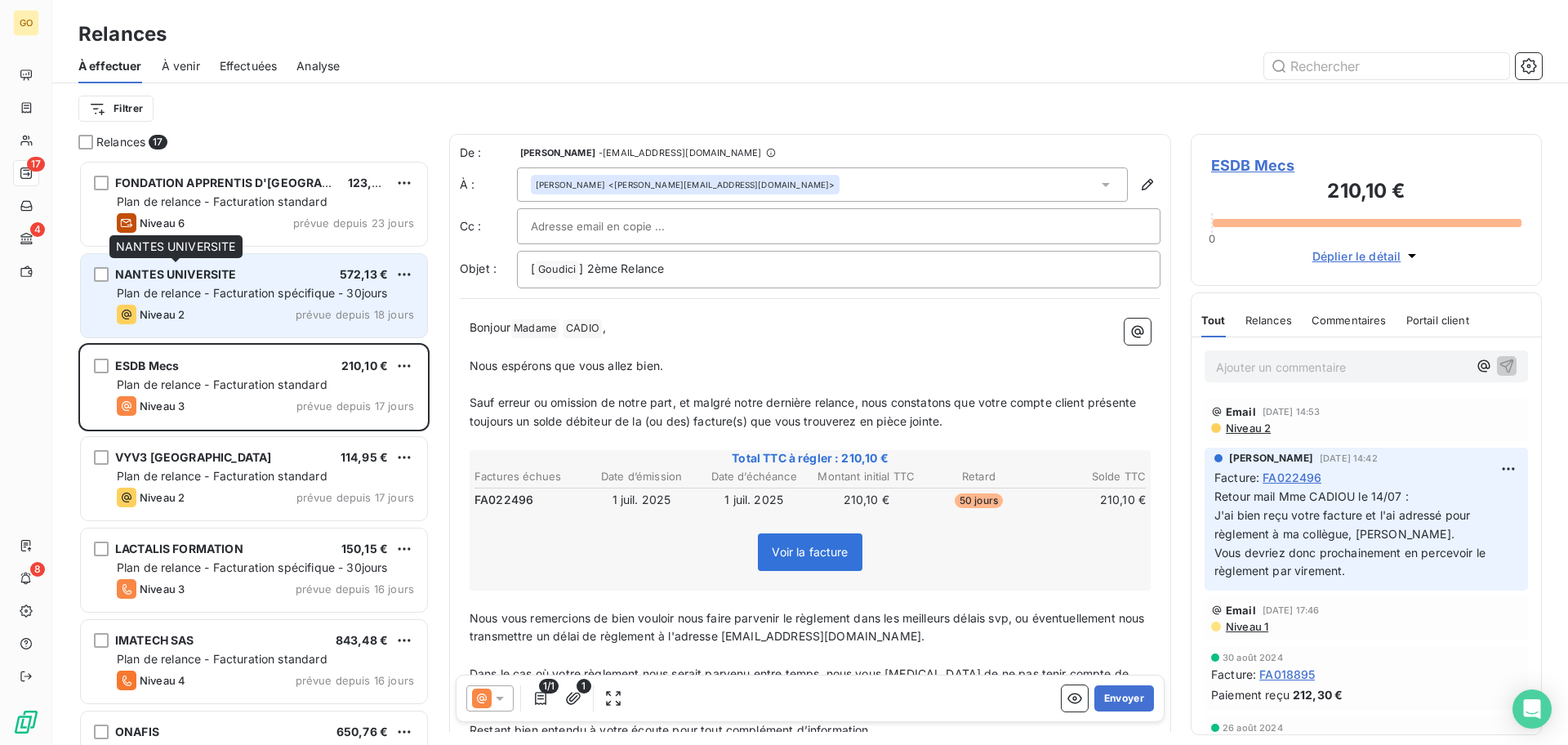
click at [233, 280] on span "NANTES UNIVERSITE" at bounding box center [176, 274] width 121 height 14
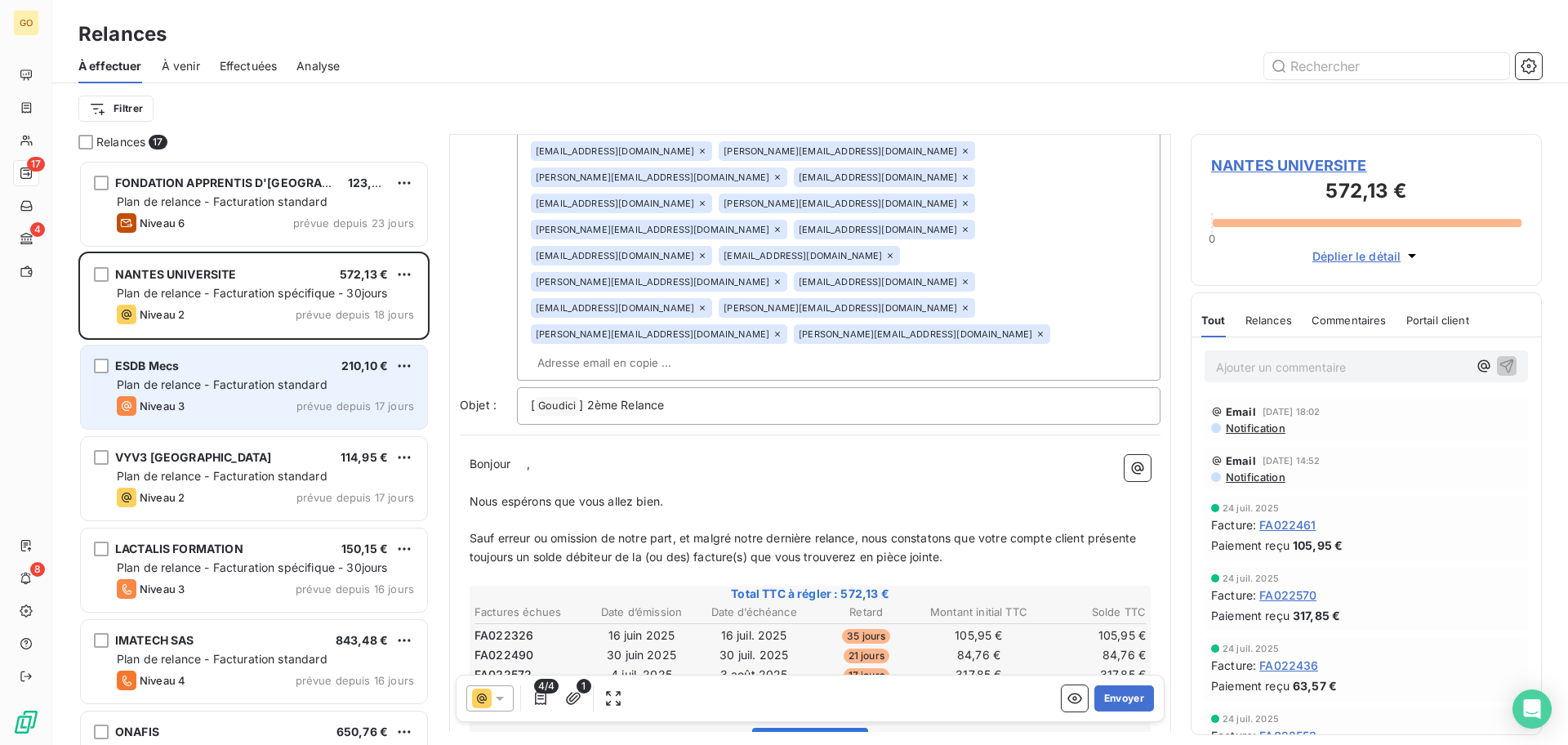
click at [186, 387] on span "Plan de relance - Facturation standard" at bounding box center [222, 385] width 210 height 14
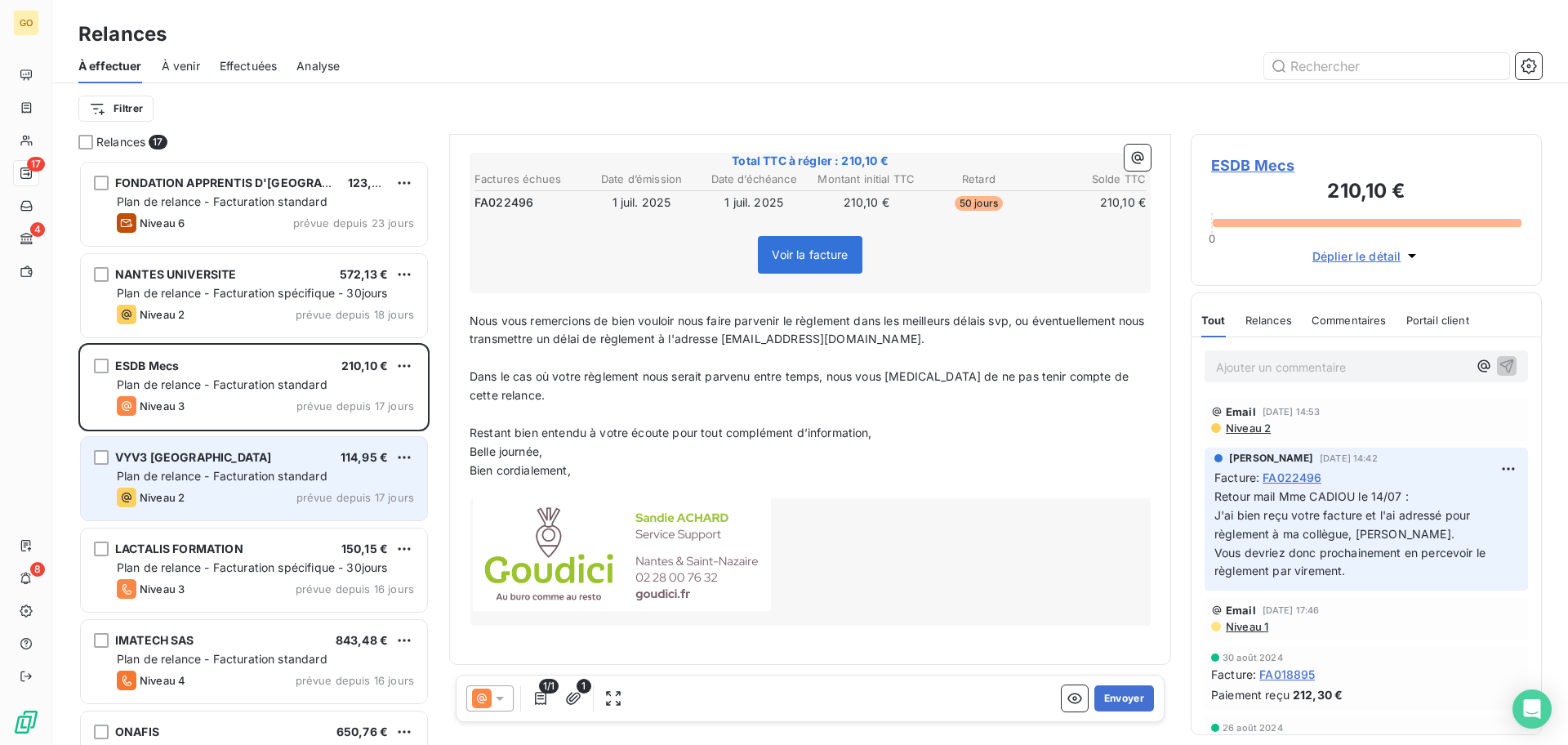
scroll to position [298, 0]
click at [236, 461] on span "VYV3 PAYS DE LA LOIRE" at bounding box center [193, 457] width 156 height 14
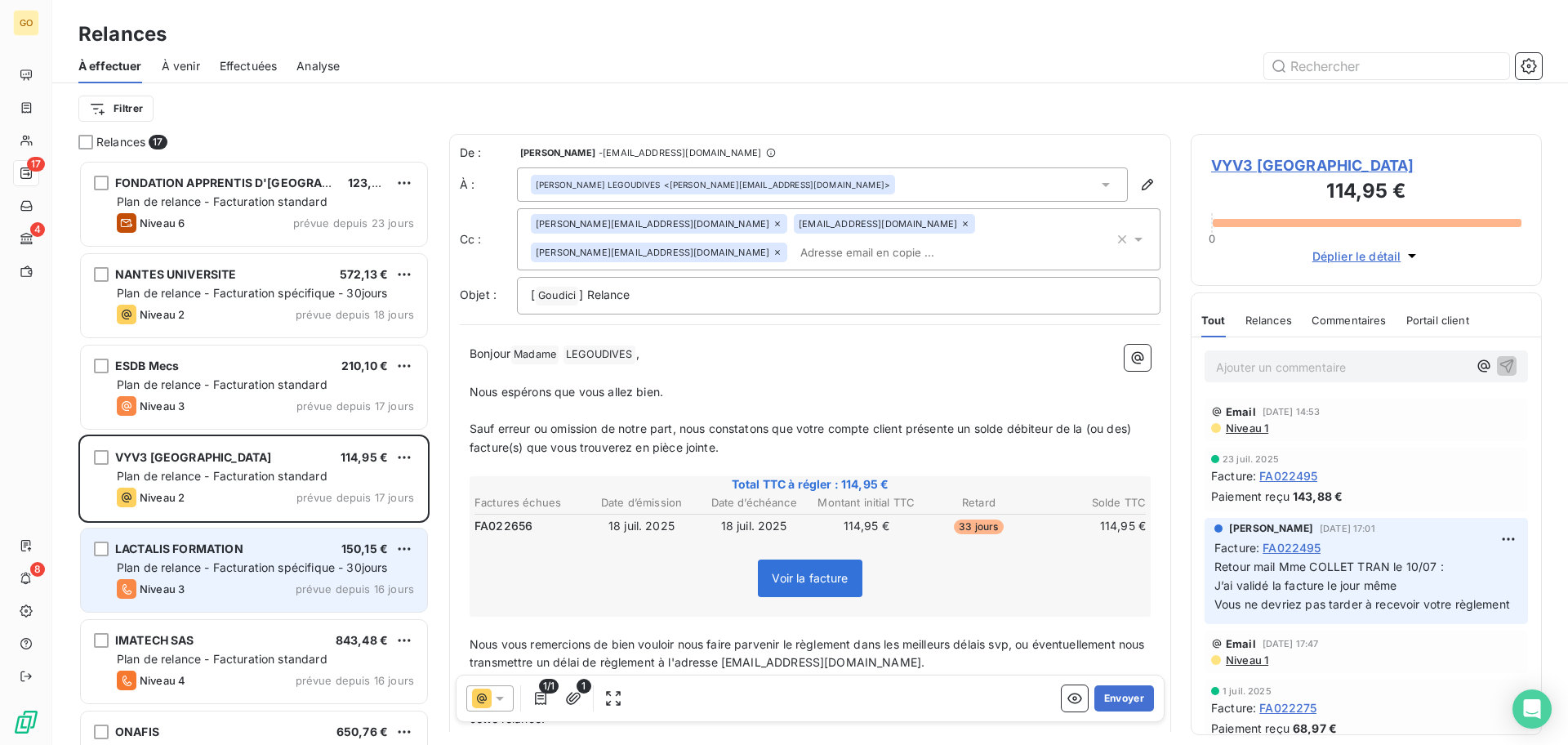
click at [267, 548] on div "LACTALIS FORMATION 150,15 €" at bounding box center [265, 549] width 297 height 14
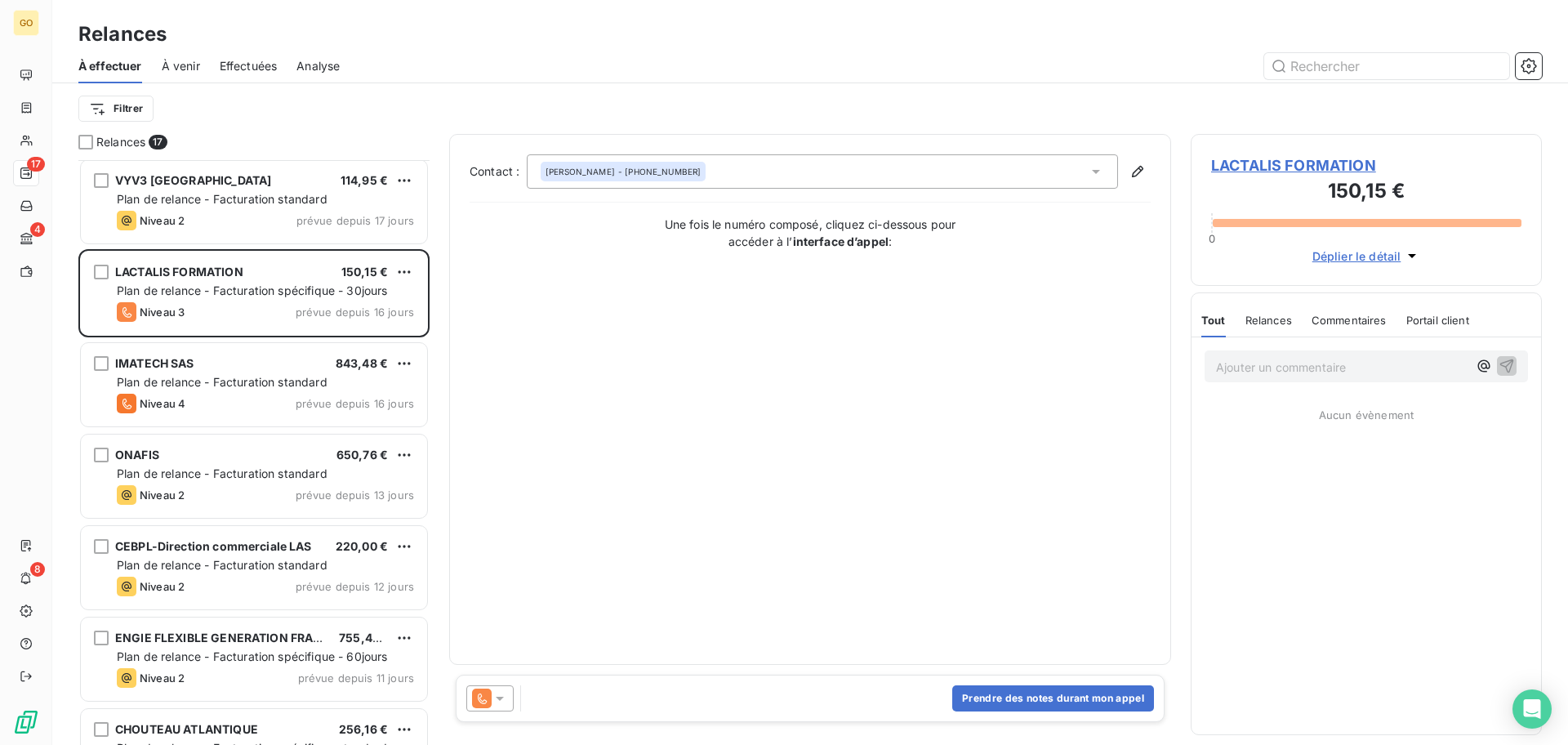
scroll to position [307, 0]
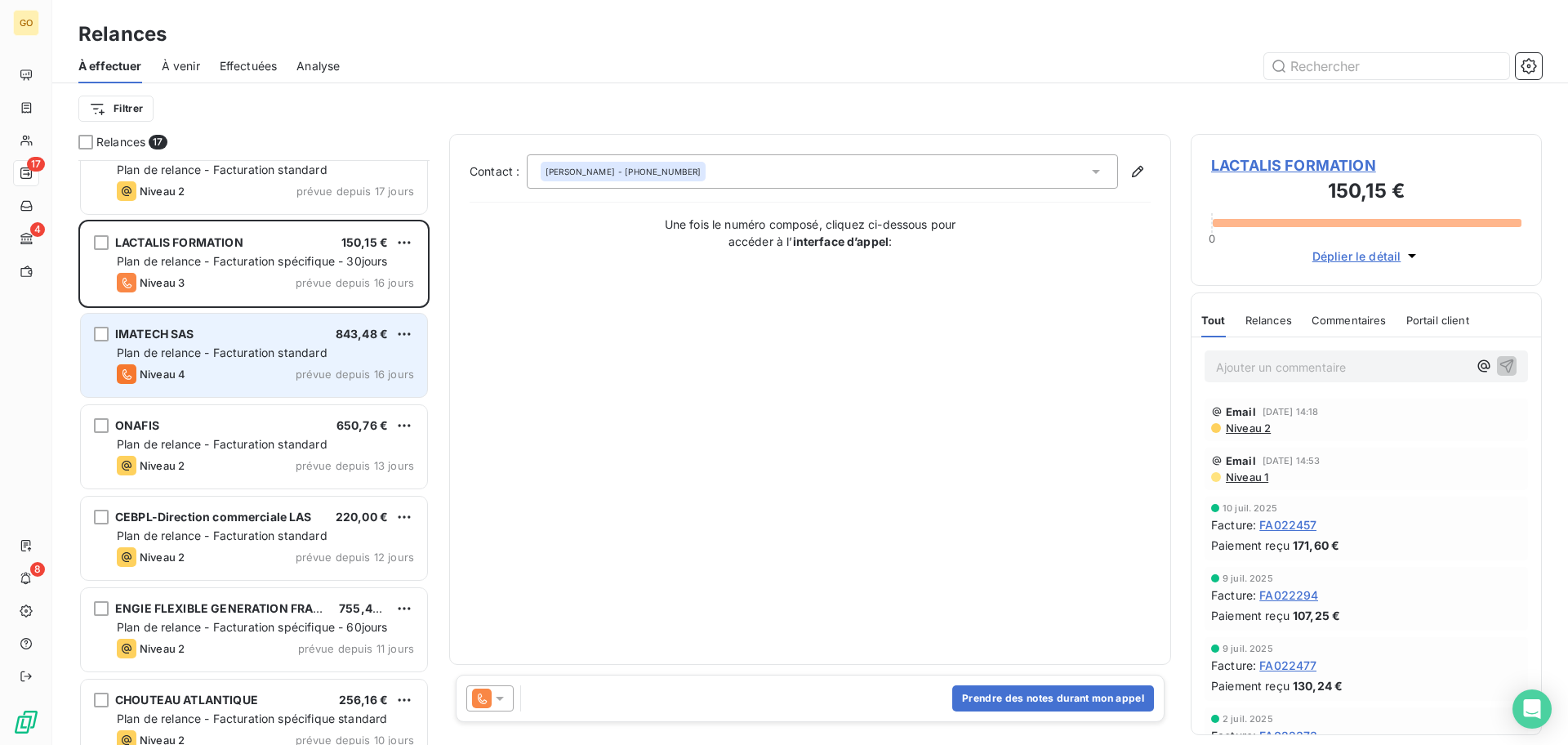
click at [273, 352] on span "Plan de relance - Facturation standard" at bounding box center [222, 352] width 210 height 14
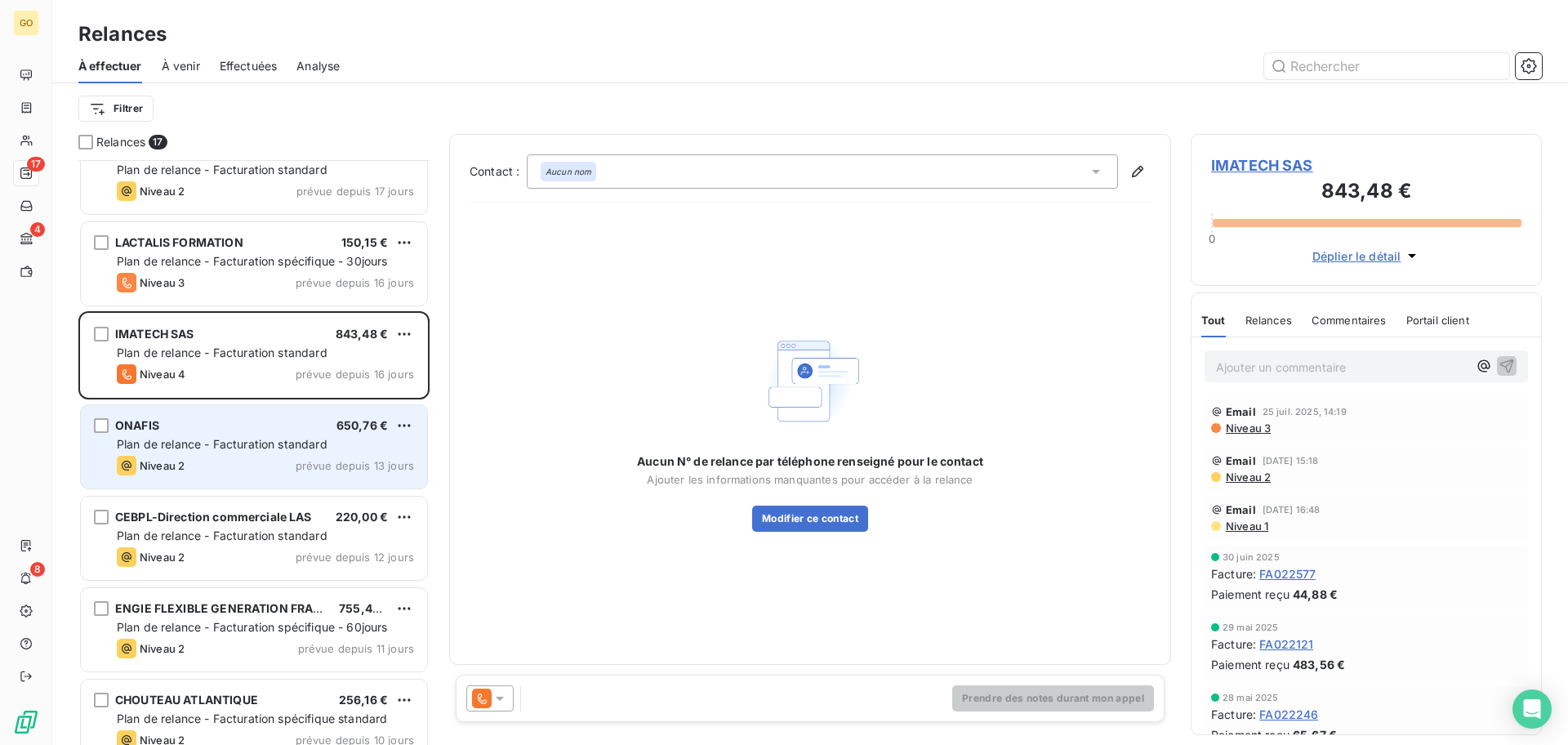
click at [255, 446] on span "Plan de relance - Facturation standard" at bounding box center [222, 444] width 210 height 14
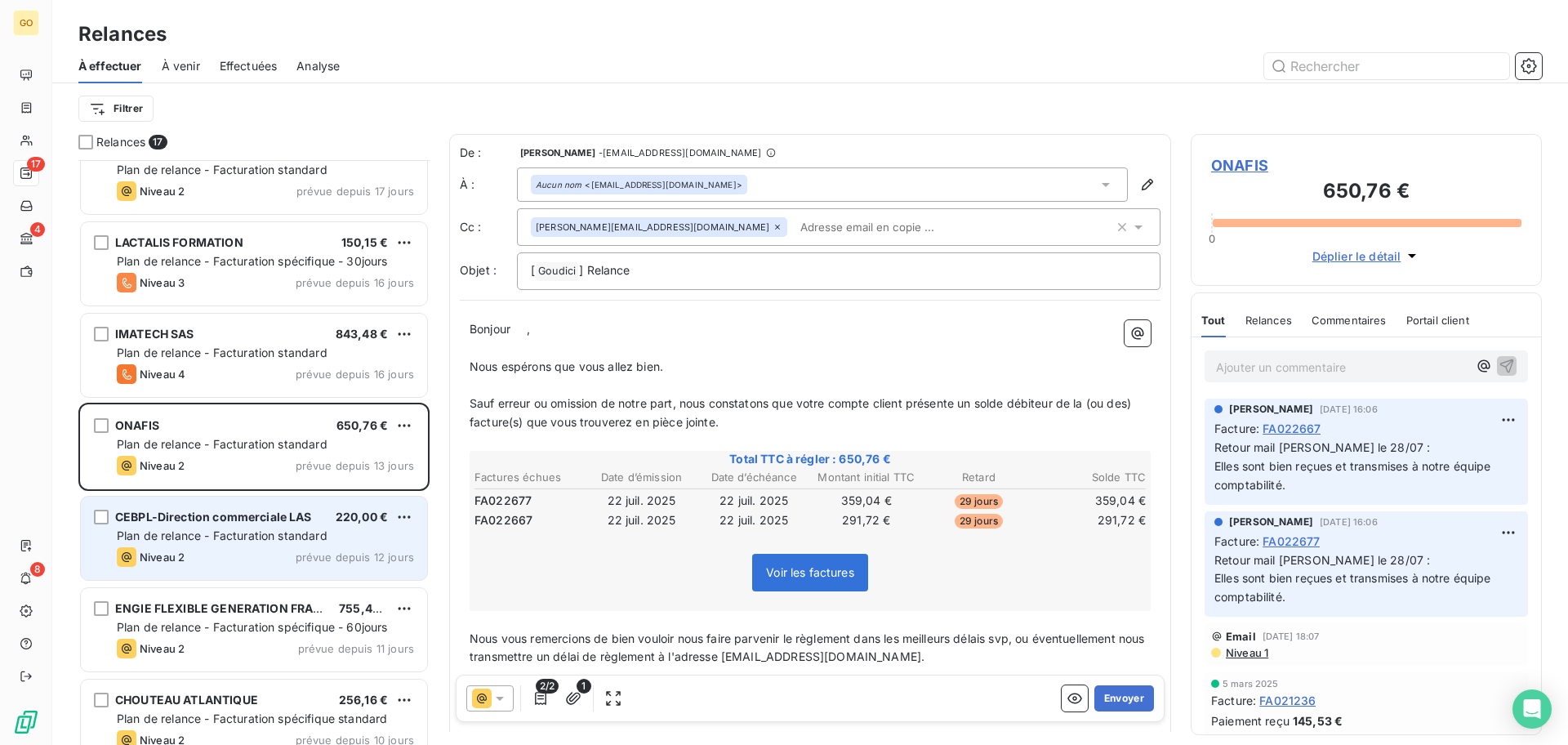
click at [243, 526] on div "CEBPL-Direction commerciale LAS 220,00 € Plan de relance - Facturation standard…" at bounding box center [254, 538] width 346 height 83
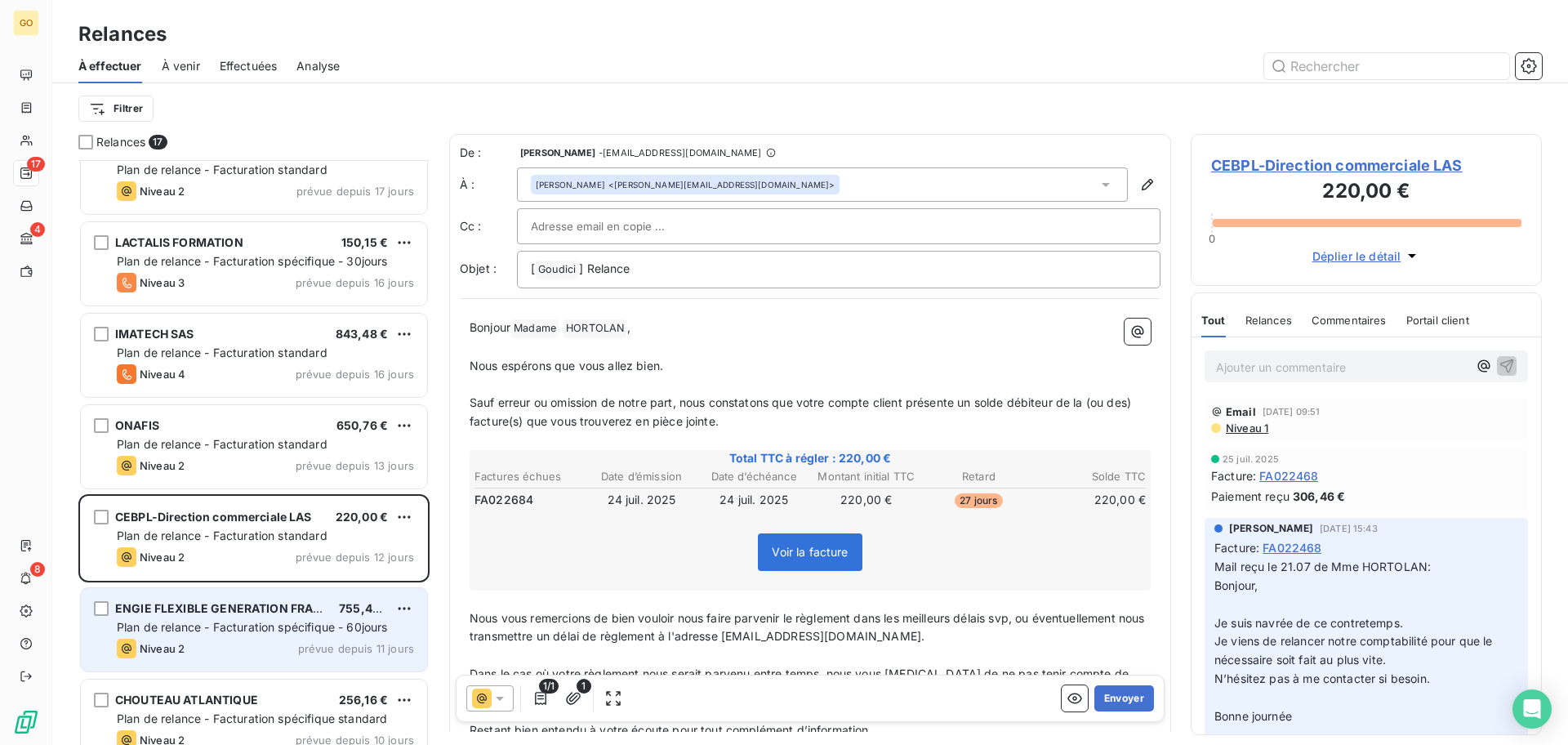
click at [257, 620] on span "Plan de relance - Facturation spécifique - 60jours" at bounding box center [252, 627] width 271 height 14
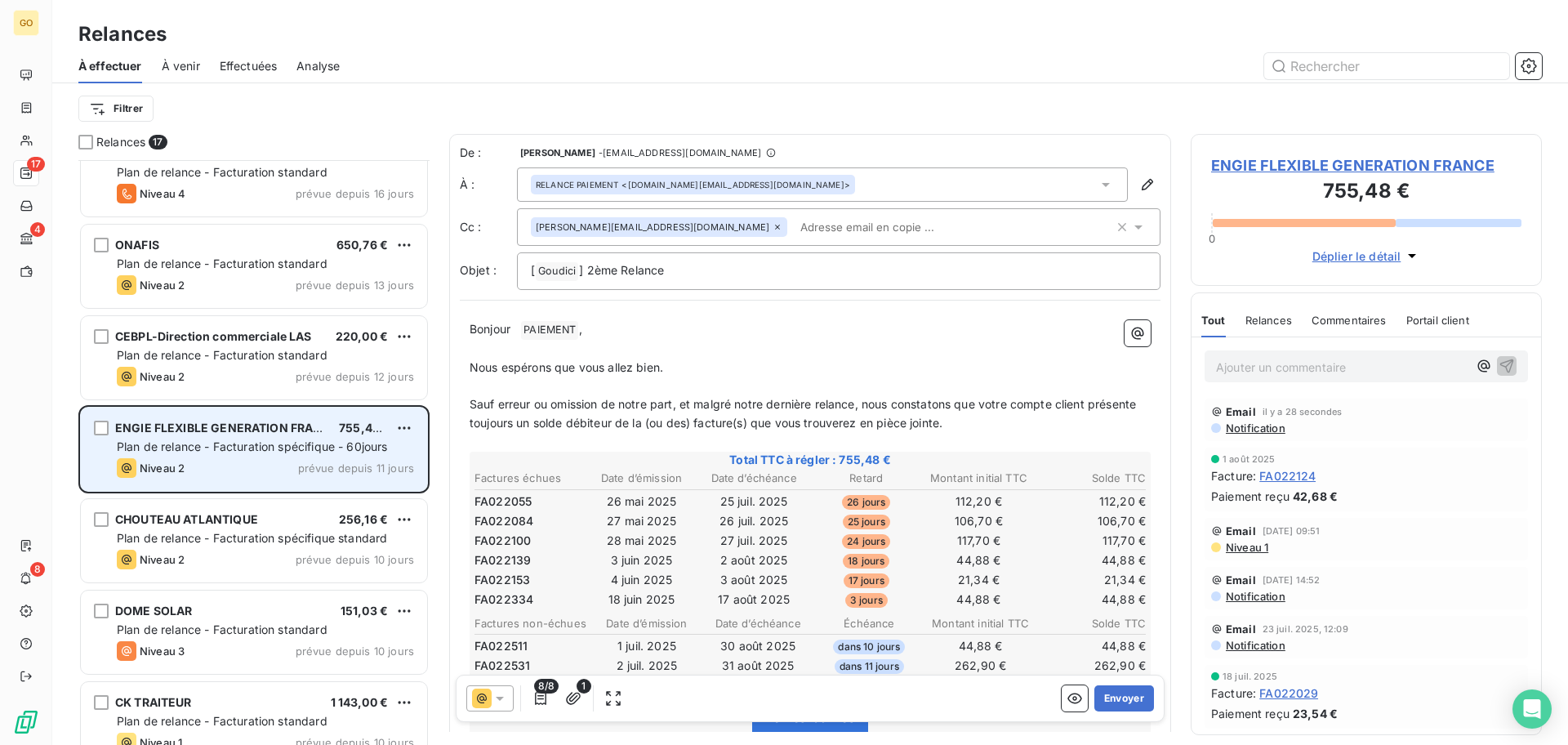
scroll to position [511, 0]
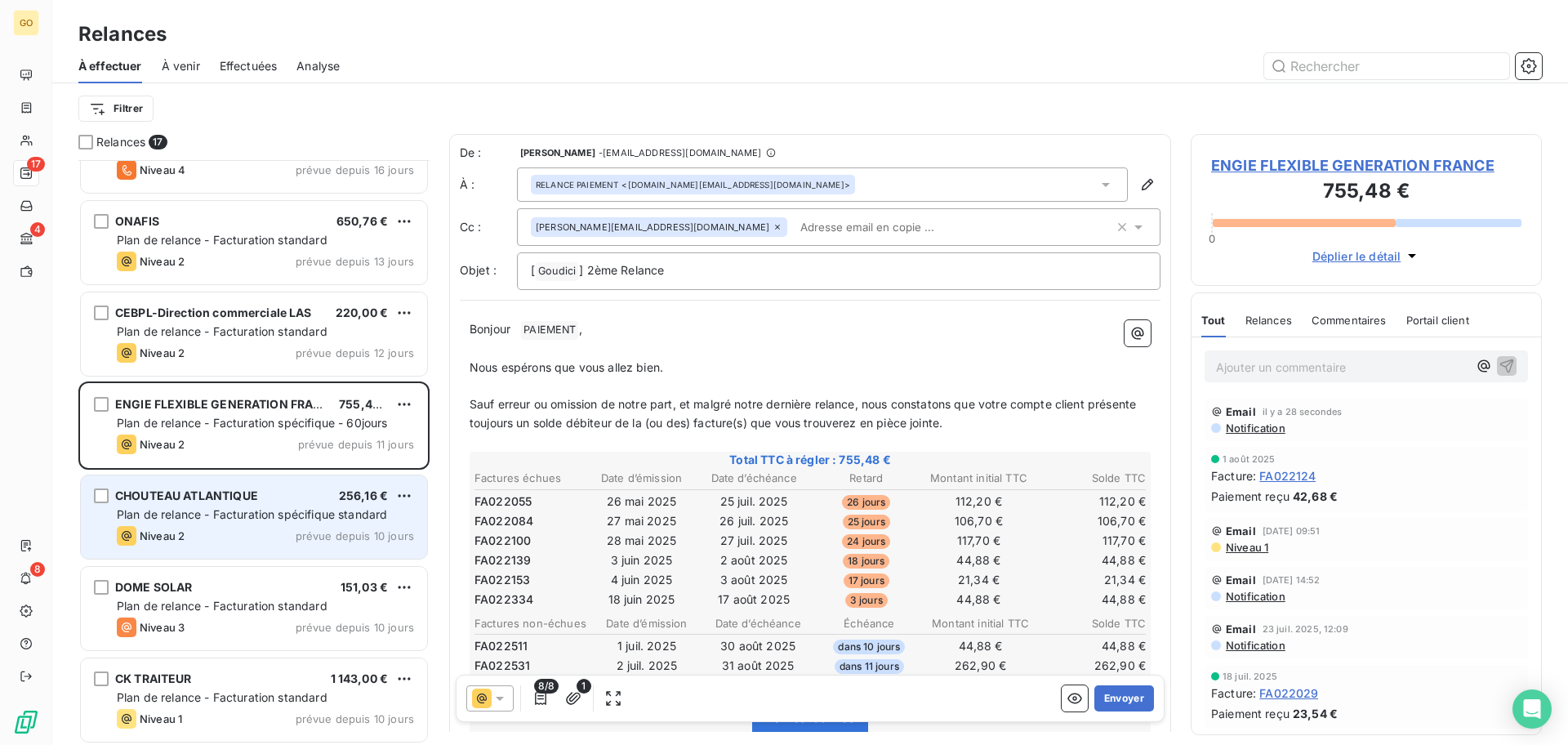
click at [258, 513] on span "Plan de relance - Facturation spécifique standard" at bounding box center [252, 515] width 270 height 14
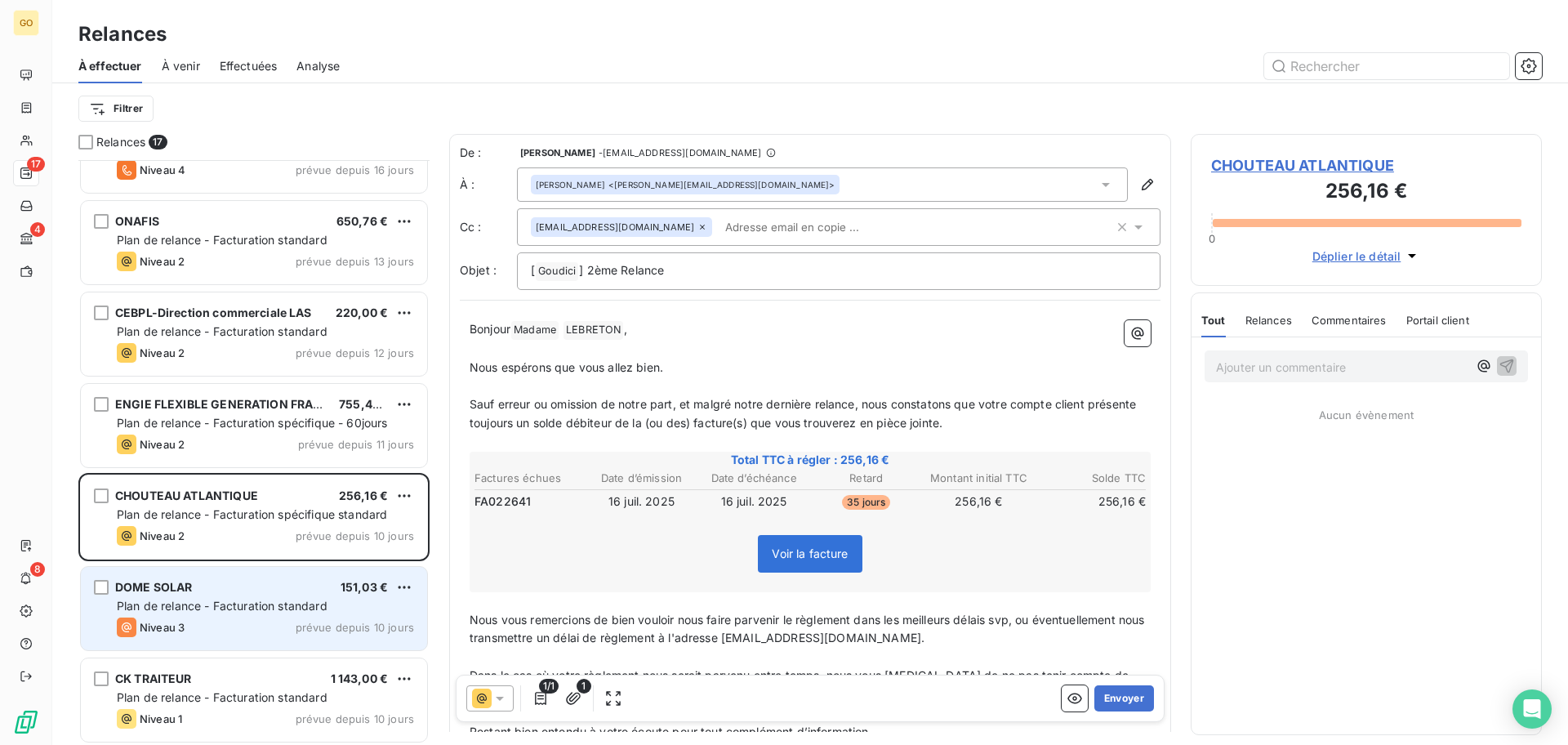
click at [235, 602] on span "Plan de relance - Facturation standard" at bounding box center [222, 606] width 210 height 14
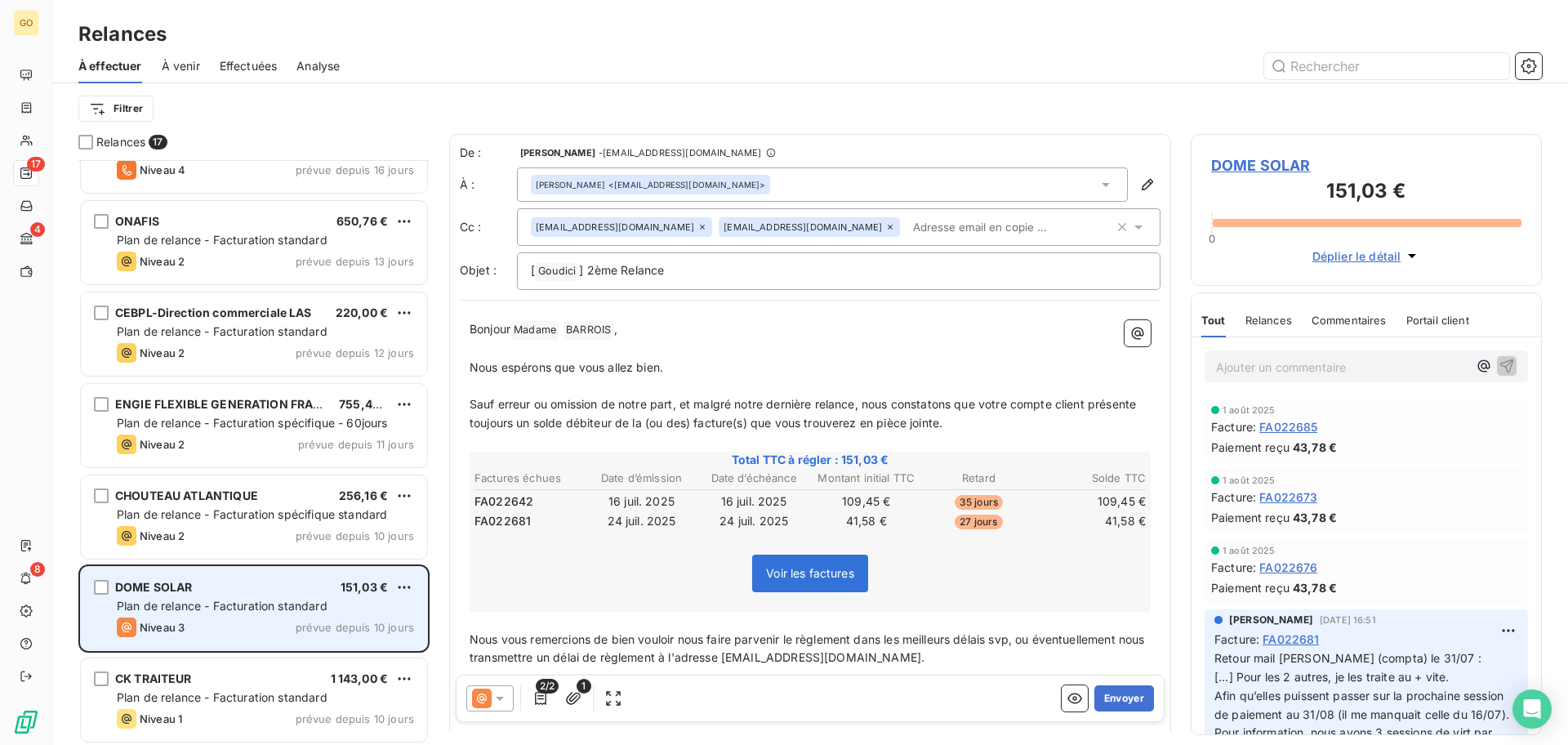
scroll to position [817, 0]
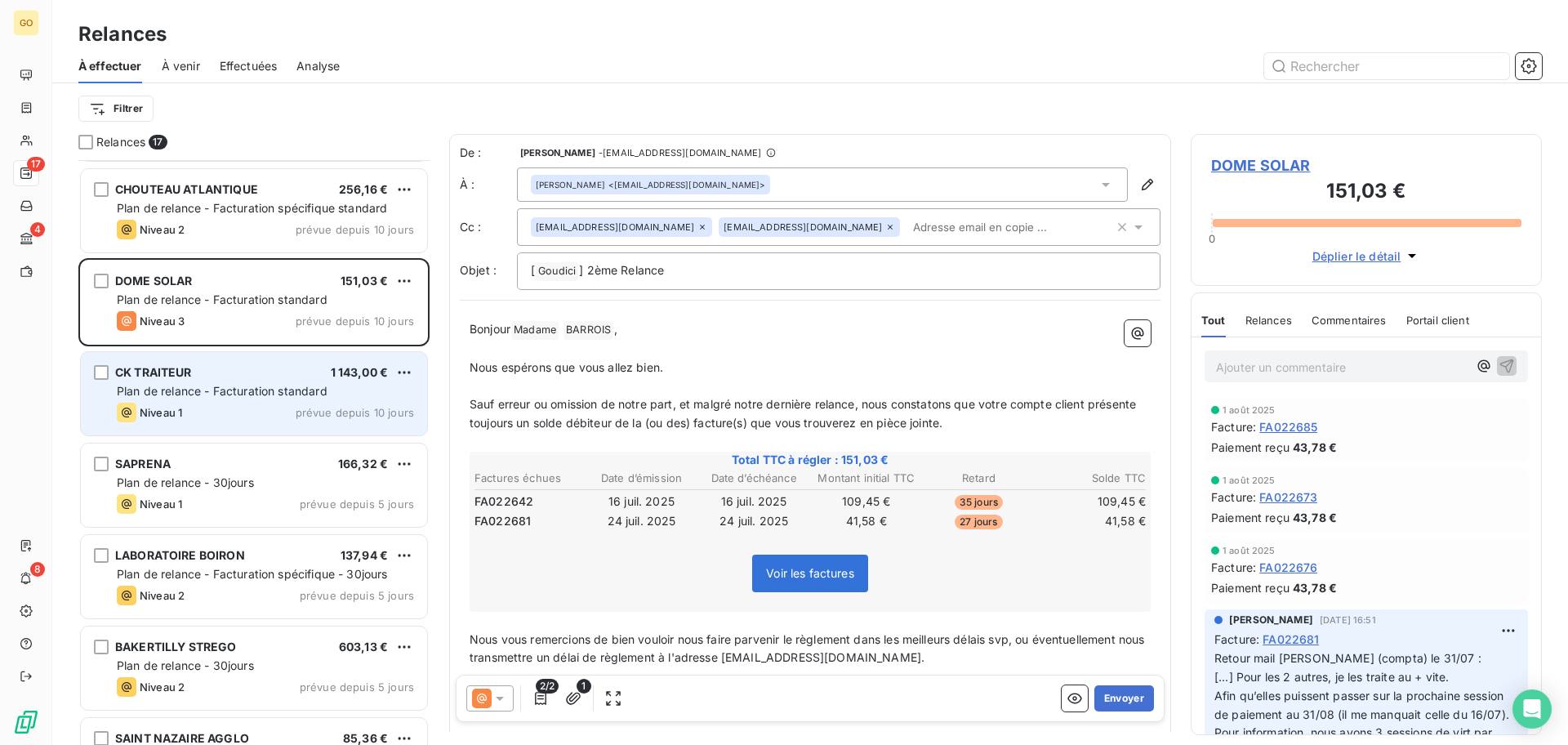
click at [229, 404] on div "Niveau 1 prévue depuis 10 jours" at bounding box center [265, 412] width 297 height 20
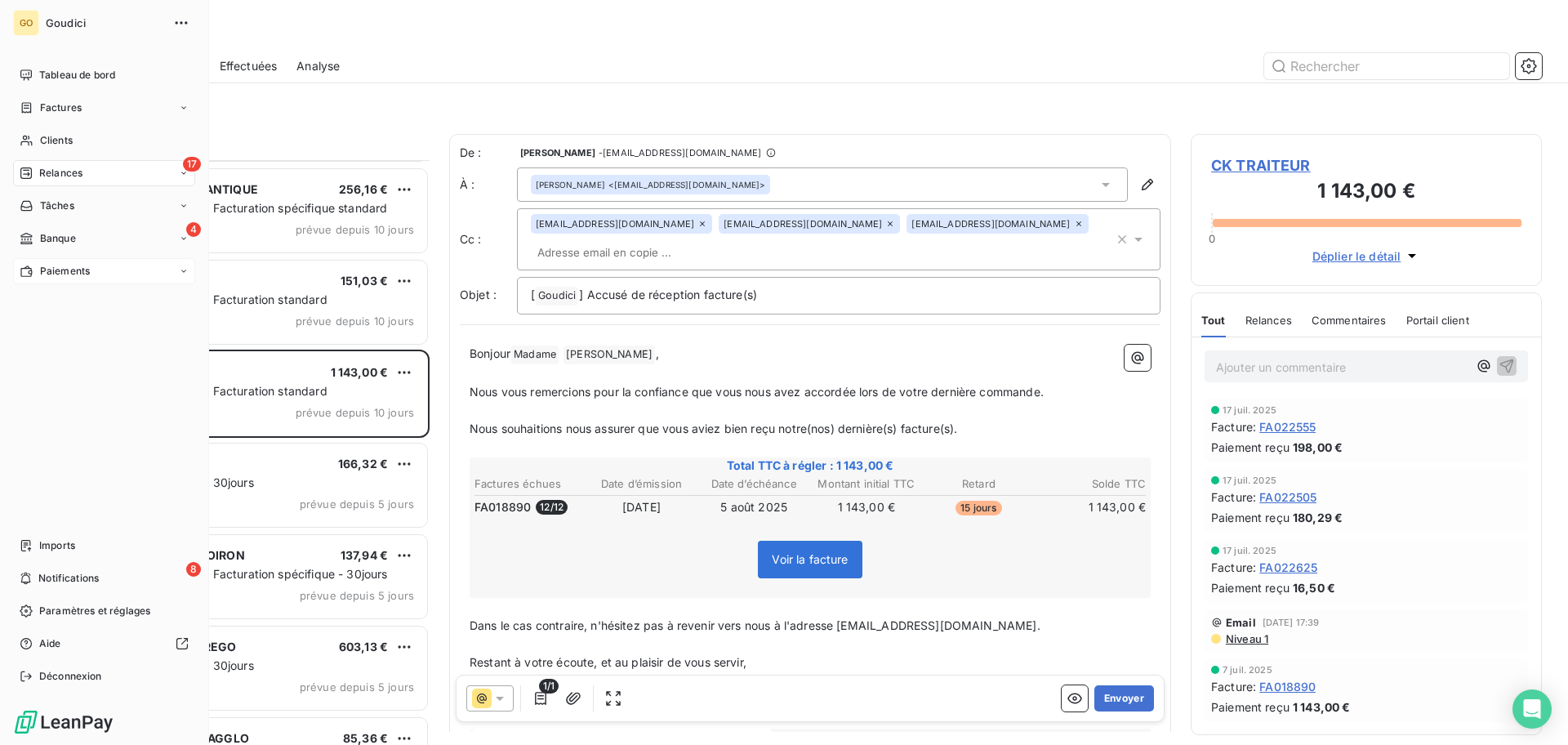
click at [95, 273] on div "Paiements" at bounding box center [104, 270] width 182 height 26
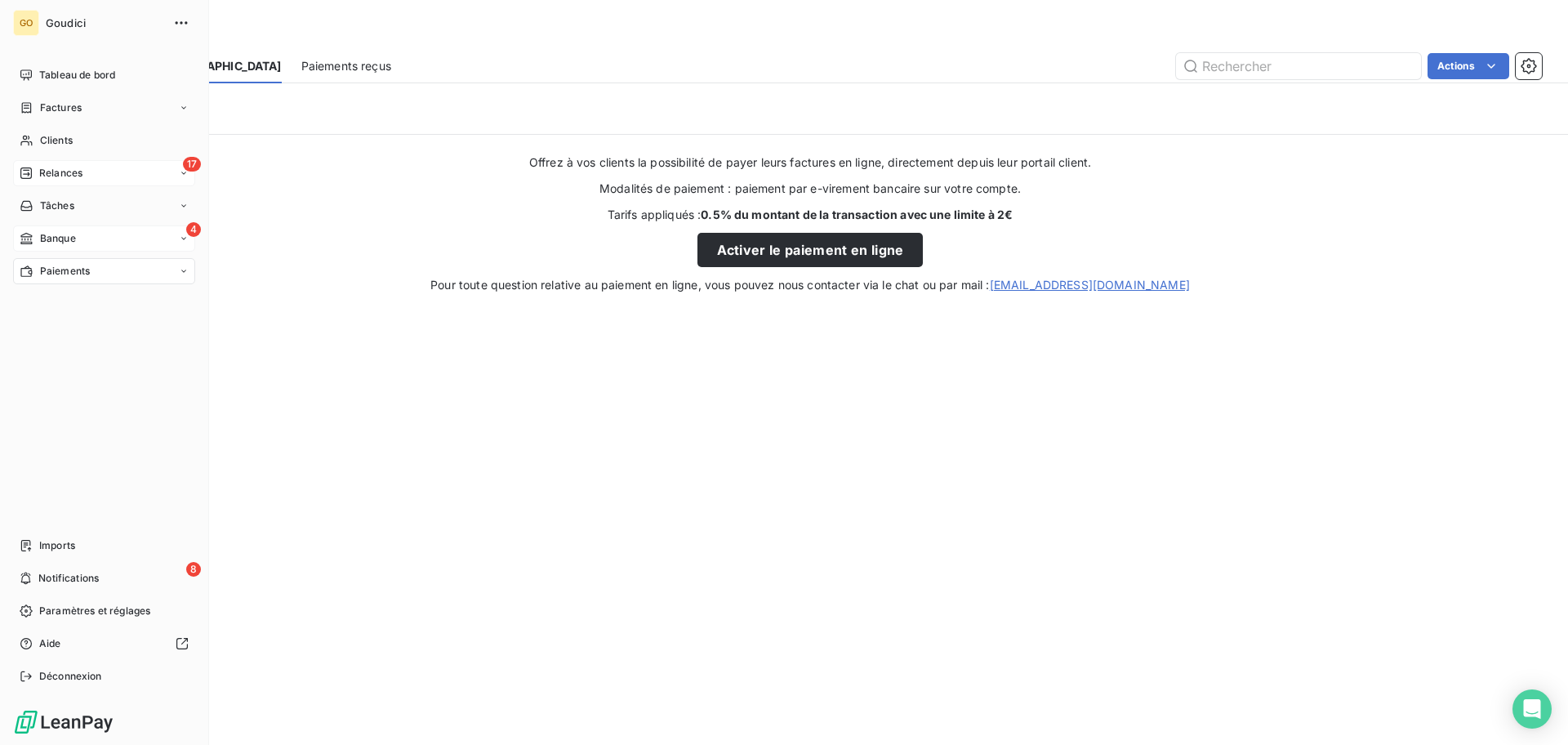
click at [59, 232] on span "Banque" at bounding box center [58, 238] width 36 height 14
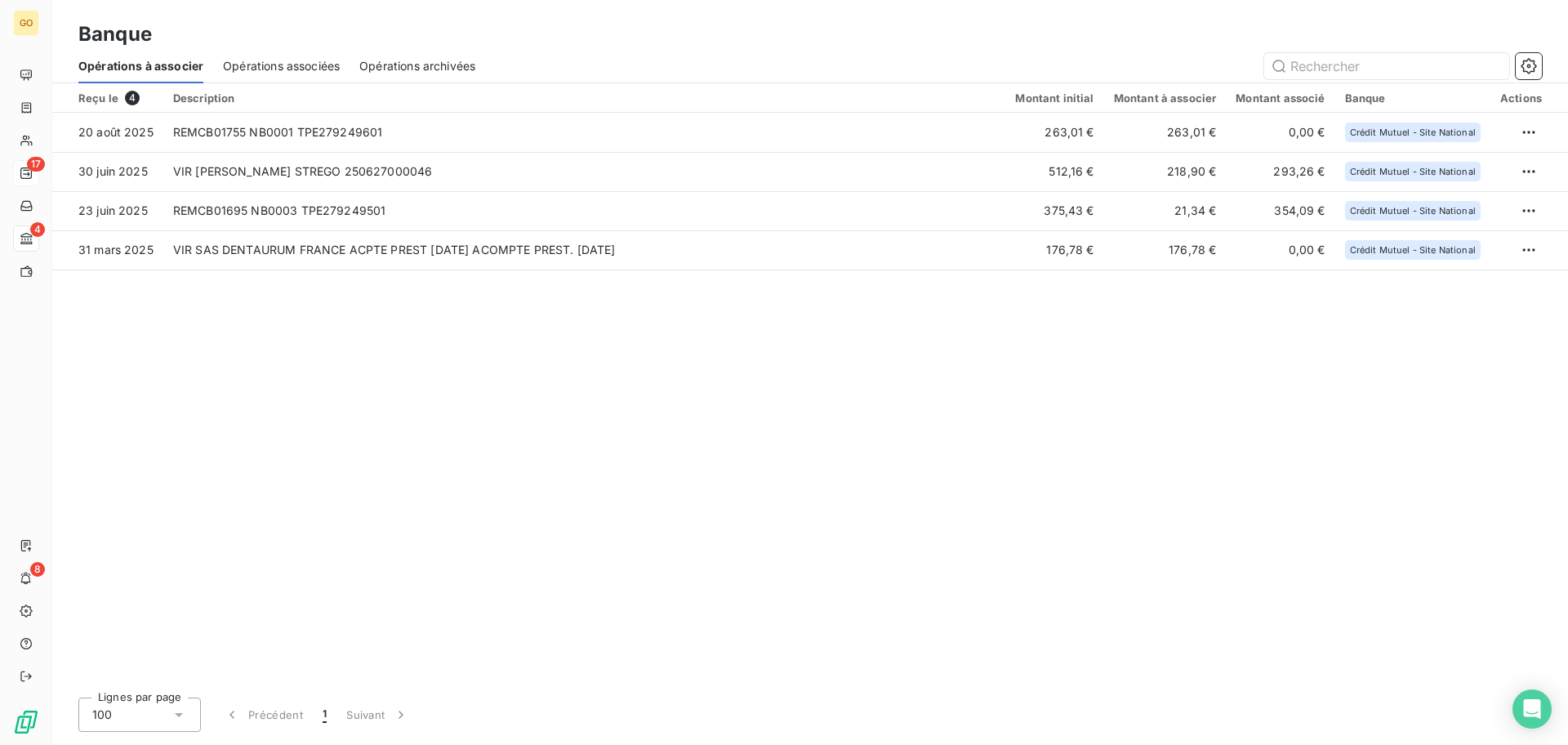
click at [417, 64] on span "Opérations archivées" at bounding box center [417, 66] width 116 height 16
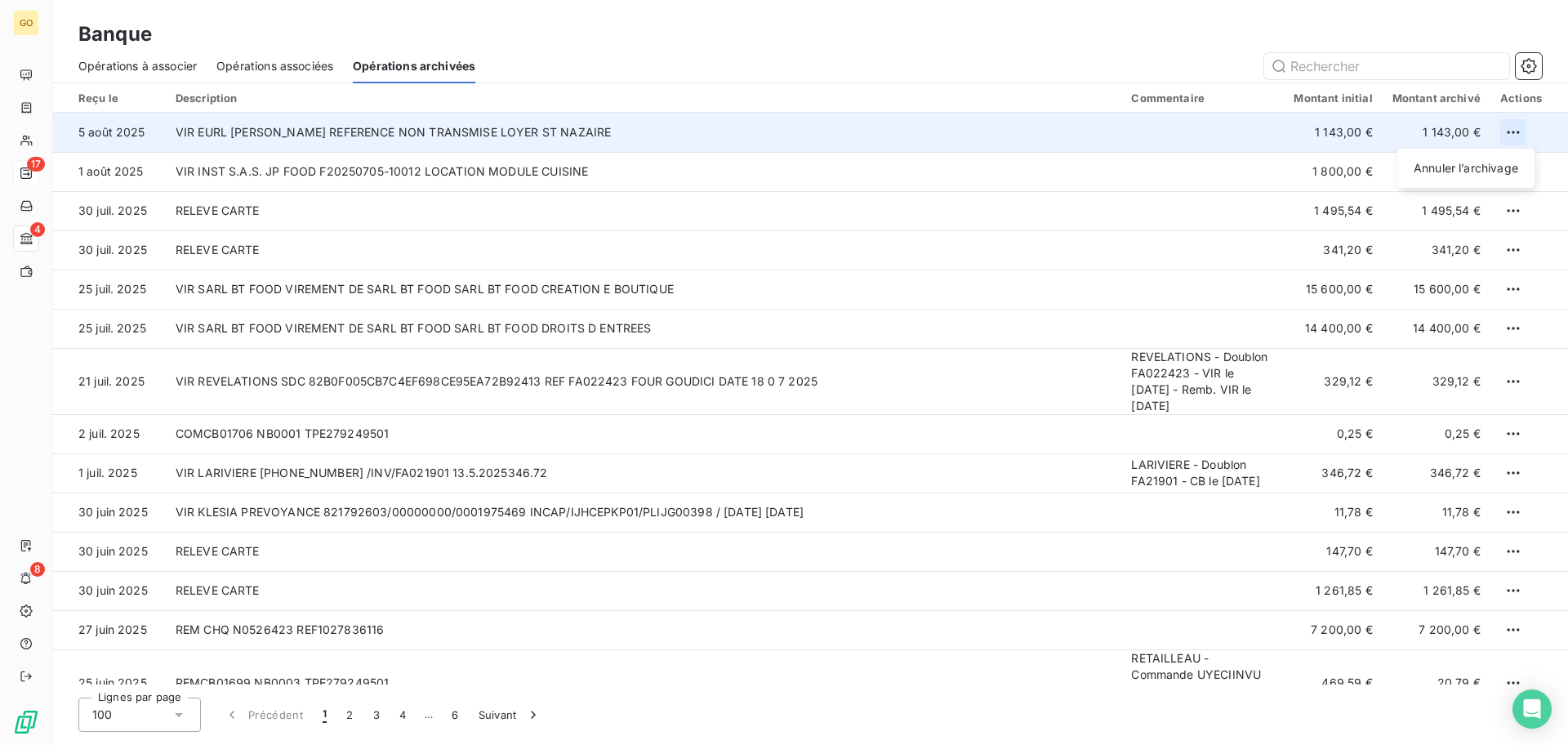
click at [1510, 136] on html "GO 17 4 8 Banque Opérations à associer Opérations associées Opérations archivée…" at bounding box center [784, 372] width 1568 height 745
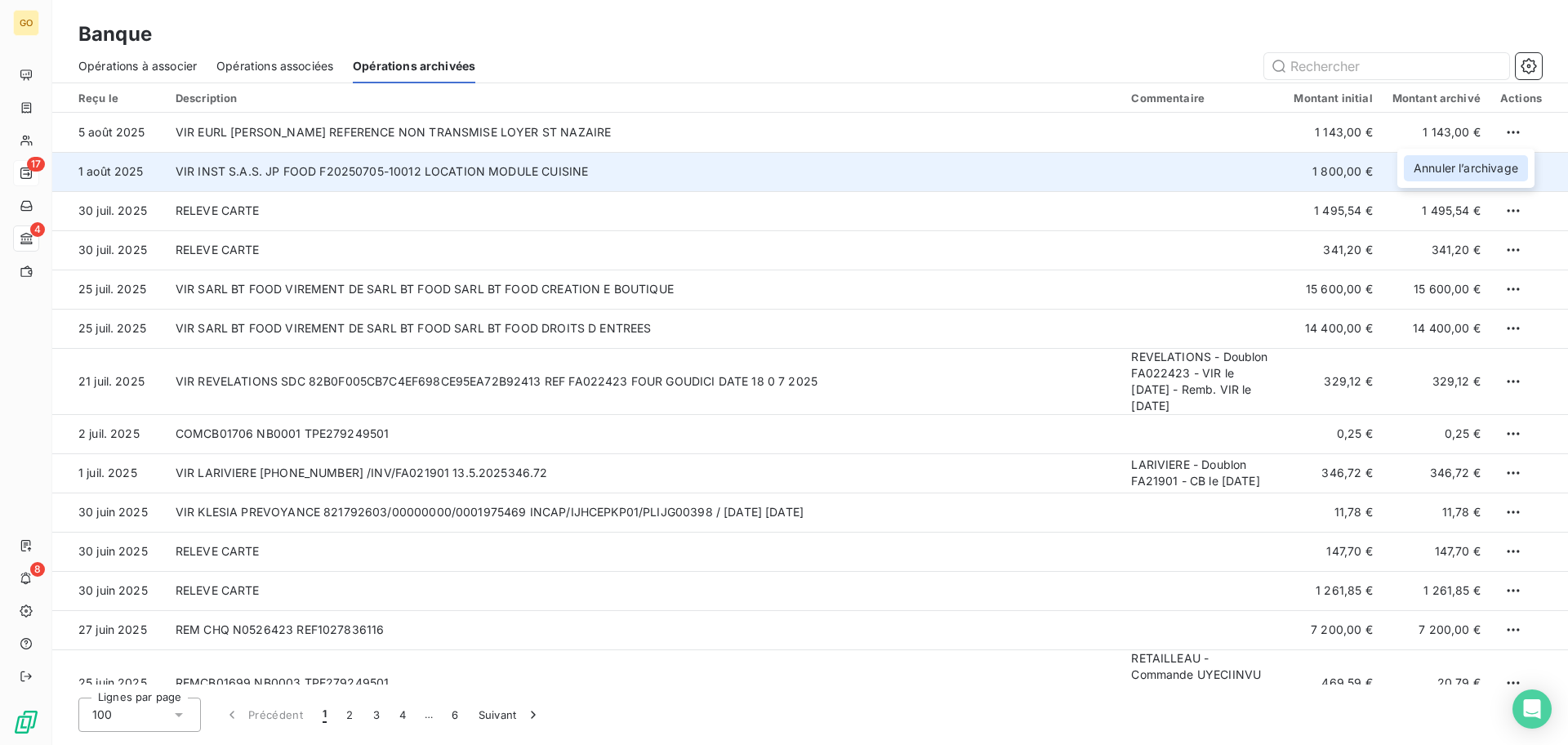
drag, startPoint x: 1474, startPoint y: 172, endPoint x: 1245, endPoint y: 181, distance: 229.2
click at [1473, 173] on div "Annuler l’archivage" at bounding box center [1465, 168] width 124 height 26
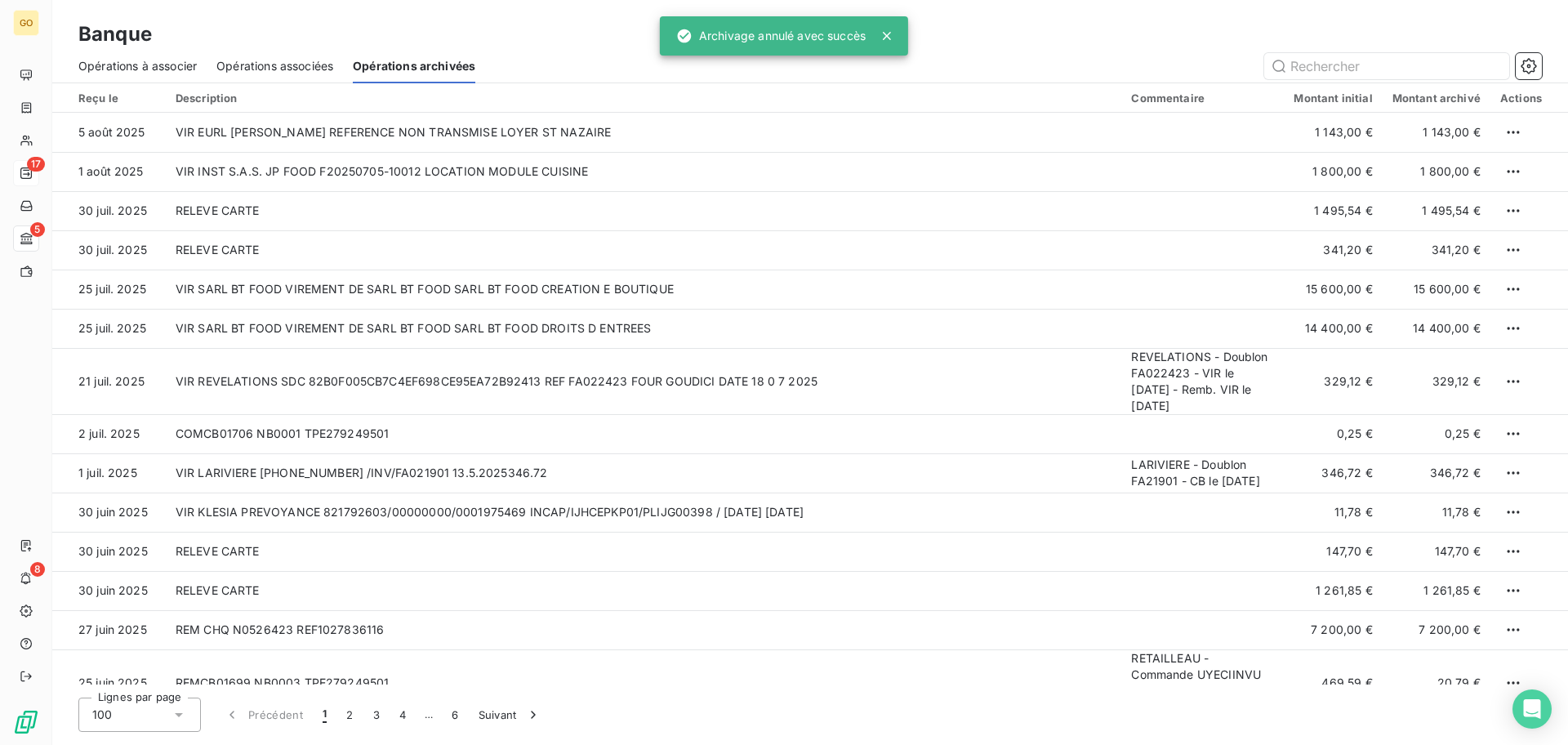
click at [156, 69] on span "Opérations à associer" at bounding box center [137, 66] width 119 height 16
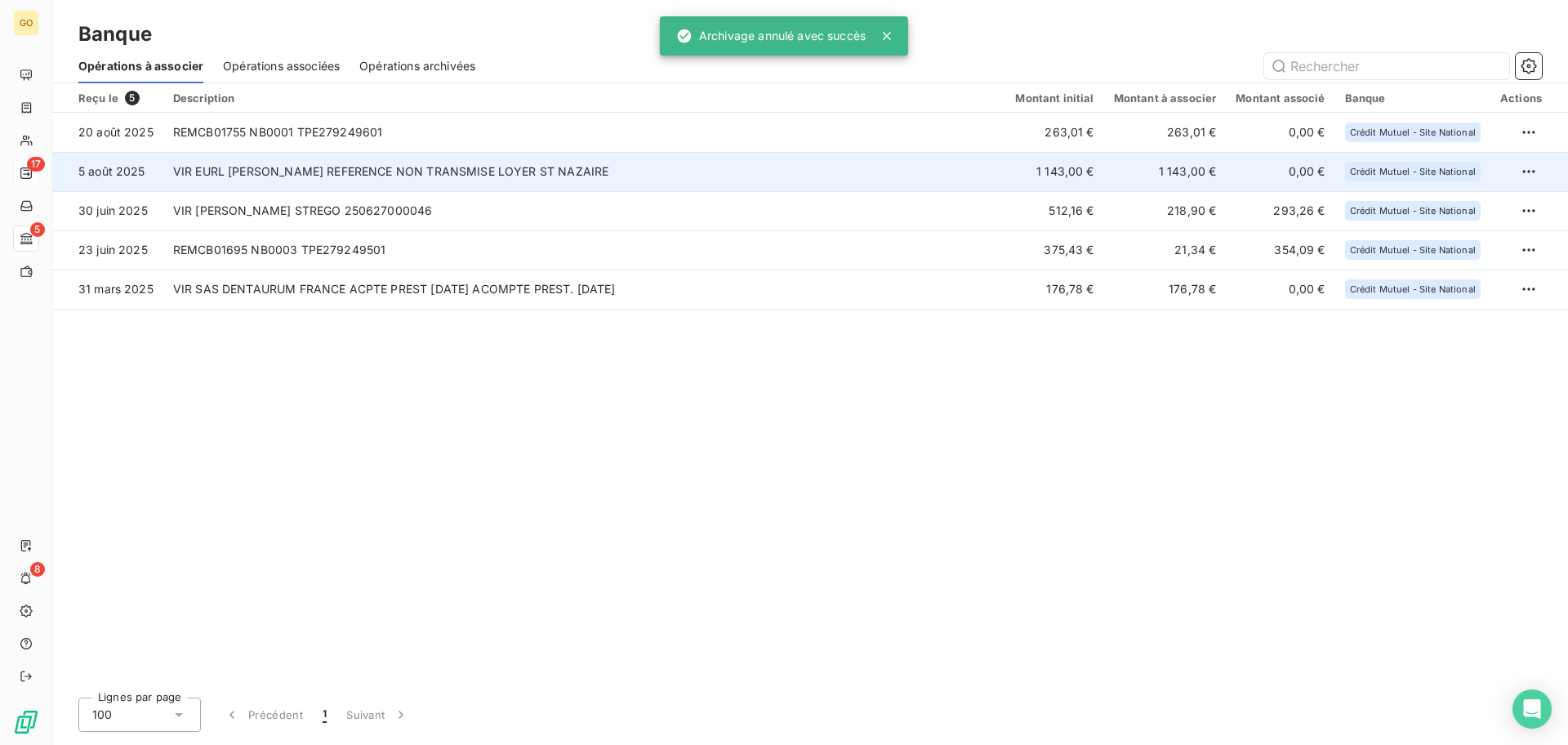
click at [872, 178] on td "VIR EURL [PERSON_NAME] [PERSON_NAME] REFERENCE NON TRANSMISE [PERSON_NAME] ST […" at bounding box center [584, 171] width 843 height 39
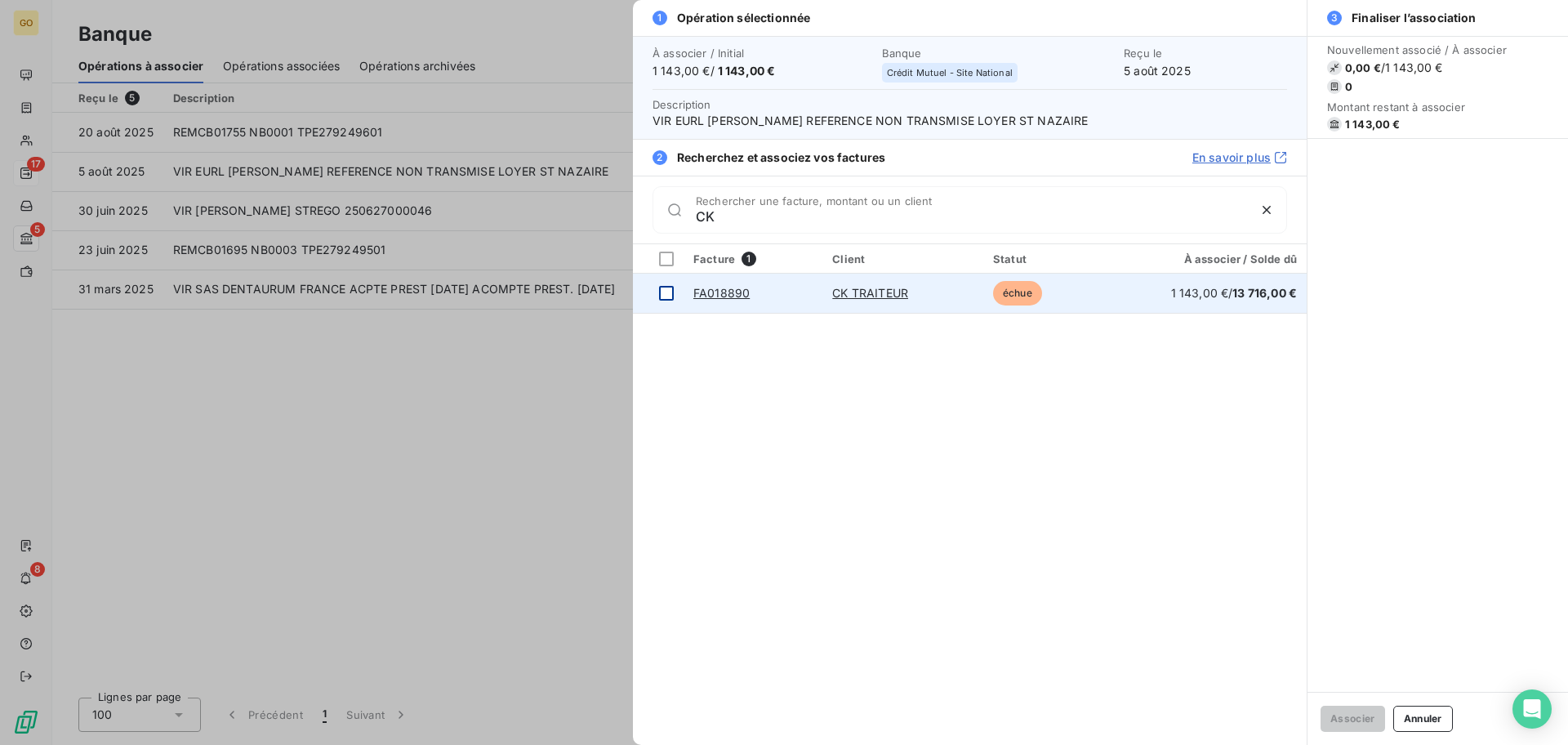
type input "CK"
click at [664, 294] on div at bounding box center [666, 293] width 14 height 14
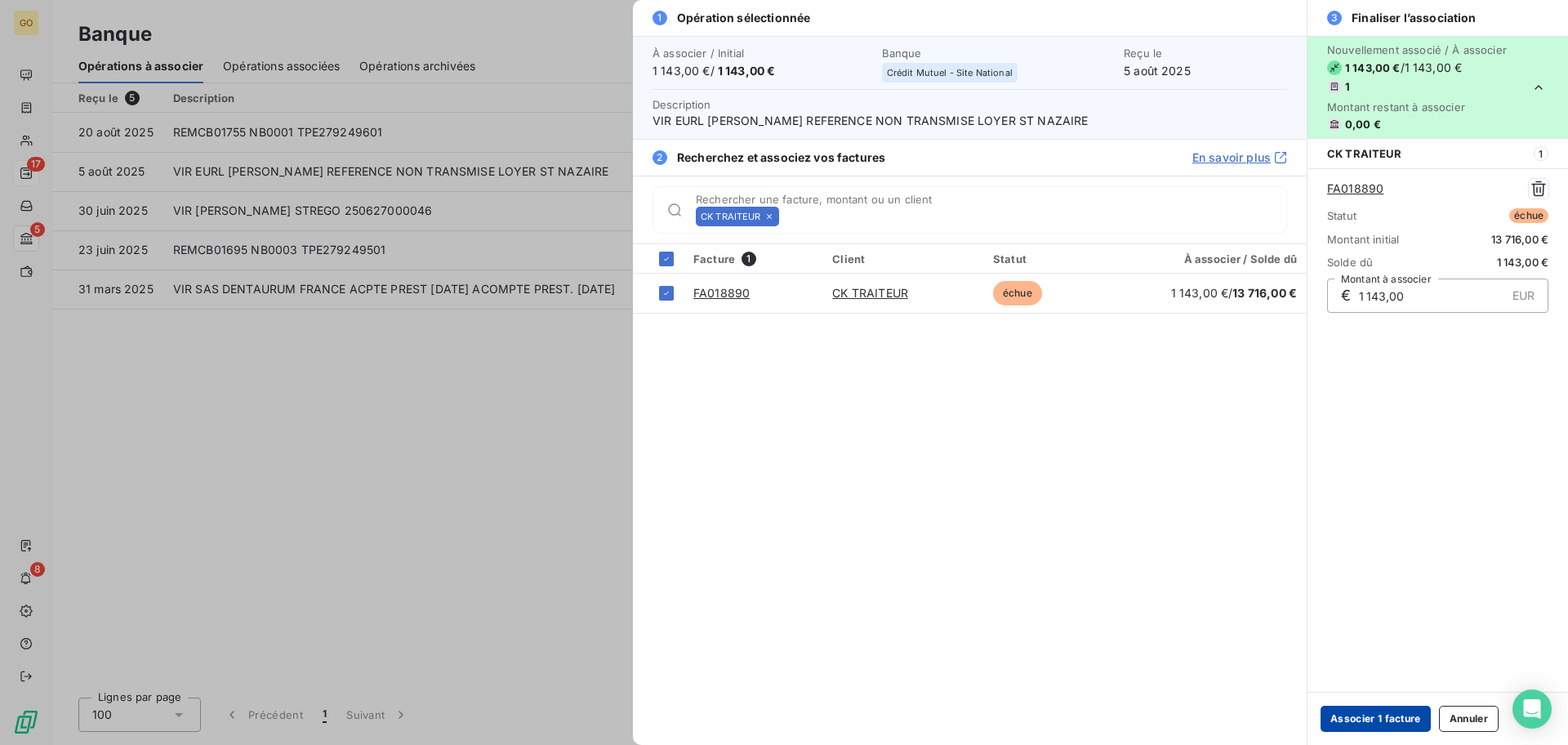
click at [1393, 719] on button "Associer 1 facture" at bounding box center [1375, 718] width 111 height 26
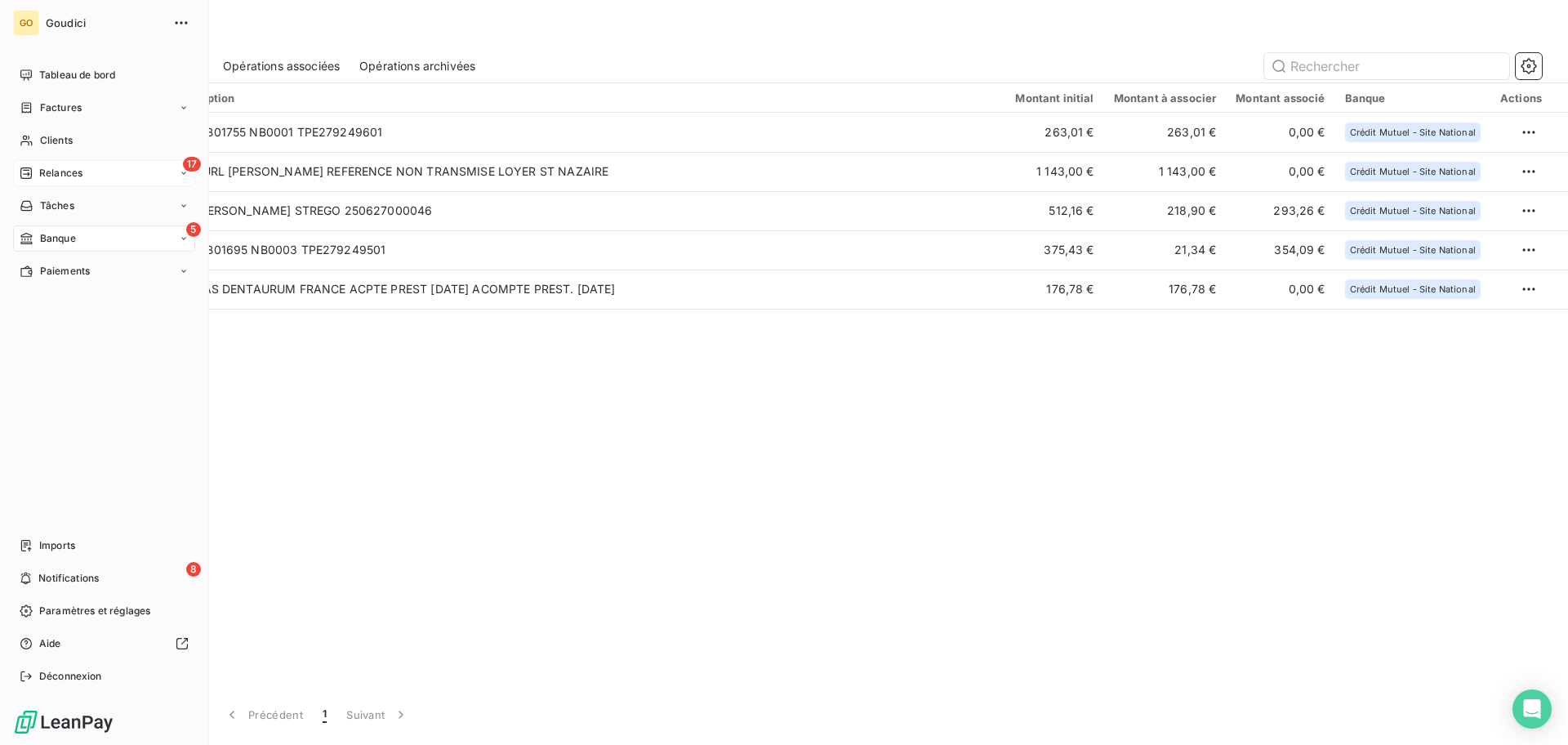
click at [87, 171] on div "17 Relances" at bounding box center [104, 172] width 182 height 26
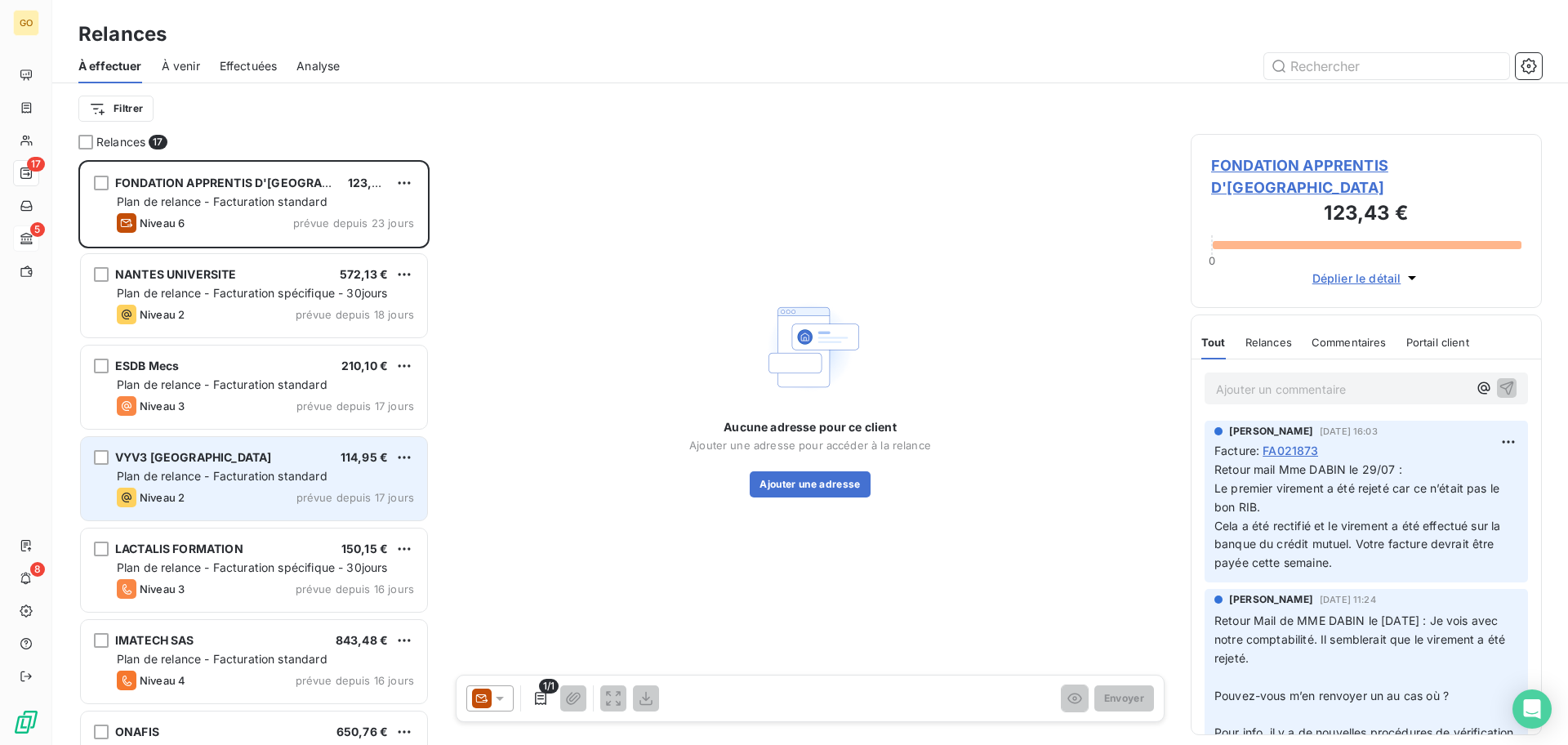
scroll to position [569, 335]
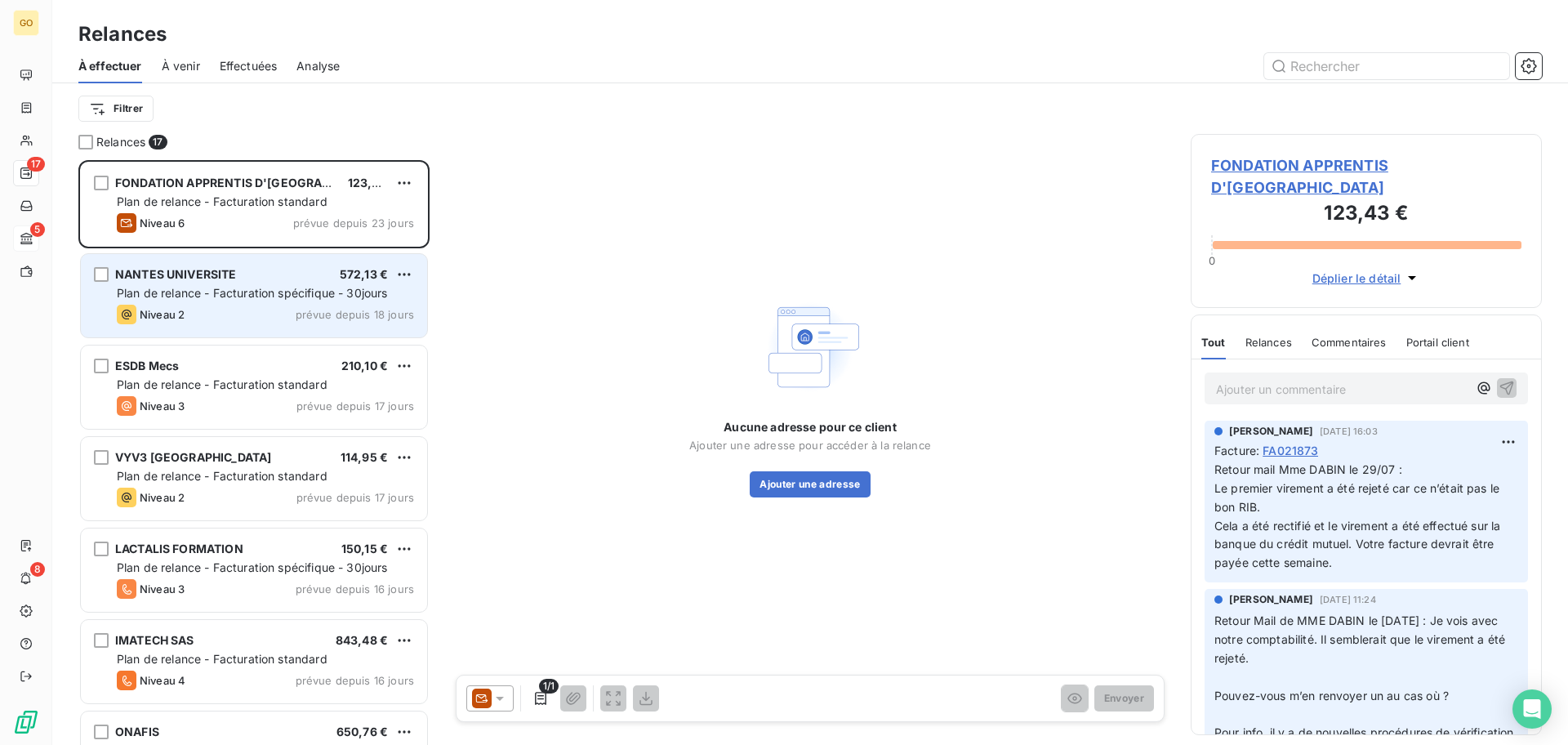
click at [251, 310] on div "Niveau 2 prévue depuis 18 jours" at bounding box center [265, 314] width 297 height 20
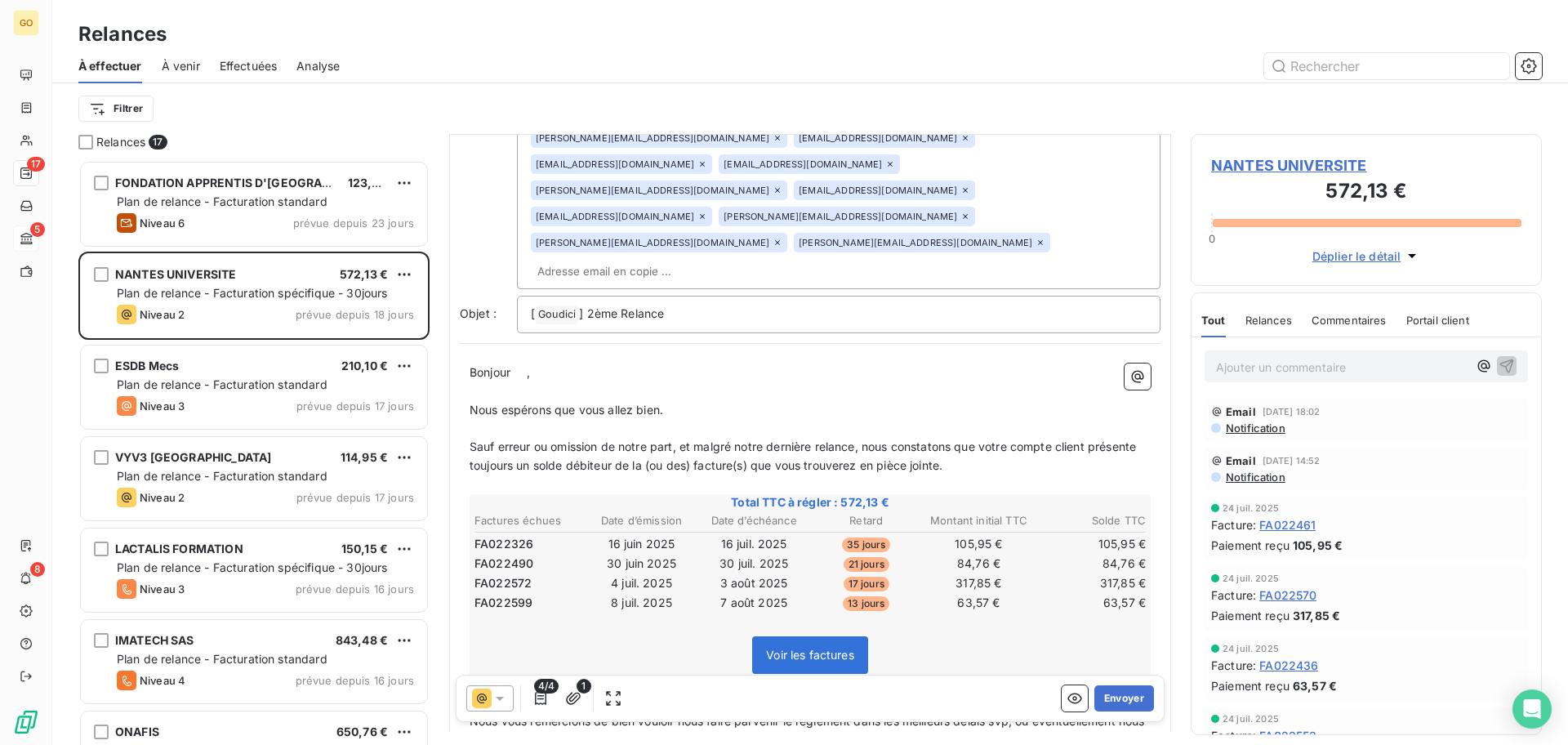
scroll to position [817, 0]
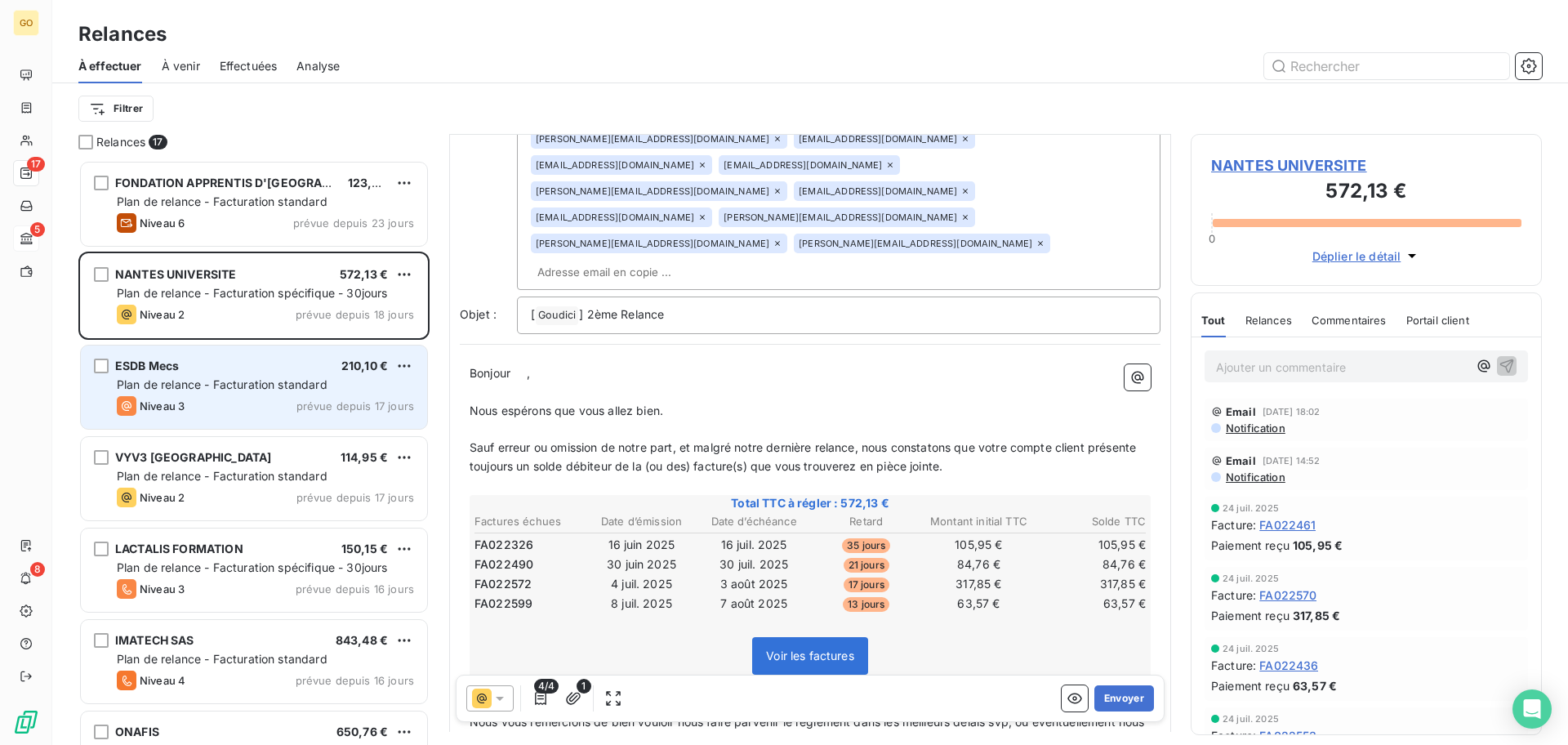
click at [252, 372] on div "ESDB Mecs 210,10 €" at bounding box center [265, 366] width 297 height 14
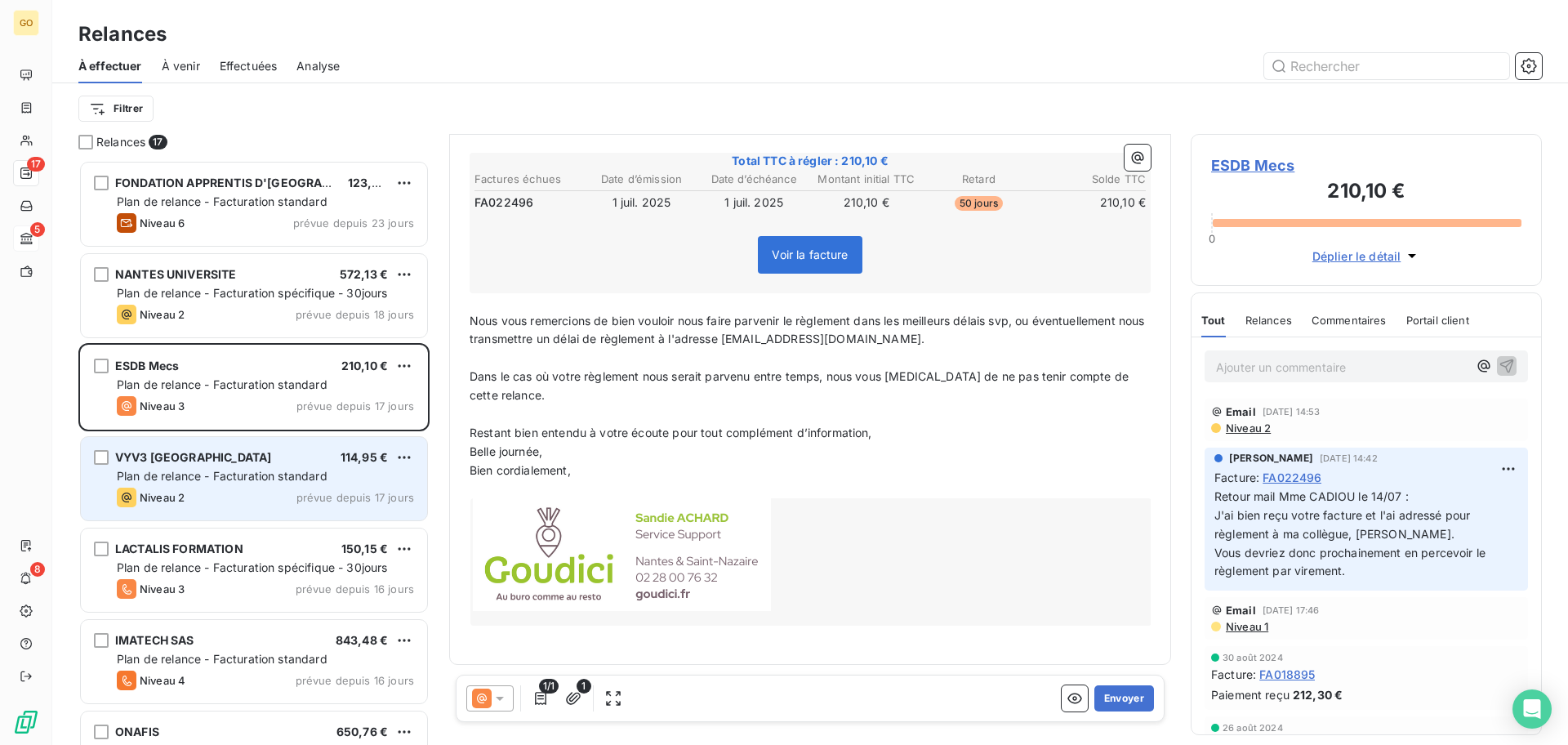
scroll to position [298, 0]
click at [254, 466] on div "VYV3 PAYS DE LA LOIRE 114,95 € Plan de relance - Facturation standard Niveau 2 …" at bounding box center [254, 478] width 346 height 83
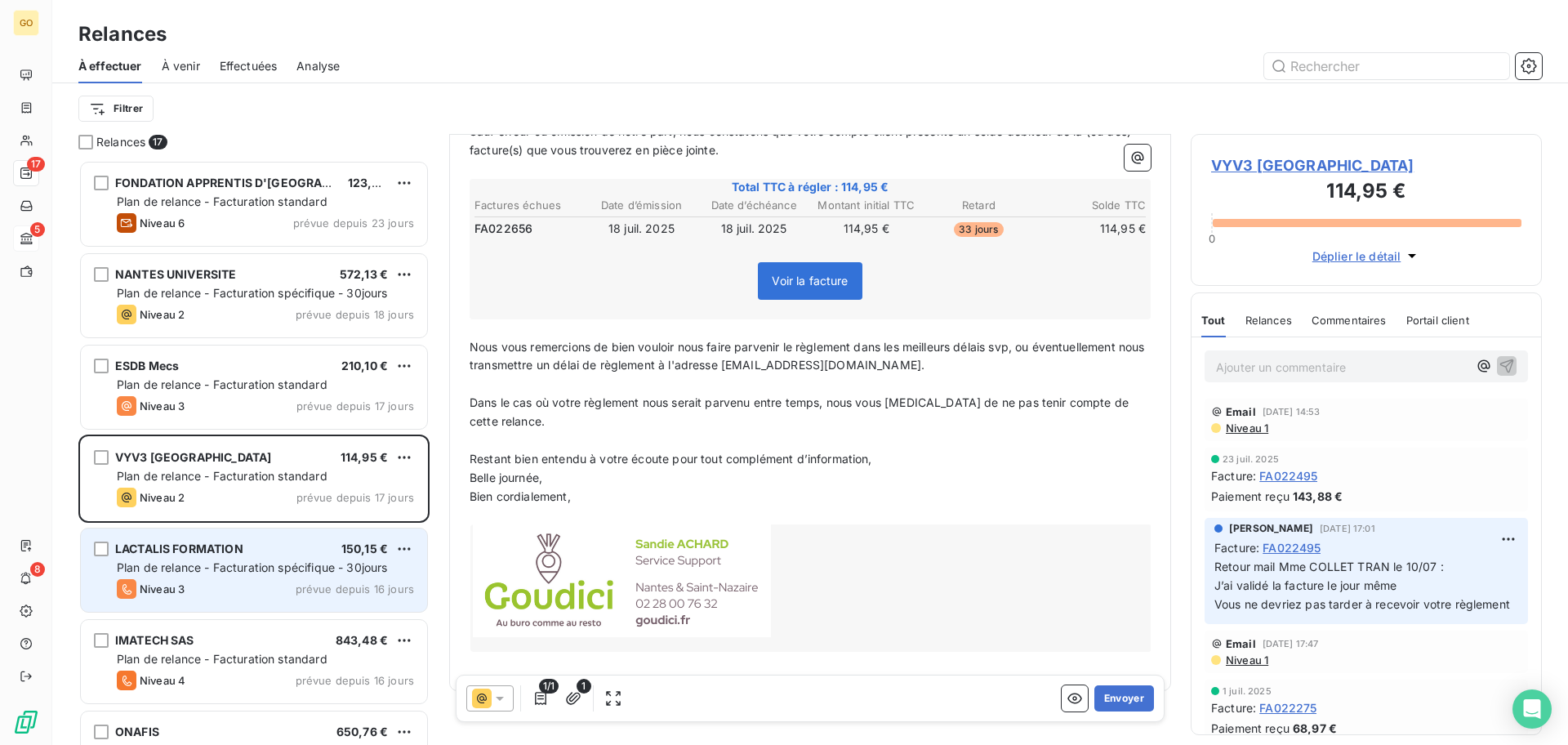
scroll to position [239, 0]
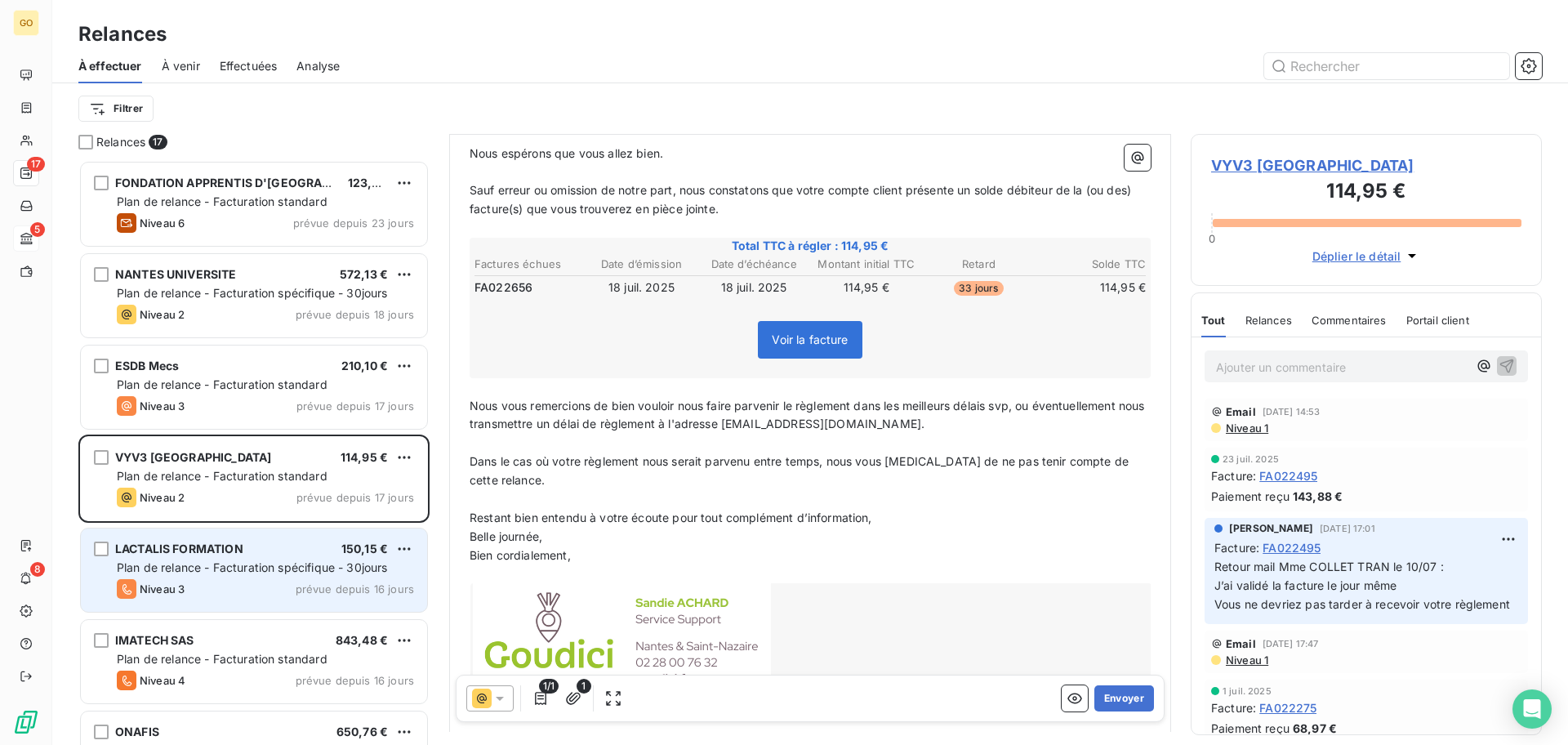
click at [243, 571] on span "Plan de relance - Facturation spécifique - 30jours" at bounding box center [252, 567] width 271 height 14
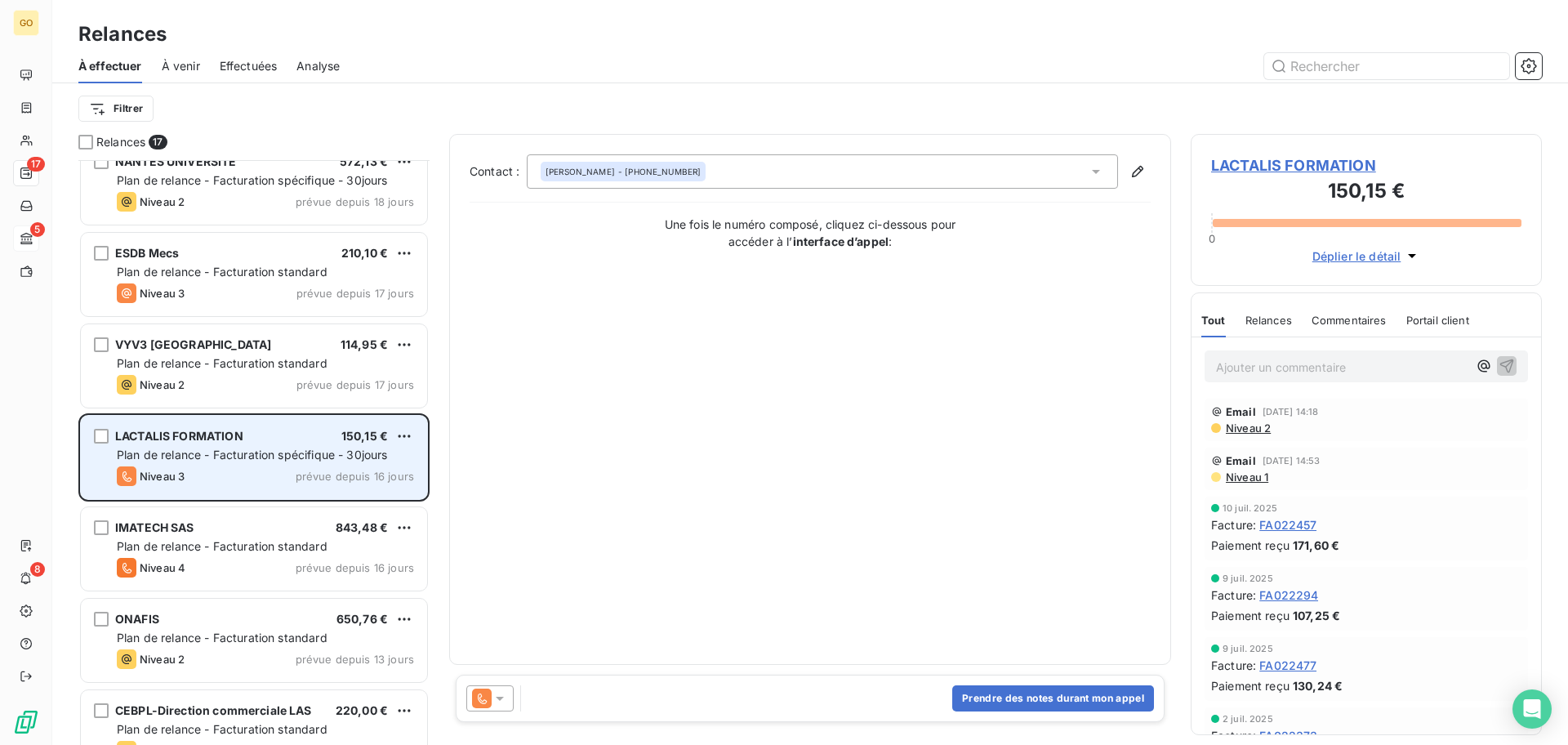
scroll to position [205, 0]
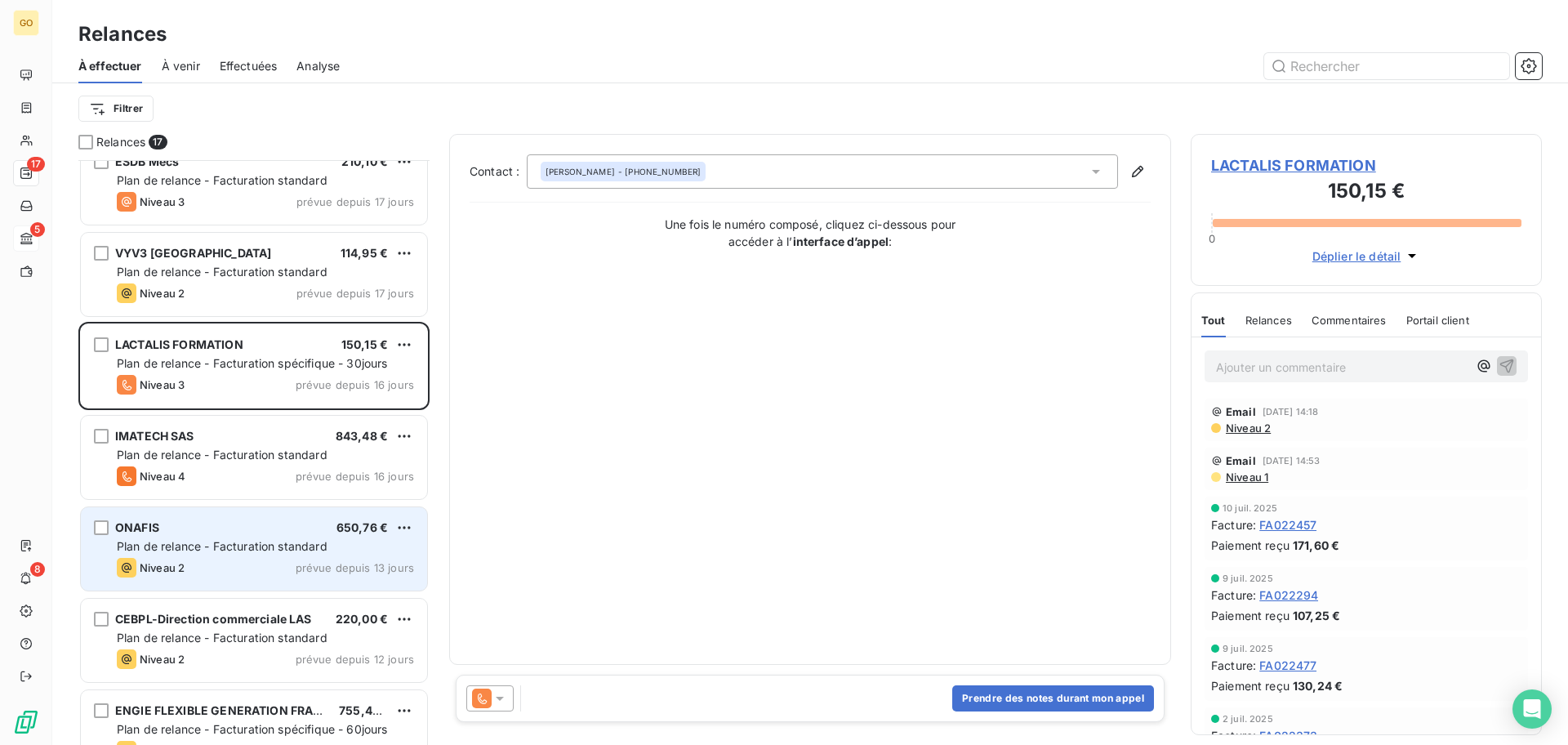
drag, startPoint x: 235, startPoint y: 457, endPoint x: 219, endPoint y: 563, distance: 107.2
click at [233, 458] on span "Plan de relance - Facturation standard" at bounding box center [222, 455] width 210 height 14
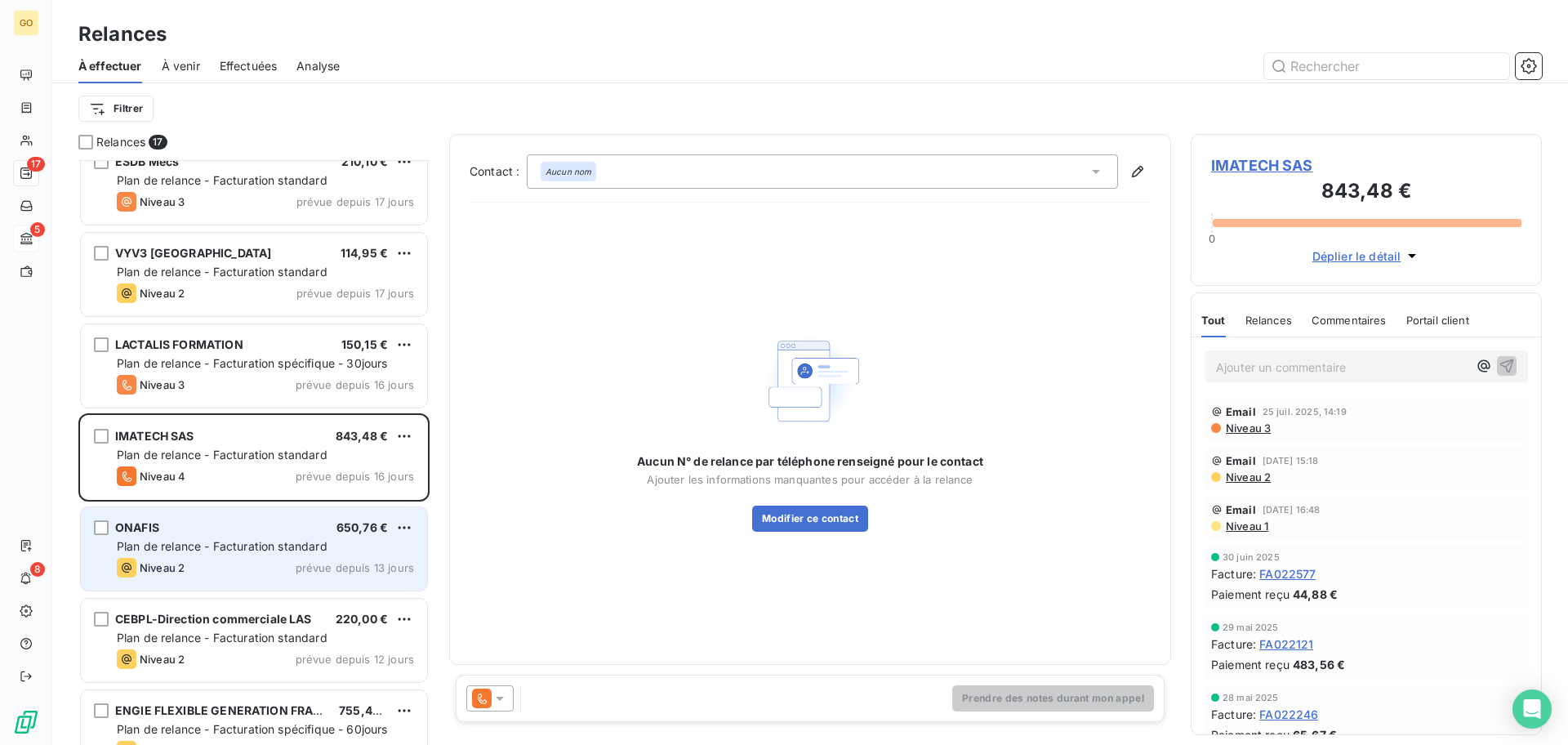
click at [219, 547] on span "Plan de relance - Facturation standard" at bounding box center [222, 546] width 210 height 14
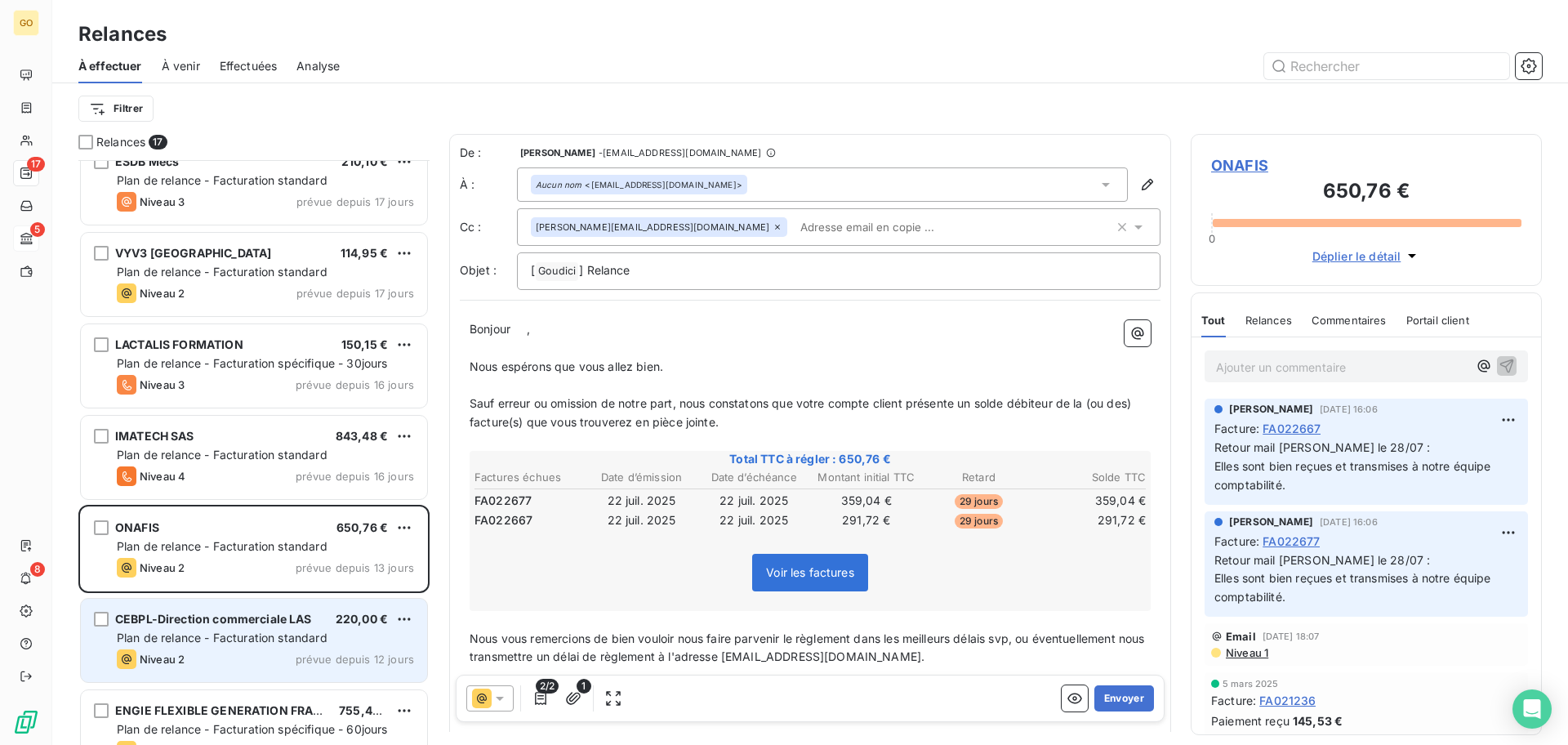
click at [222, 637] on span "Plan de relance - Facturation standard" at bounding box center [222, 638] width 210 height 14
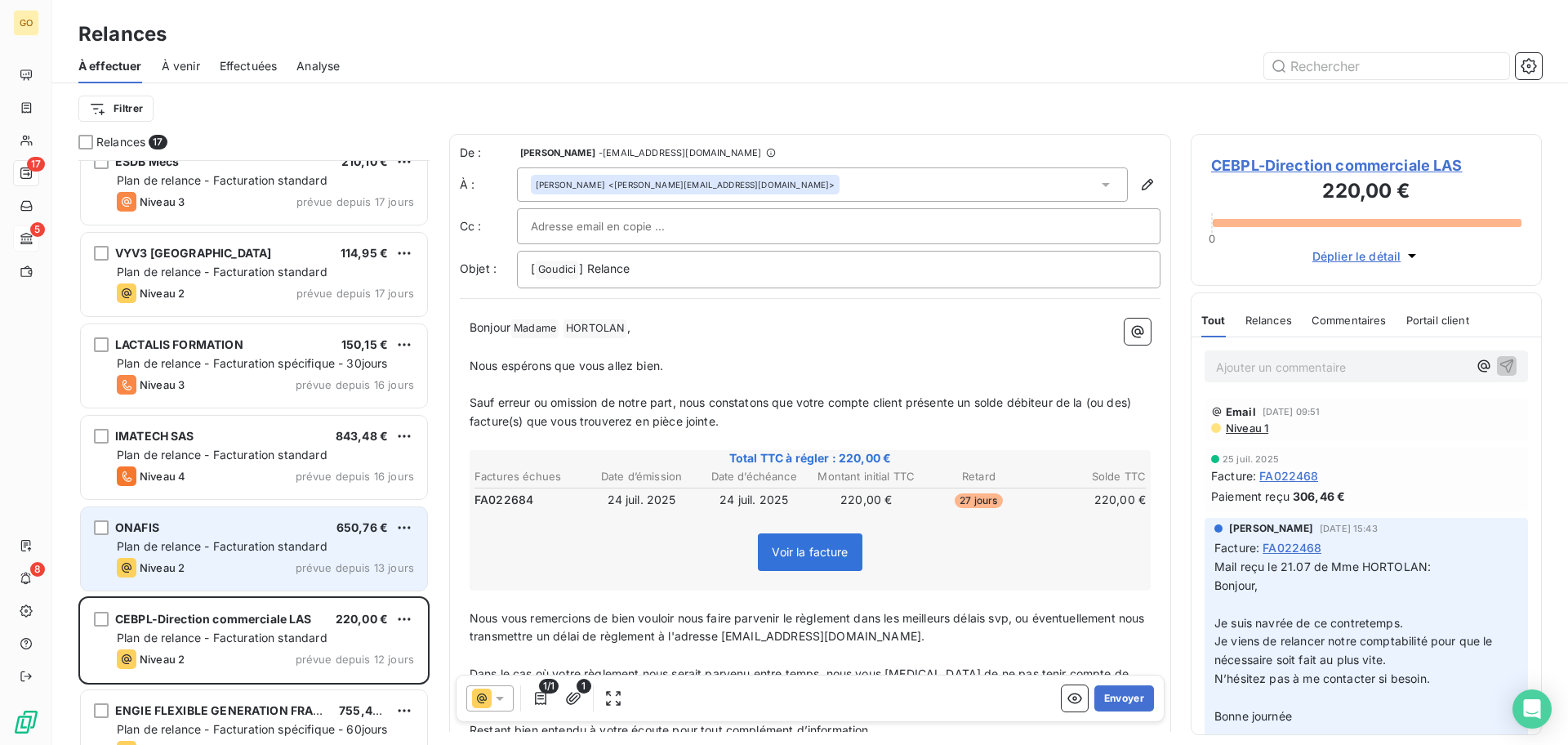
click at [225, 553] on div "Plan de relance - Facturation standard" at bounding box center [265, 546] width 297 height 16
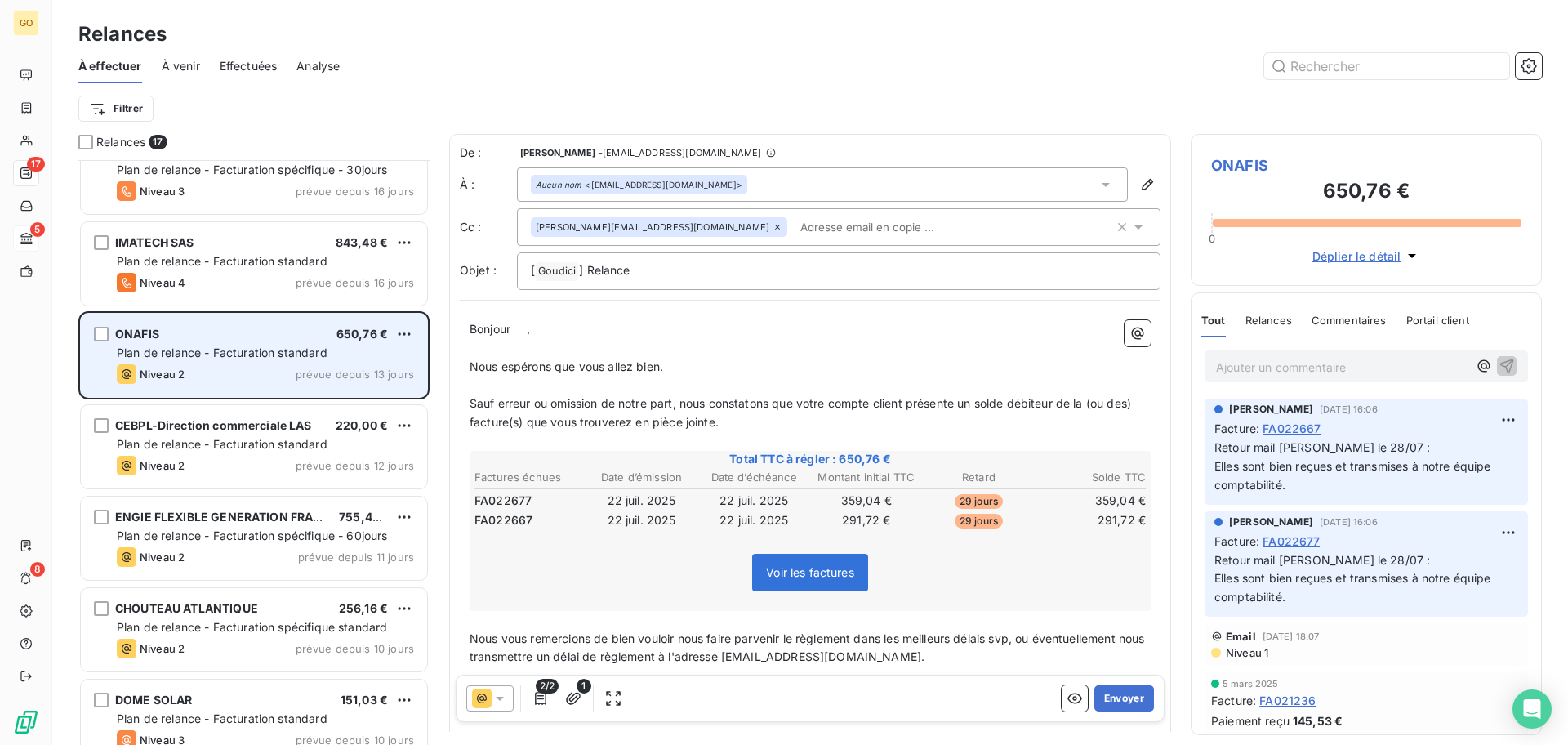
scroll to position [410, 0]
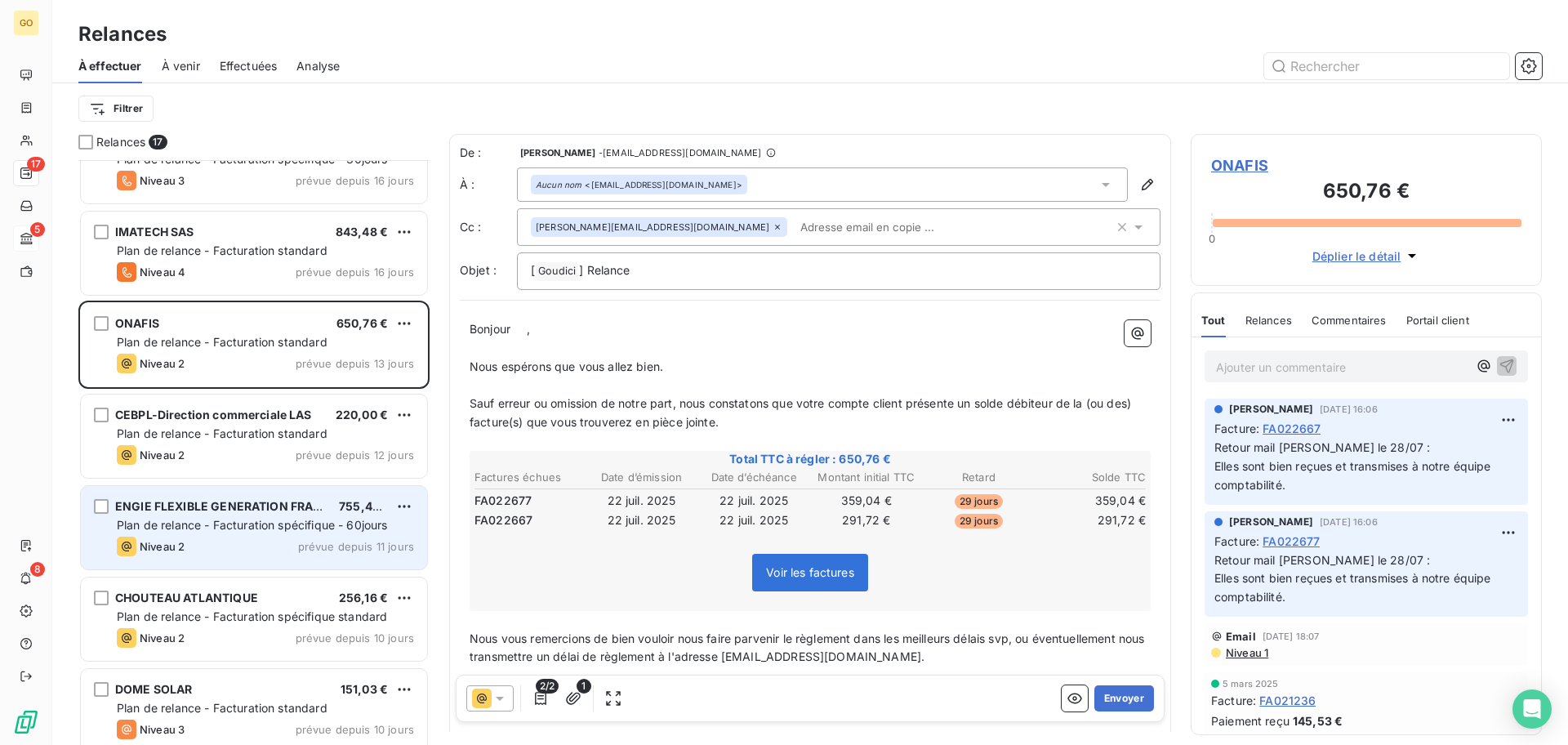
drag, startPoint x: 247, startPoint y: 460, endPoint x: 231, endPoint y: 552, distance: 93.4
click at [246, 468] on div "CEBPL-Direction commerciale LAS 220,00 € Plan de relance - Facturation standard…" at bounding box center [254, 435] width 346 height 83
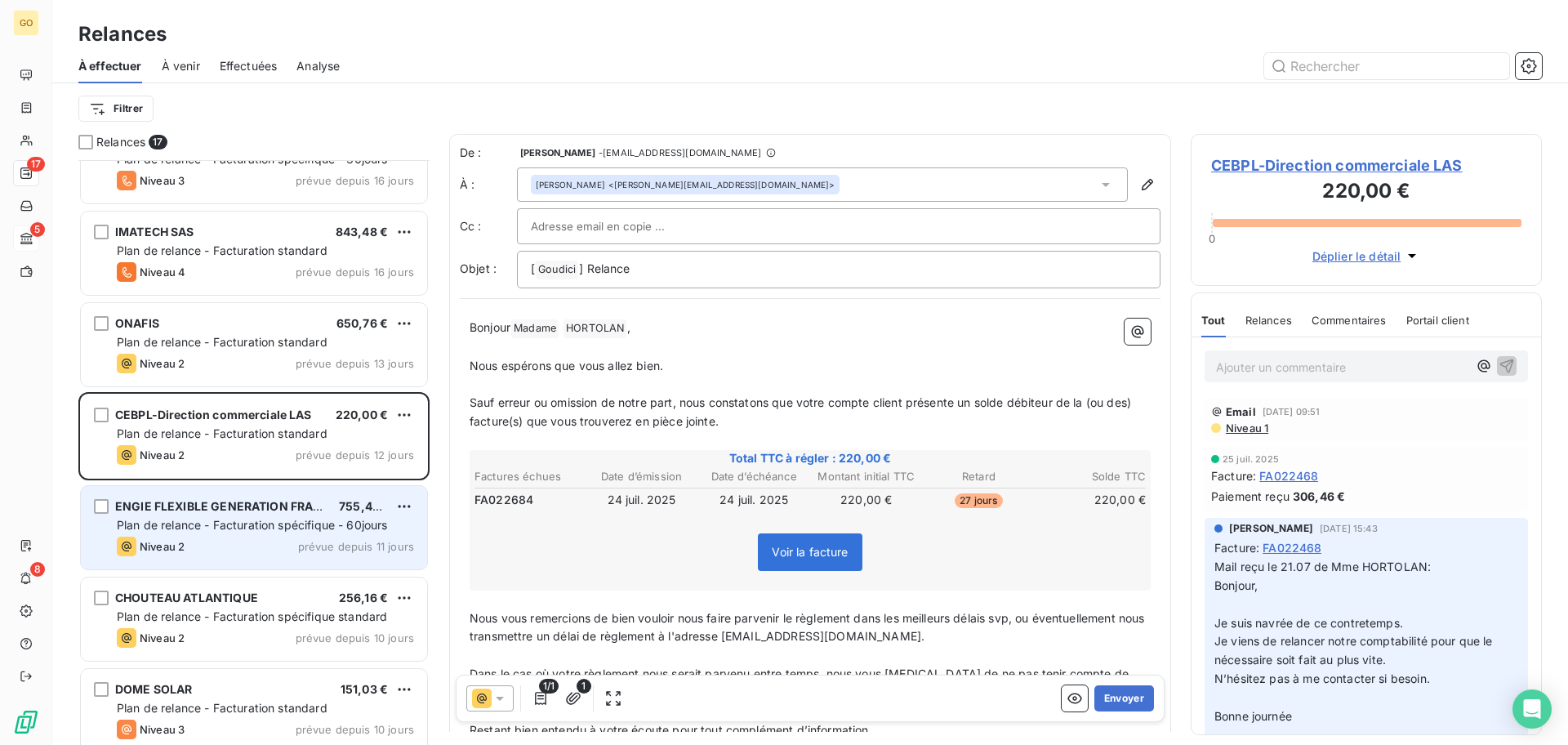
click at [236, 535] on div "ENGIE FLEXIBLE GENERATION FRANCE 755,48 € Plan de relance - Facturation spécifi…" at bounding box center [254, 527] width 346 height 83
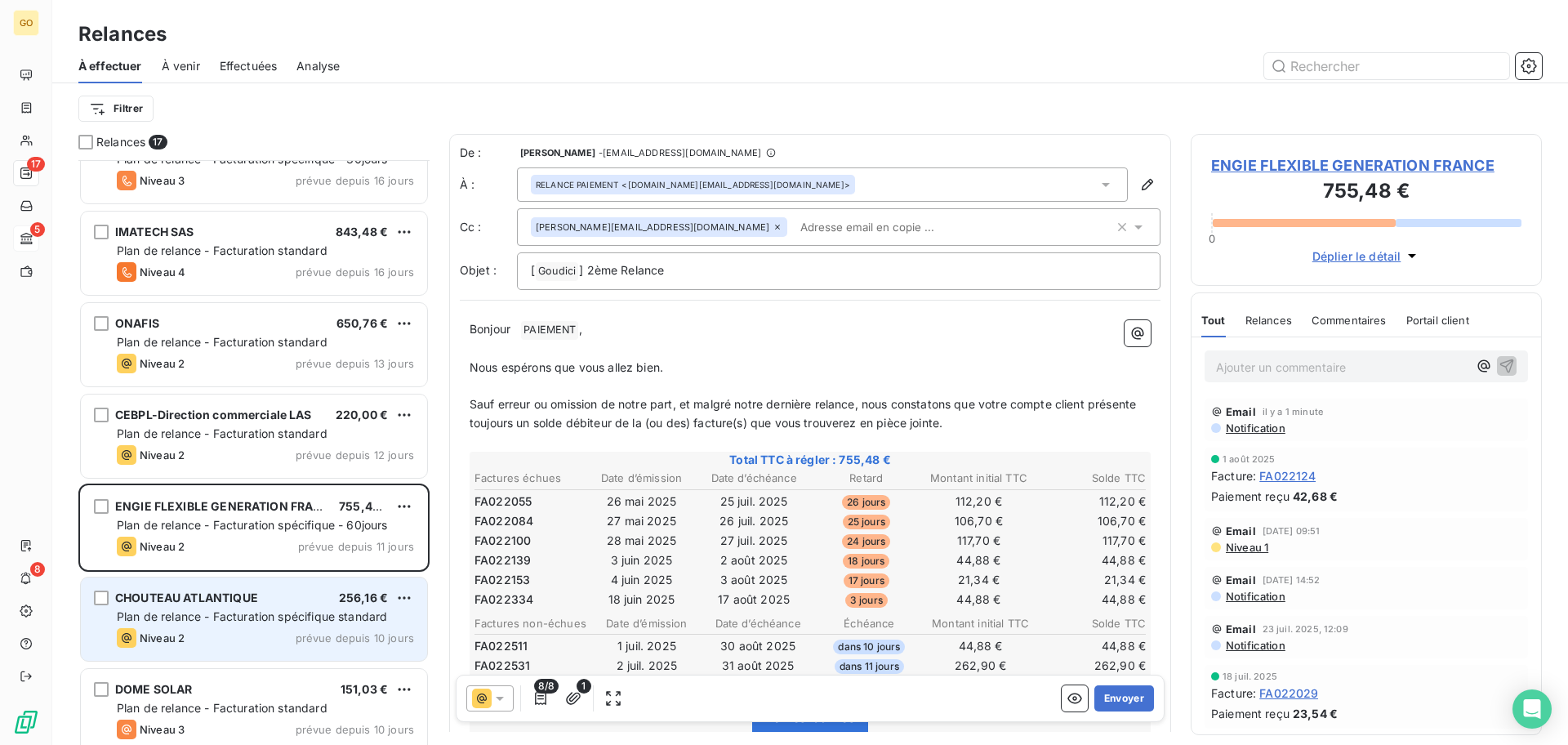
click at [226, 609] on span "Plan de relance - Facturation spécifique standard" at bounding box center [252, 617] width 270 height 14
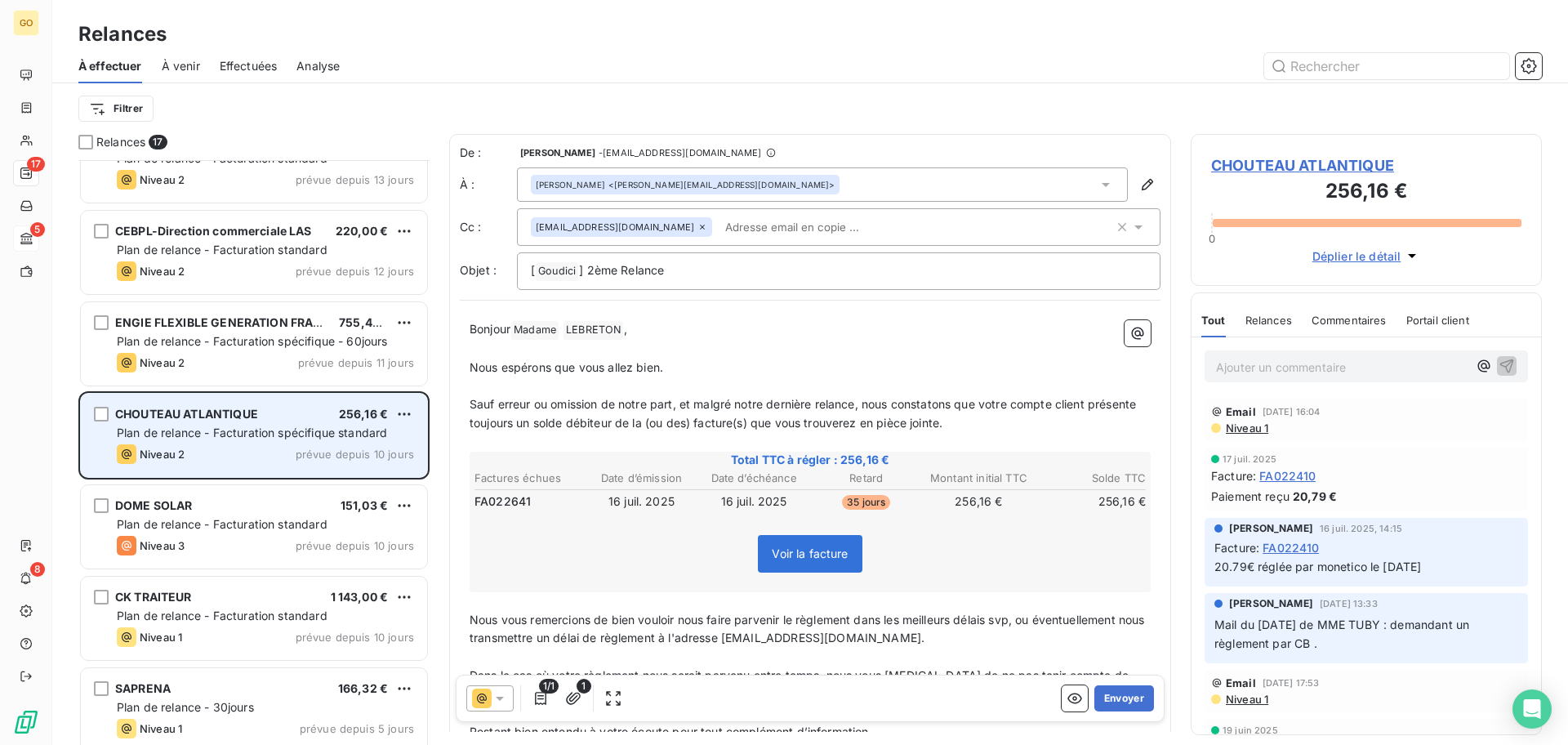
scroll to position [614, 0]
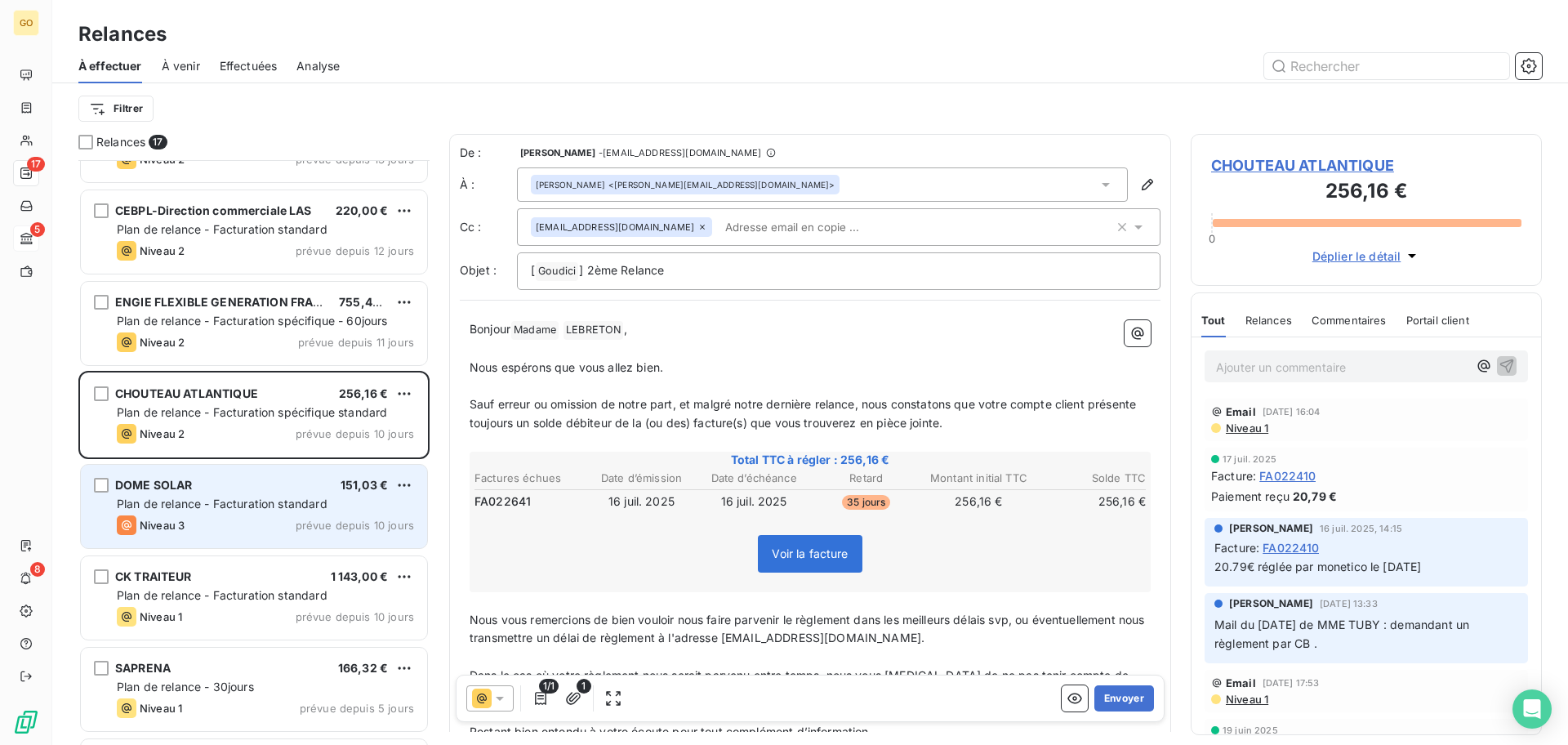
click at [224, 505] on span "Plan de relance - Facturation standard" at bounding box center [222, 504] width 210 height 14
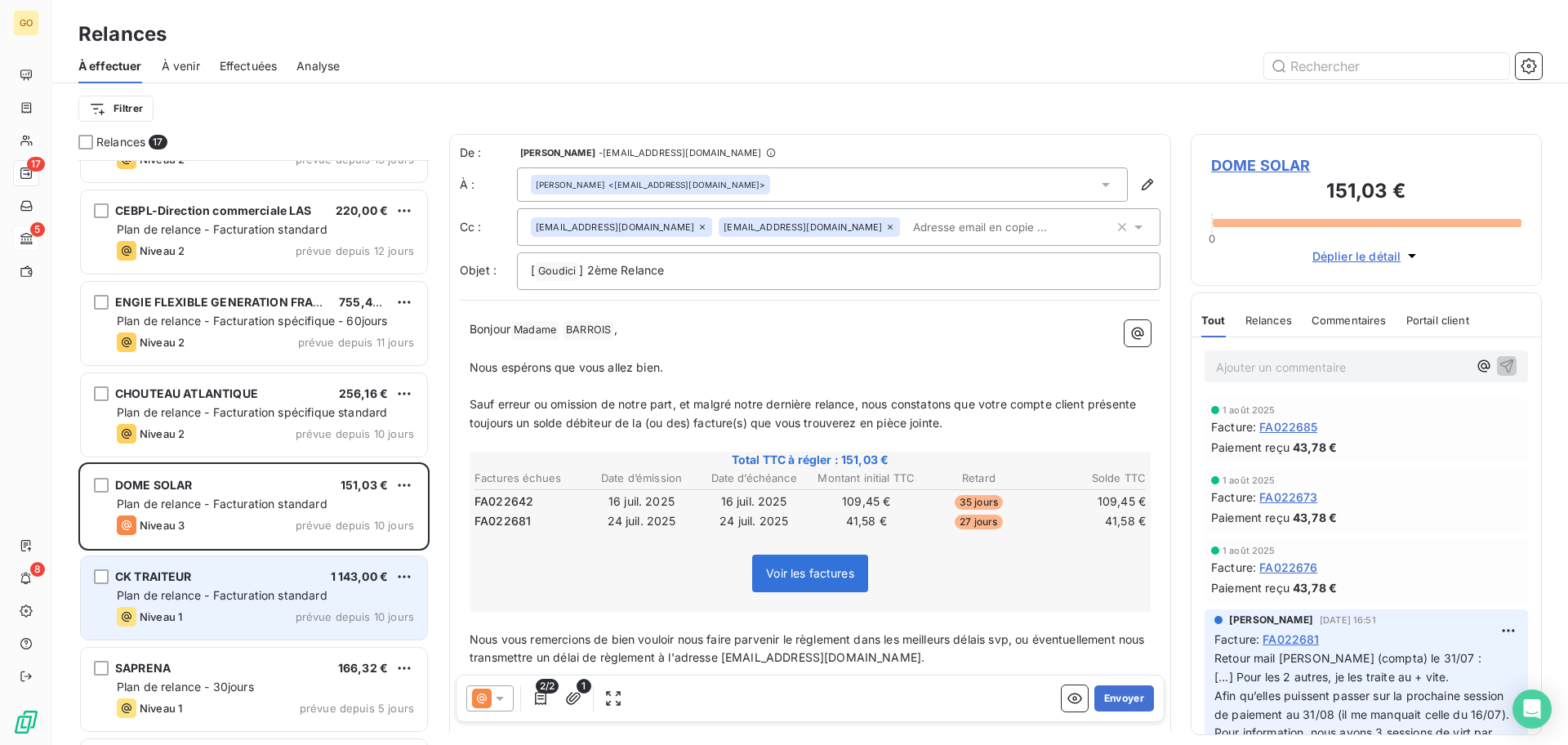
click at [219, 591] on span "Plan de relance - Facturation standard" at bounding box center [222, 595] width 210 height 14
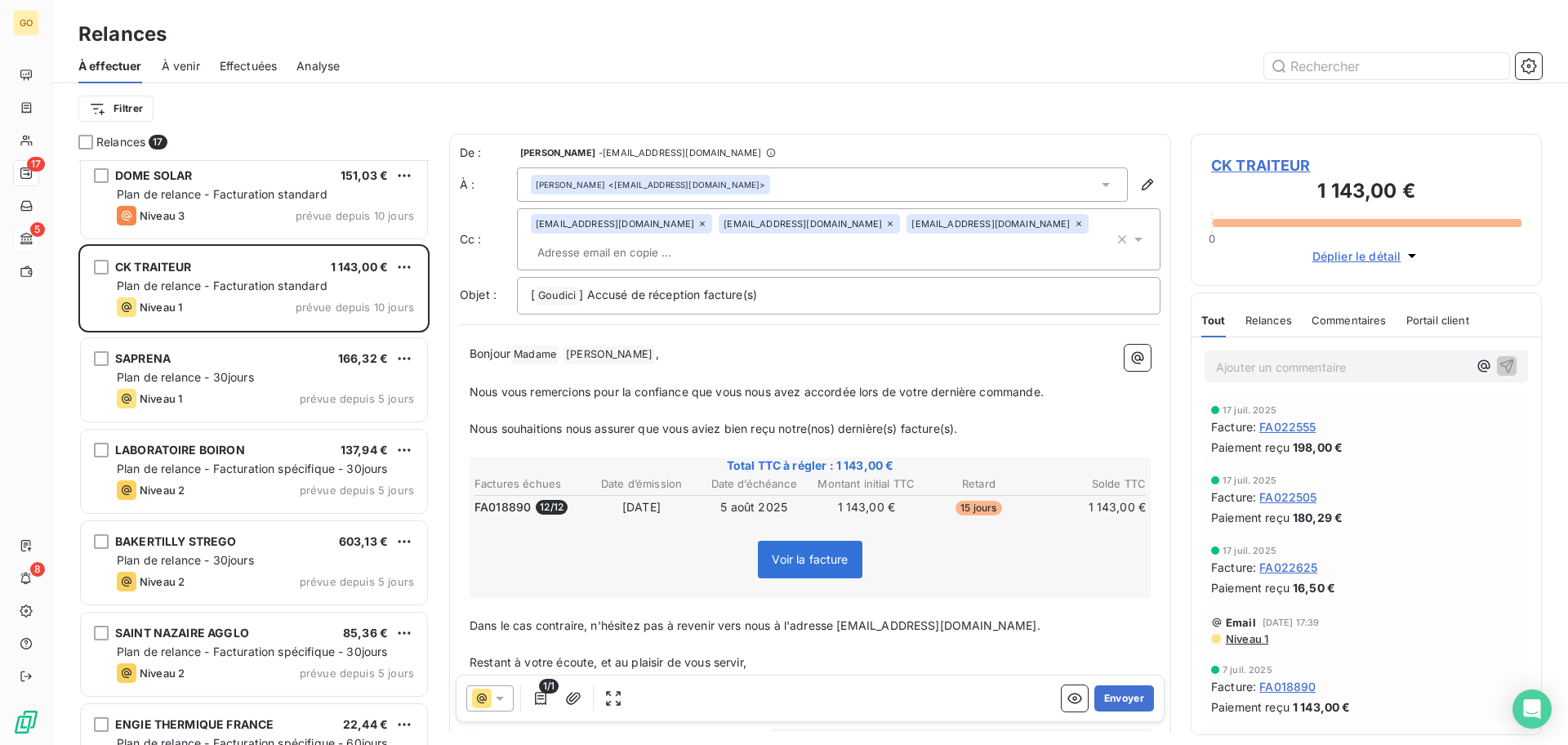
scroll to position [971, 0]
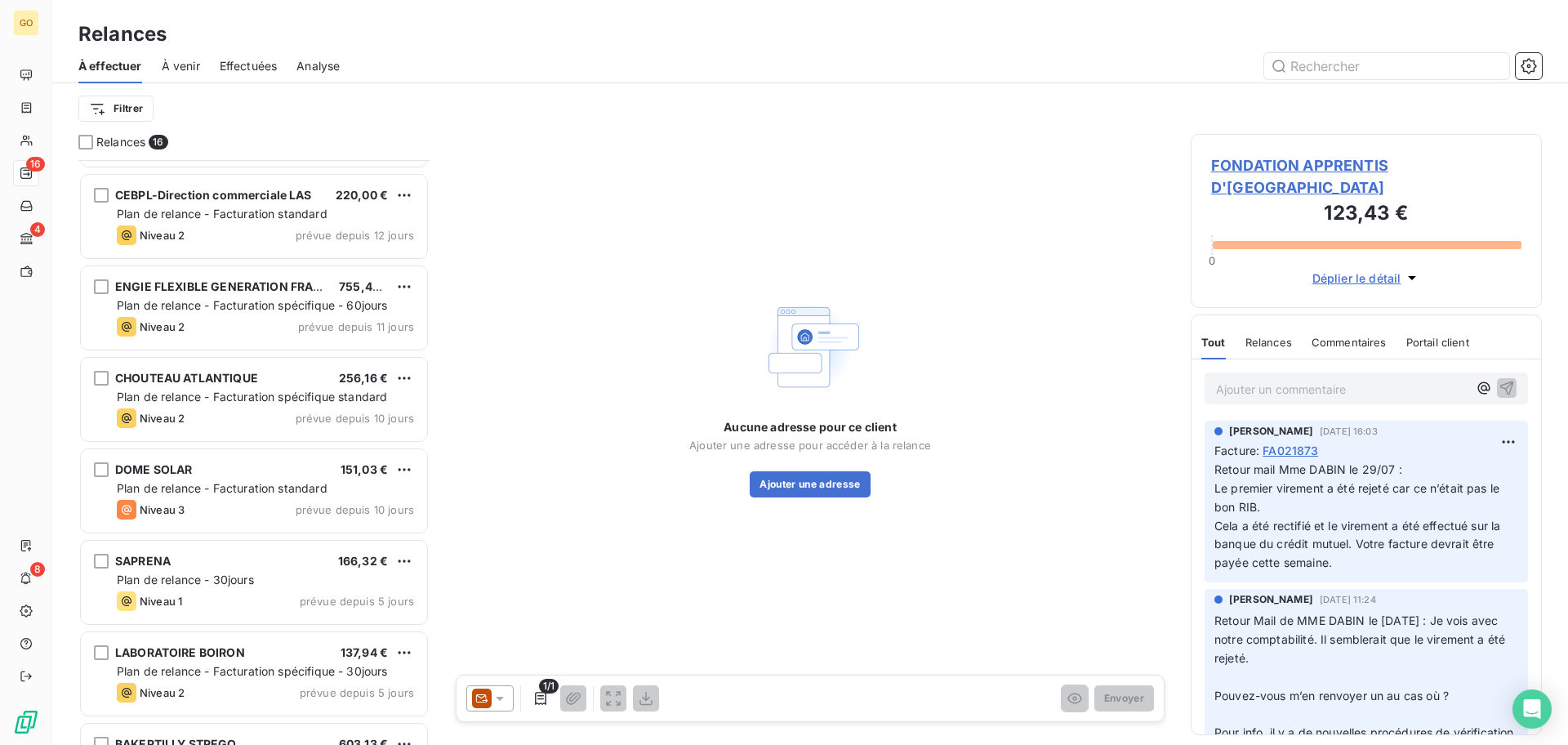
scroll to position [716, 0]
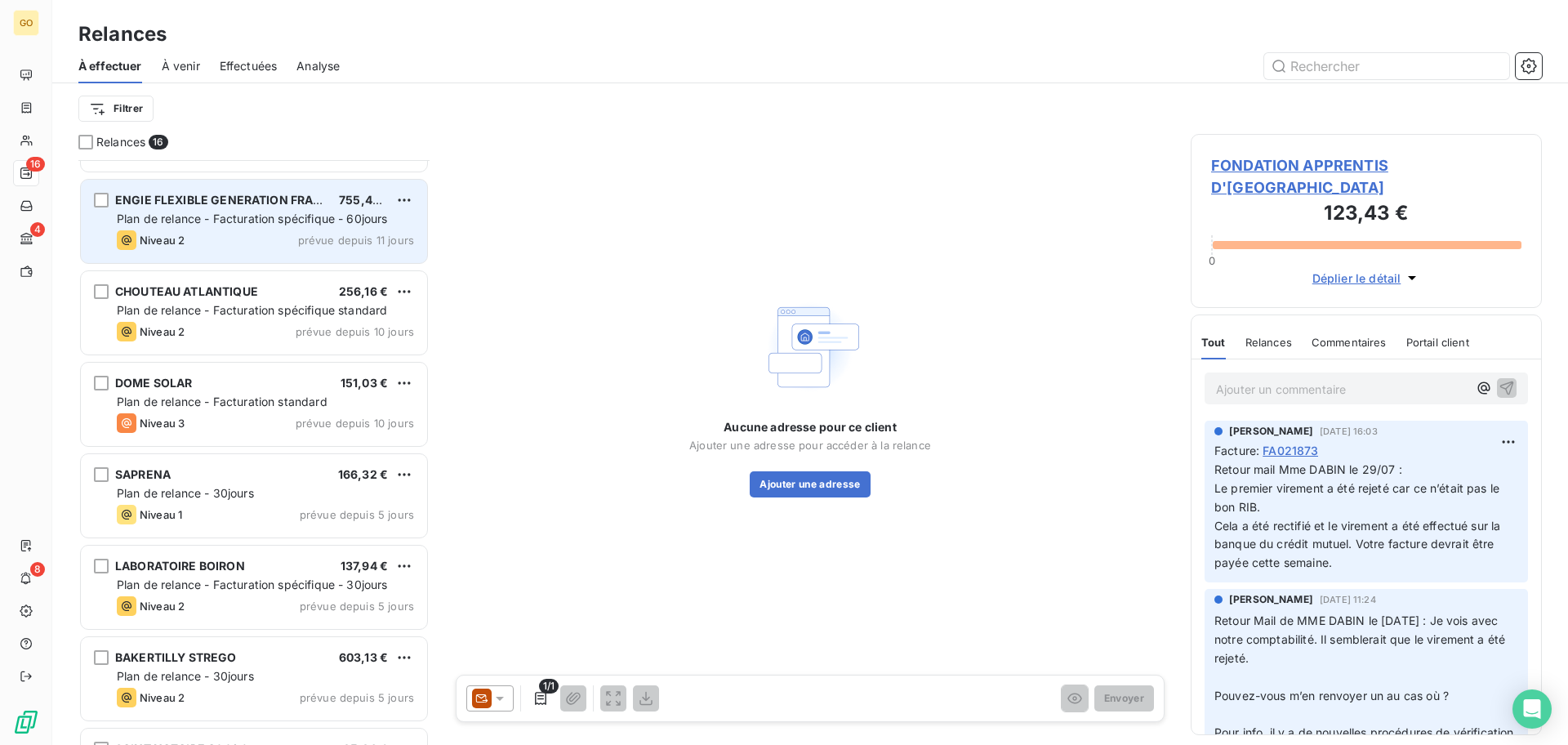
click at [252, 241] on div "Niveau 2 prévue depuis 11 jours" at bounding box center [265, 240] width 297 height 20
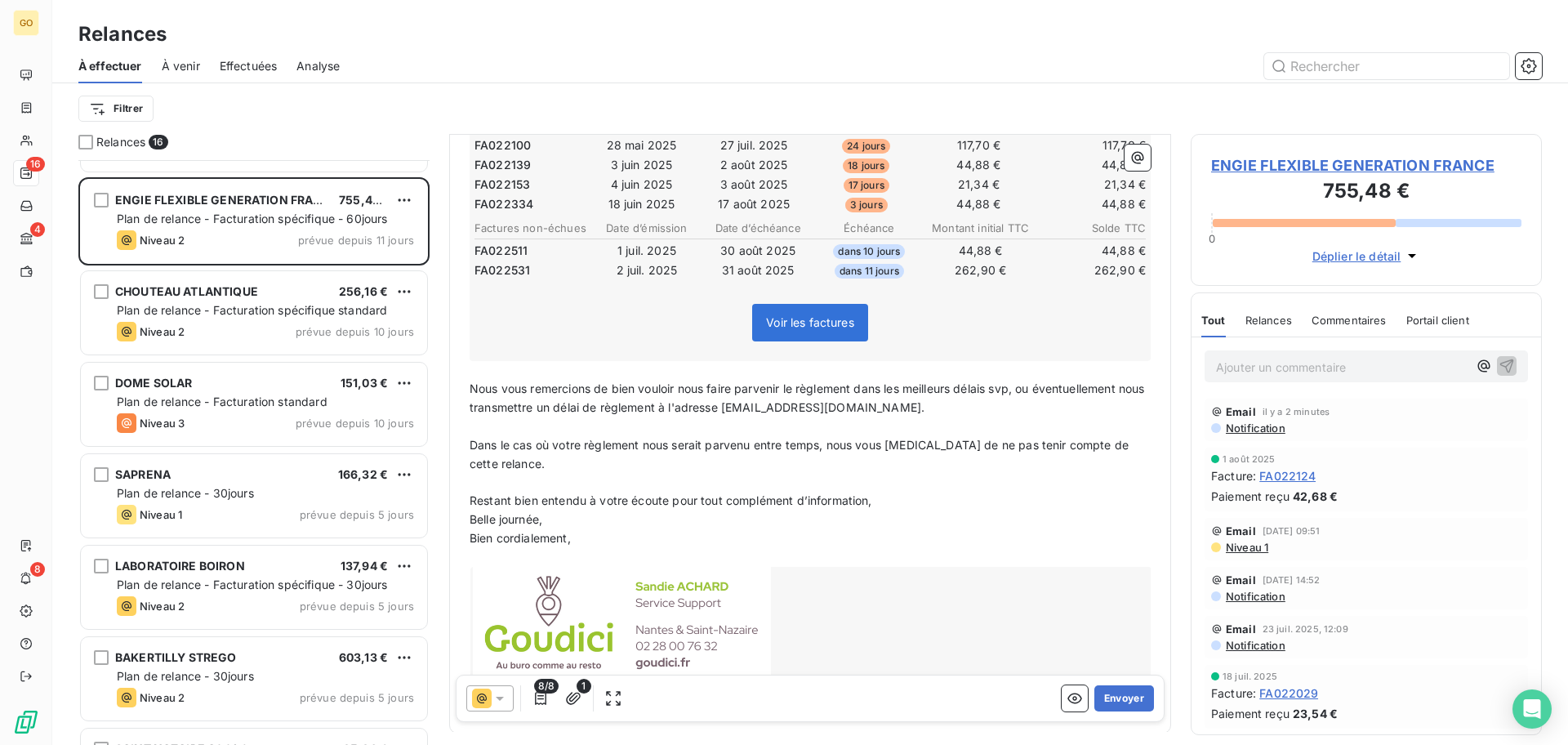
scroll to position [159, 0]
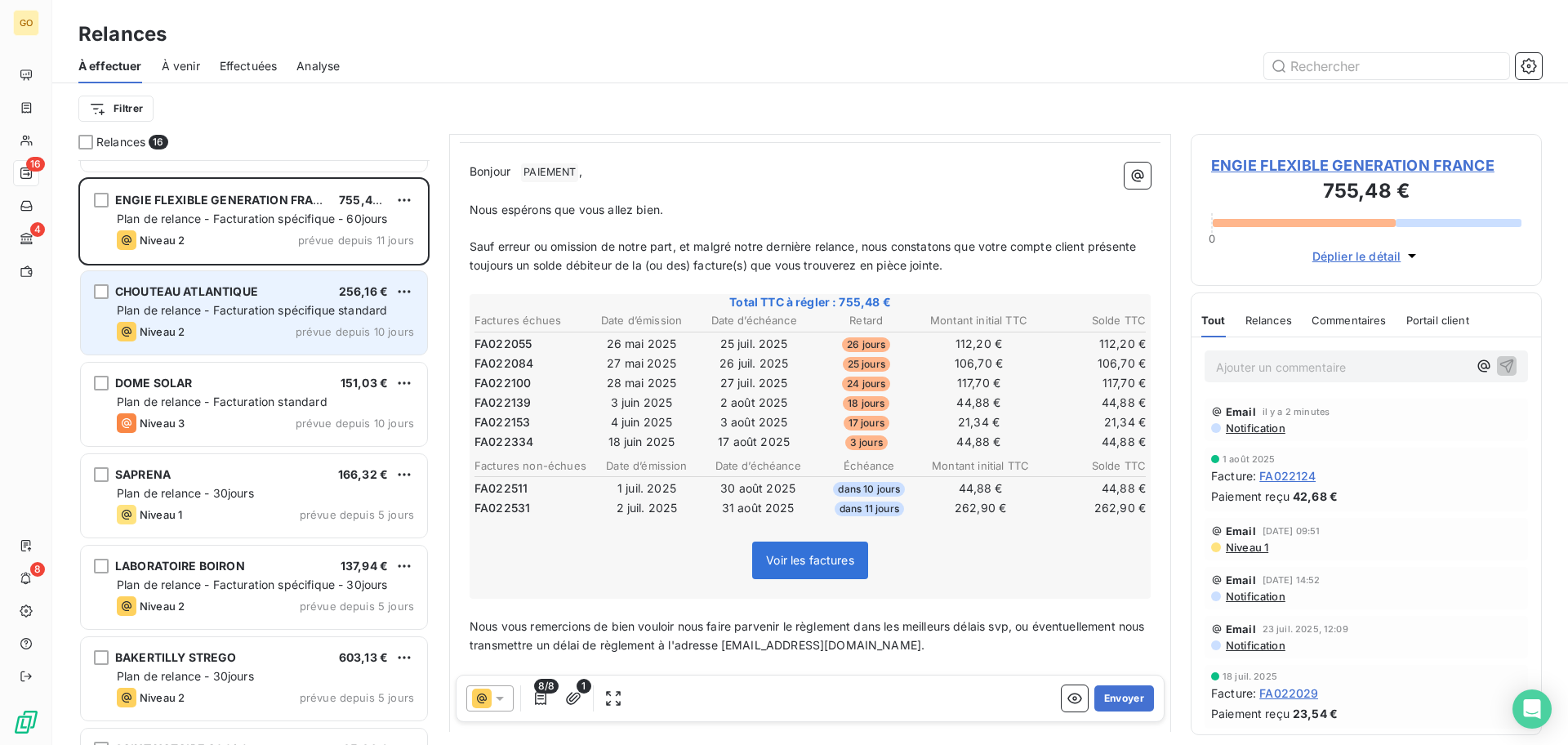
click at [276, 352] on div "CHOUTEAU ATLANTIQUE 256,16 € Plan de relance - Facturation spécifique standard …" at bounding box center [254, 312] width 346 height 83
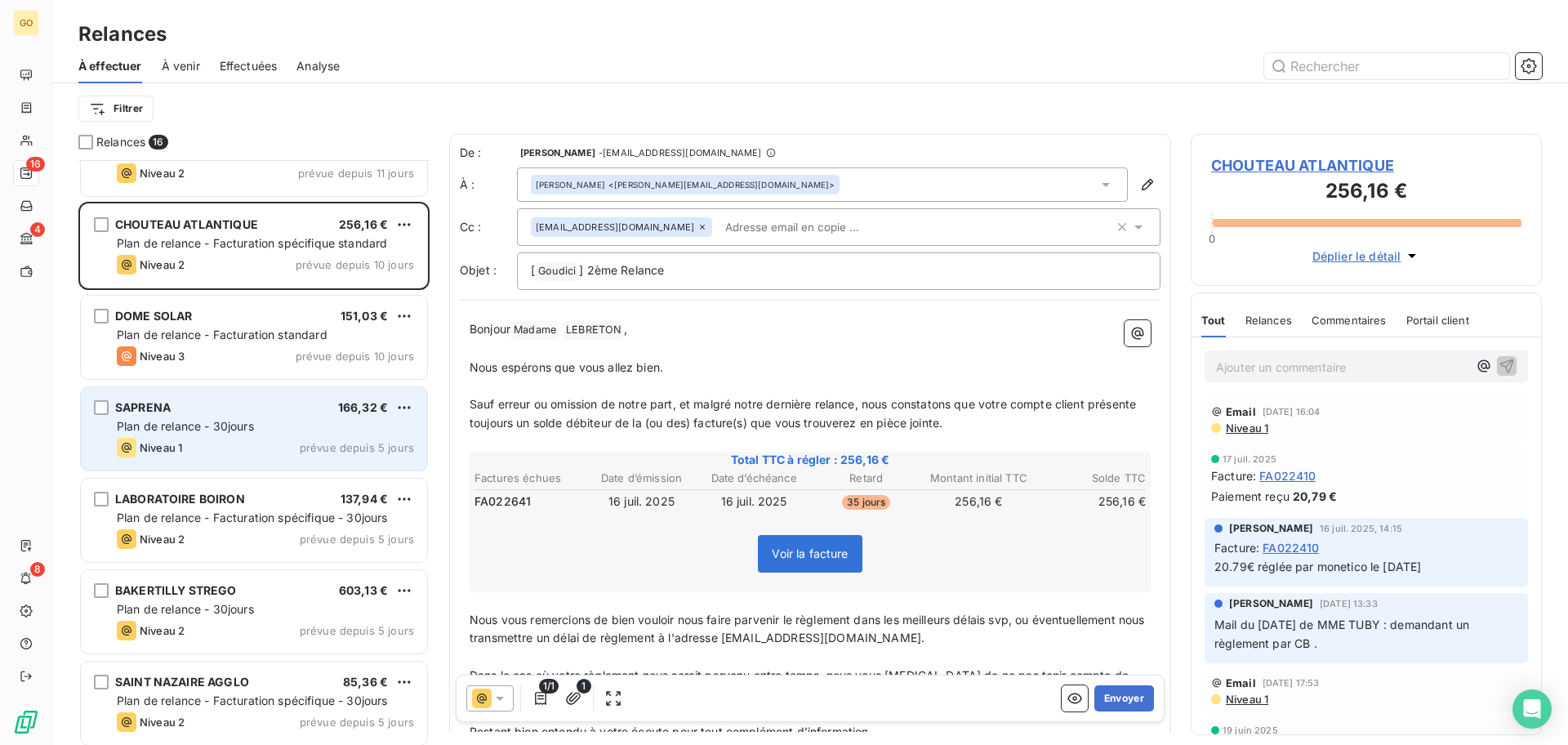
scroll to position [817, 0]
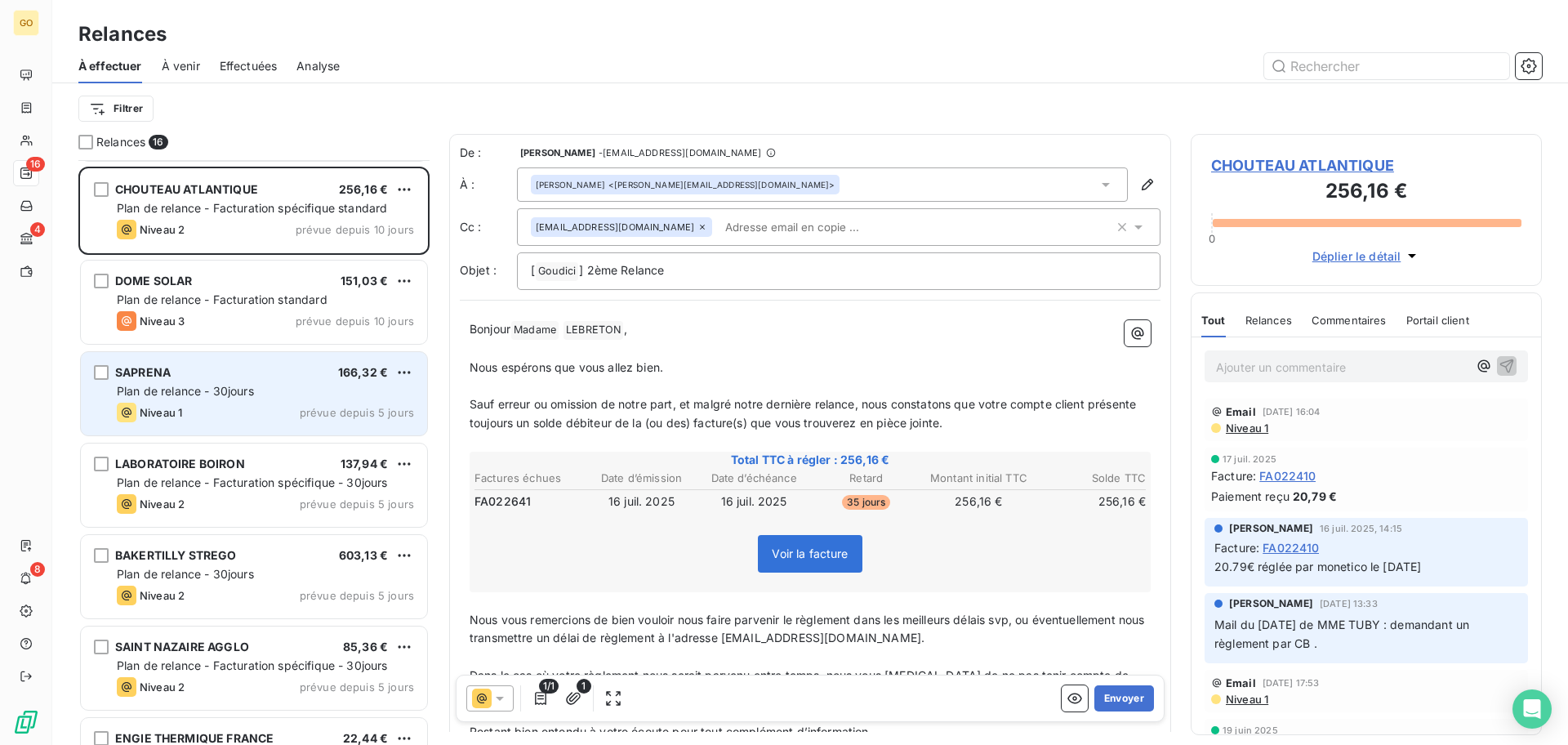
click at [261, 394] on div "Plan de relance - 30jours" at bounding box center [265, 391] width 297 height 16
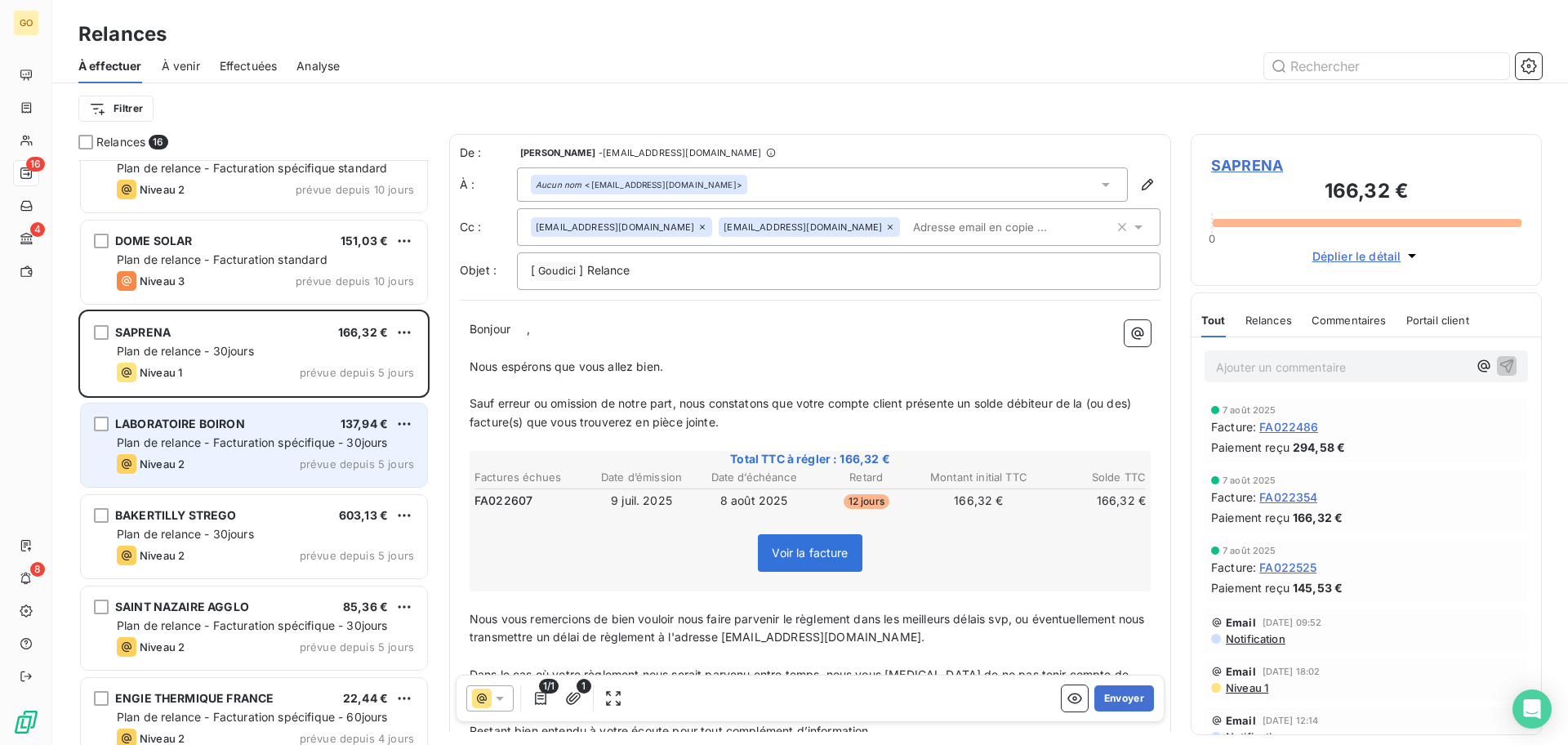
scroll to position [880, 0]
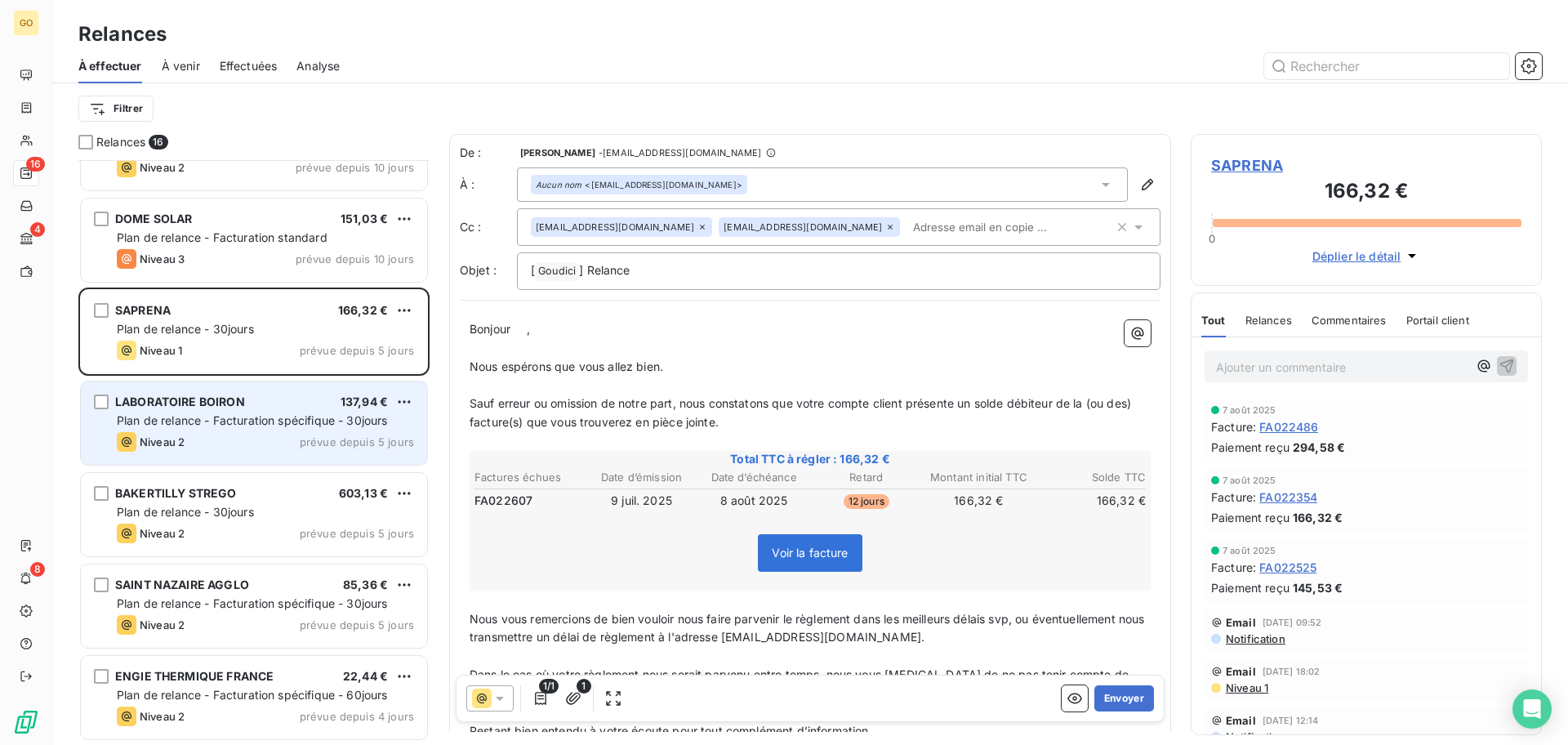
click at [227, 415] on span "Plan de relance - Facturation spécifique - 30jours" at bounding box center [252, 420] width 271 height 14
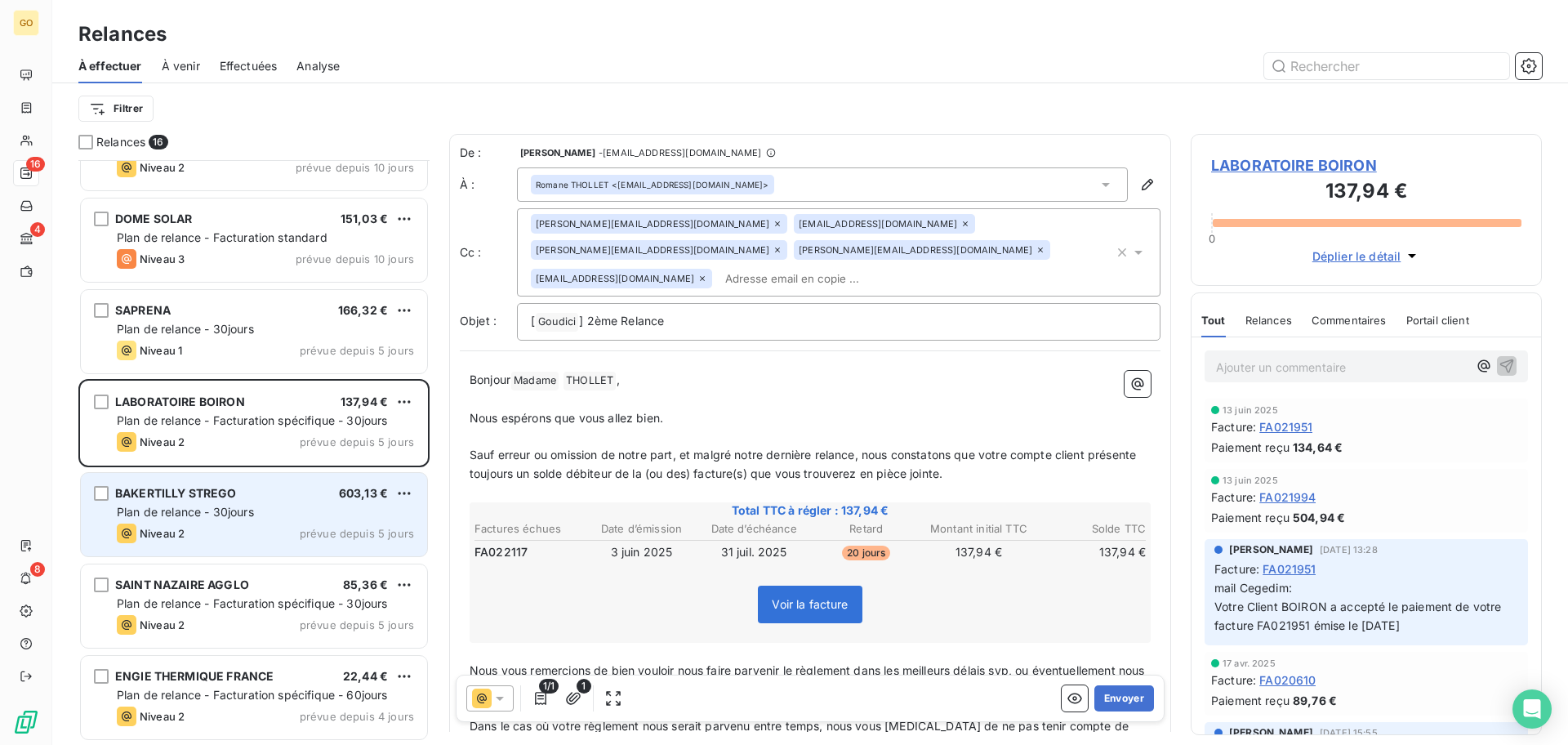
click at [269, 519] on div "Plan de relance - 30jours" at bounding box center [265, 512] width 297 height 16
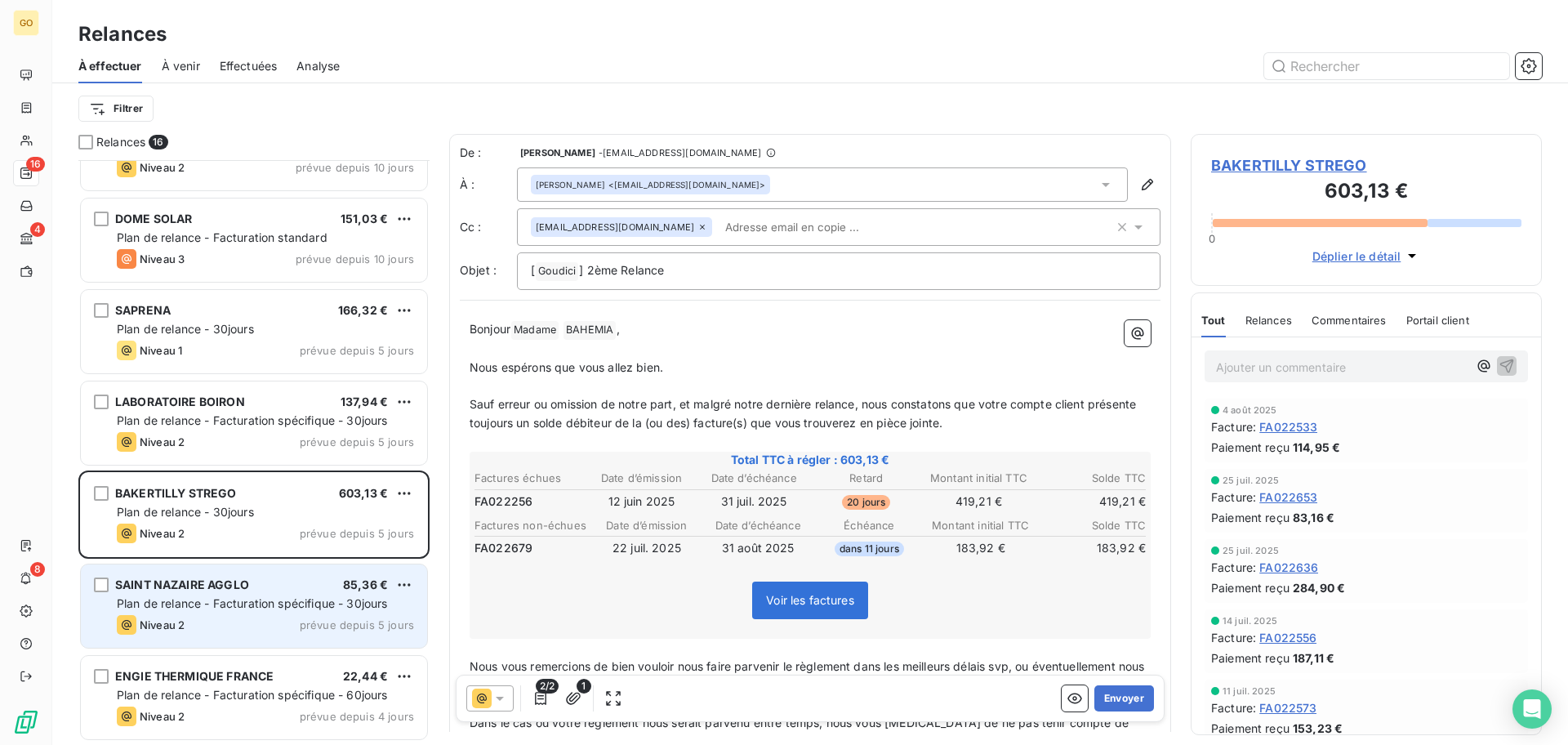
click at [259, 600] on span "Plan de relance - Facturation spécifique - 30jours" at bounding box center [252, 603] width 271 height 14
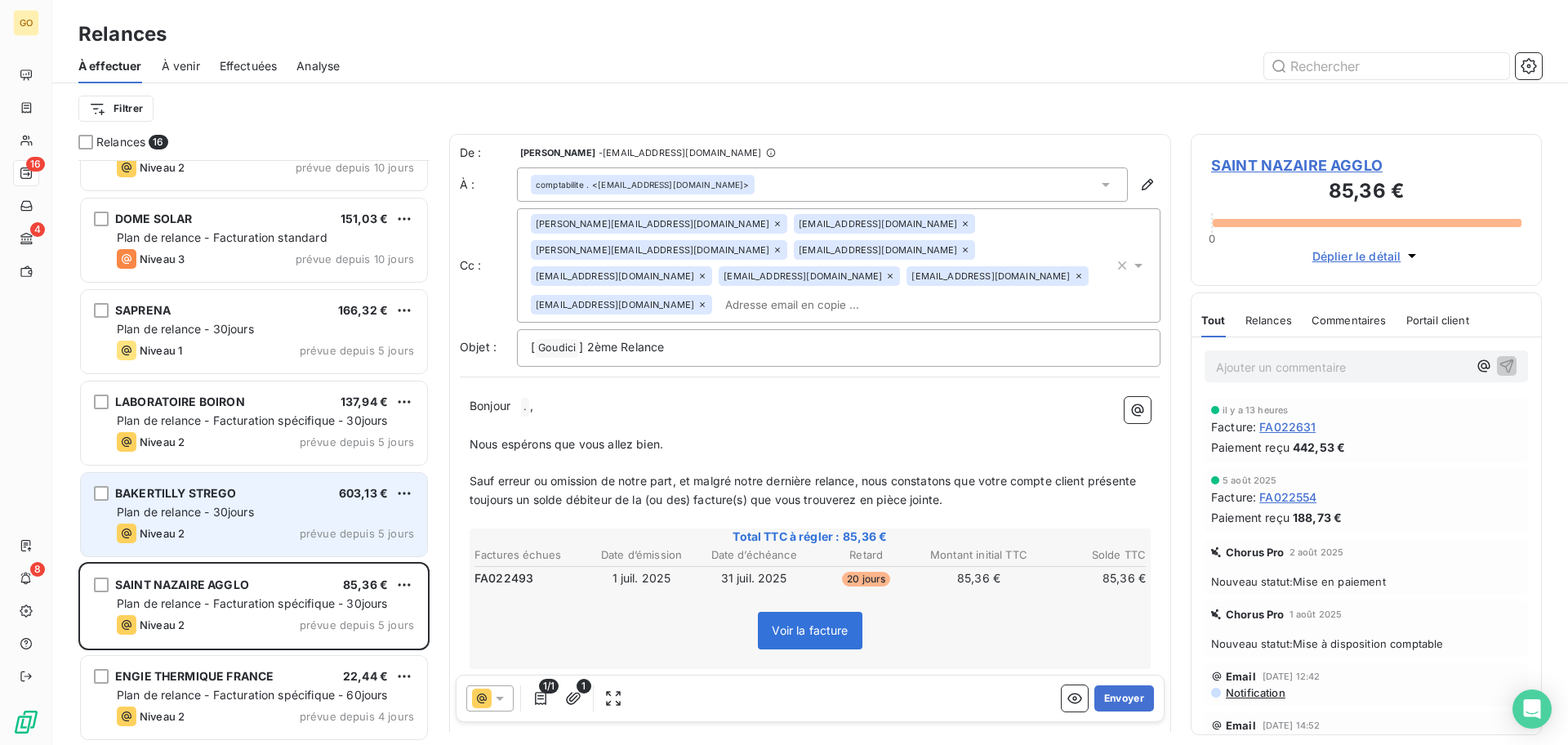
click at [246, 527] on div "Niveau 2 prévue depuis 5 jours" at bounding box center [265, 534] width 297 height 20
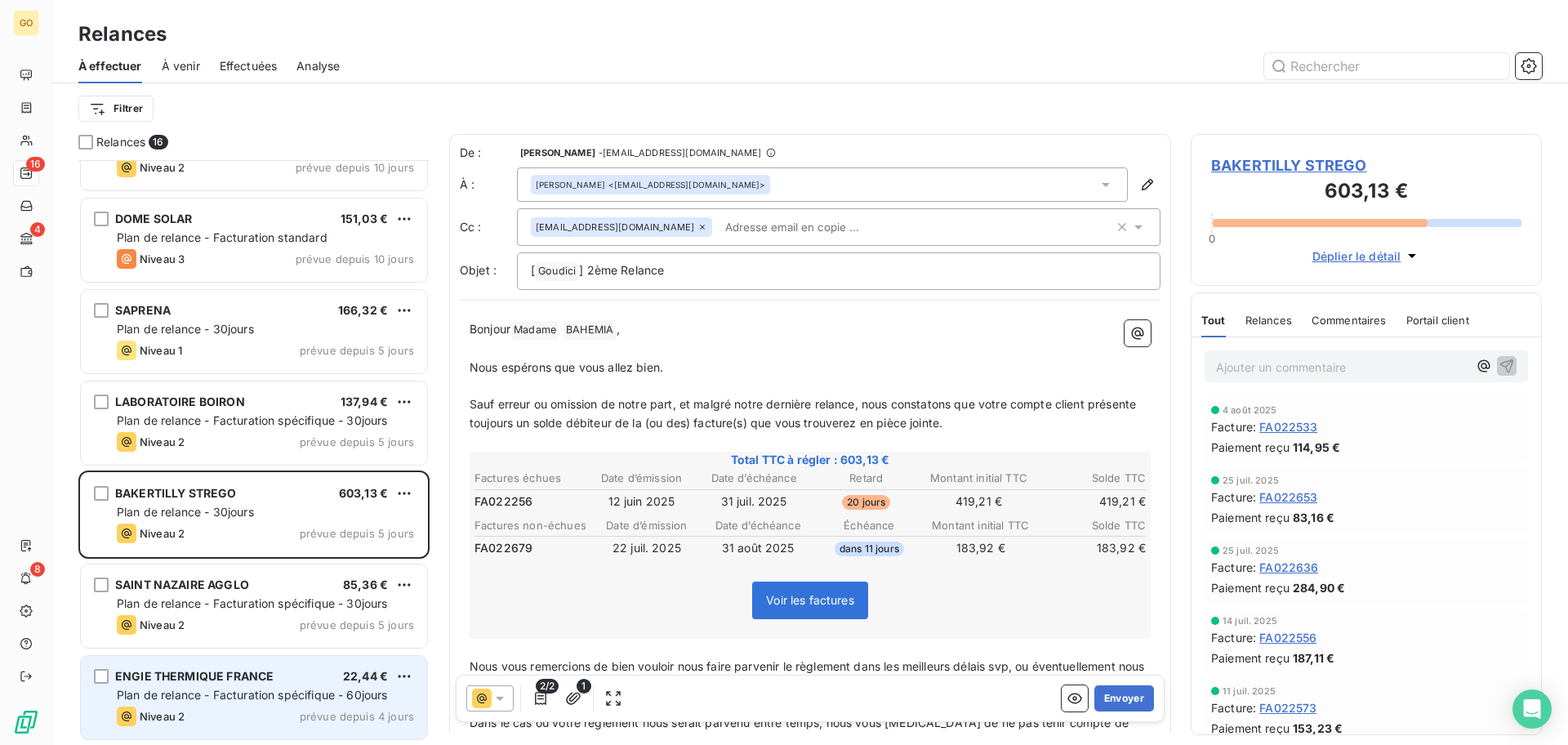
drag, startPoint x: 239, startPoint y: 625, endPoint x: 238, endPoint y: 677, distance: 52.0
click at [241, 625] on div "Niveau 2 prévue depuis 5 jours" at bounding box center [265, 625] width 297 height 20
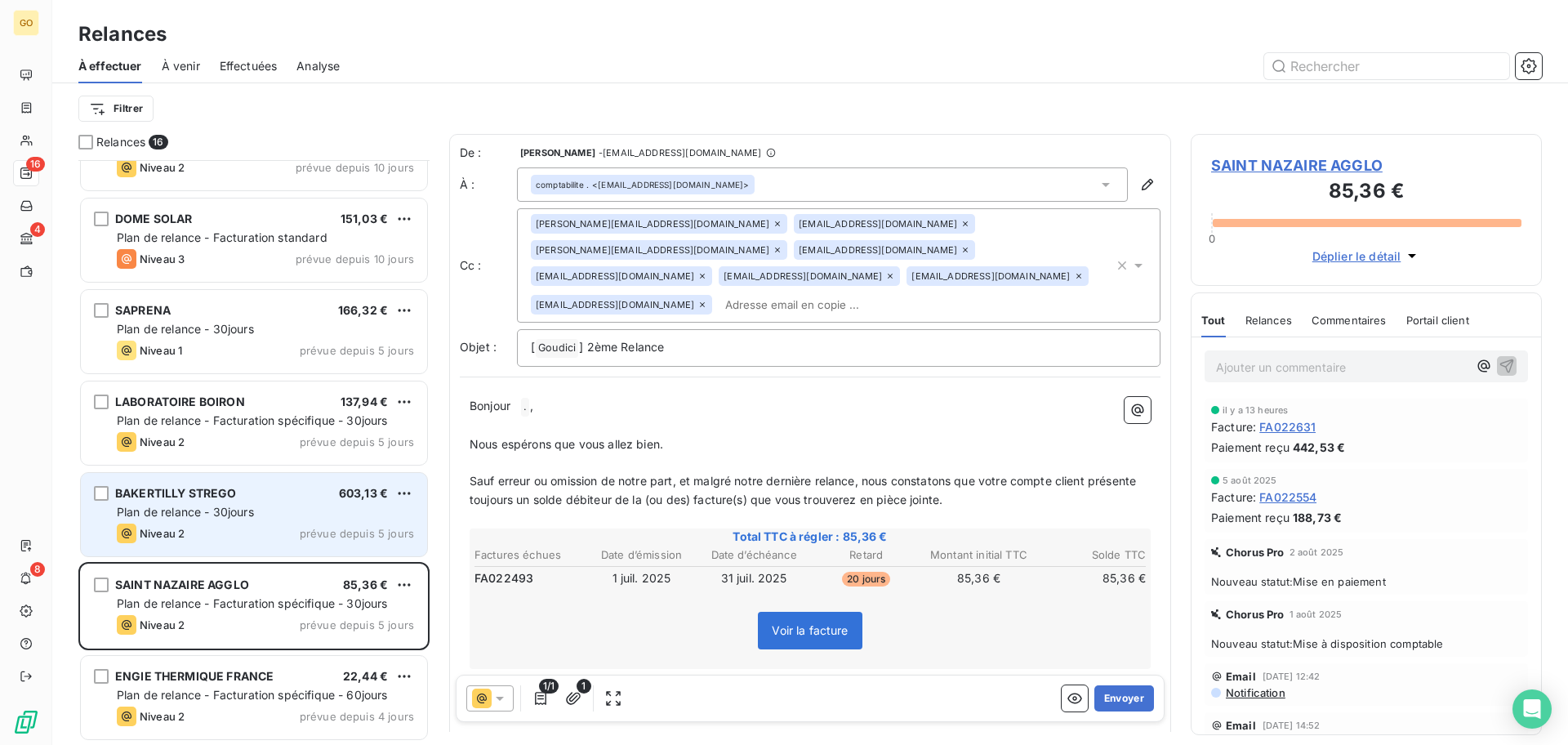
click at [268, 554] on div "BAKERTILLY STREGO 603,13 € Plan de relance - 30jours Niveau 2 prévue depuis 5 j…" at bounding box center [254, 514] width 346 height 83
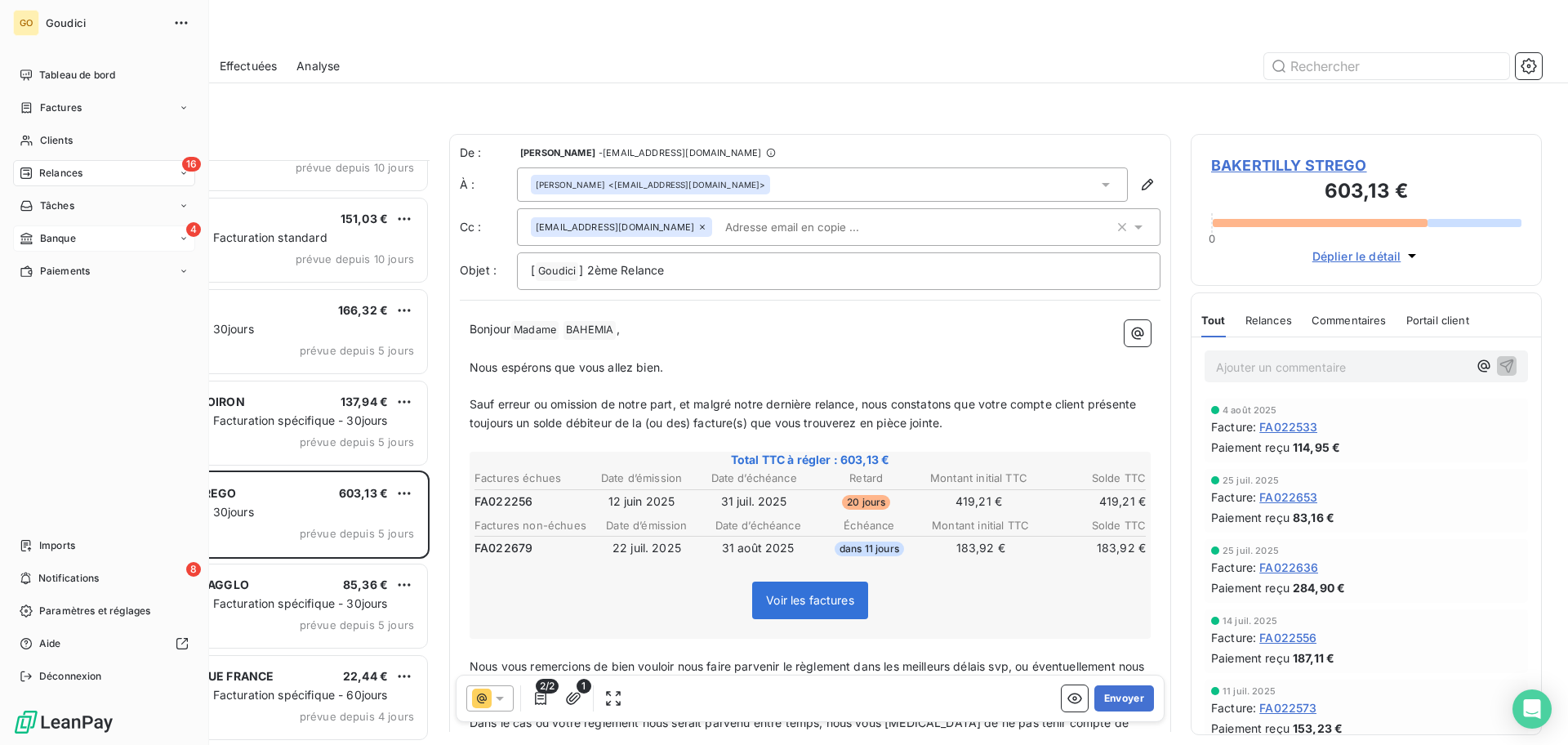
click at [92, 240] on div "4 Banque" at bounding box center [104, 238] width 182 height 26
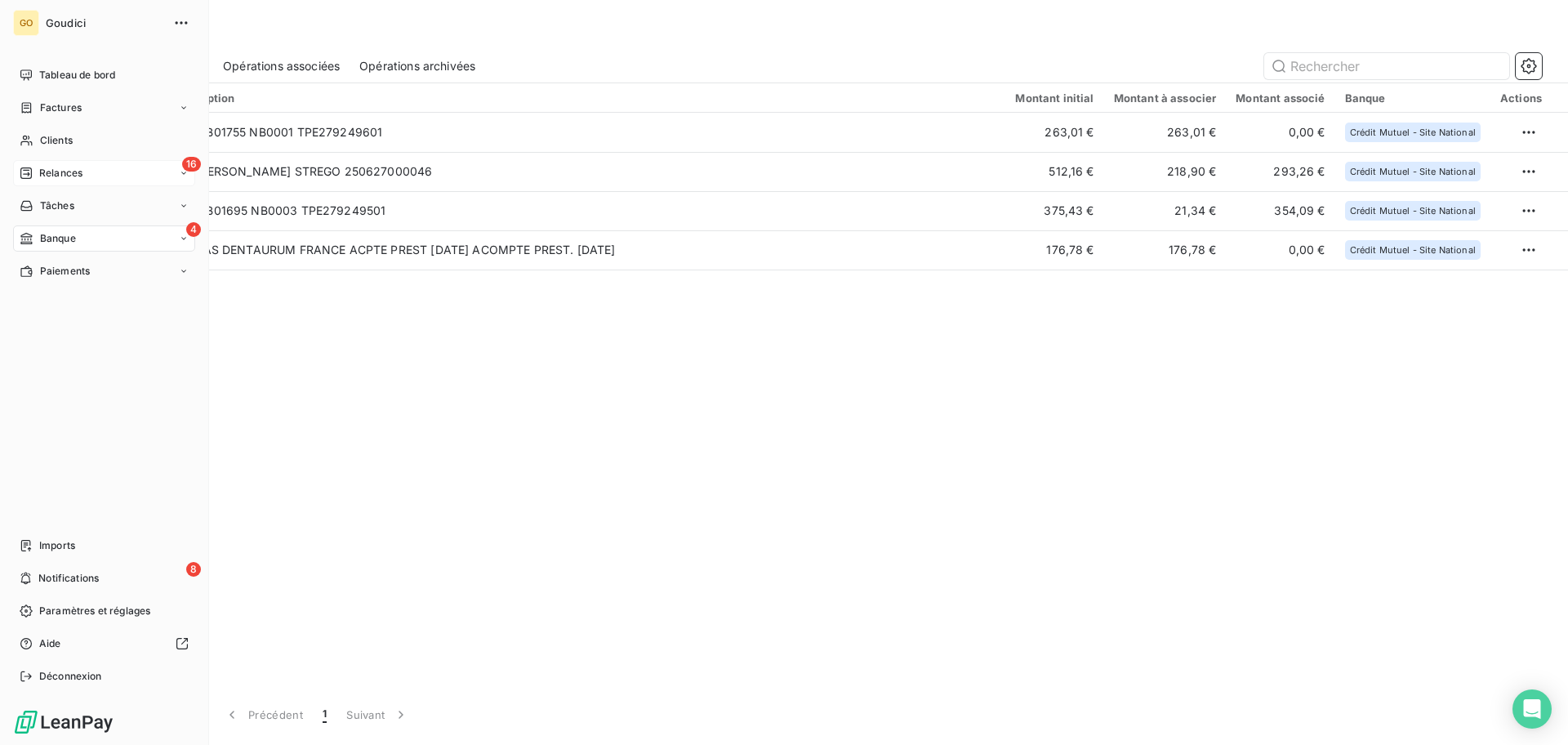
click at [56, 174] on span "Relances" at bounding box center [61, 173] width 44 height 14
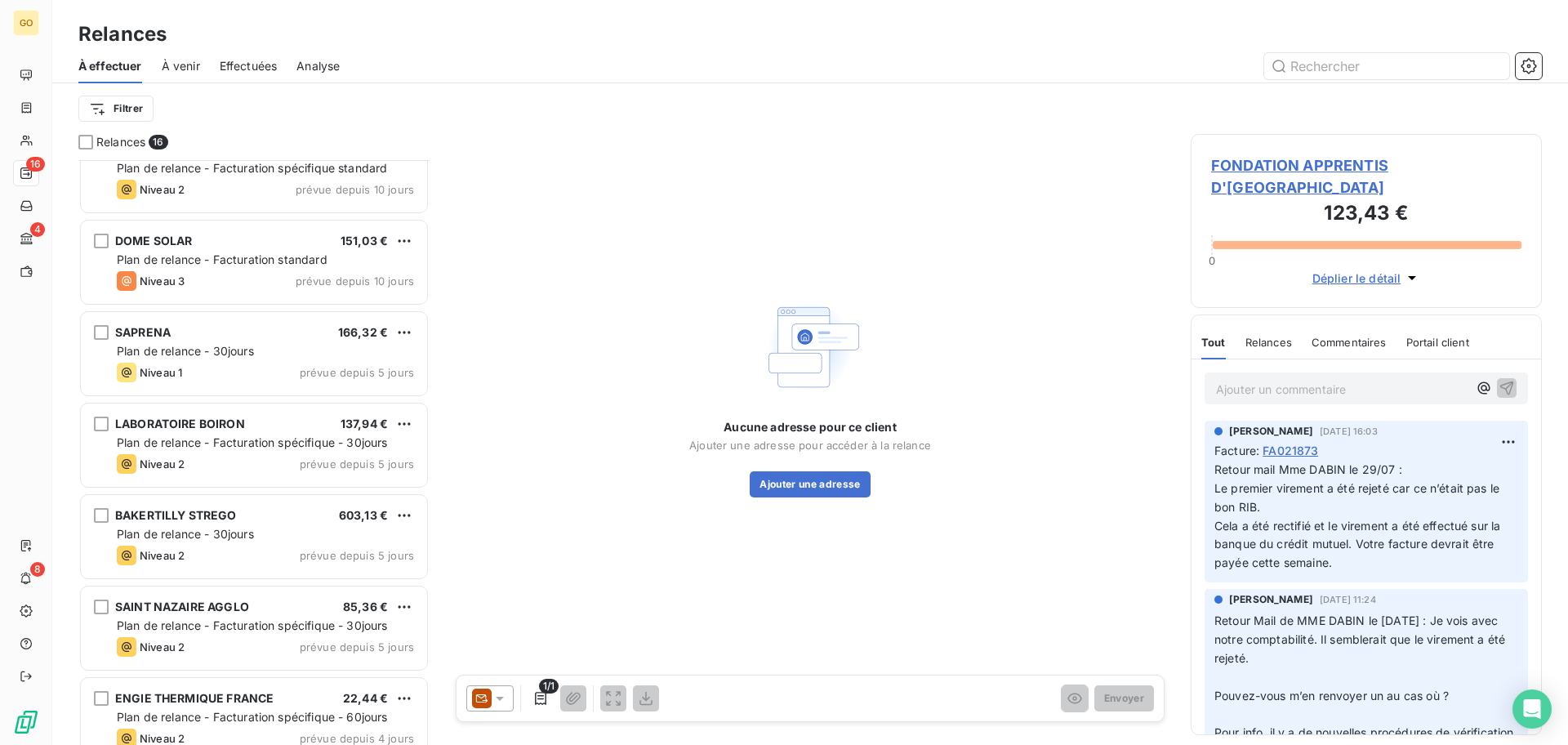
scroll to position [880, 0]
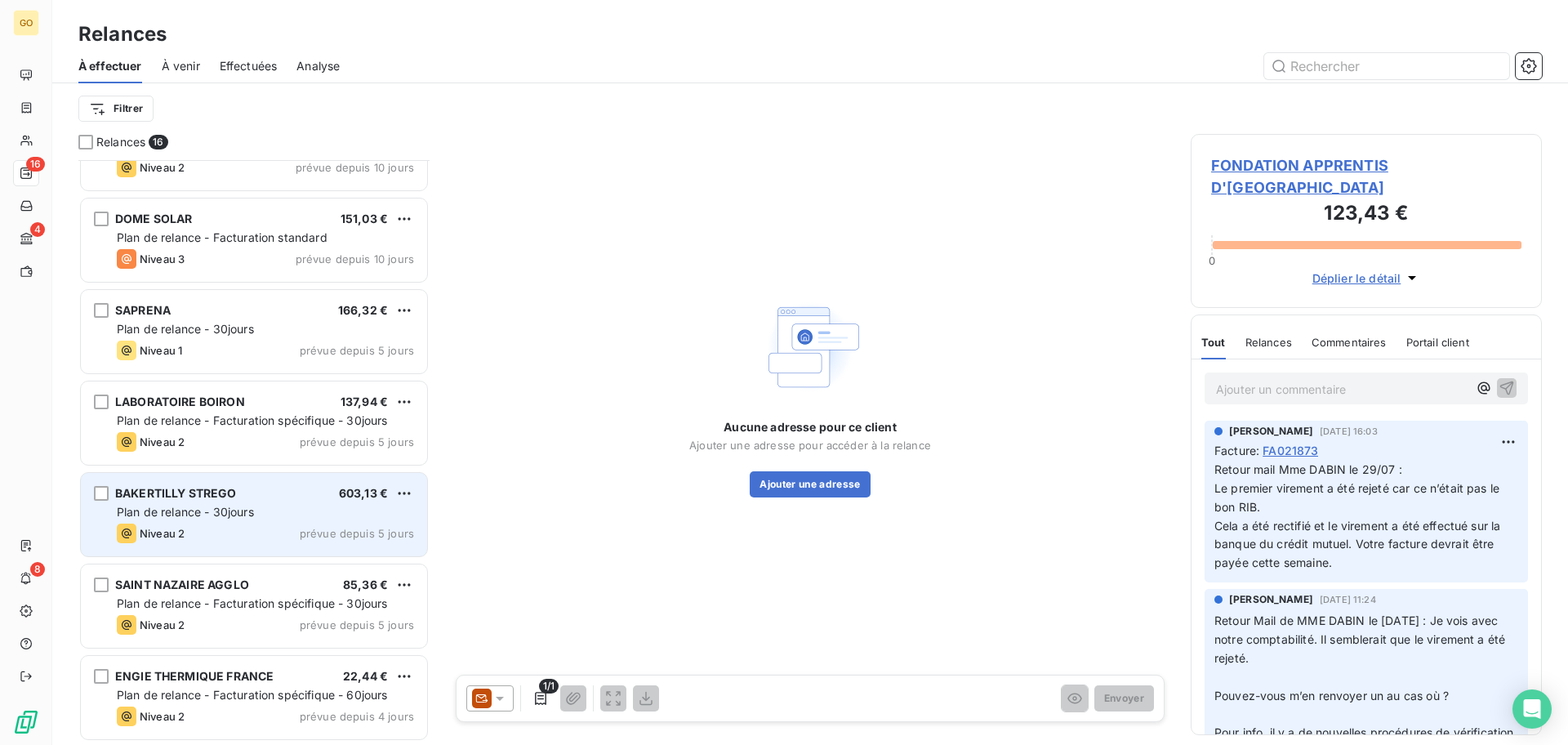
click at [236, 522] on div "BAKERTILLY STREGO 603,13 € Plan de relance - 30jours Niveau 2 prévue depuis 5 j…" at bounding box center [254, 514] width 346 height 83
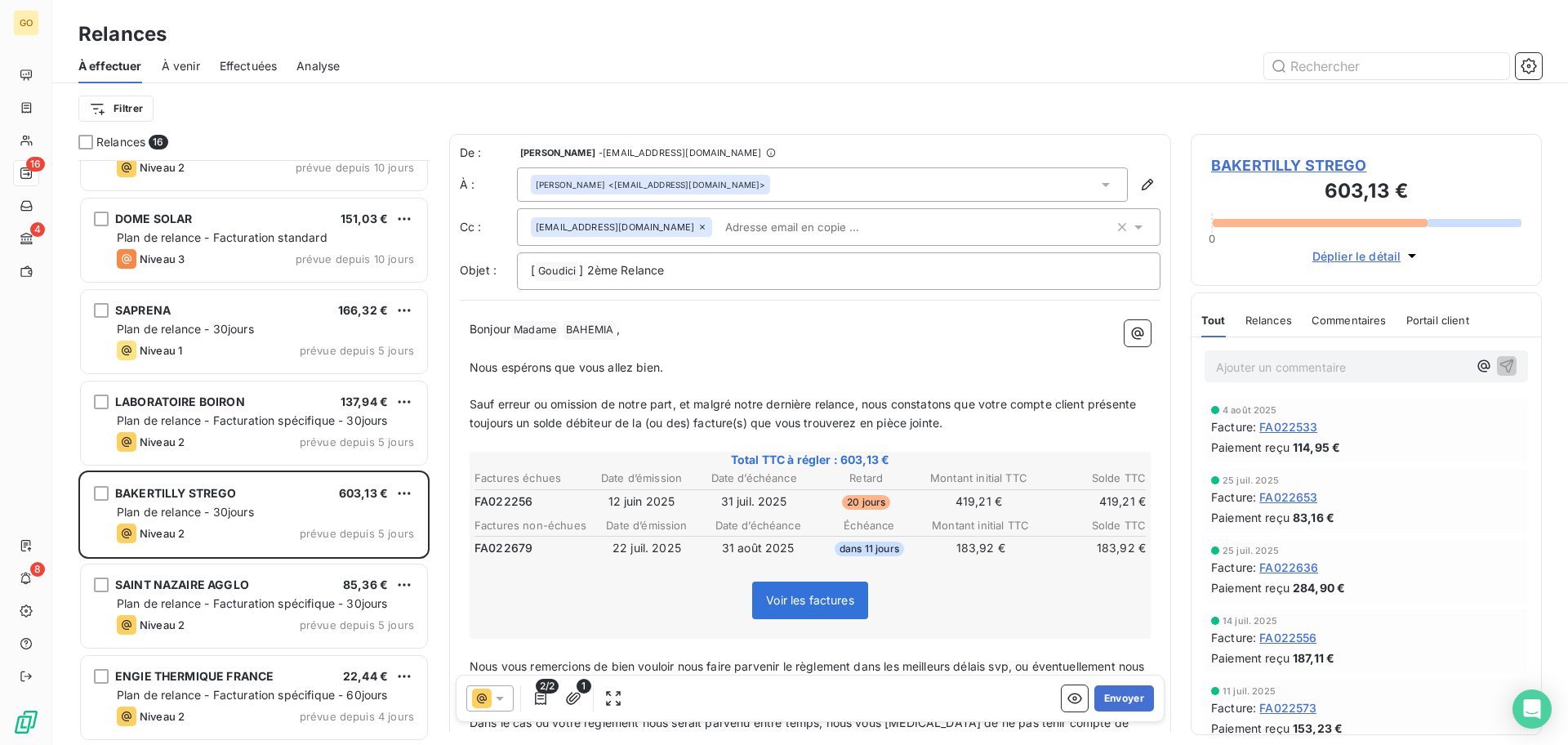
click at [1280, 361] on p "Ajouter un commentaire ﻿" at bounding box center [1341, 367] width 252 height 21
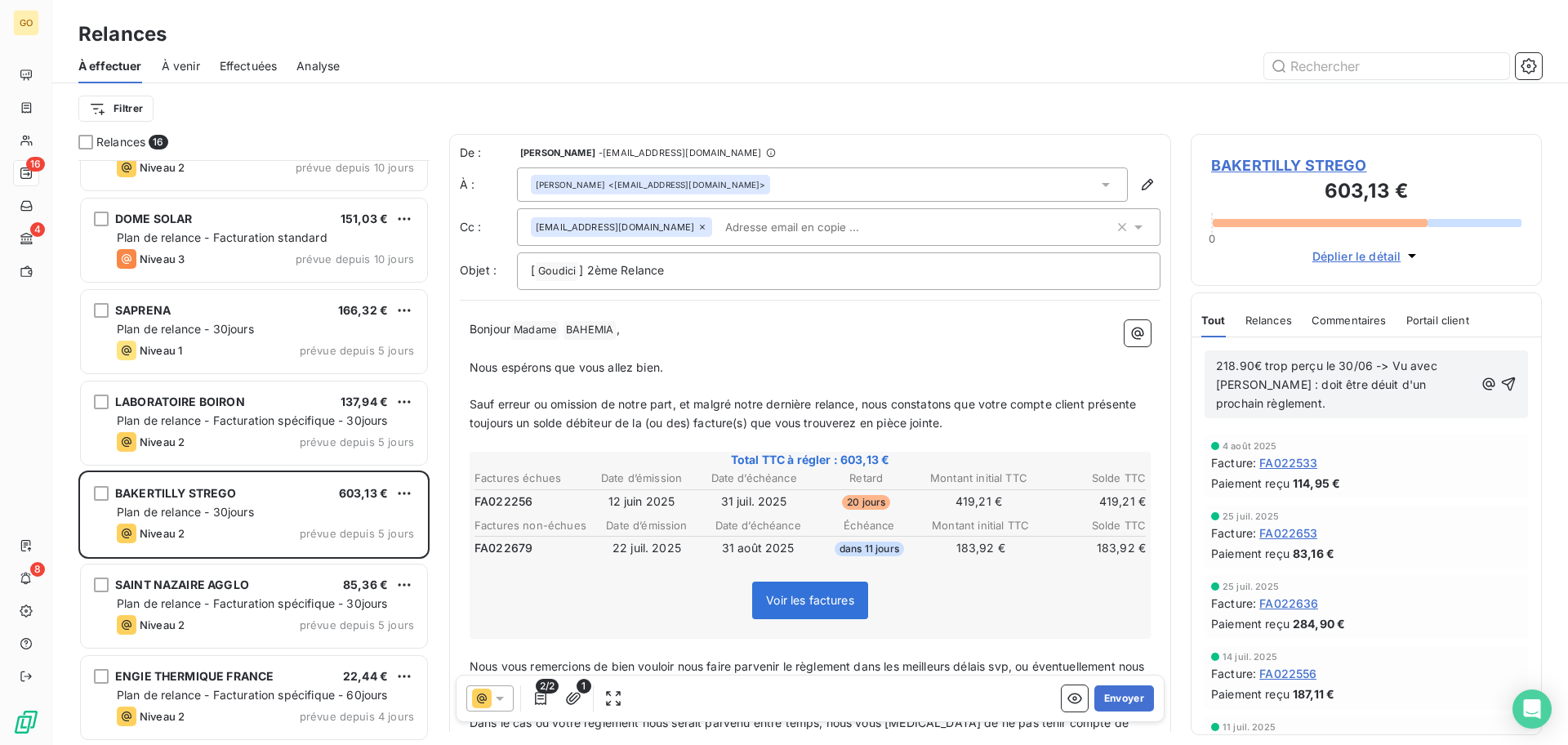
click at [1216, 361] on span "218.90€ trop perçu le 30/06 -> Vu avec Suraya : doit être déuit d'un prochain r…" at bounding box center [1328, 385] width 225 height 52
click at [1301, 402] on p "Virement 218.90€ trop perçu le 30/06 -> Vu avec Suraya : doit être déuit d'un p…" at bounding box center [1344, 385] width 258 height 56
click at [1359, 385] on span "Virement 218.90€ trop perçu le 30/06 -> Vu avec Suraya : doit être déuit d'un p…" at bounding box center [1341, 385] width 250 height 52
click at [1500, 381] on icon "button" at bounding box center [1508, 384] width 16 height 16
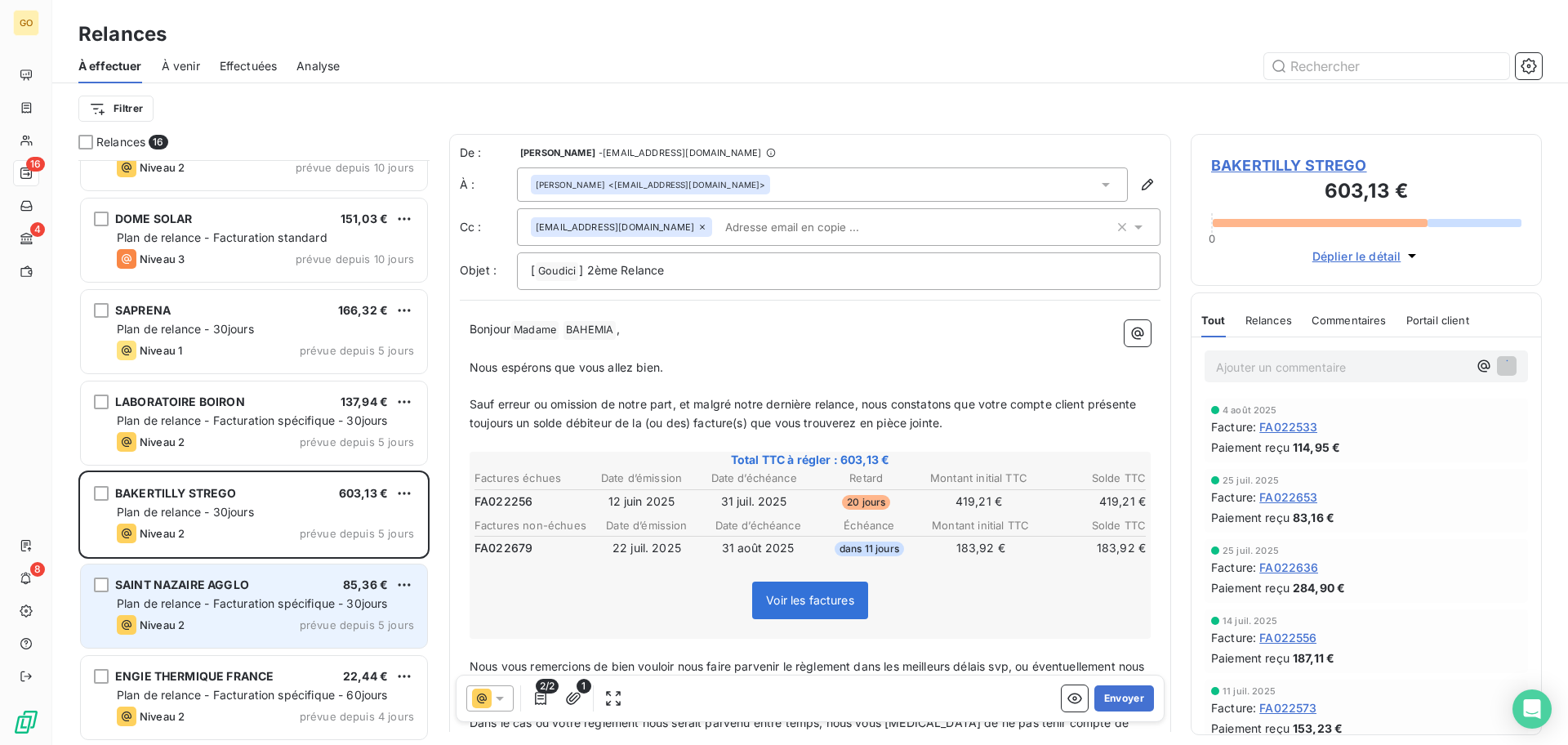
click at [238, 607] on span "Plan de relance - Facturation spécifique - 30jours" at bounding box center [252, 603] width 271 height 14
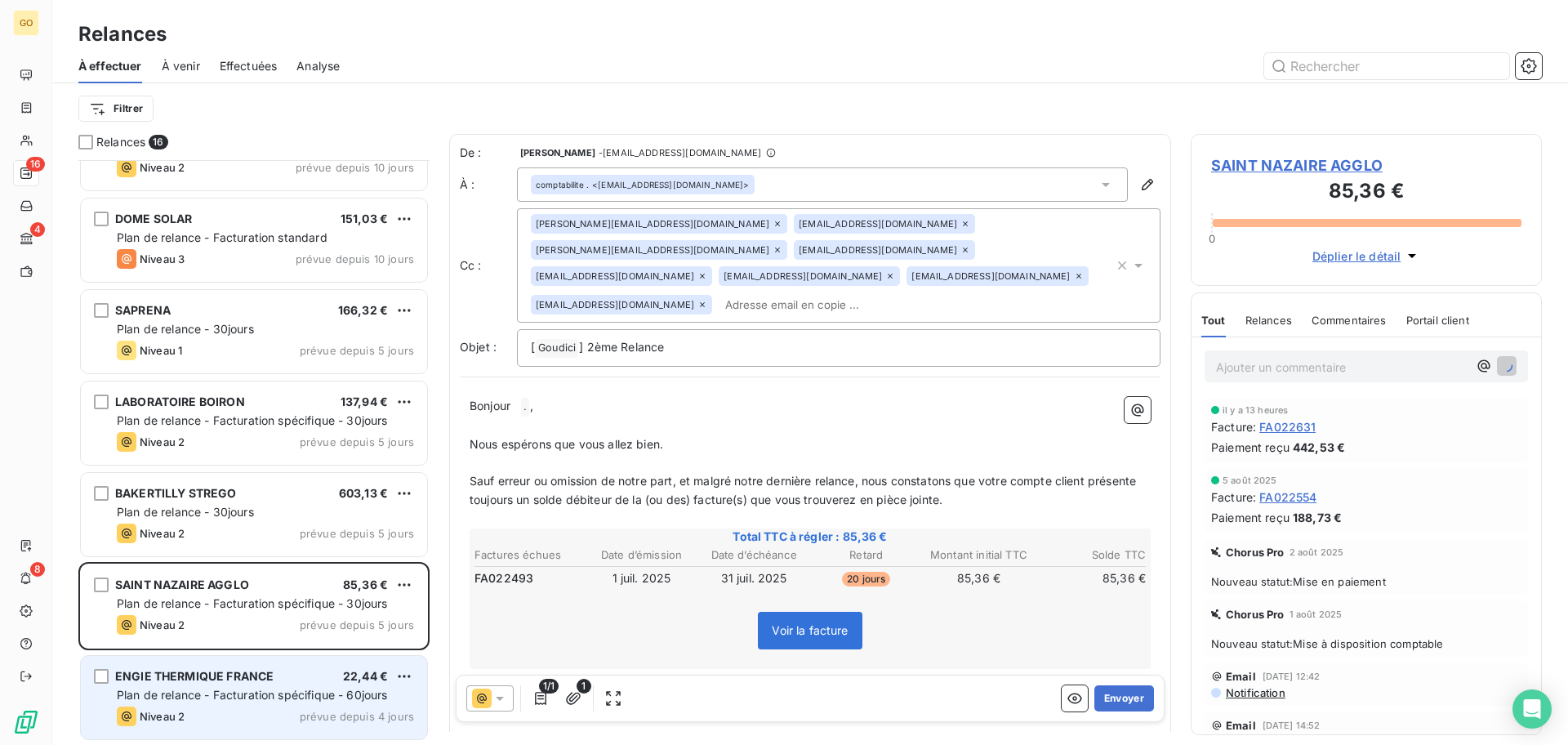
click at [228, 670] on span "ENGIE THERMIQUE FRANCE" at bounding box center [194, 676] width 159 height 14
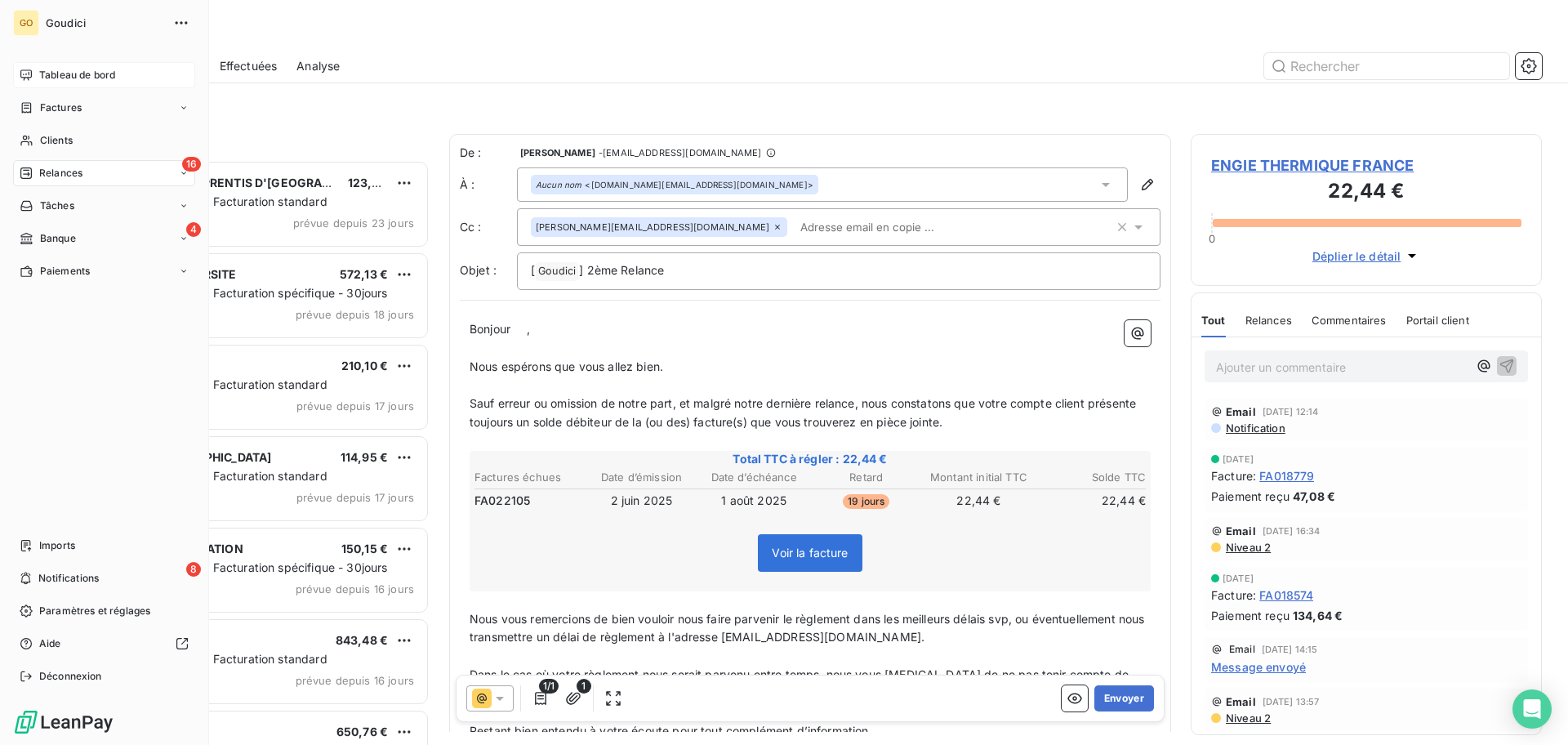
click at [102, 75] on span "Tableau de bord" at bounding box center [77, 75] width 76 height 14
